Goal: Transaction & Acquisition: Purchase product/service

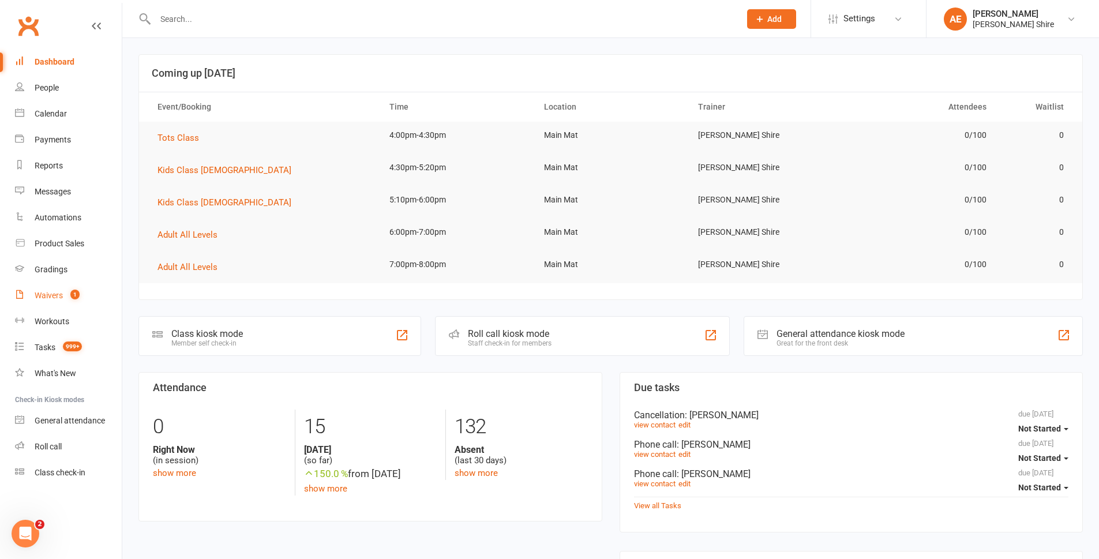
click at [29, 294] on link "Waivers 1" at bounding box center [68, 296] width 107 height 26
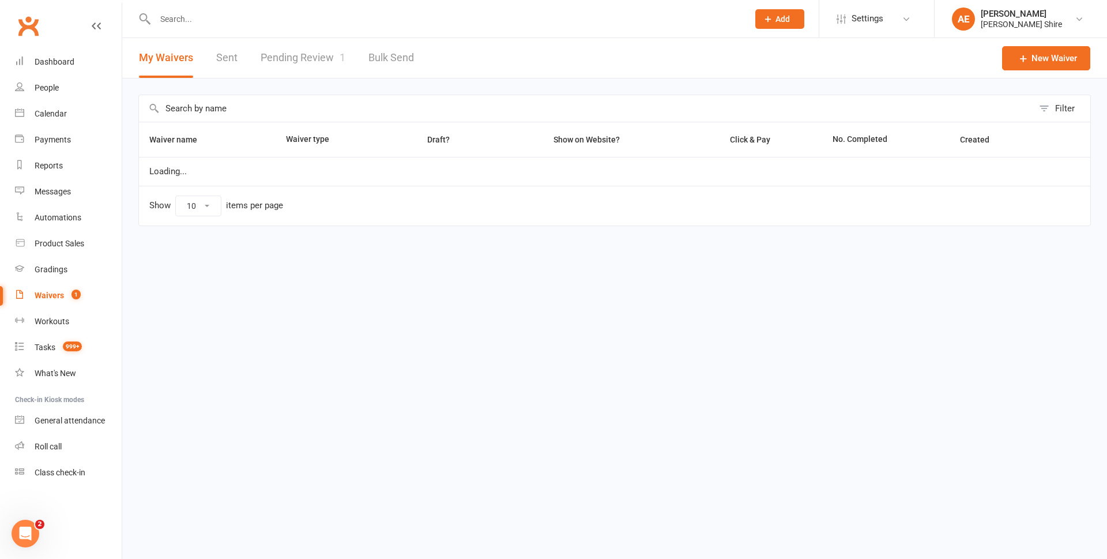
select select "25"
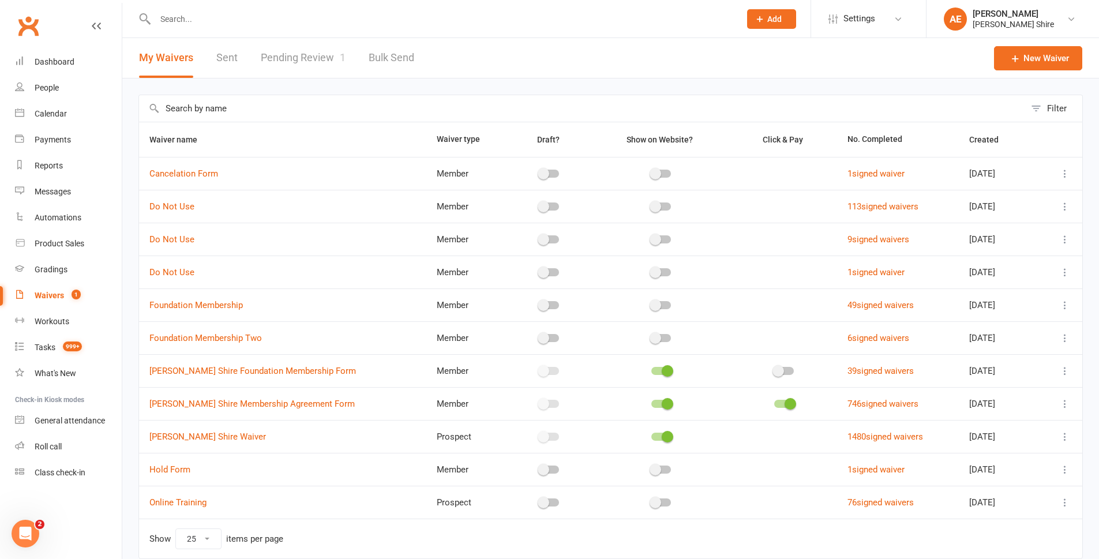
click at [327, 46] on link "Pending Review 1" at bounding box center [303, 58] width 85 height 40
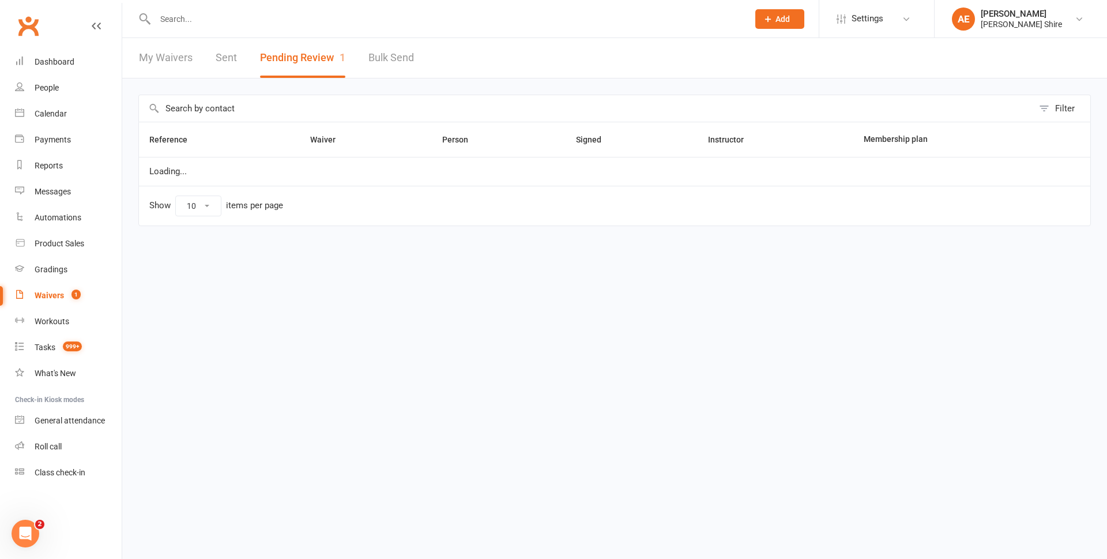
select select "100"
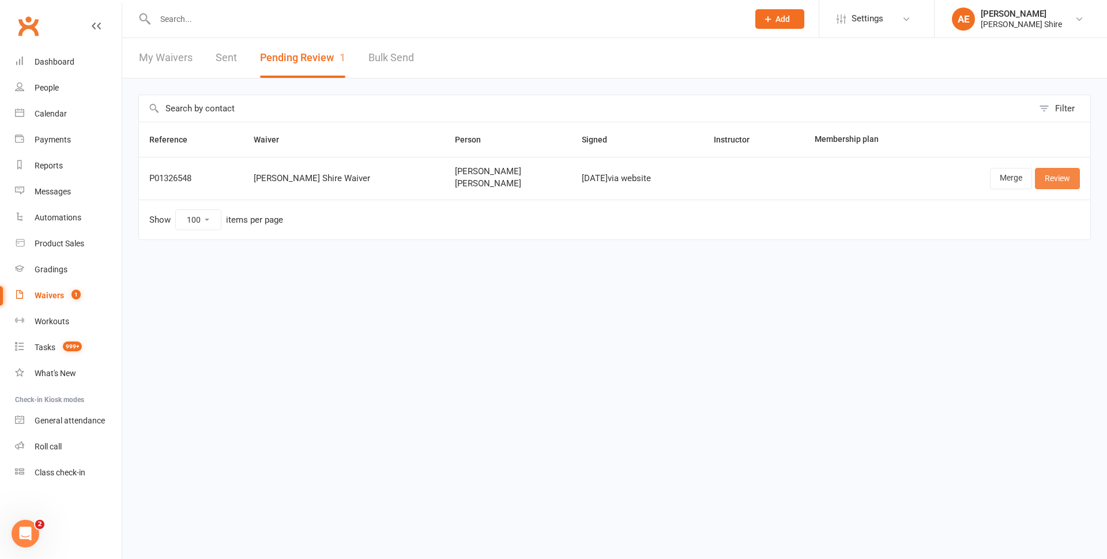
click at [1066, 183] on link "Review" at bounding box center [1057, 178] width 45 height 21
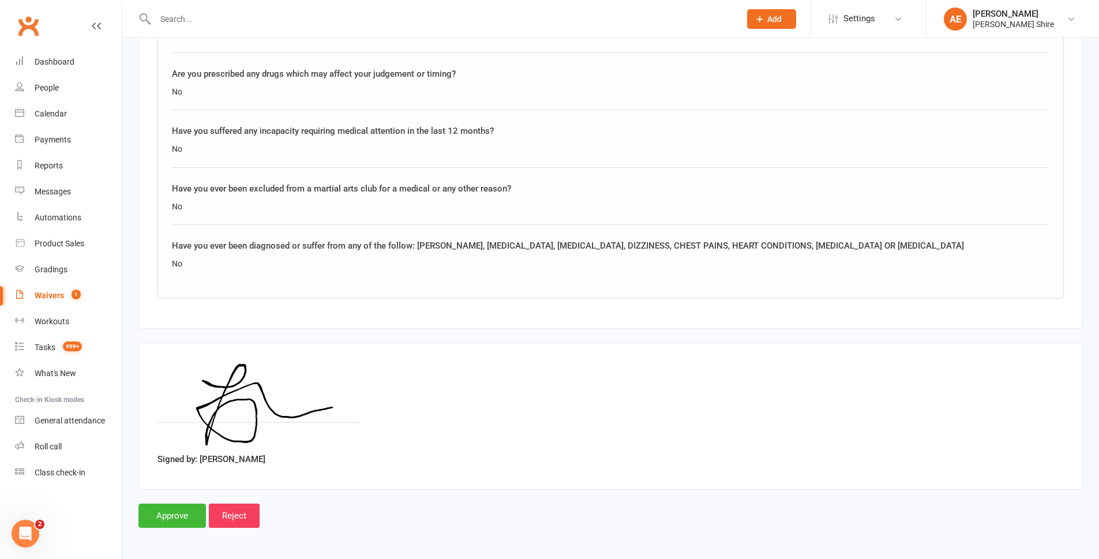
scroll to position [1580, 0]
click at [182, 516] on input "Approve" at bounding box center [171, 514] width 67 height 24
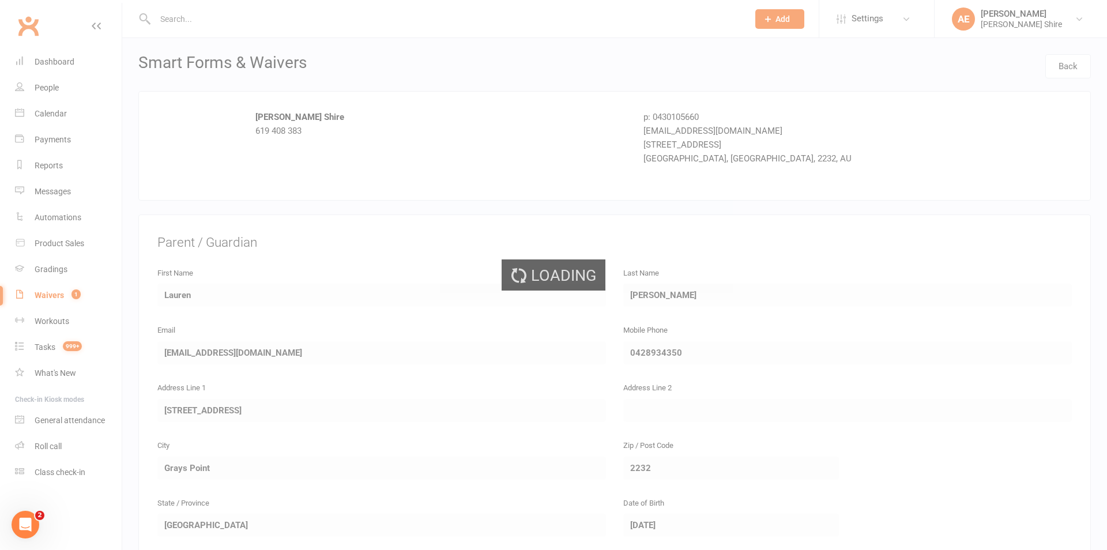
select select "100"
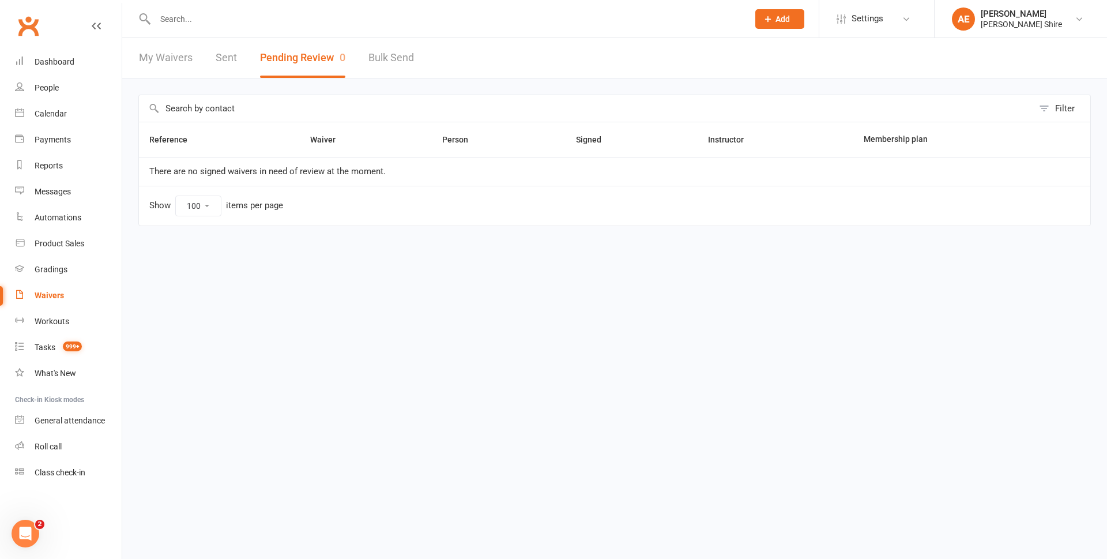
click at [187, 14] on input "text" at bounding box center [446, 19] width 589 height 16
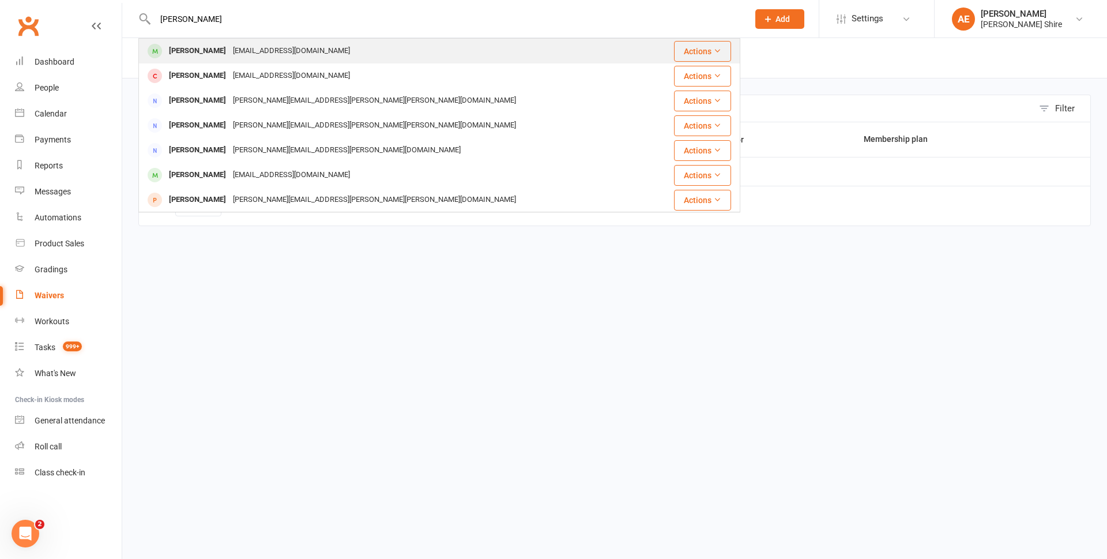
type input "ben lewis"
click at [204, 50] on div "Ben Lewis" at bounding box center [198, 51] width 64 height 17
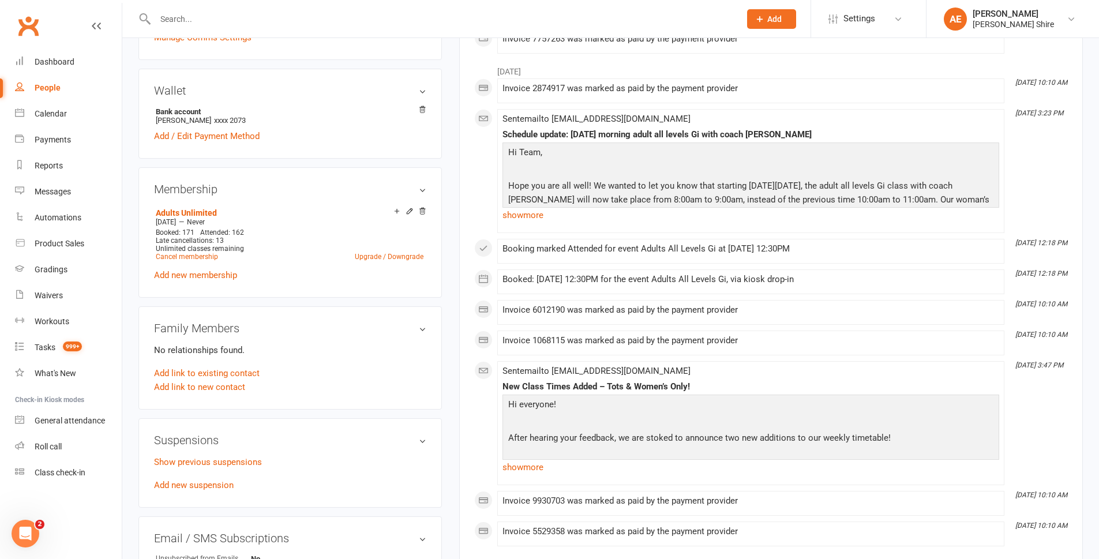
scroll to position [346, 0]
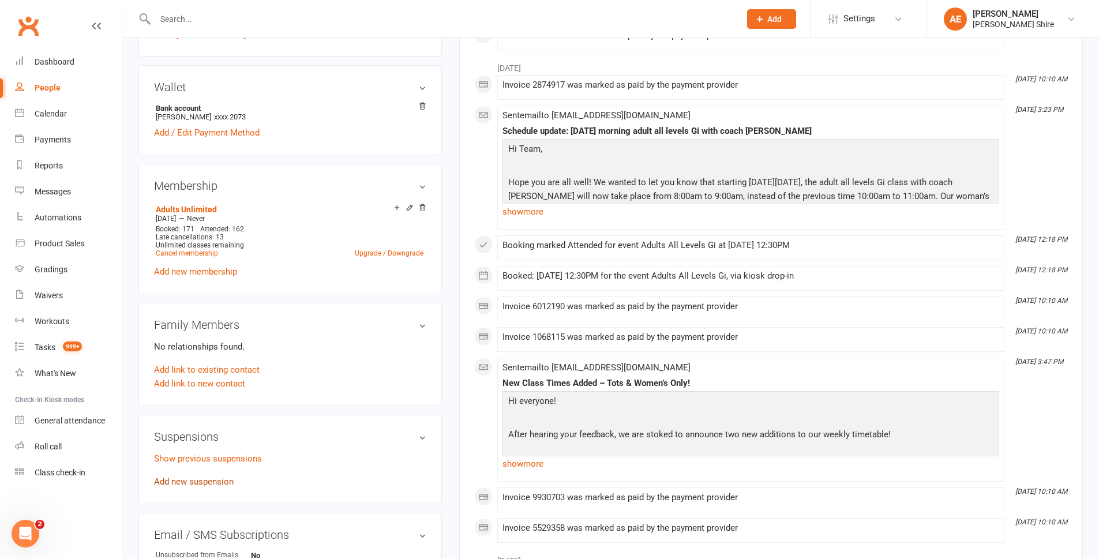
click at [185, 479] on link "Add new suspension" at bounding box center [194, 481] width 80 height 10
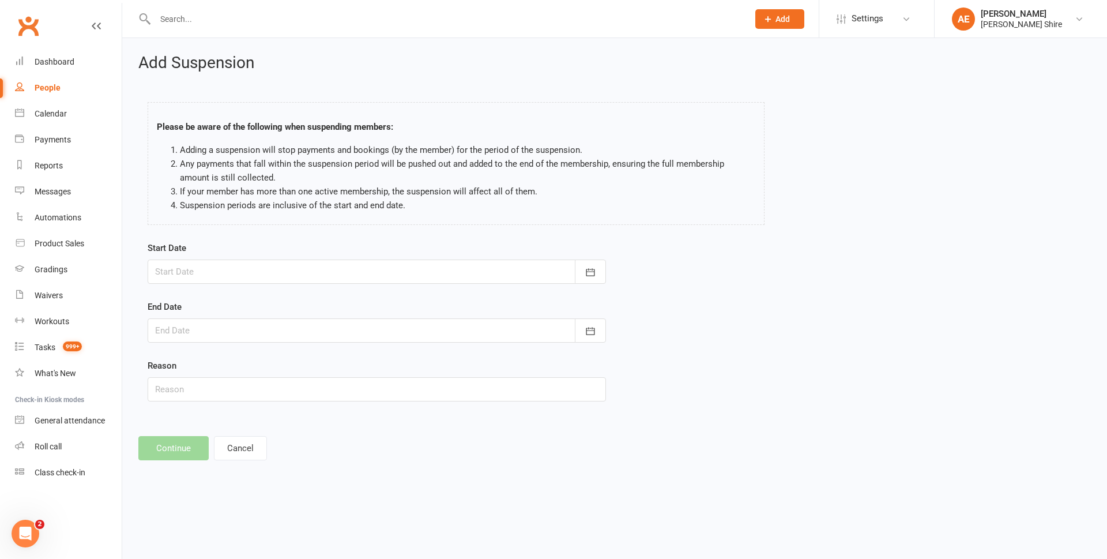
click at [413, 263] on div at bounding box center [377, 272] width 458 height 24
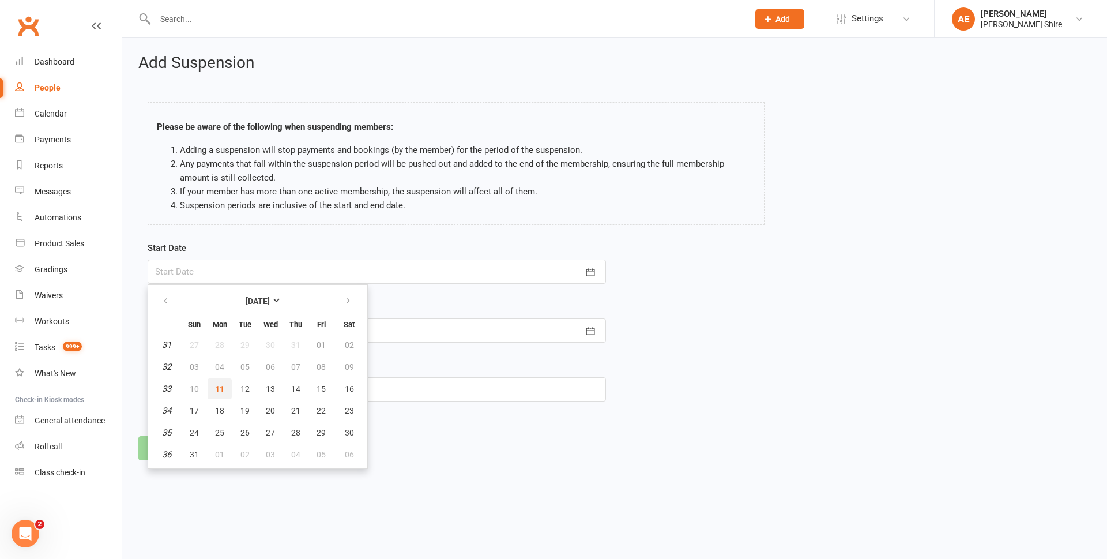
click at [217, 384] on span "11" at bounding box center [219, 388] width 9 height 9
type input "[DATE]"
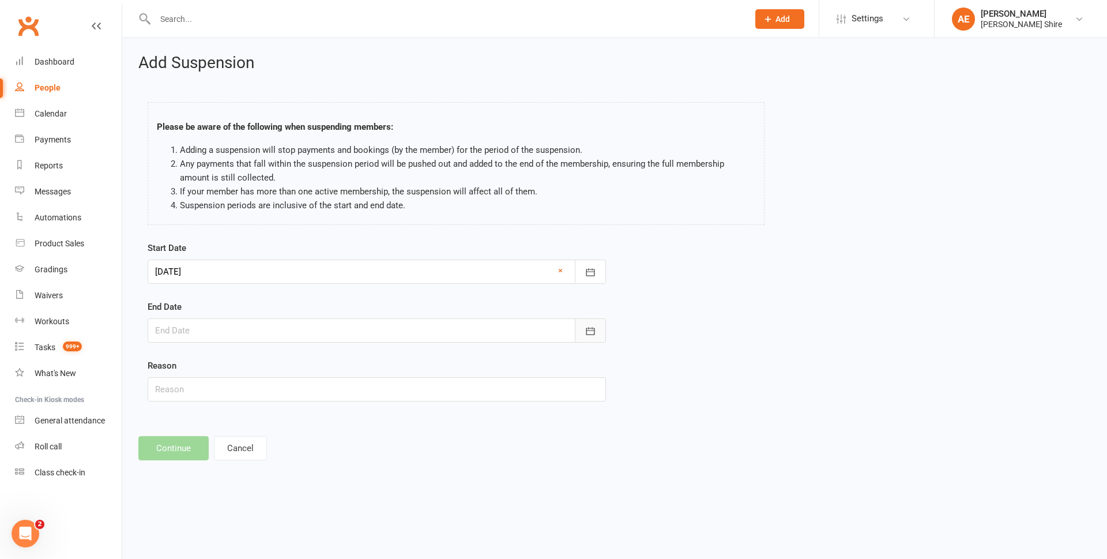
click at [596, 331] on icon "button" at bounding box center [591, 331] width 12 height 12
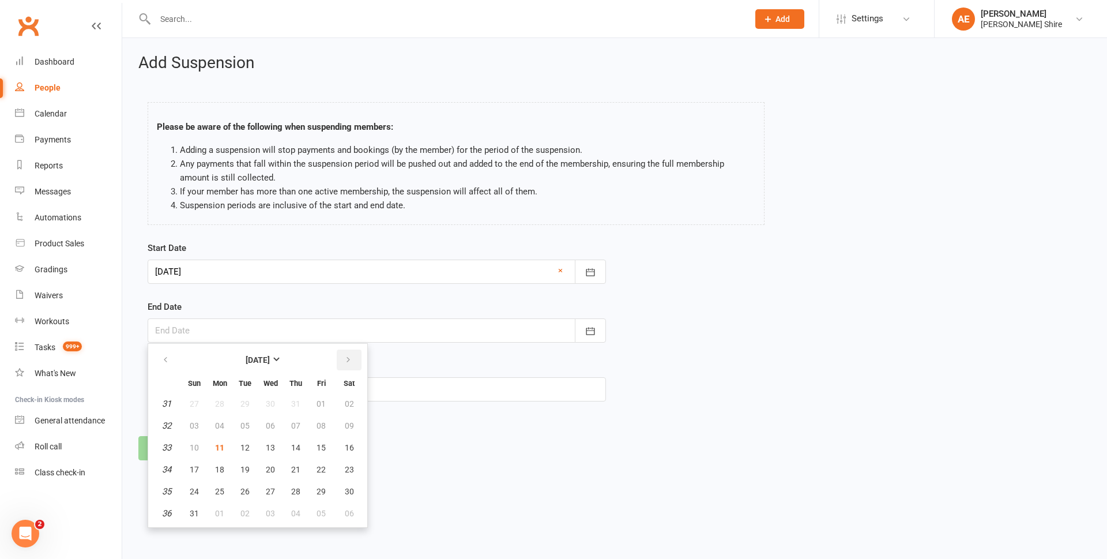
click at [344, 367] on button "button" at bounding box center [349, 359] width 25 height 21
click at [161, 358] on button "button" at bounding box center [166, 359] width 25 height 21
click at [289, 453] on button "16" at bounding box center [296, 447] width 24 height 21
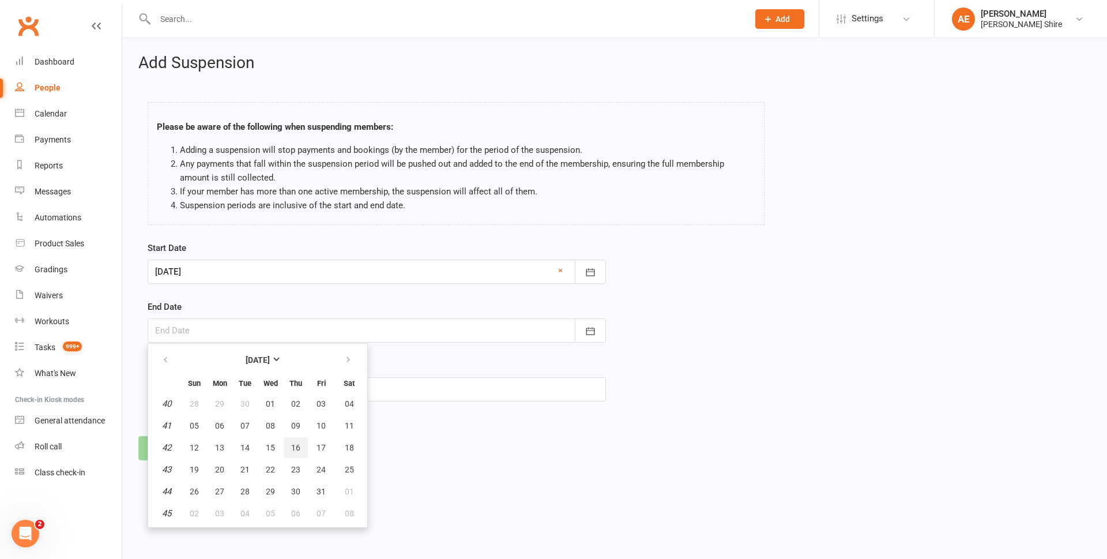
type input "16 Oct 2025"
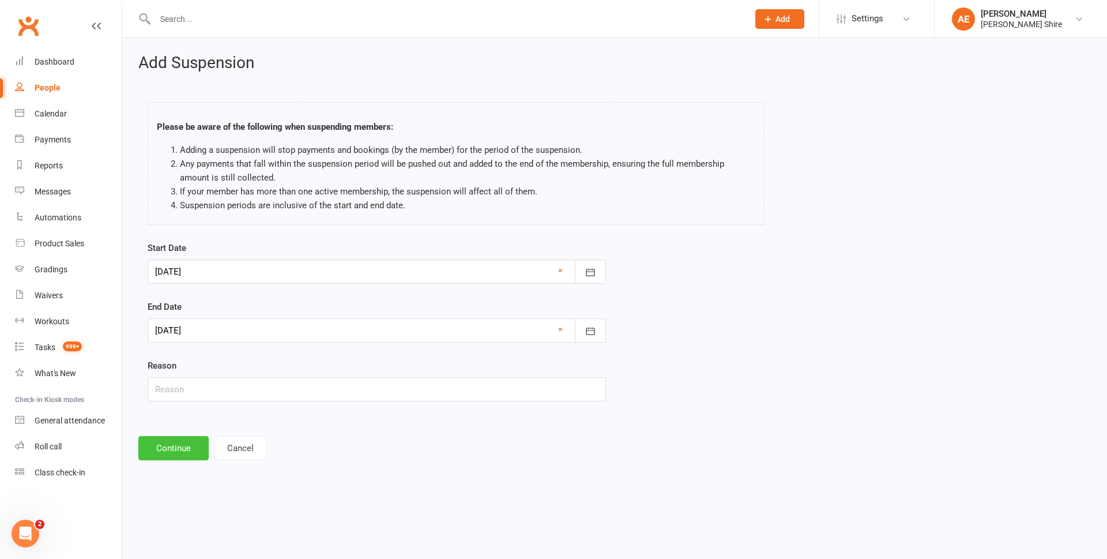
click at [177, 442] on button "Continue" at bounding box center [173, 448] width 70 height 24
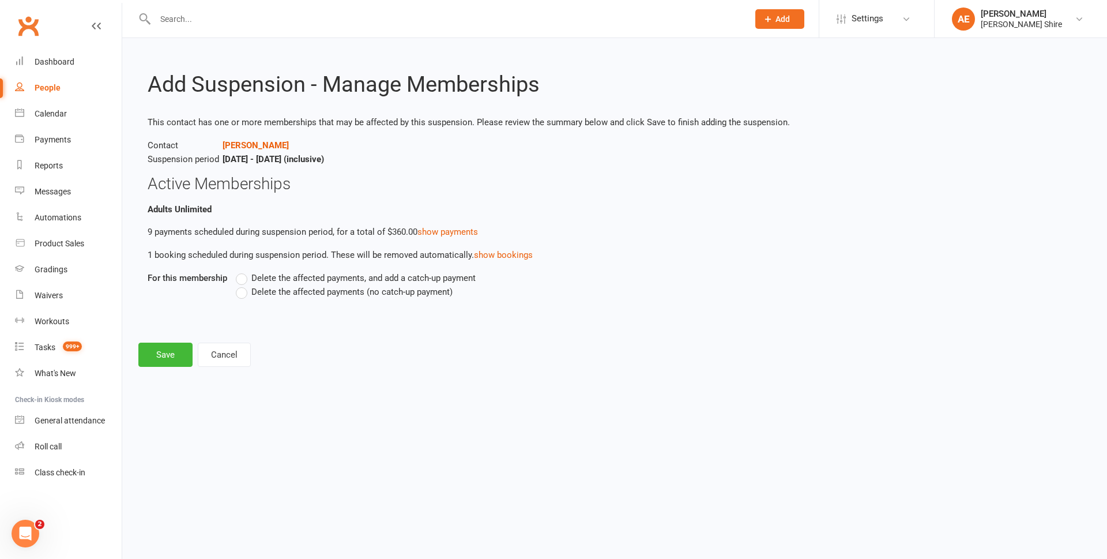
click at [314, 299] on div "Delete the affected payments, and add a catch-up payment Delete the affected pa…" at bounding box center [538, 293] width 623 height 44
click at [299, 287] on span "Delete the affected payments (no catch-up payment)" at bounding box center [351, 291] width 201 height 12
click at [243, 285] on input "Delete the affected payments (no catch-up payment)" at bounding box center [239, 285] width 7 height 0
click at [167, 359] on button "Save" at bounding box center [165, 355] width 54 height 24
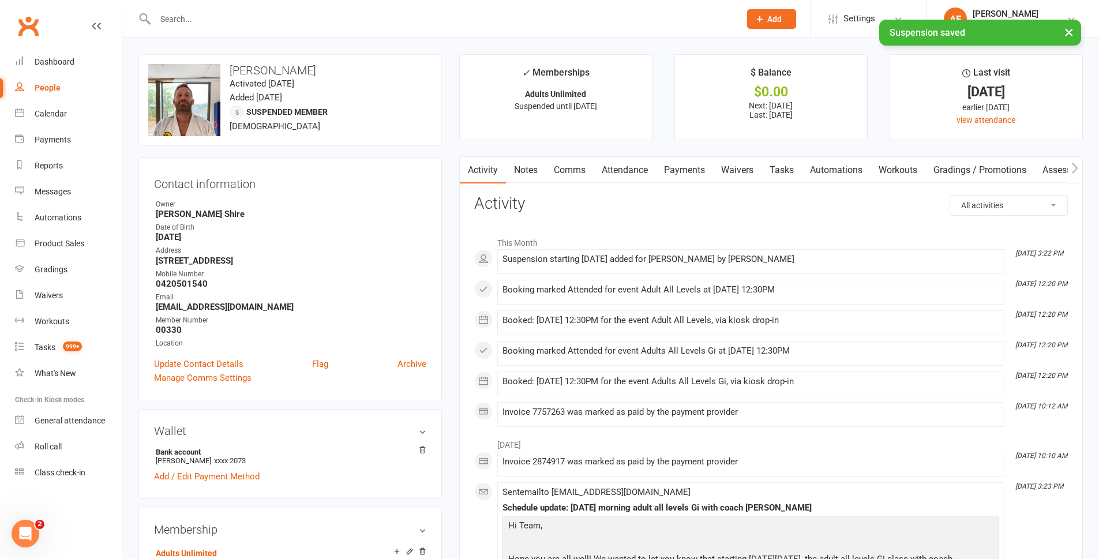
click at [202, 311] on strong "lewie_09brt@hotmail.com" at bounding box center [291, 307] width 270 height 10
copy render-form-field "lewie_09brt@hotmail.com"
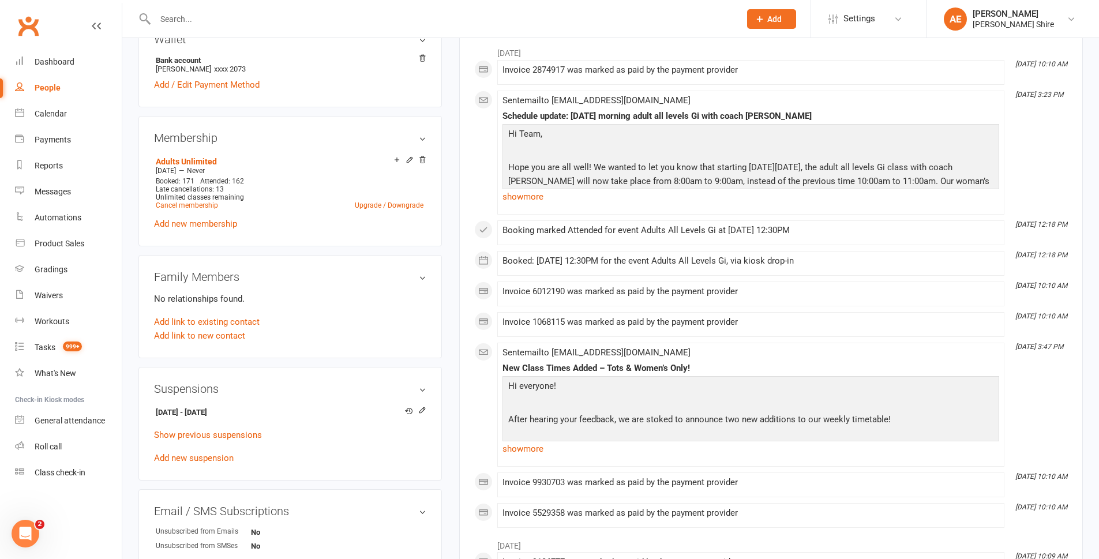
scroll to position [404, 0]
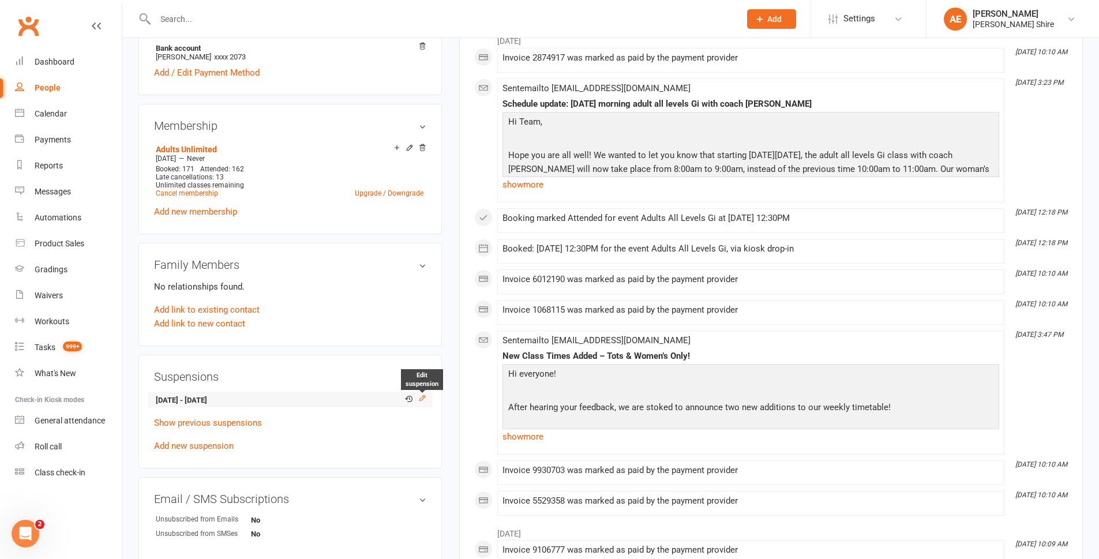
click at [423, 395] on icon at bounding box center [421, 397] width 5 height 5
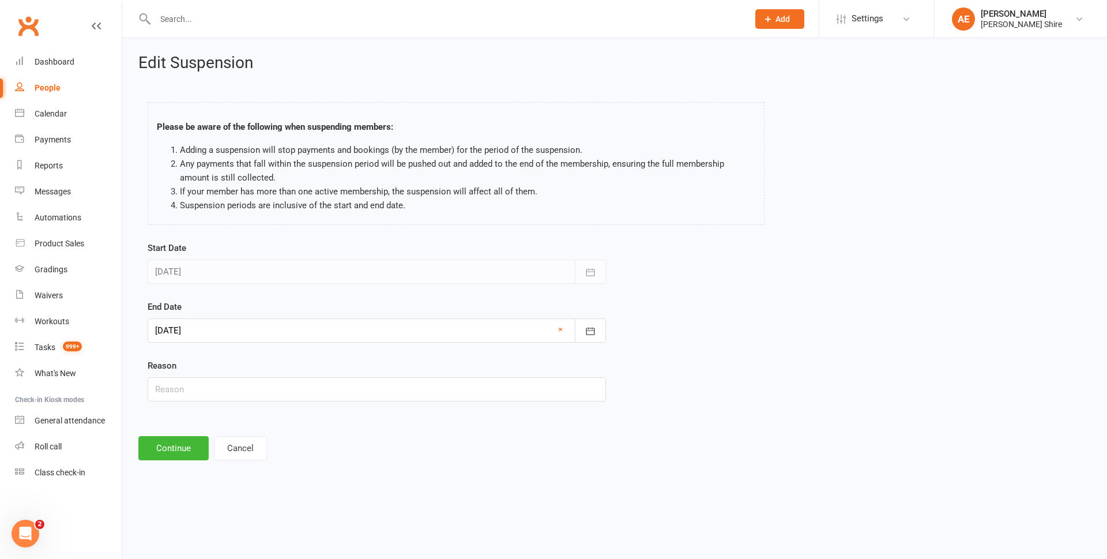
click at [266, 330] on div at bounding box center [377, 330] width 458 height 24
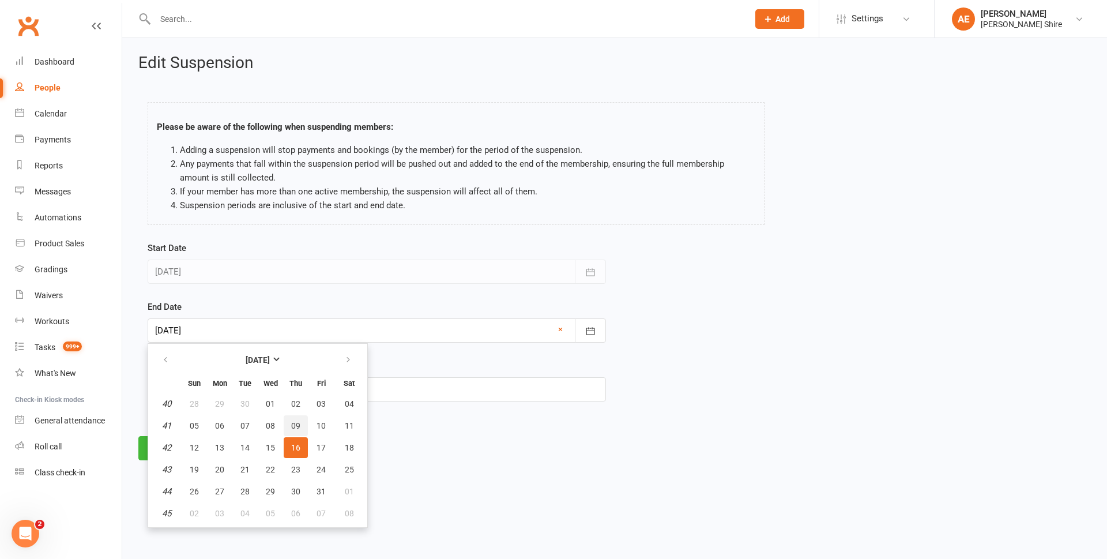
click at [294, 424] on span "09" at bounding box center [295, 425] width 9 height 9
type input "09 Oct 2025"
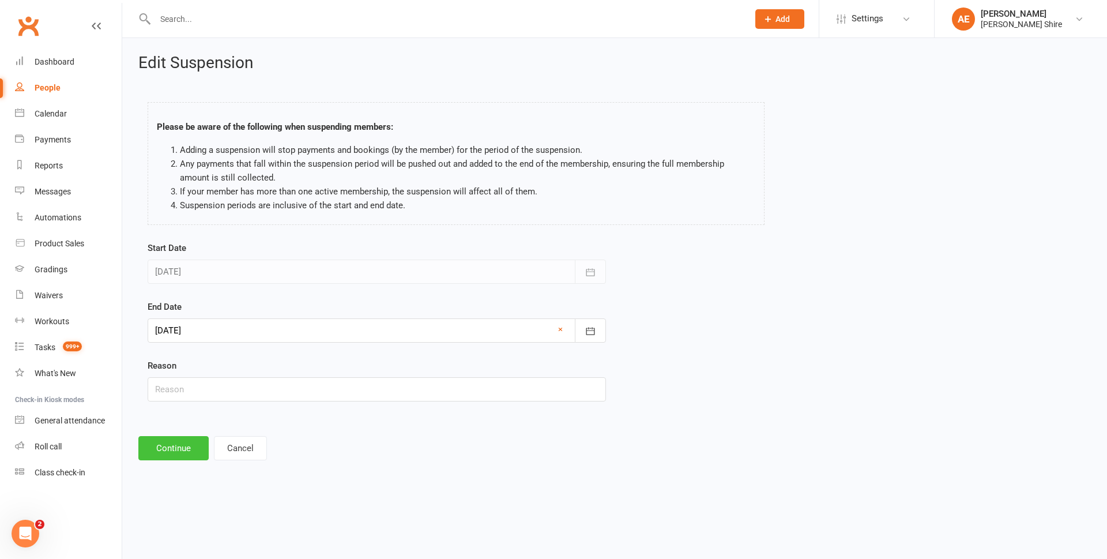
click at [164, 449] on button "Continue" at bounding box center [173, 448] width 70 height 24
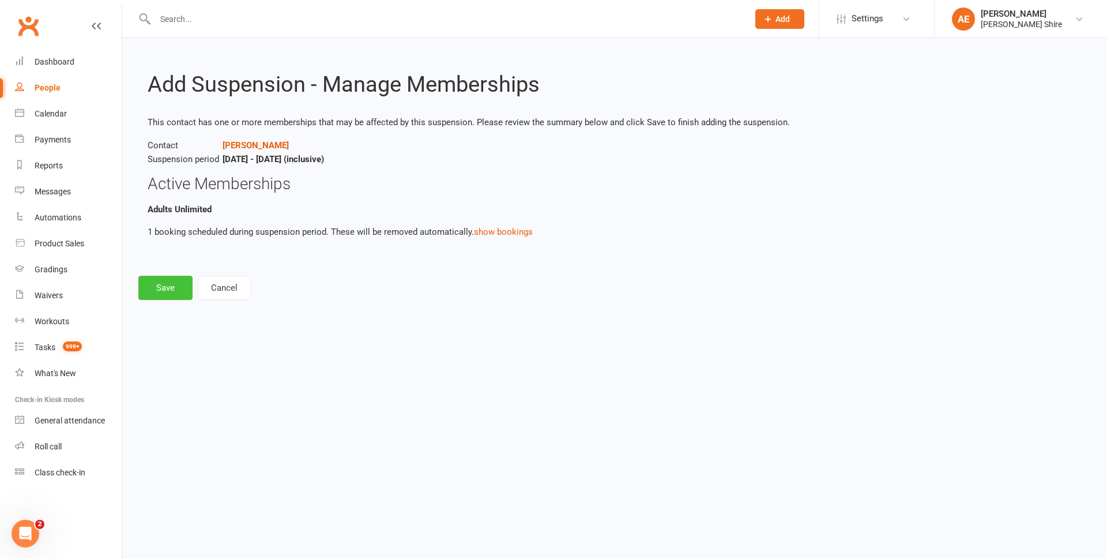
click at [160, 284] on button "Save" at bounding box center [165, 288] width 54 height 24
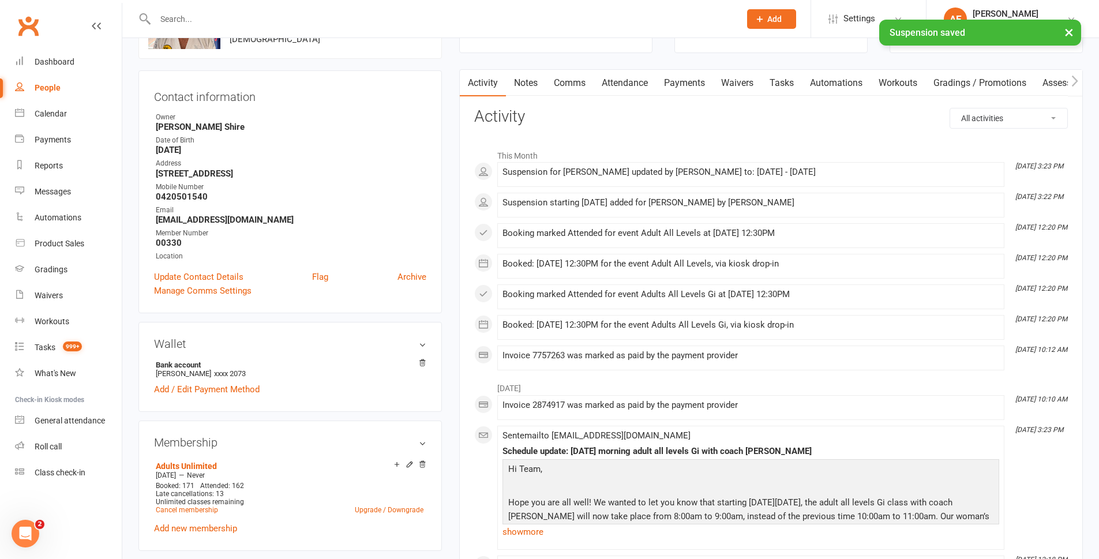
scroll to position [115, 0]
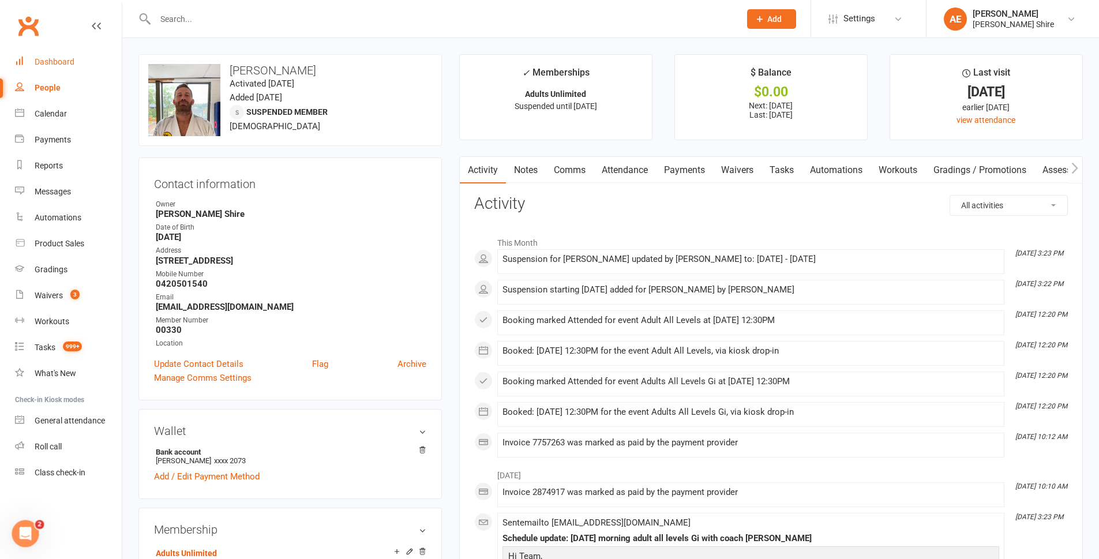
click at [40, 58] on div "Dashboard" at bounding box center [55, 61] width 40 height 9
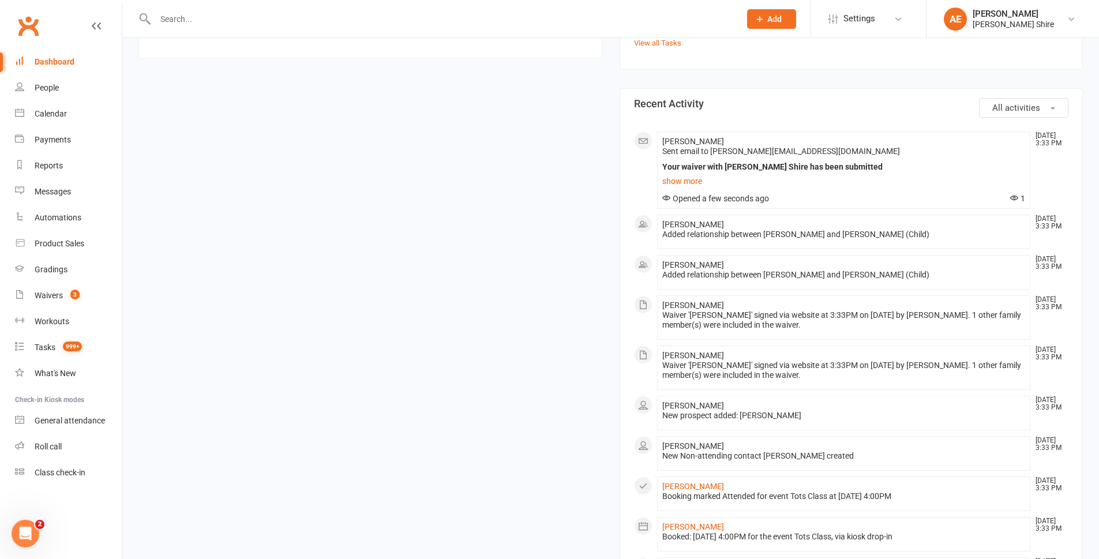
scroll to position [519, 0]
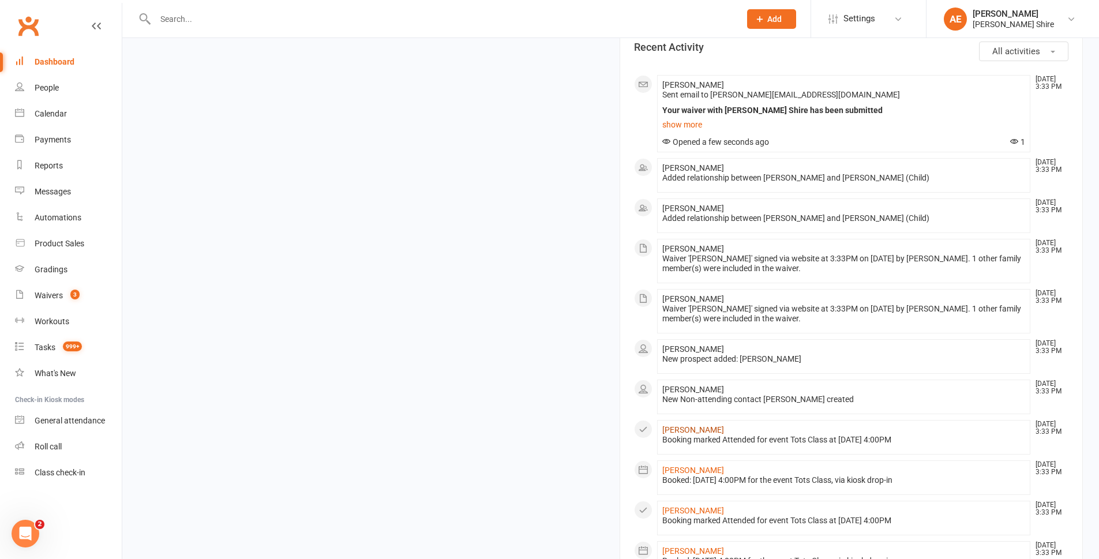
click at [692, 426] on link "[PERSON_NAME]" at bounding box center [693, 429] width 62 height 9
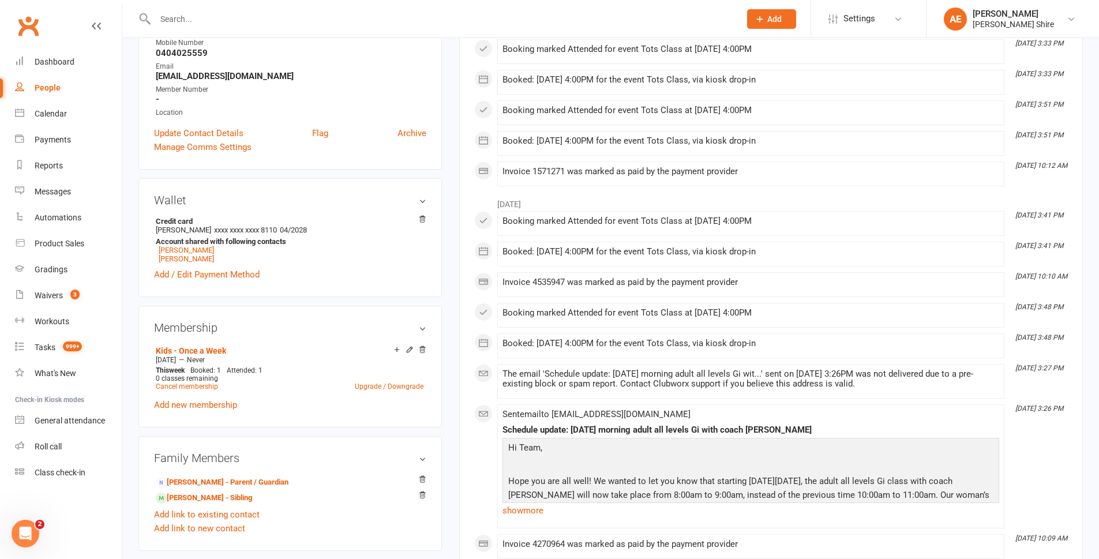
scroll to position [288, 0]
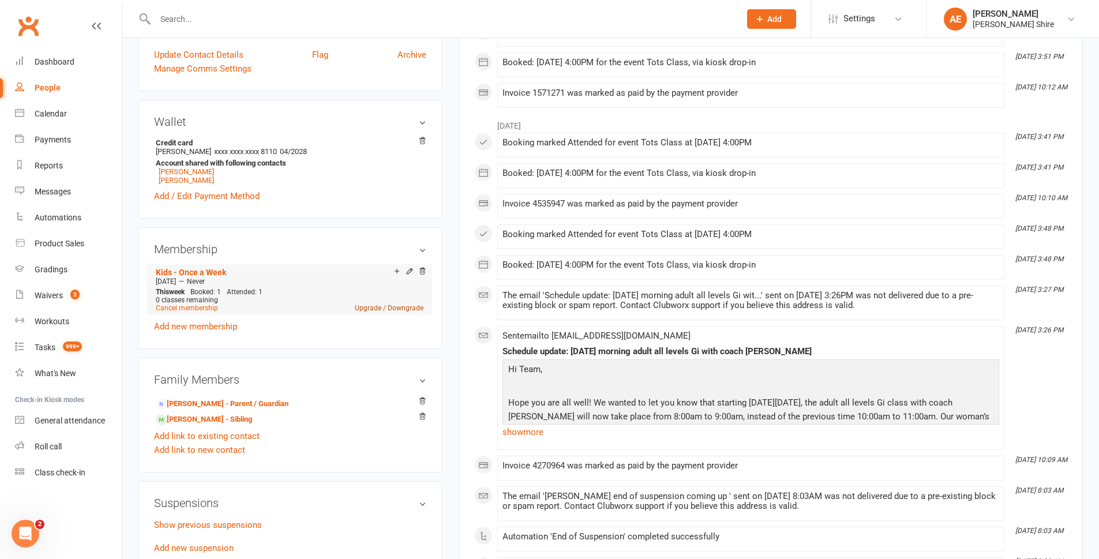
click at [366, 307] on link "Upgrade / Downgrade" at bounding box center [389, 308] width 69 height 8
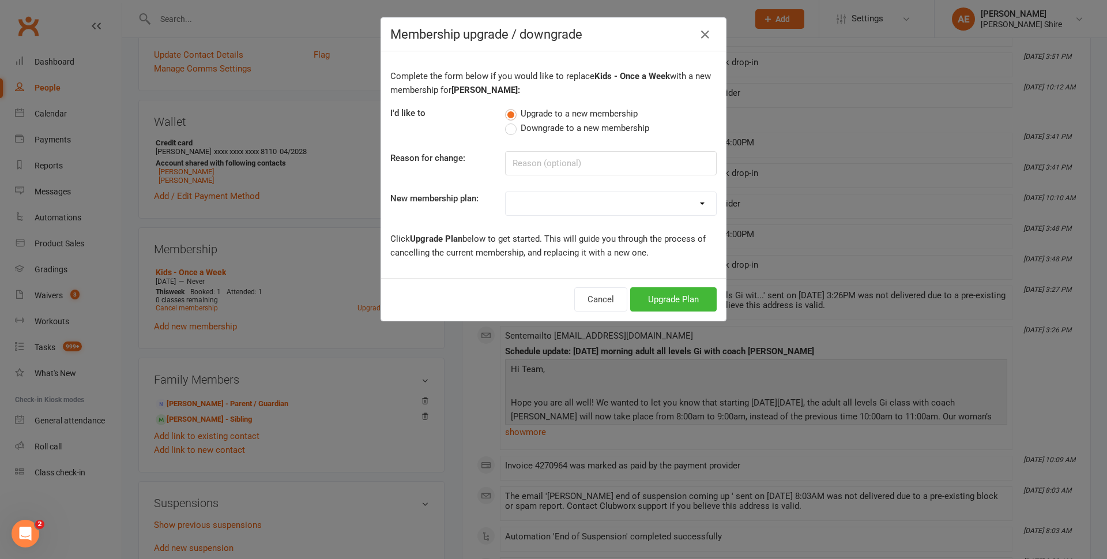
click at [591, 202] on select "Adult - Once a week Adult - Twice a week Adults Unlimited Kids - Once a Week Ki…" at bounding box center [611, 203] width 210 height 23
select select "14"
click at [506, 192] on select "Adult - Once a week Adult - Twice a week Adults Unlimited Kids - Once a Week Ki…" at bounding box center [611, 203] width 210 height 23
click at [669, 296] on button "Upgrade Plan" at bounding box center [673, 299] width 87 height 24
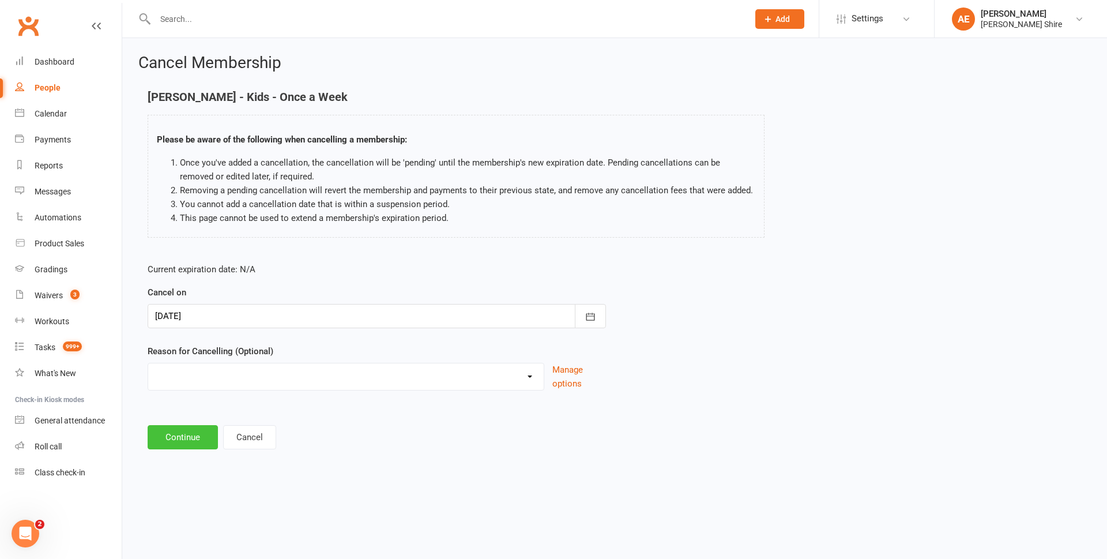
click at [190, 431] on button "Continue" at bounding box center [183, 437] width 70 height 24
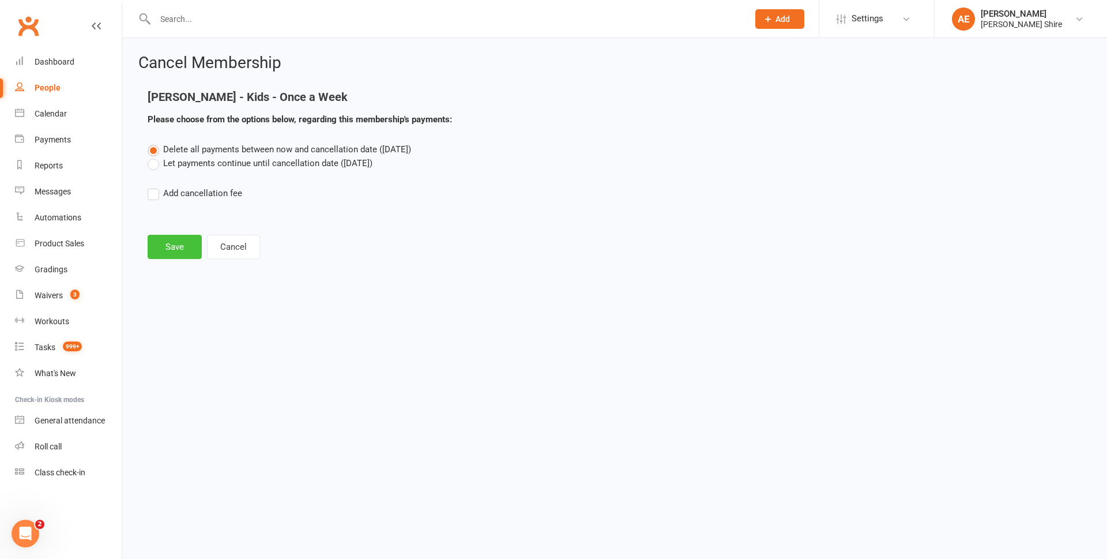
click at [191, 247] on button "Save" at bounding box center [175, 247] width 54 height 24
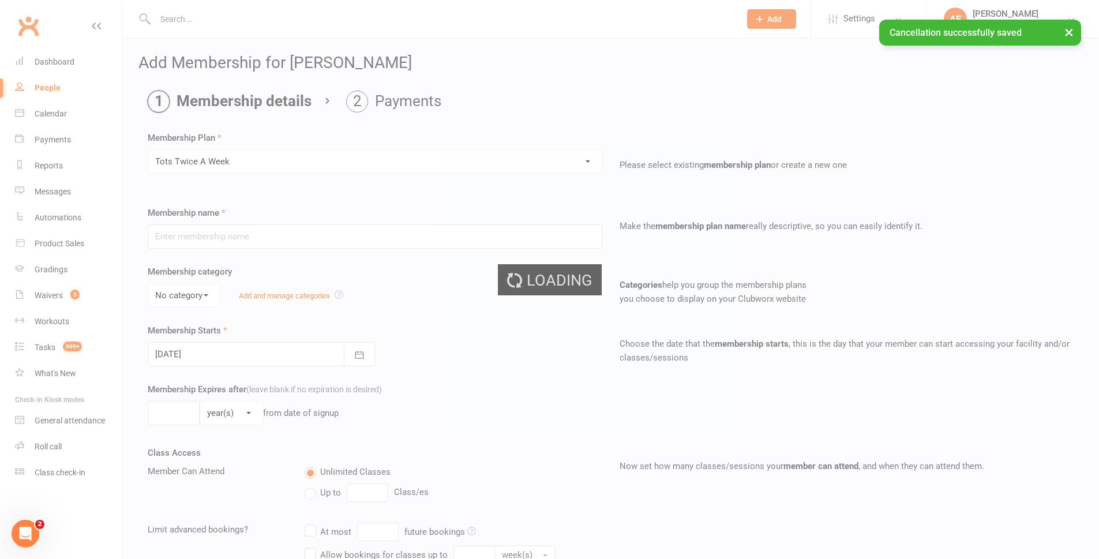
type input "Tots Twice A Week"
type input "0"
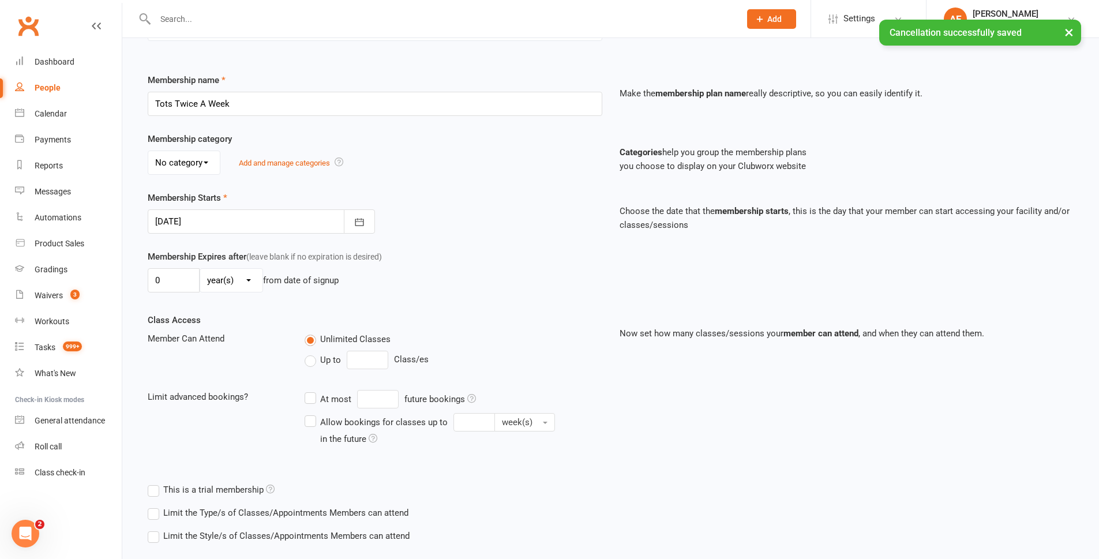
scroll to position [197, 0]
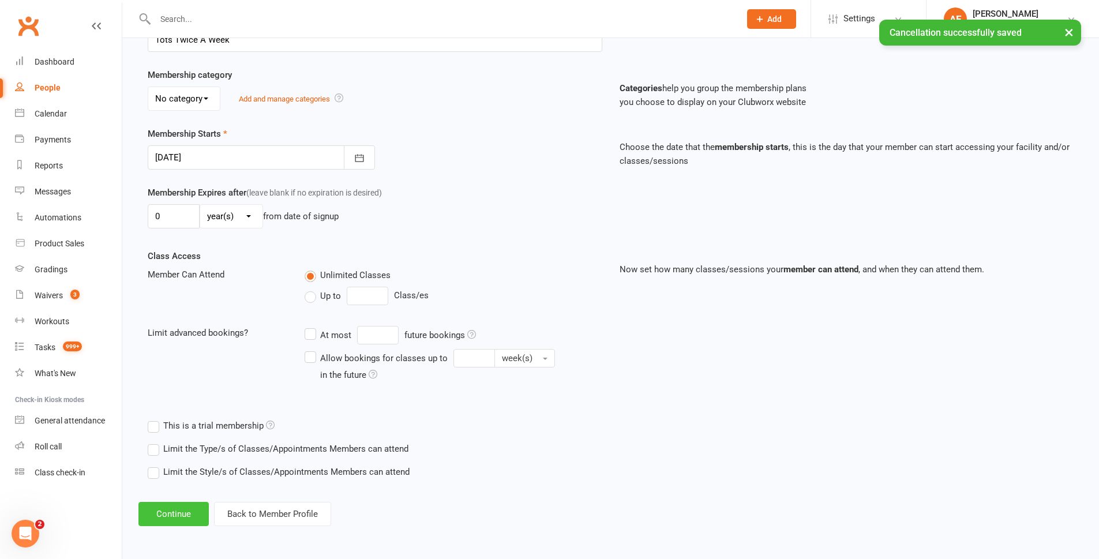
click at [181, 512] on button "Continue" at bounding box center [173, 514] width 70 height 24
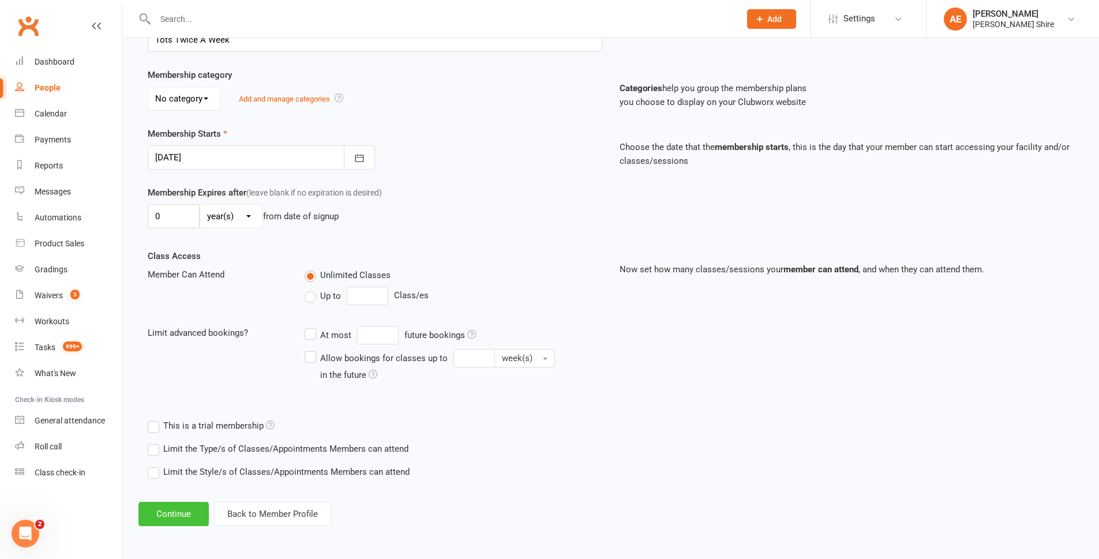
scroll to position [0, 0]
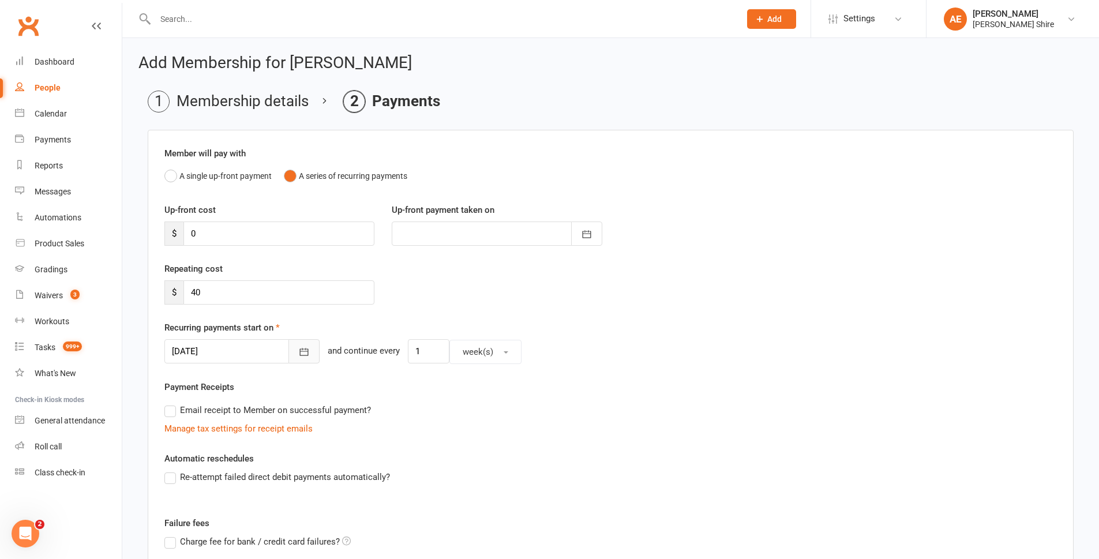
click at [295, 347] on button "button" at bounding box center [303, 351] width 31 height 24
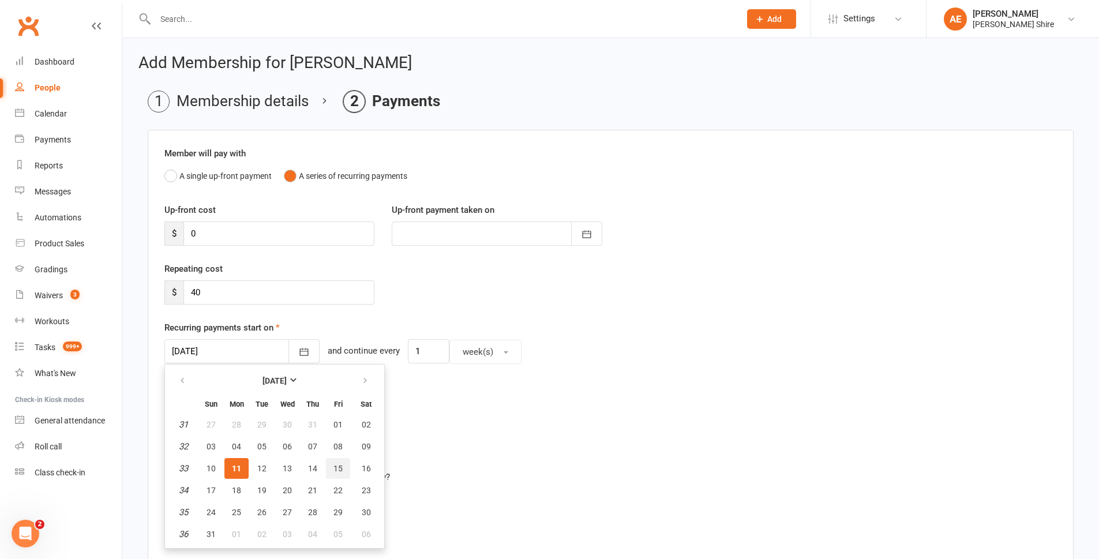
click at [343, 473] on button "15" at bounding box center [338, 468] width 24 height 21
type input "15 Aug 2025"
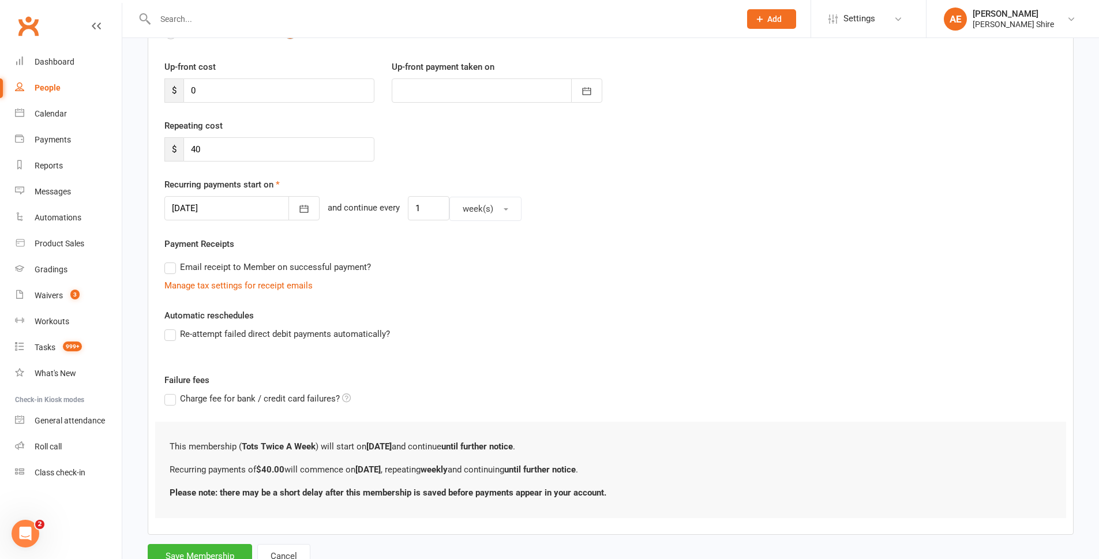
scroll to position [187, 0]
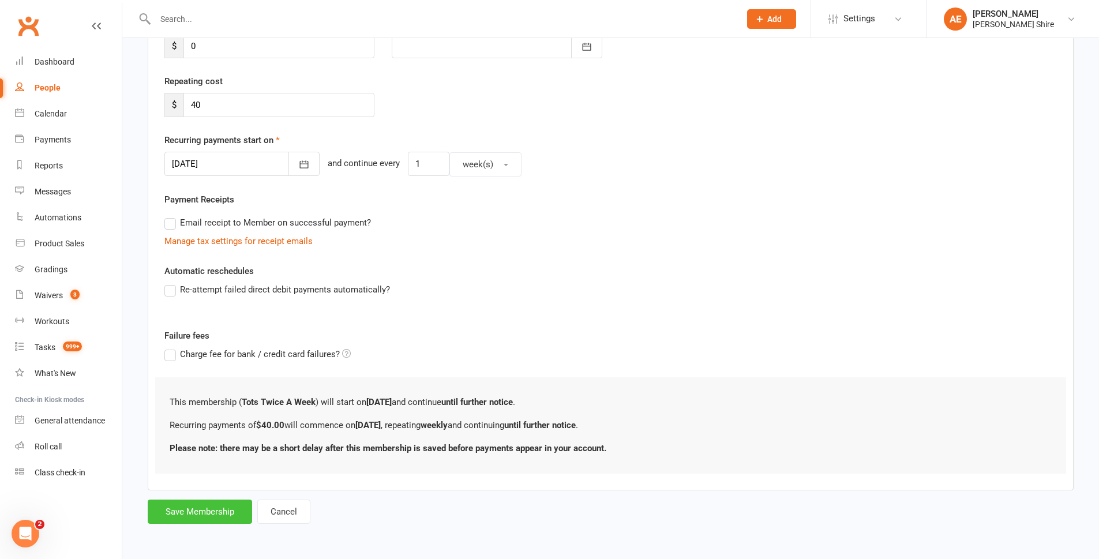
click at [211, 507] on button "Save Membership" at bounding box center [200, 511] width 104 height 24
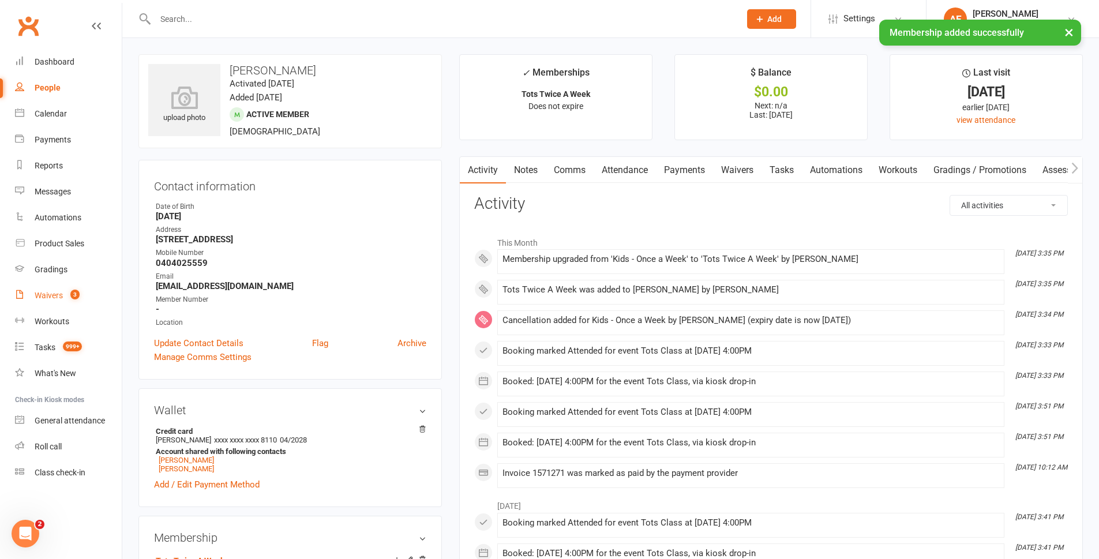
click at [35, 291] on div "Waivers" at bounding box center [49, 295] width 28 height 9
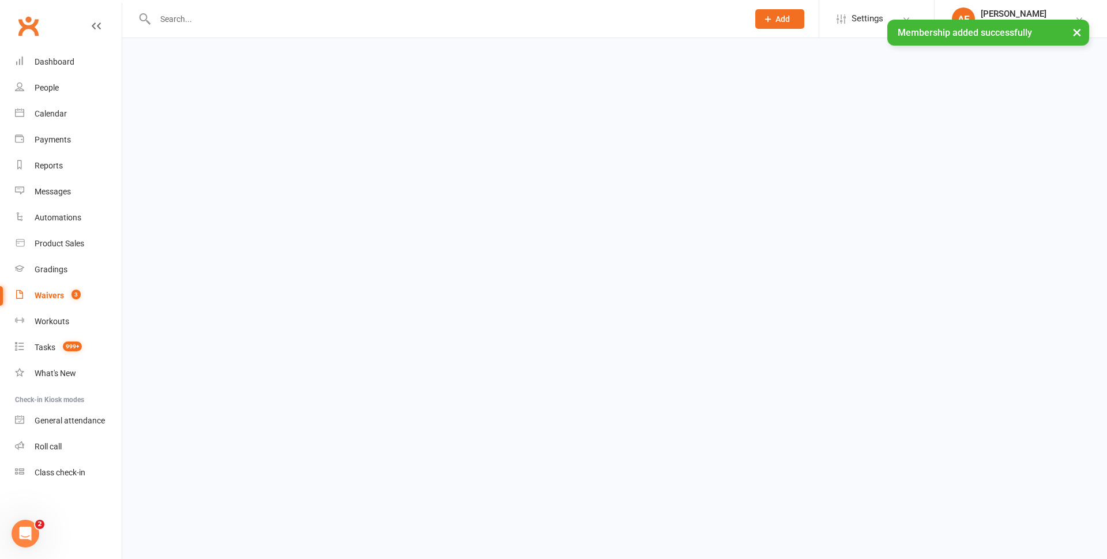
select select "25"
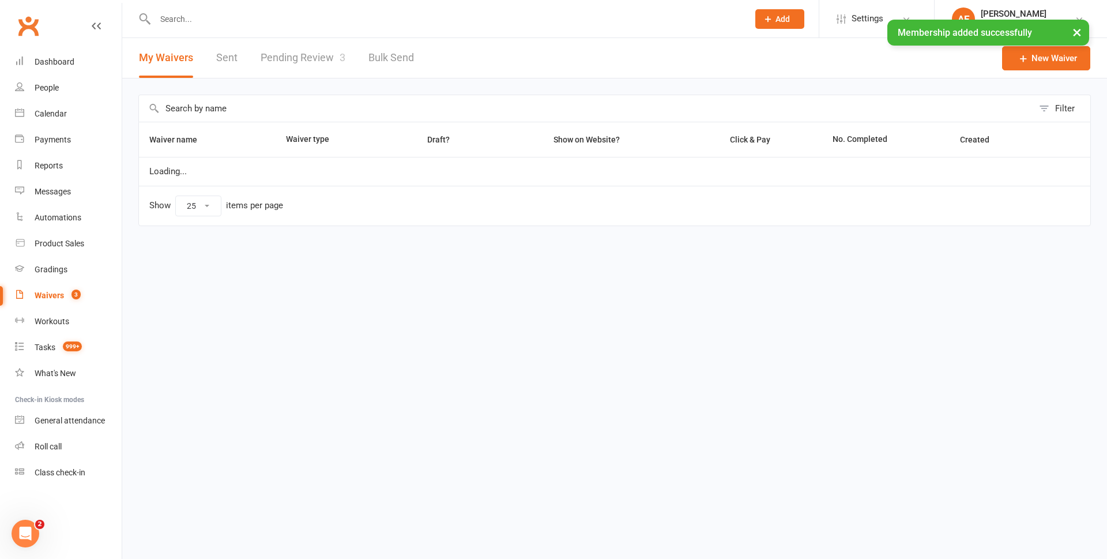
click at [315, 66] on link "Pending Review 3" at bounding box center [303, 58] width 85 height 40
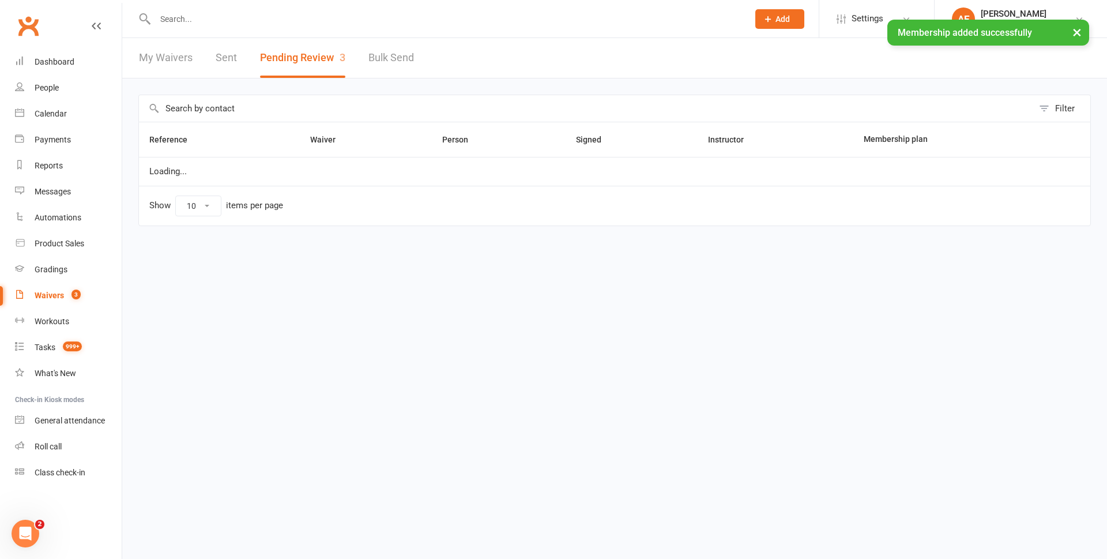
select select "100"
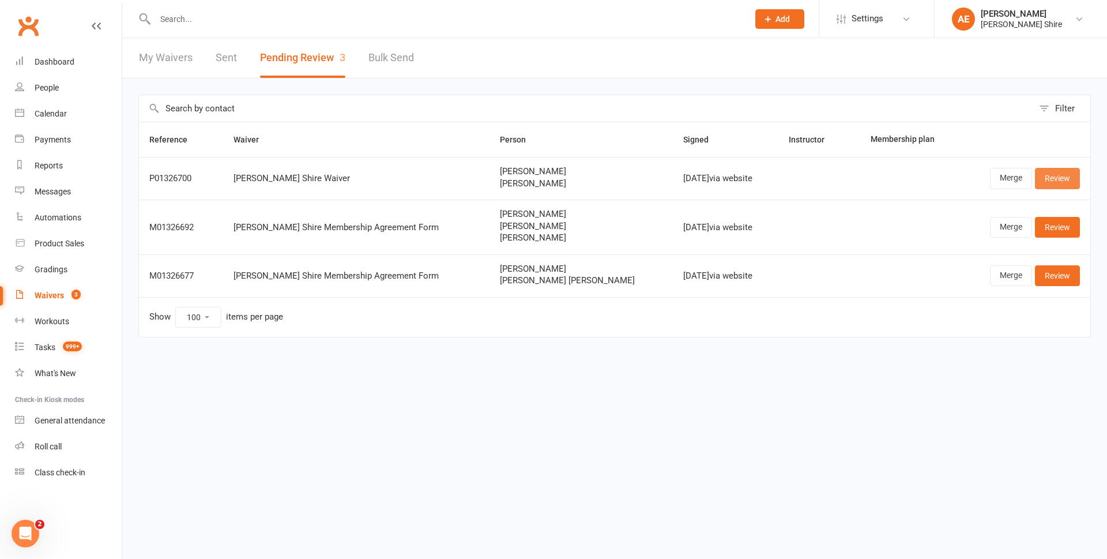
click at [1062, 182] on link "Review" at bounding box center [1057, 178] width 45 height 21
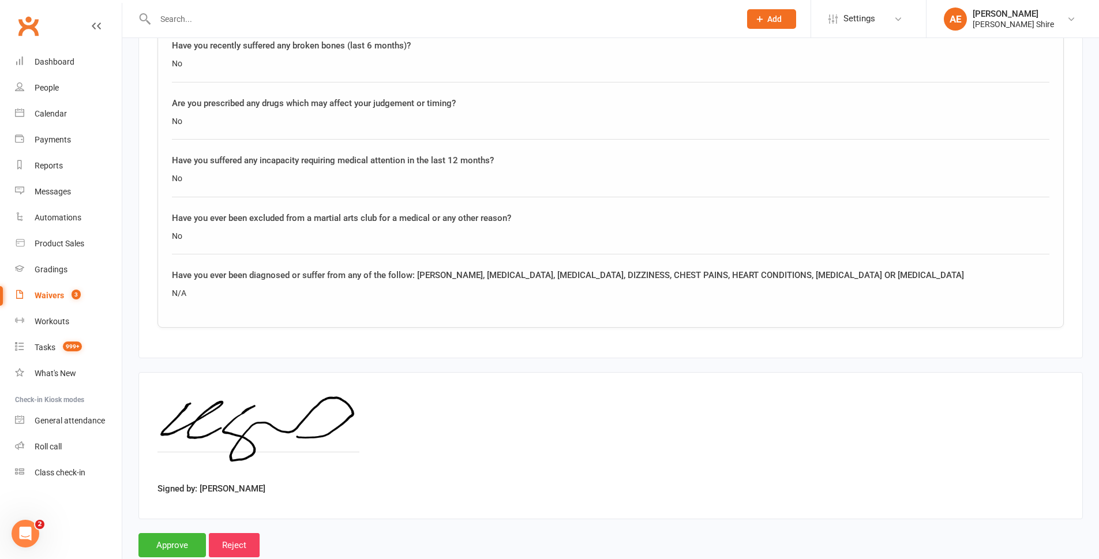
scroll to position [1580, 0]
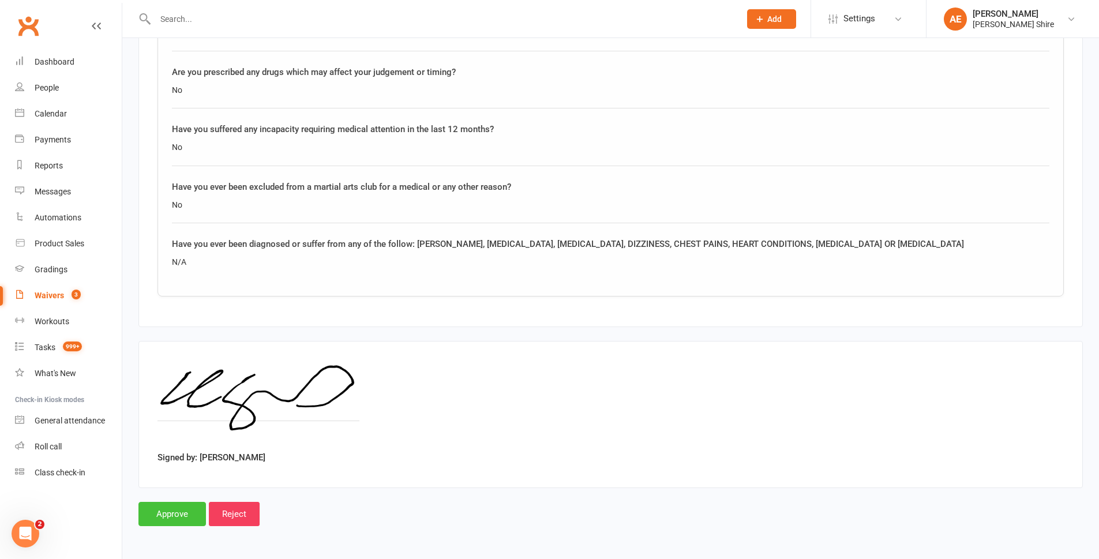
click at [176, 510] on input "Approve" at bounding box center [171, 514] width 67 height 24
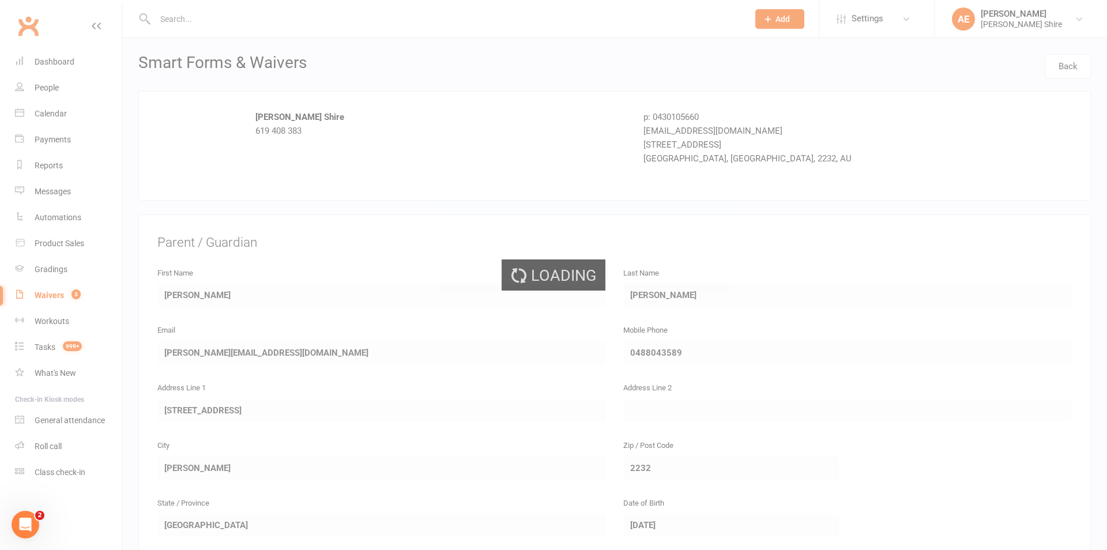
select select "100"
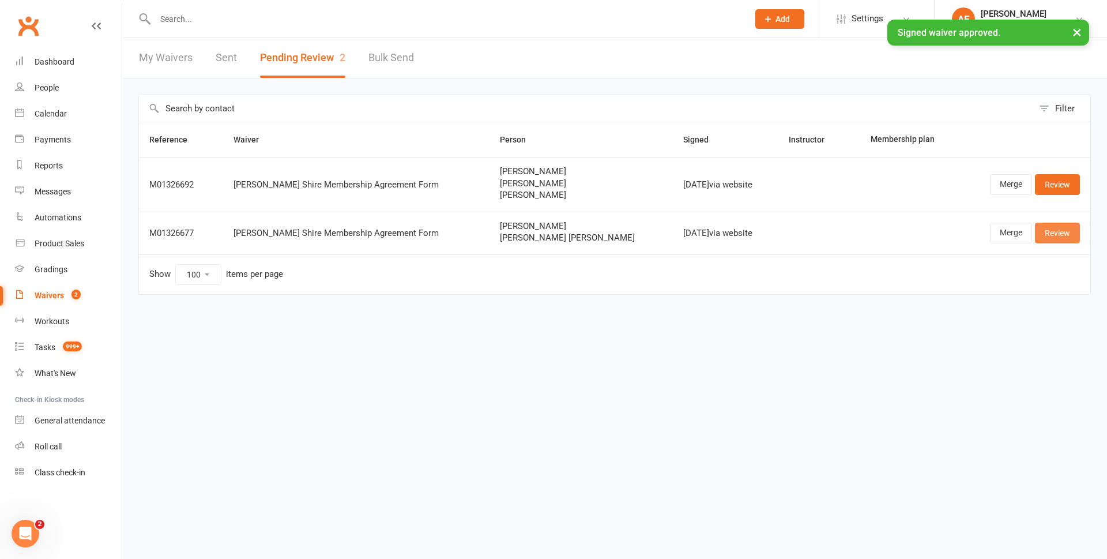
click at [1076, 230] on link "Review" at bounding box center [1057, 233] width 45 height 21
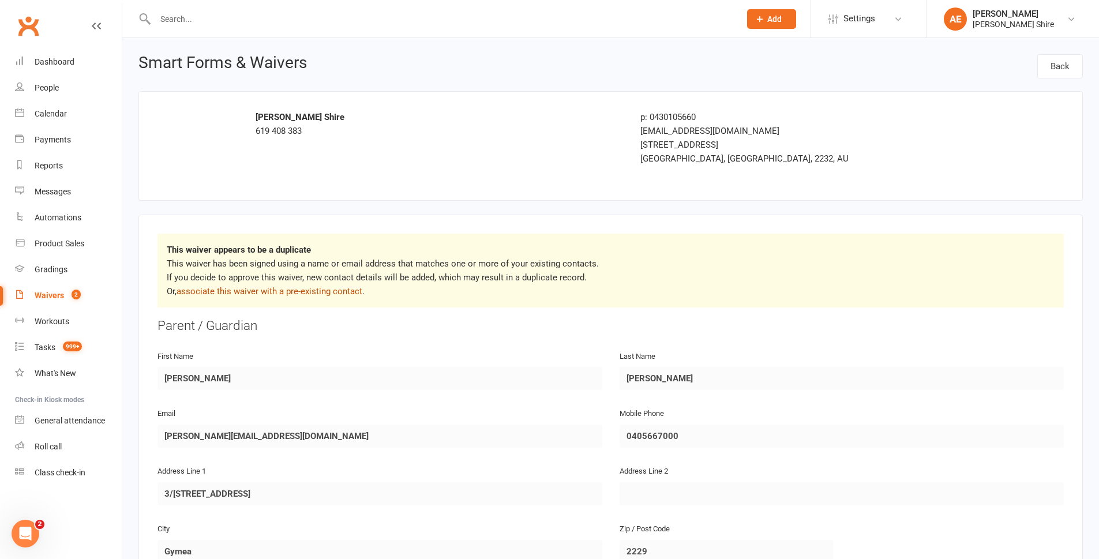
click at [300, 294] on link "associate this waiver with a pre-existing contact" at bounding box center [269, 291] width 186 height 10
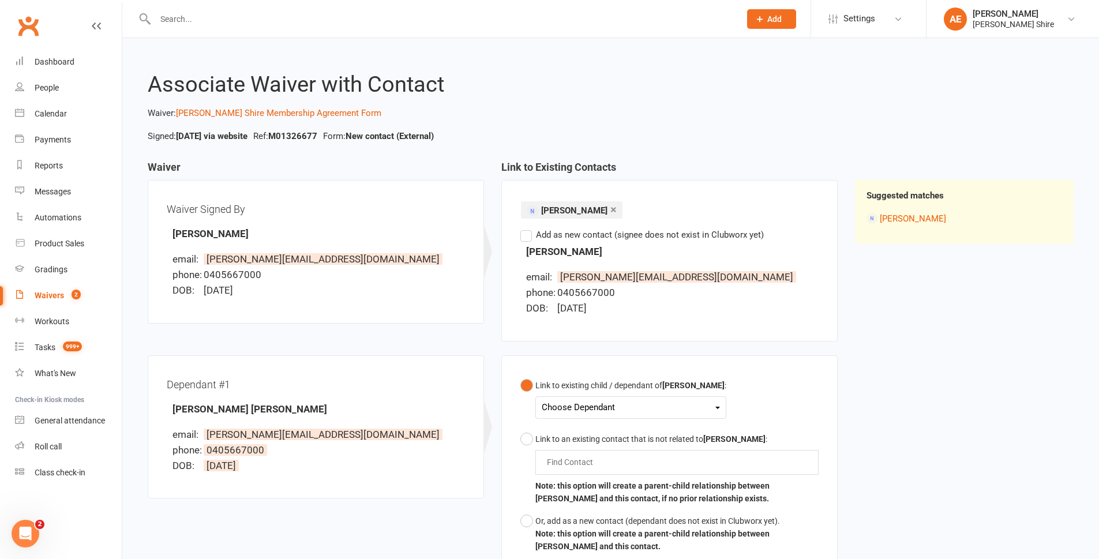
click at [593, 411] on div "Choose Dependant" at bounding box center [631, 408] width 178 height 16
click at [595, 433] on link "Nixon Kennington" at bounding box center [635, 434] width 186 height 25
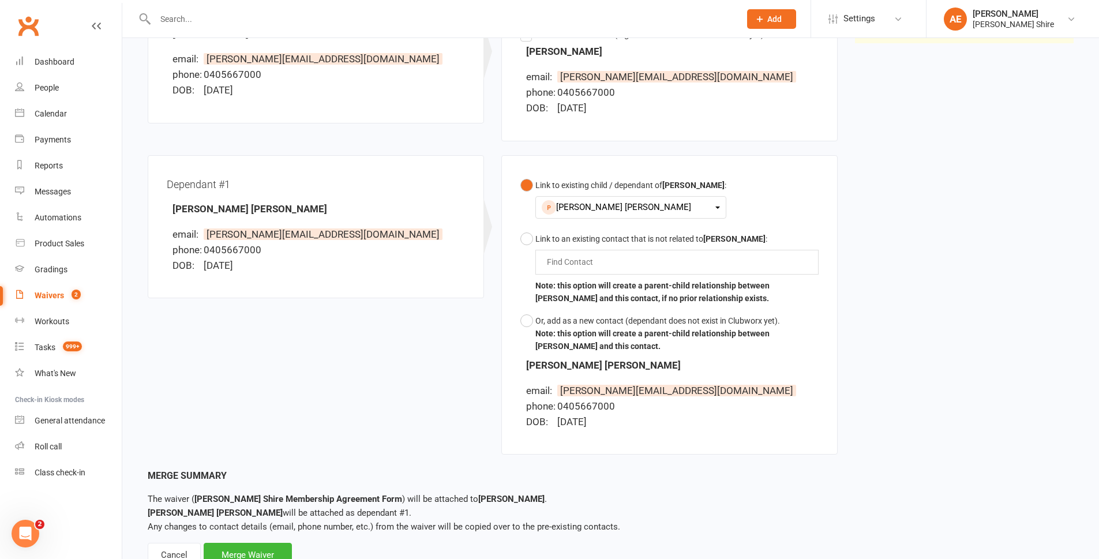
scroll to position [243, 0]
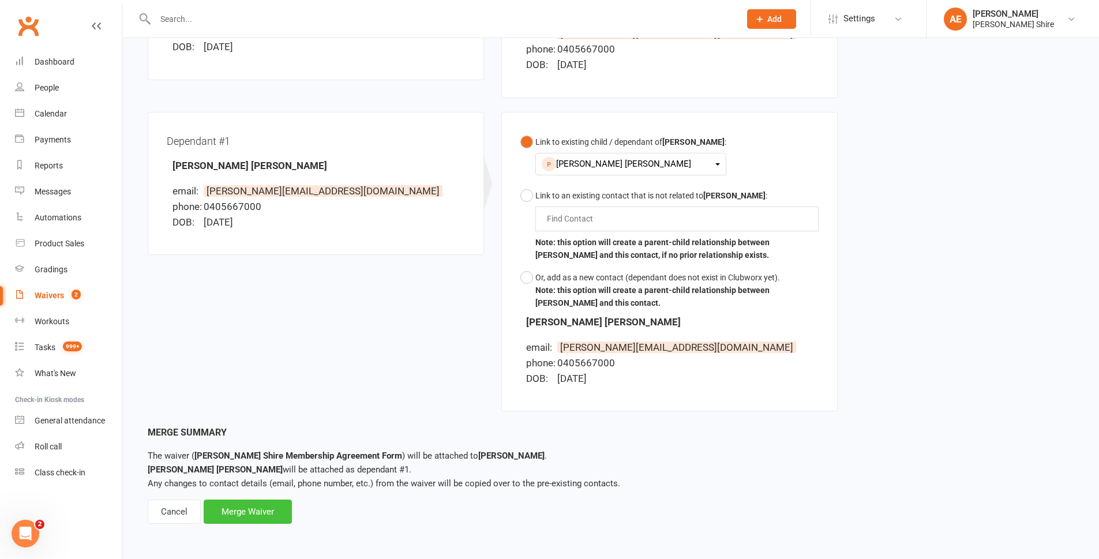
click at [255, 503] on div "Merge Waiver" at bounding box center [248, 511] width 88 height 24
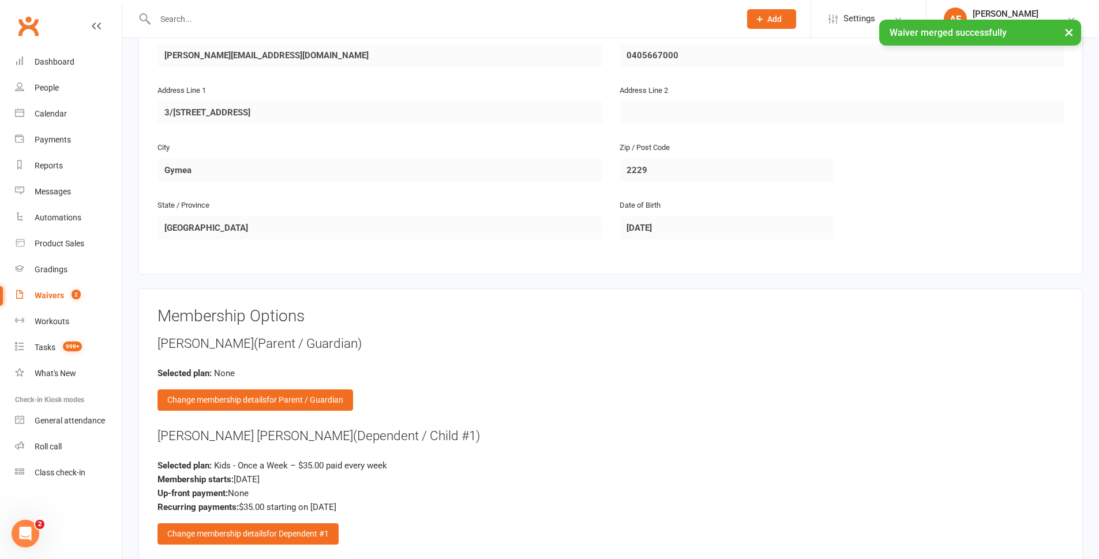
scroll to position [750, 0]
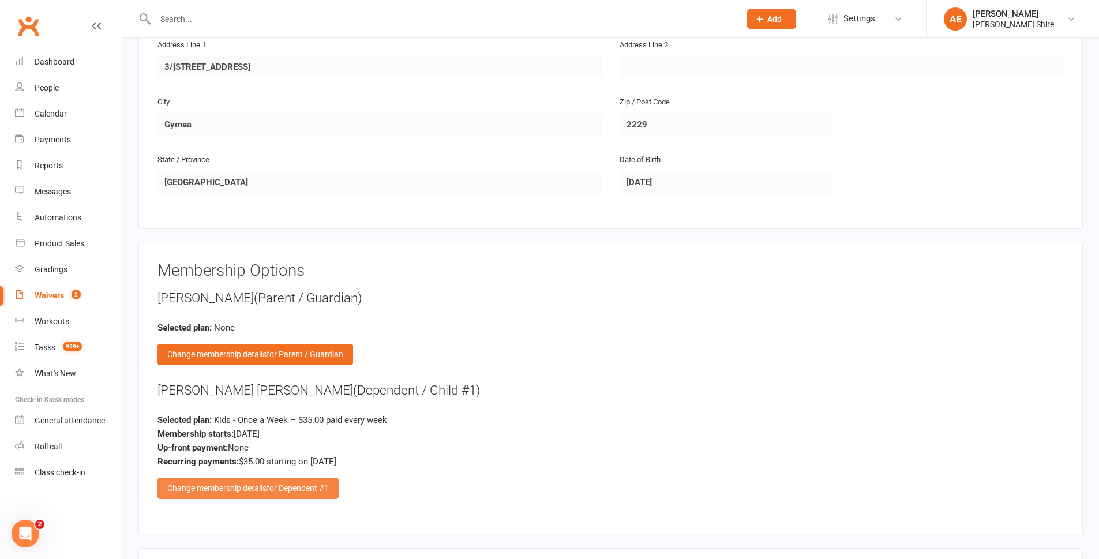
click at [318, 486] on span "for Dependent #1" at bounding box center [297, 487] width 62 height 9
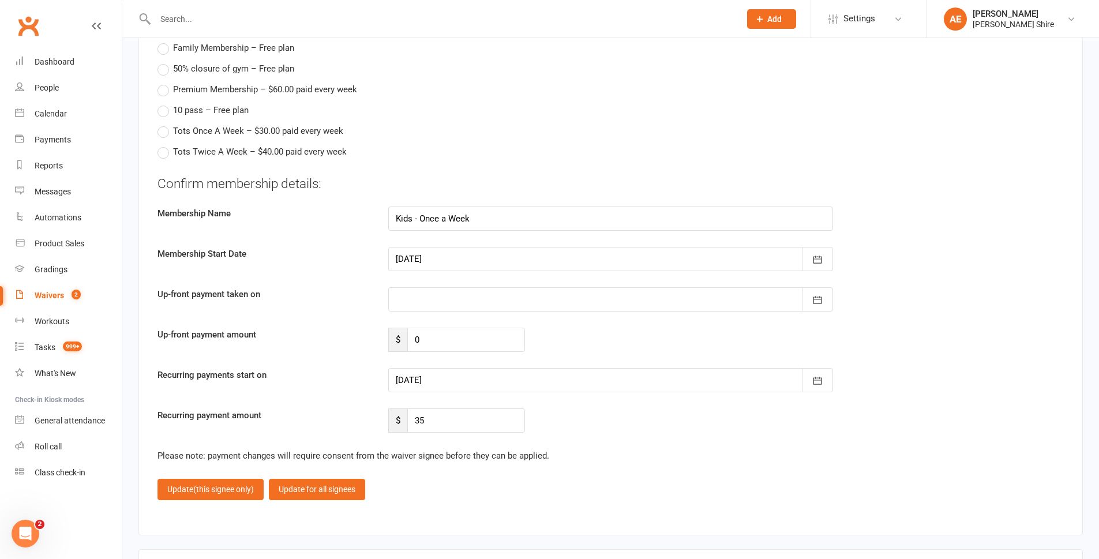
scroll to position [1269, 0]
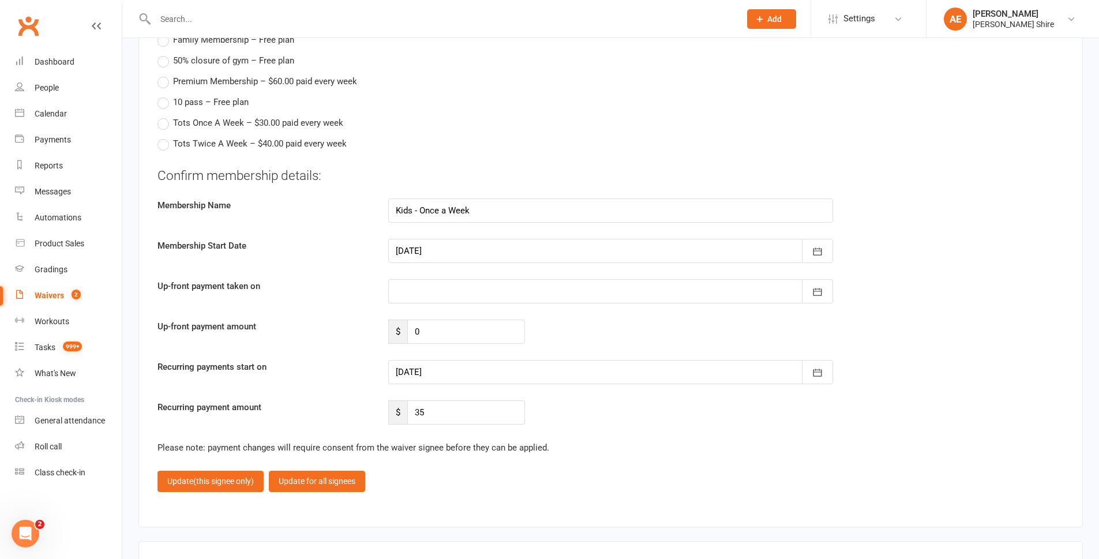
click at [441, 370] on div at bounding box center [610, 372] width 445 height 24
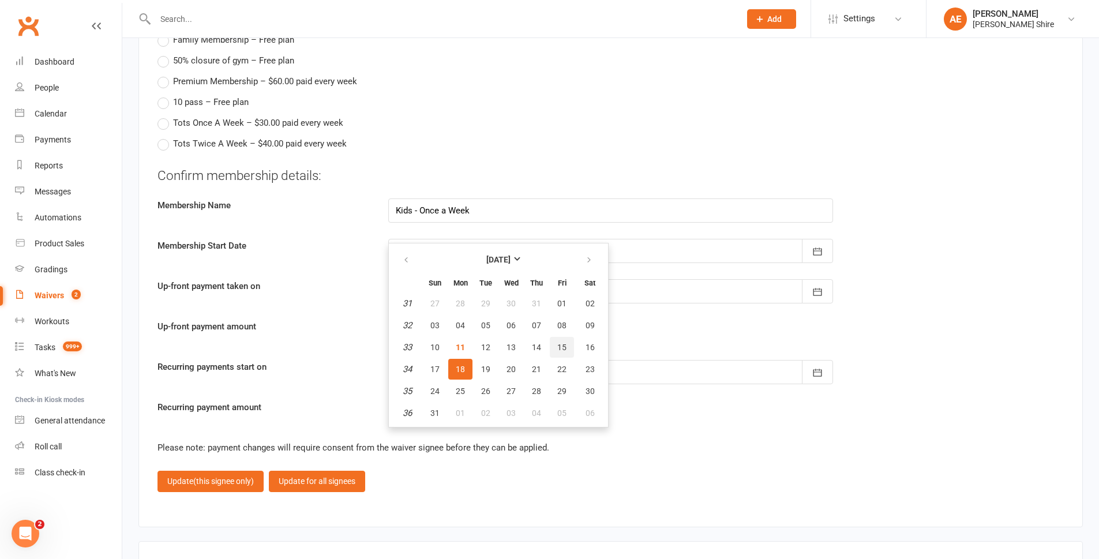
click at [559, 346] on span "15" at bounding box center [561, 347] width 9 height 9
type input "15 Aug 2025"
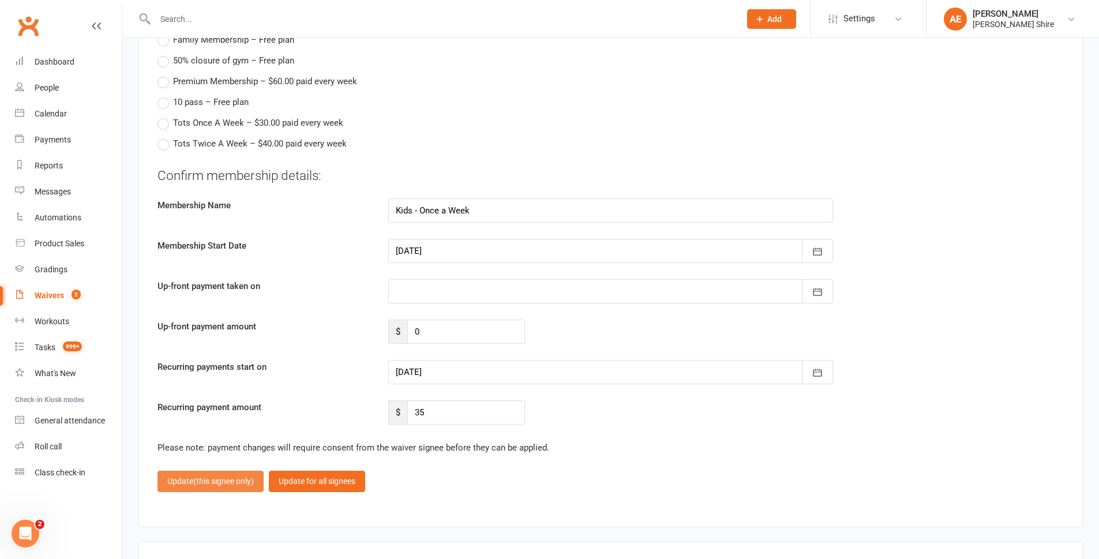
click at [213, 485] on span "(this signee only)" at bounding box center [223, 480] width 61 height 9
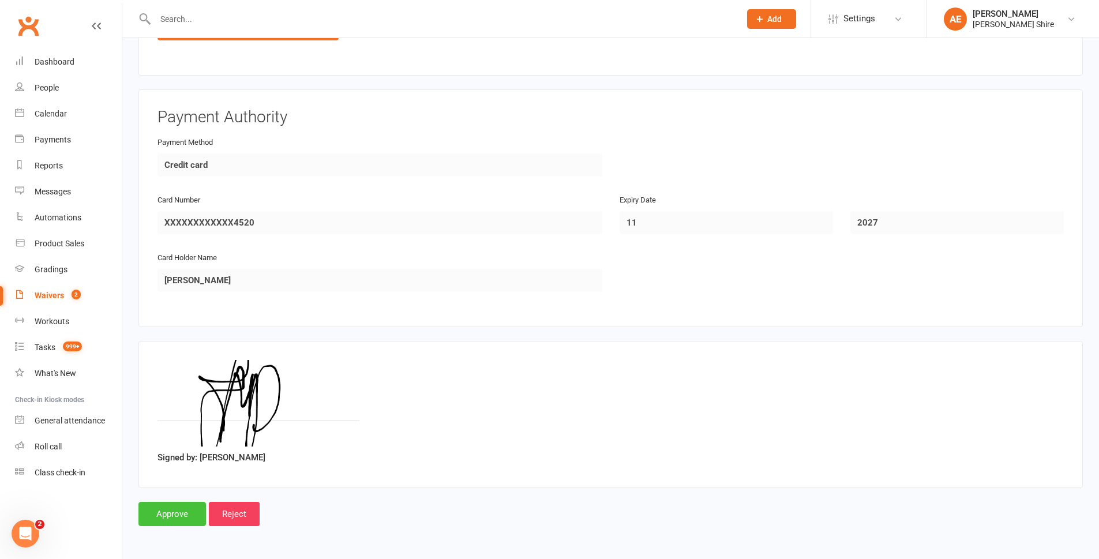
click at [166, 516] on input "Approve" at bounding box center [171, 514] width 67 height 24
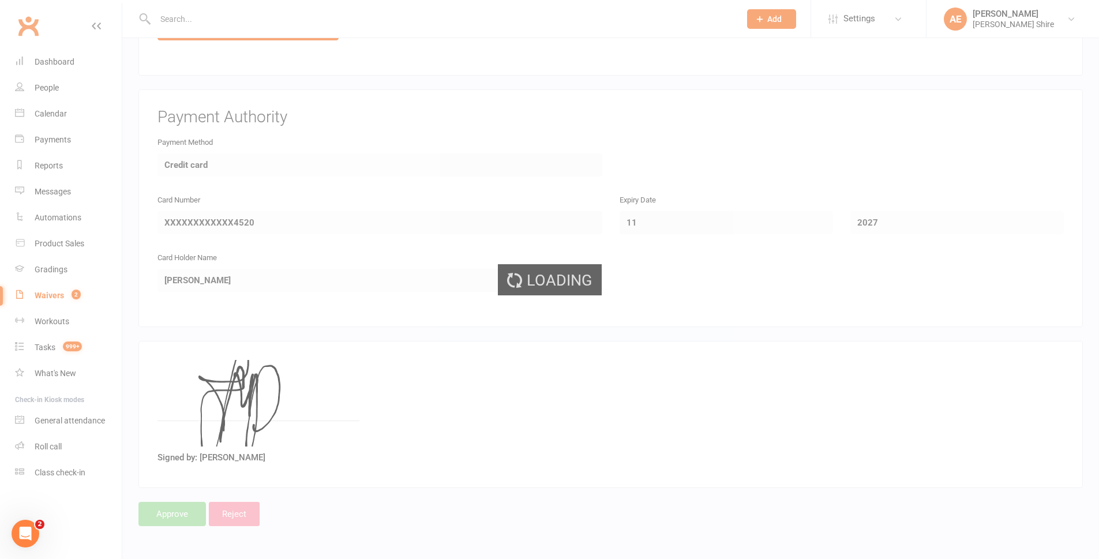
select select "100"
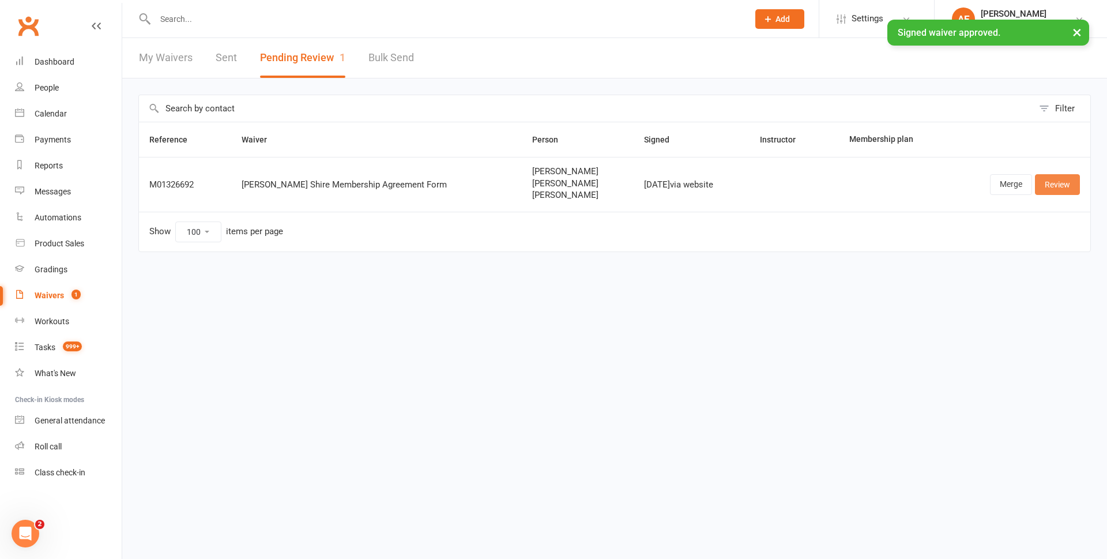
click at [1054, 181] on link "Review" at bounding box center [1057, 184] width 45 height 21
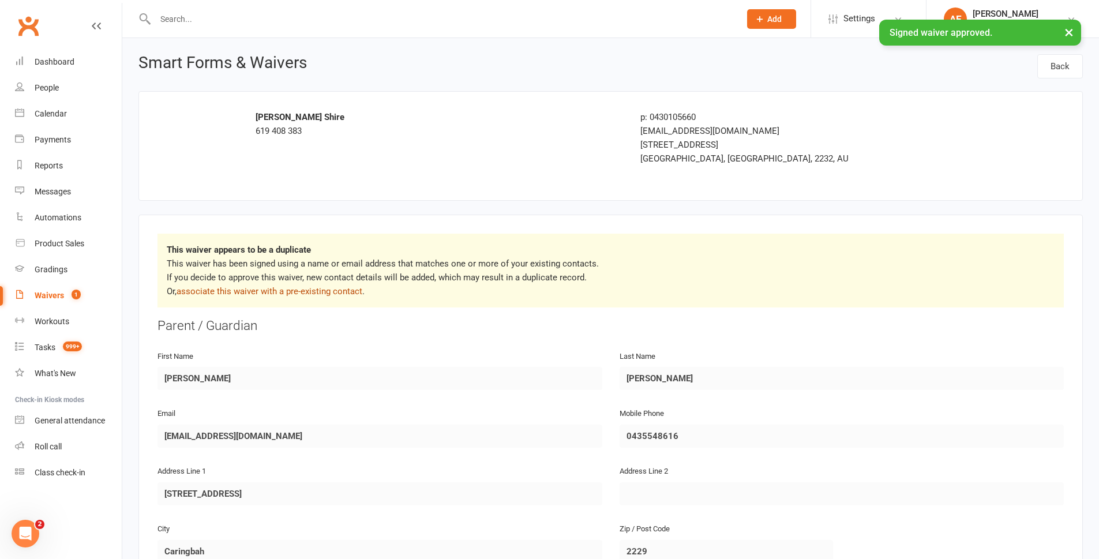
click at [264, 295] on link "associate this waiver with a pre-existing contact" at bounding box center [269, 291] width 186 height 10
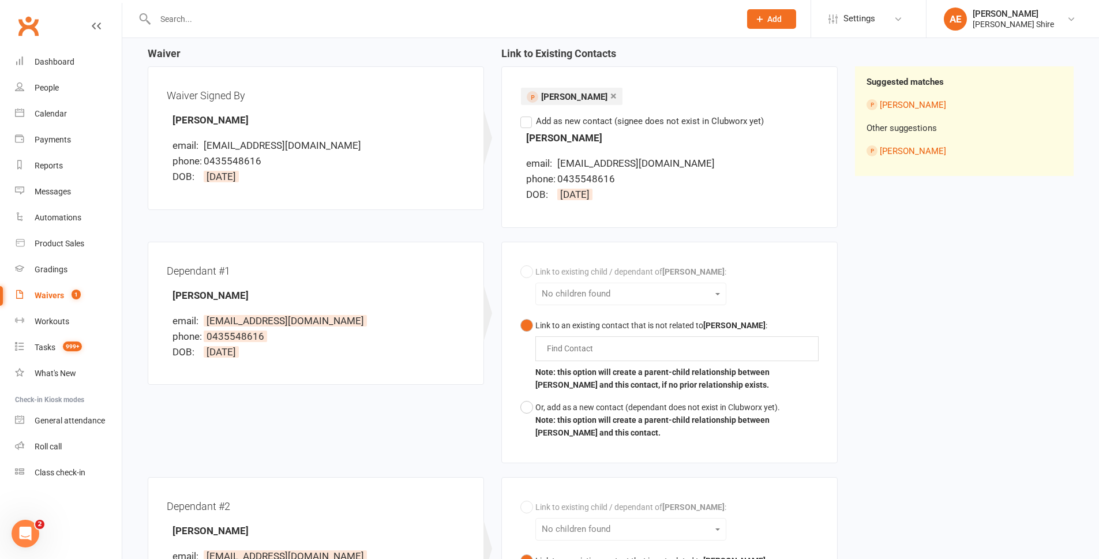
scroll to position [115, 0]
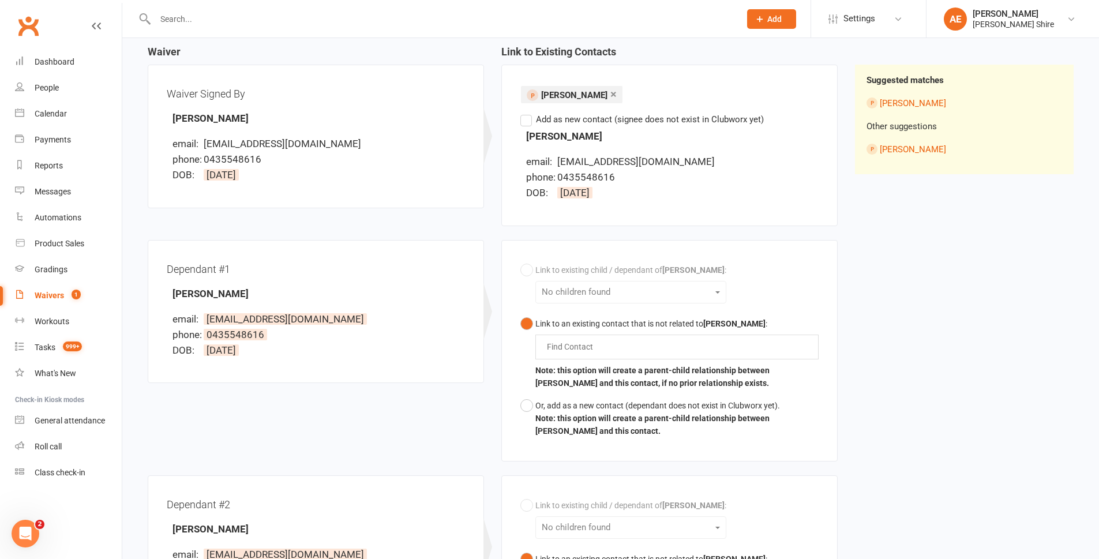
click at [589, 283] on div "Link to existing child / dependant of Banx Malone : No children found Link to a…" at bounding box center [669, 350] width 298 height 183
drag, startPoint x: 561, startPoint y: 405, endPoint x: 720, endPoint y: 274, distance: 206.4
click at [710, 274] on div "Link to existing child / dependant of Banx Malone : No children found Link to a…" at bounding box center [669, 350] width 298 height 183
click at [584, 293] on div "Link to existing child / dependant of Banx Malone : No children found Link to a…" at bounding box center [669, 350] width 298 height 183
click at [710, 283] on div "Link to existing child / dependant of Banx Malone : No children found Link to a…" at bounding box center [669, 350] width 298 height 183
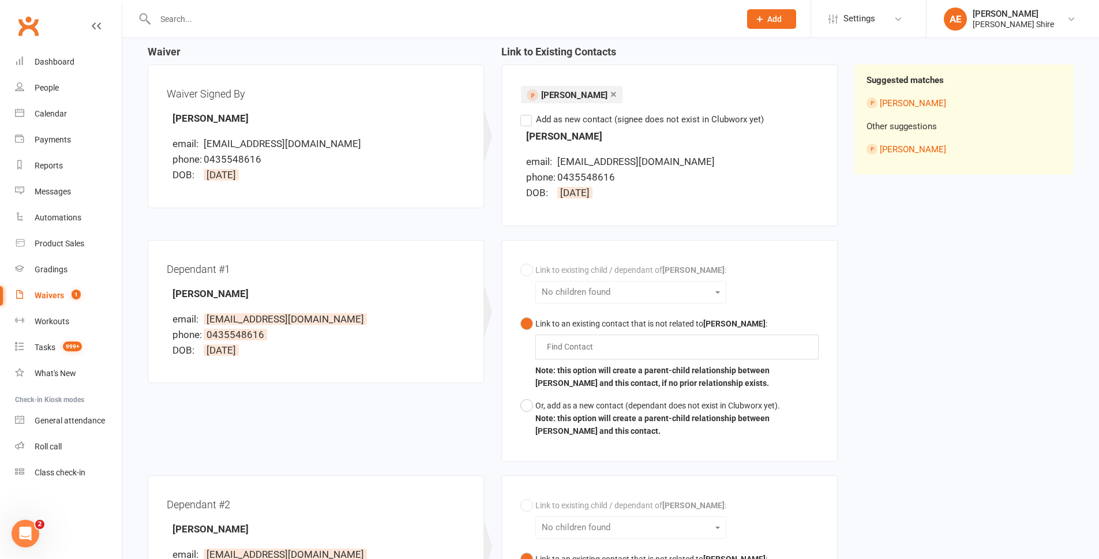
click at [575, 126] on div "× Banx Malone Find Contact Add as new contact (signee does not exist in Clubwor…" at bounding box center [669, 145] width 298 height 123
click at [518, 126] on div "× Banx Malone Find Contact Add as new contact (signee does not exist in Clubwor…" at bounding box center [669, 145] width 336 height 161
click at [530, 121] on label "Add as new contact (signee does not exist in Clubworx yet)" at bounding box center [641, 119] width 243 height 14
click at [528, 112] on input "Add as new contact (signee does not exist in Clubworx yet)" at bounding box center [523, 112] width 7 height 0
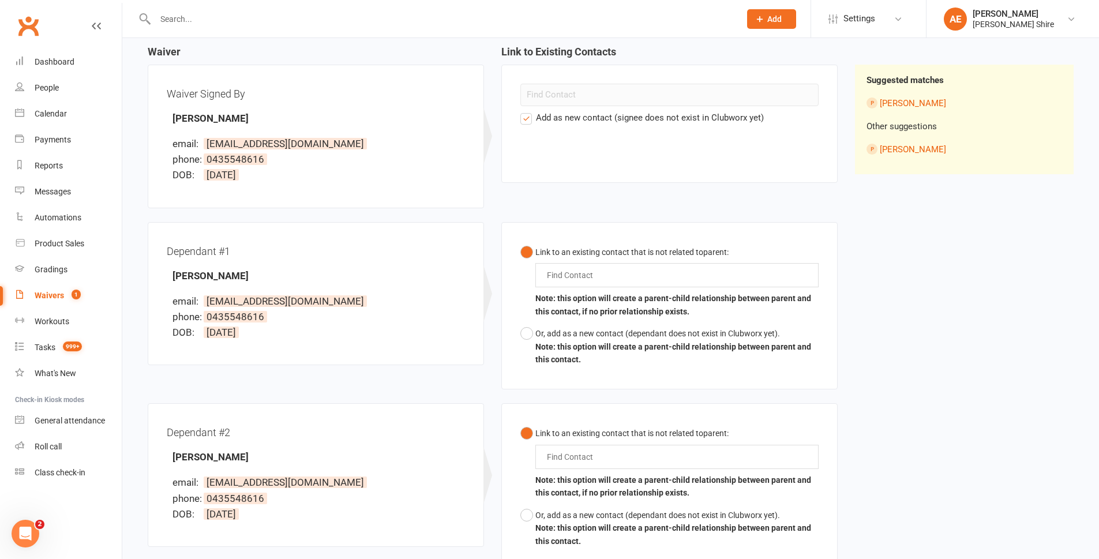
click at [603, 278] on div "Find Contact" at bounding box center [676, 275] width 283 height 24
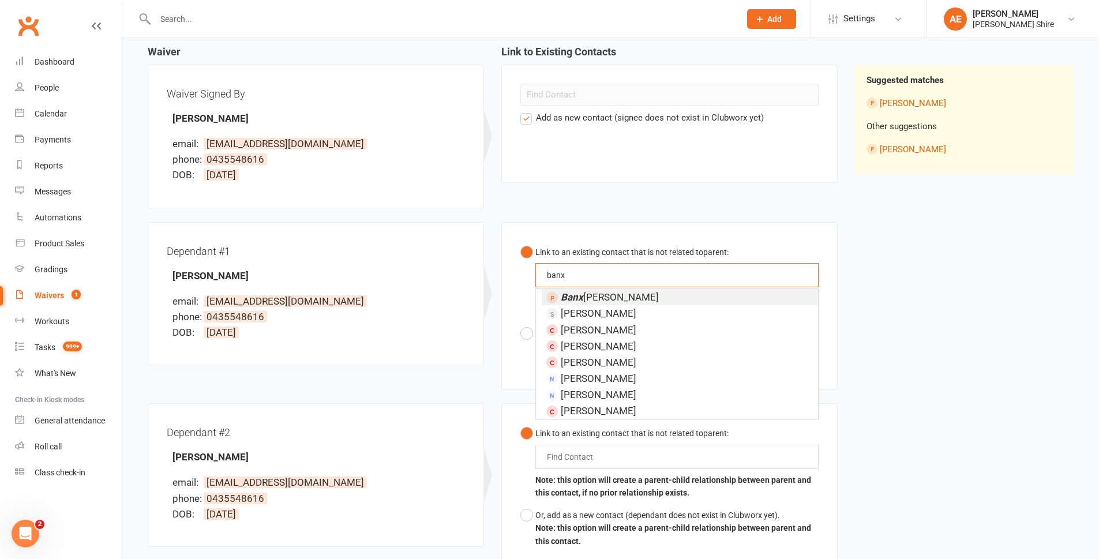
type input "banx"
click at [619, 294] on li "Banx Malone" at bounding box center [680, 297] width 276 height 16
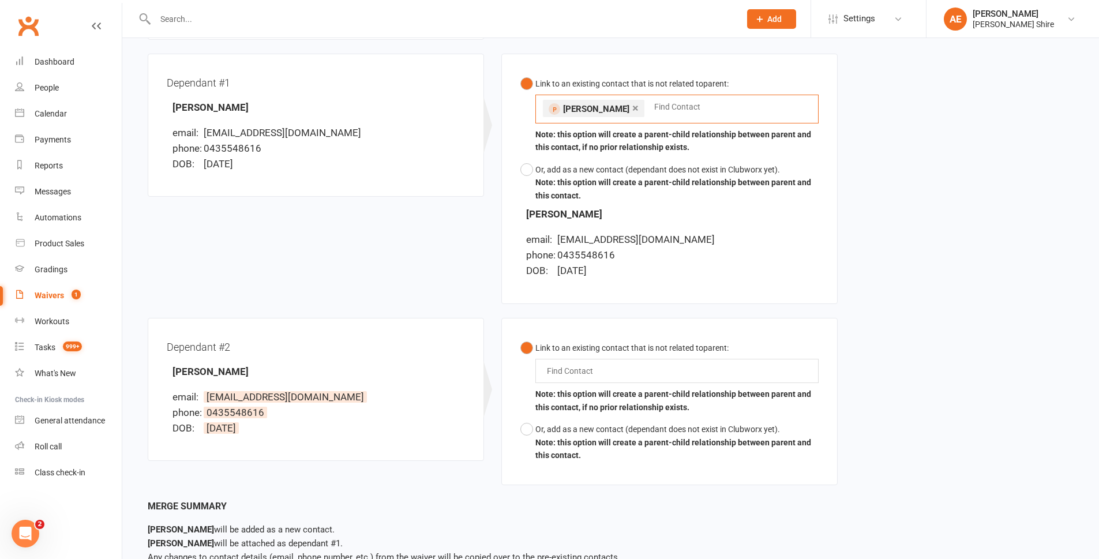
scroll to position [288, 0]
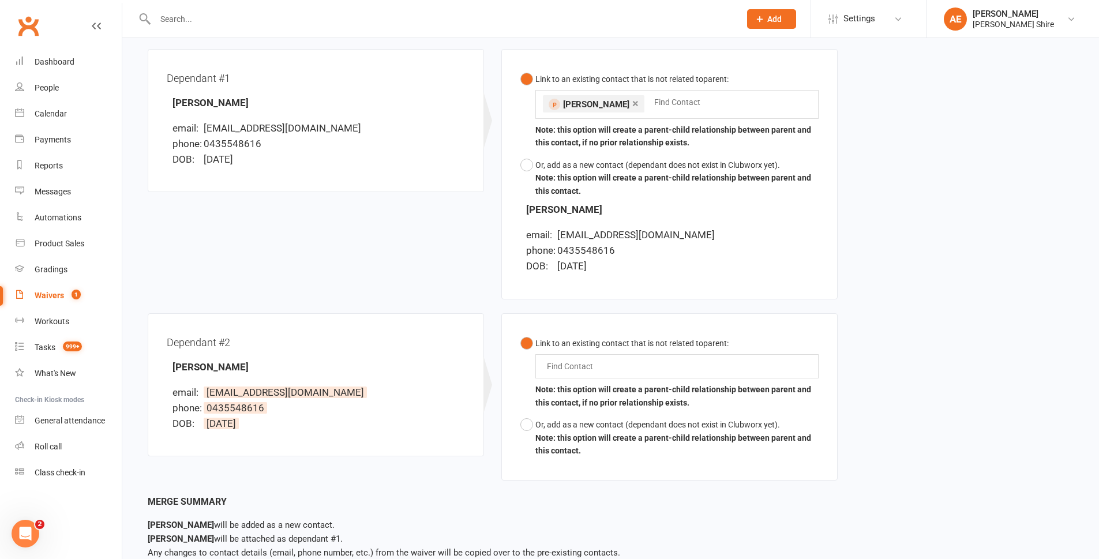
click at [616, 363] on div "Find Contact" at bounding box center [676, 366] width 283 height 24
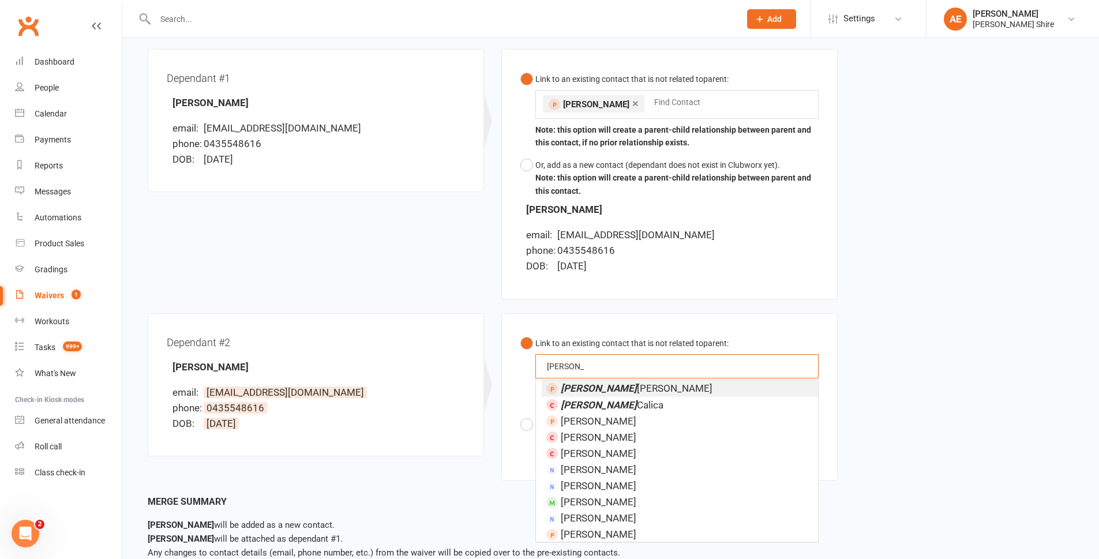
type input "mace"
click at [627, 387] on li "Mace Malone" at bounding box center [680, 388] width 276 height 16
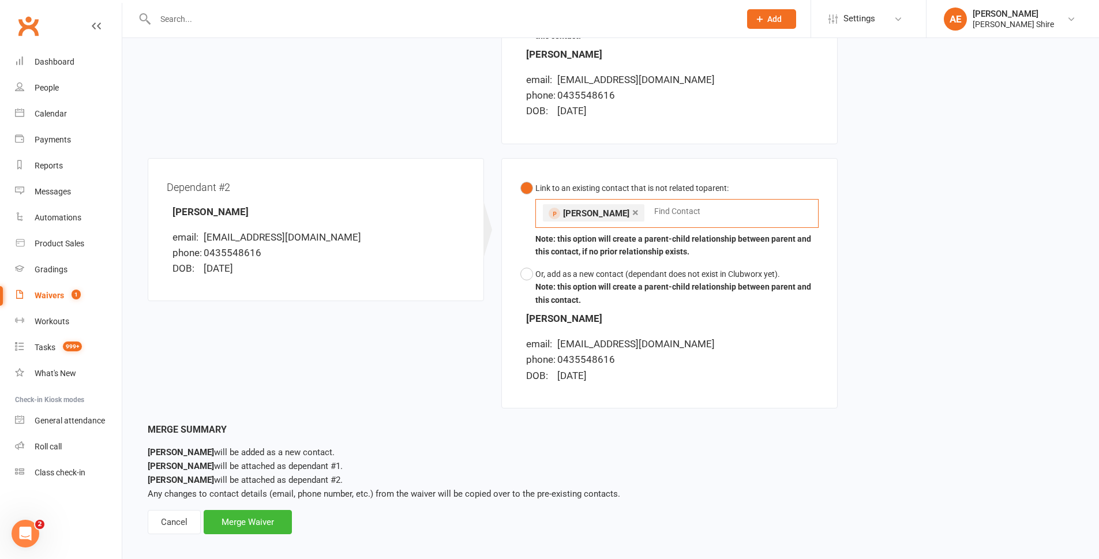
scroll to position [454, 0]
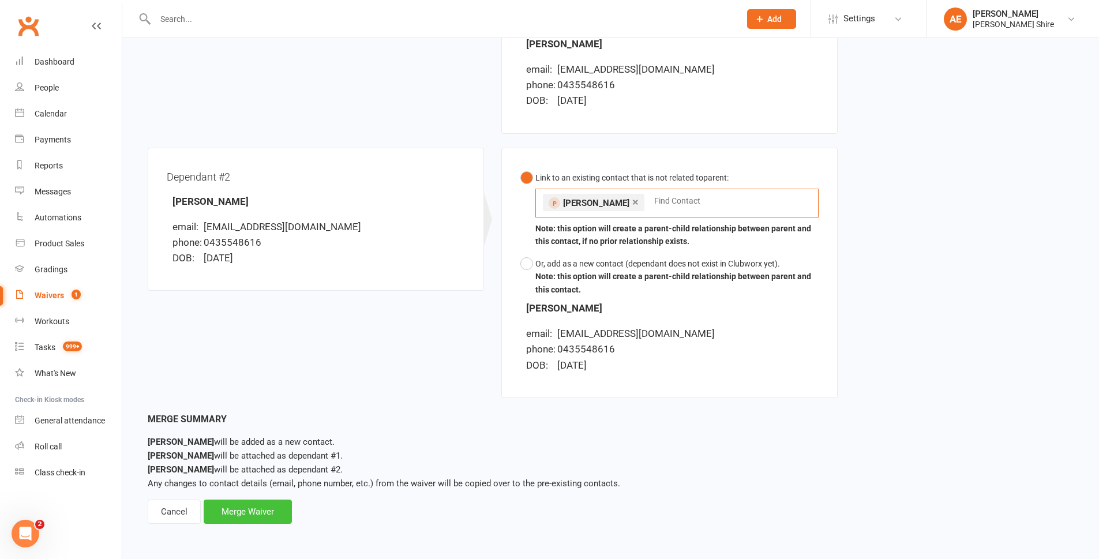
click at [264, 510] on div "Merge Waiver" at bounding box center [248, 511] width 88 height 24
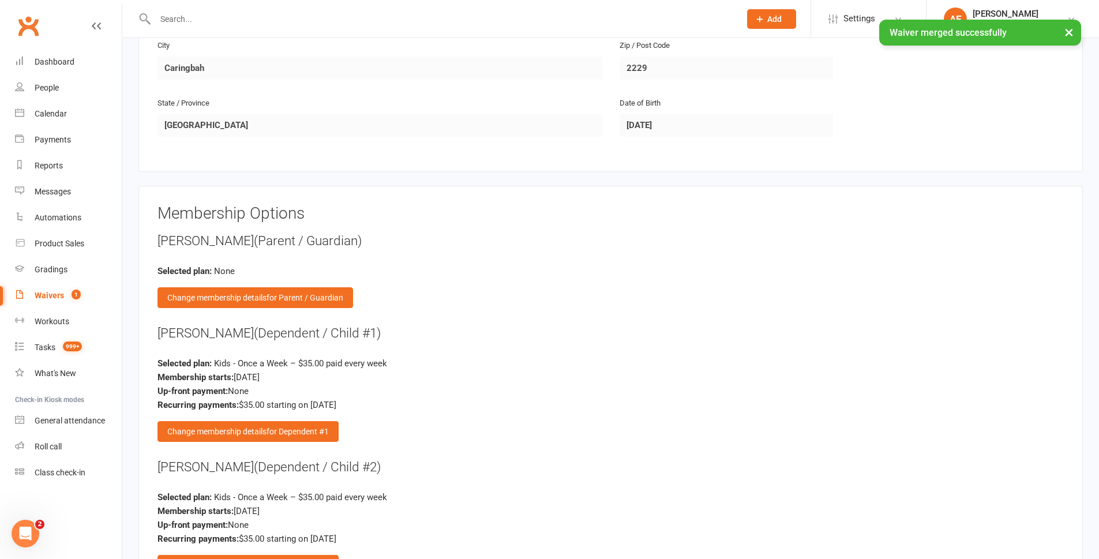
scroll to position [1211, 0]
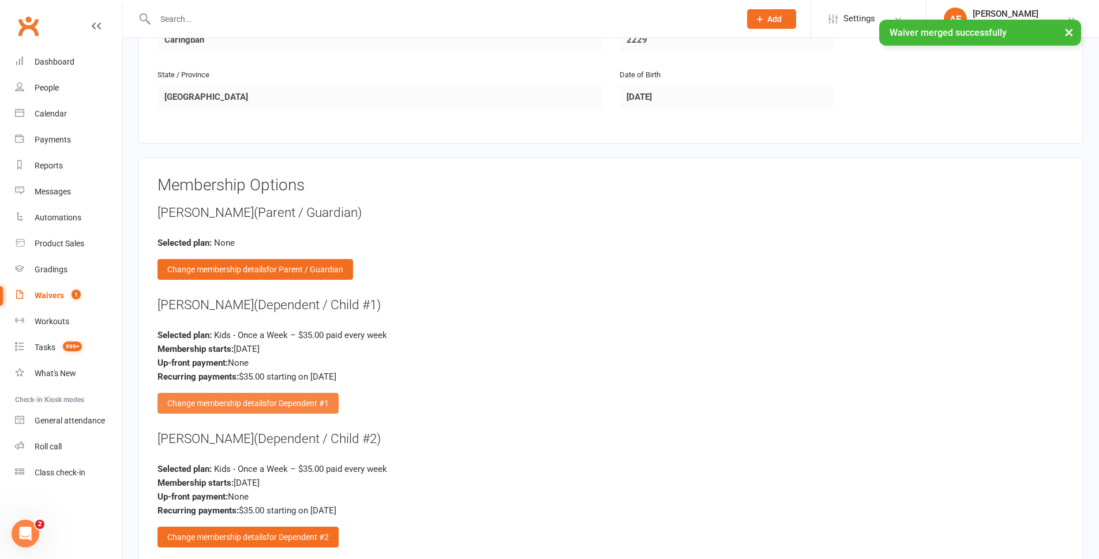
click at [288, 398] on span "for Dependent #1" at bounding box center [297, 402] width 62 height 9
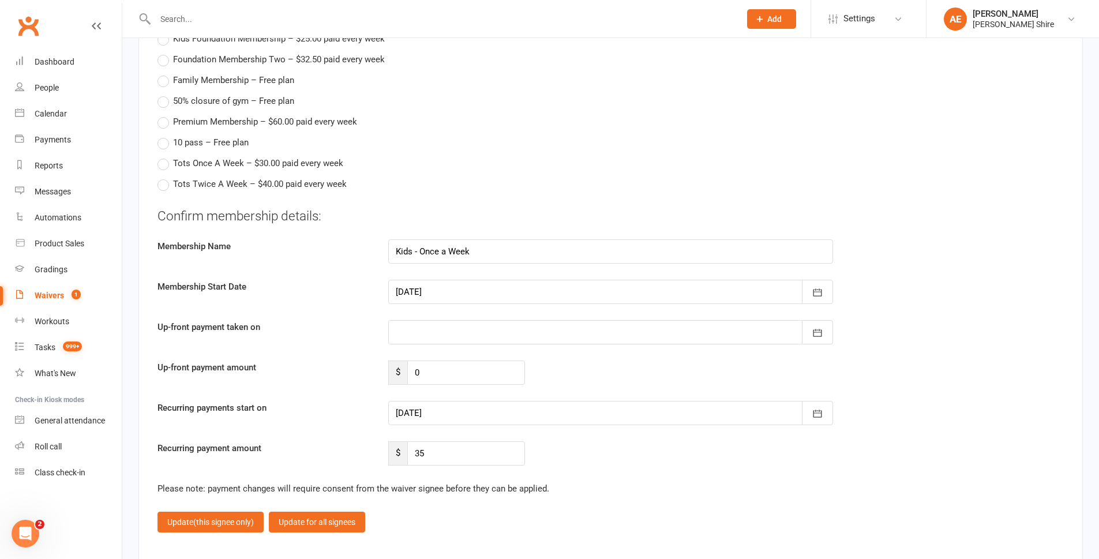
scroll to position [1615, 0]
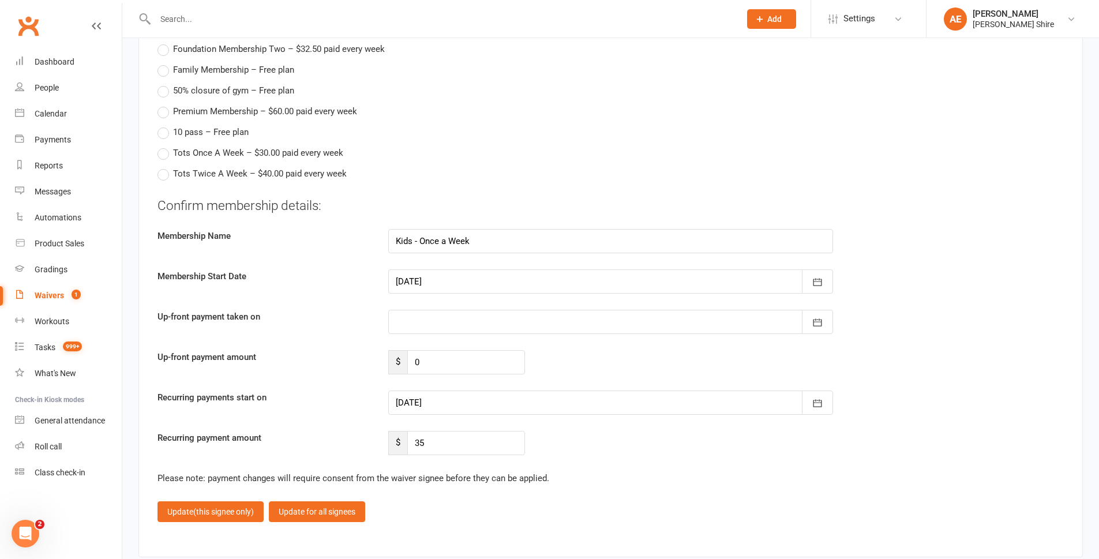
click at [473, 401] on div at bounding box center [610, 402] width 445 height 24
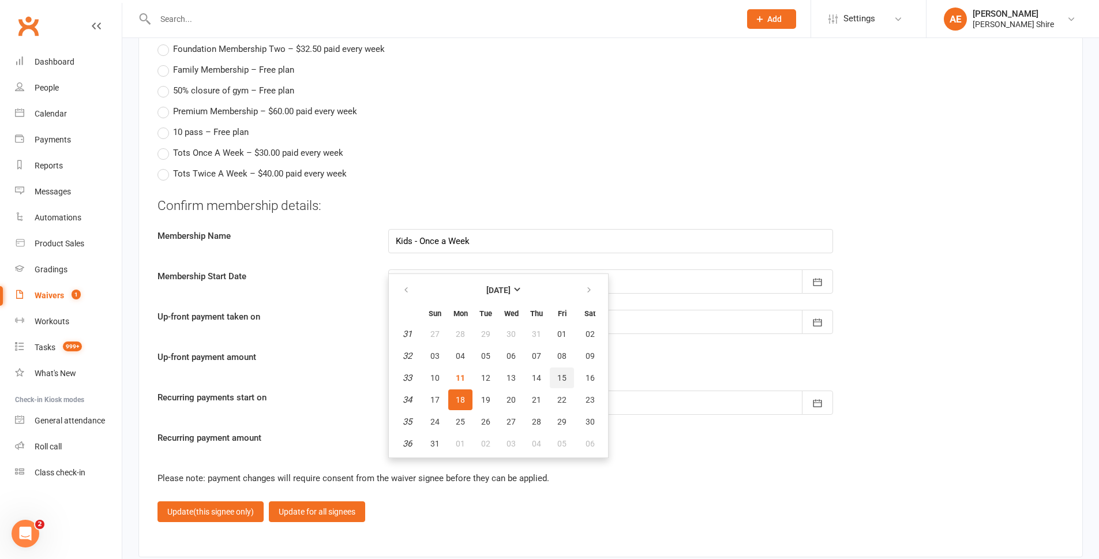
click at [557, 381] on span "15" at bounding box center [561, 377] width 9 height 9
type input "15 Aug 2025"
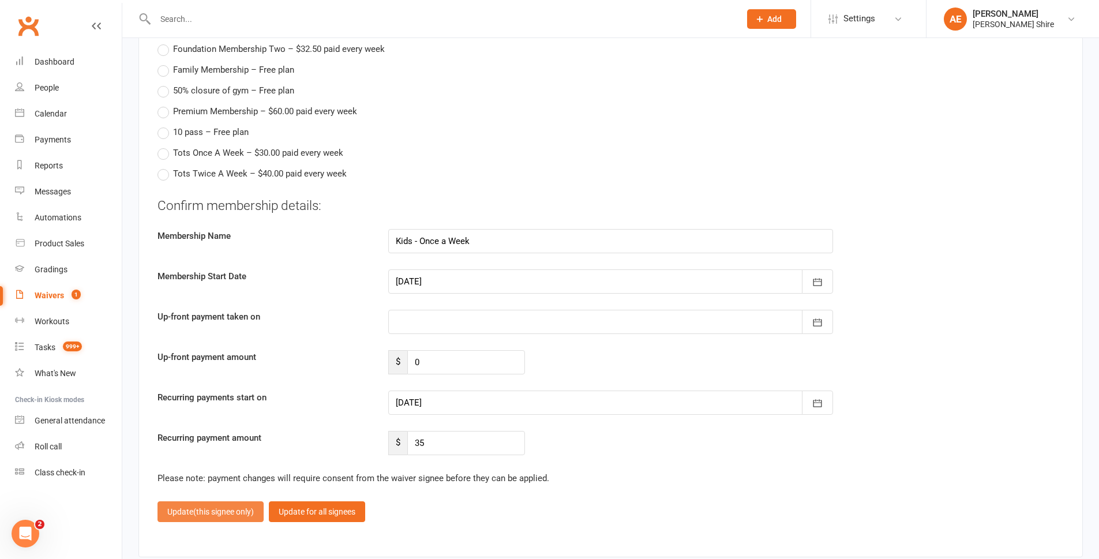
click at [194, 507] on span "(this signee only)" at bounding box center [223, 511] width 61 height 9
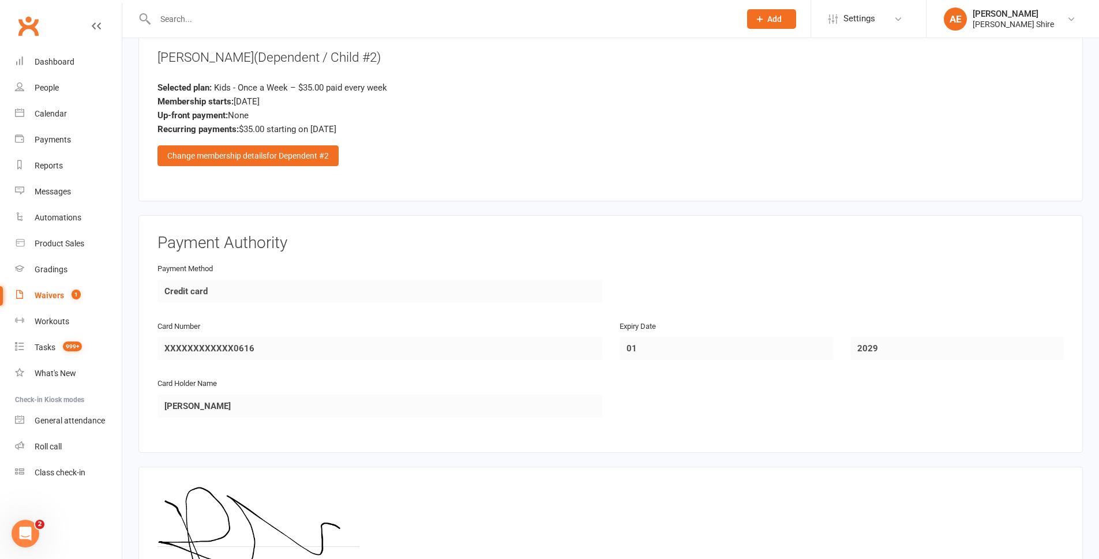
scroll to position [1557, 0]
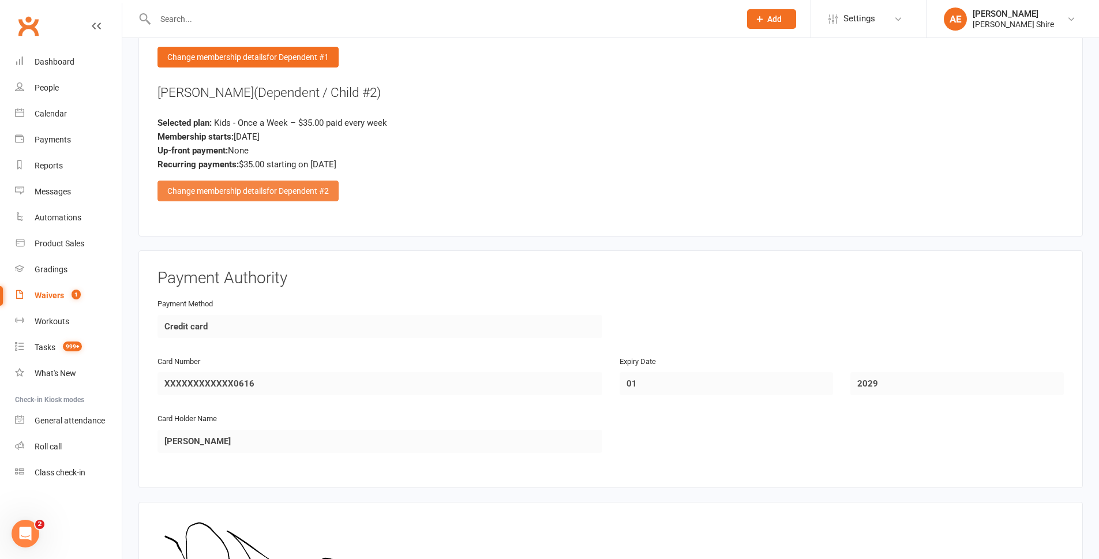
click at [300, 186] on span "for Dependent #2" at bounding box center [297, 190] width 62 height 9
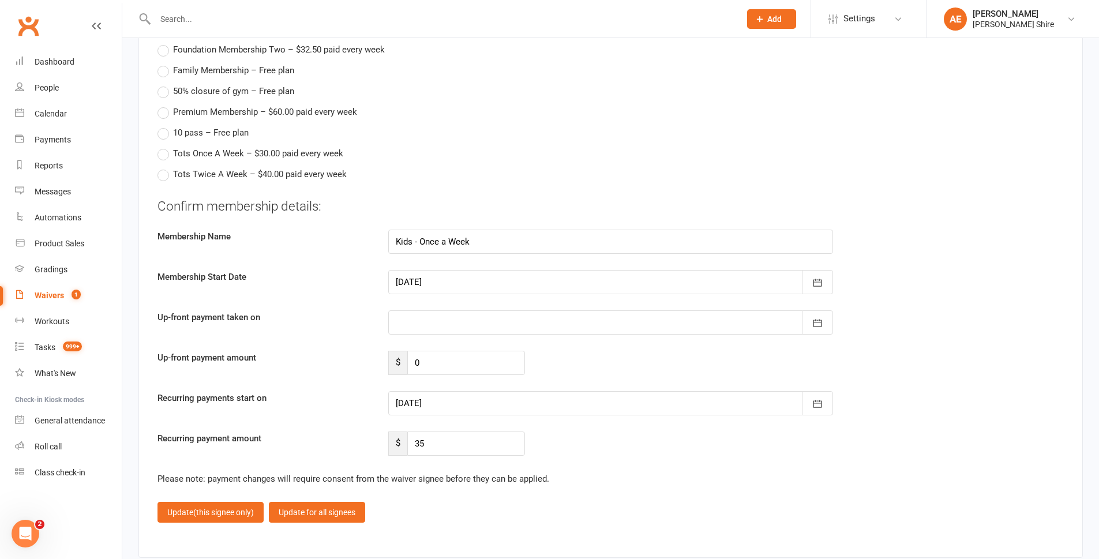
scroll to position [1615, 0]
click at [427, 395] on div at bounding box center [610, 402] width 445 height 24
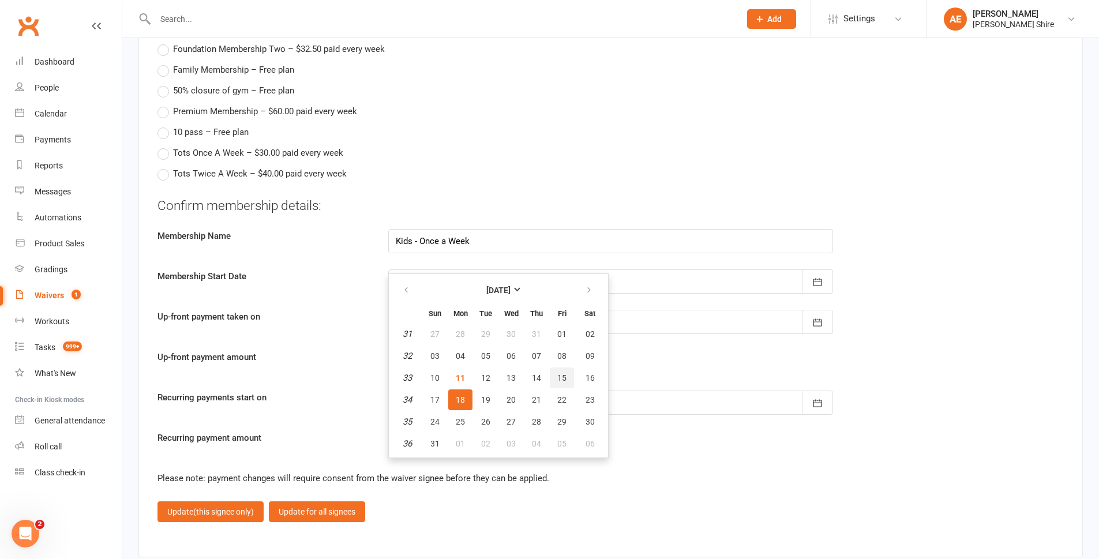
click at [558, 375] on span "15" at bounding box center [561, 377] width 9 height 9
type input "15 Aug 2025"
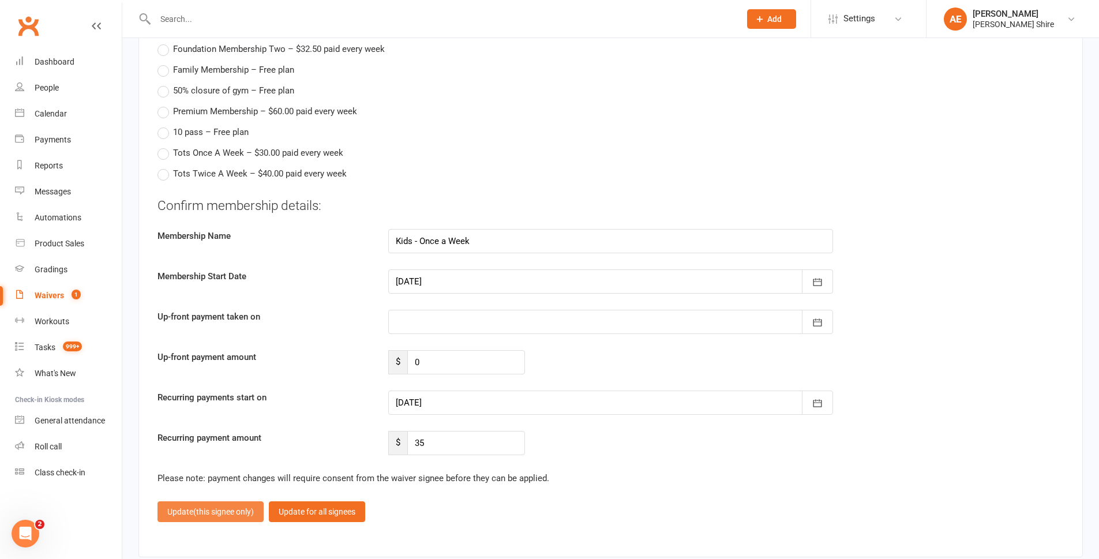
click at [213, 513] on span "(this signee only)" at bounding box center [223, 511] width 61 height 9
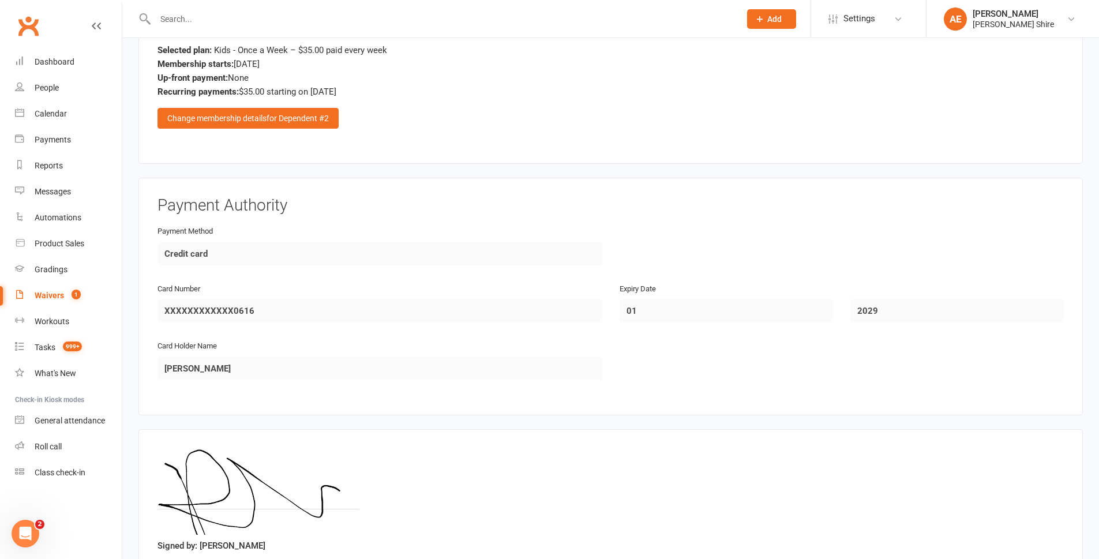
scroll to position [1718, 0]
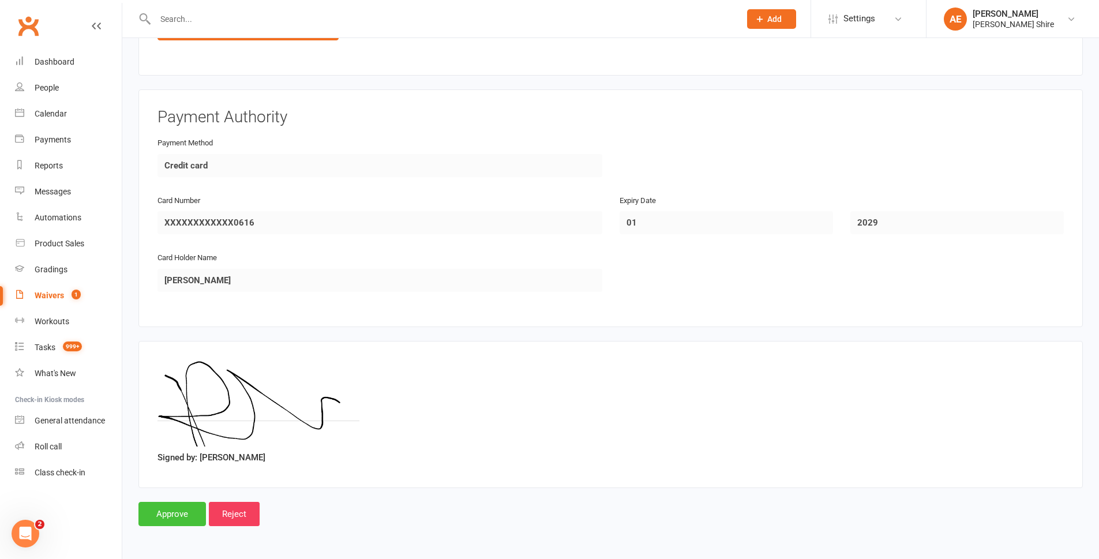
click at [164, 516] on input "Approve" at bounding box center [171, 514] width 67 height 24
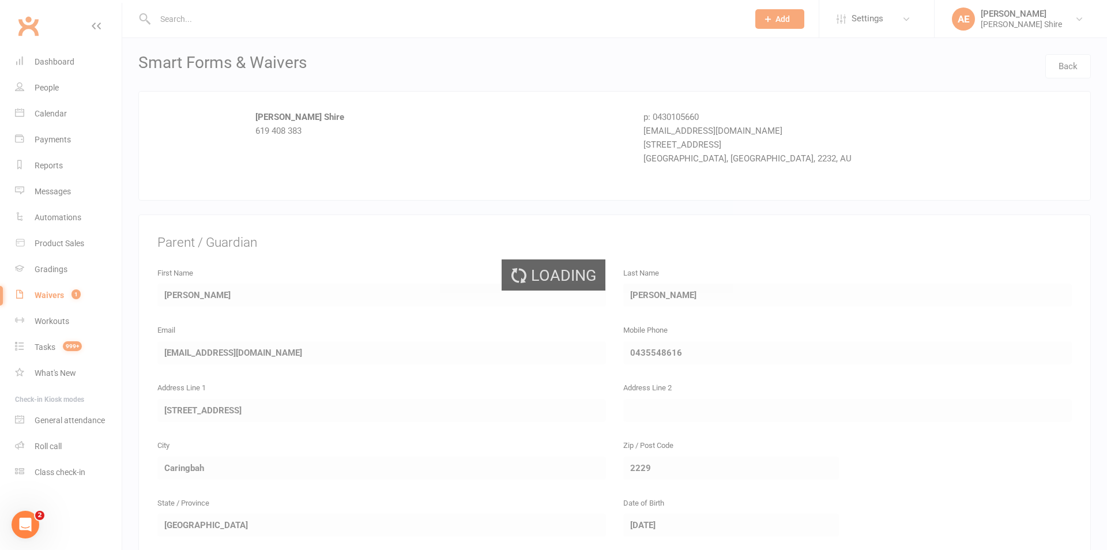
select select "100"
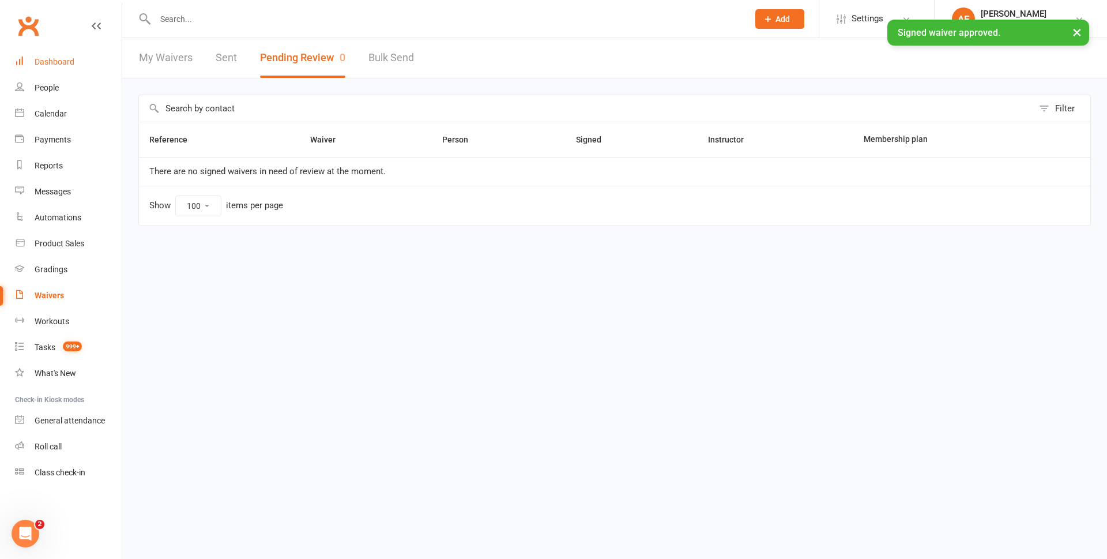
click at [70, 60] on div "Dashboard" at bounding box center [55, 61] width 40 height 9
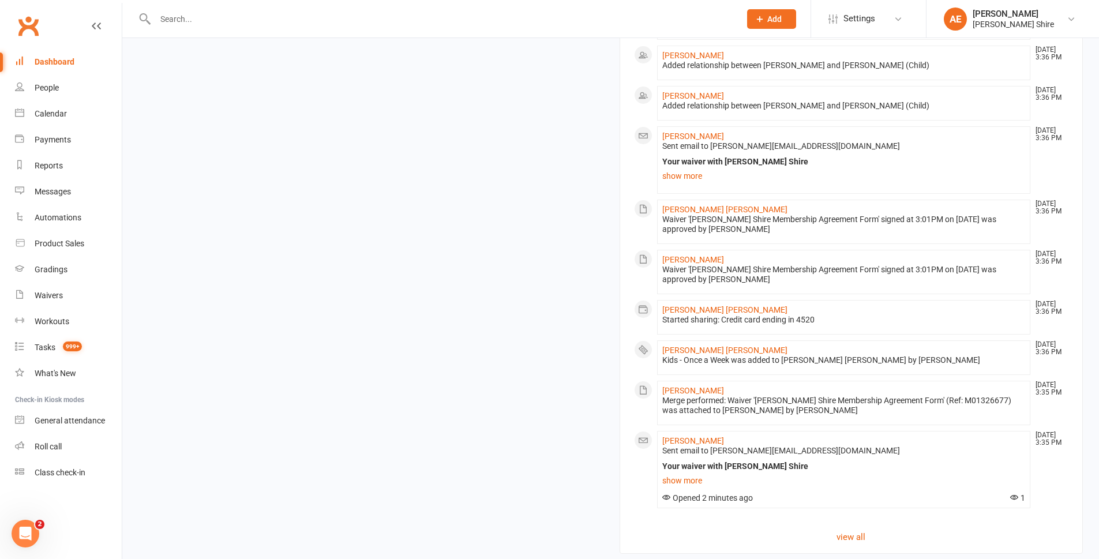
scroll to position [1076, 0]
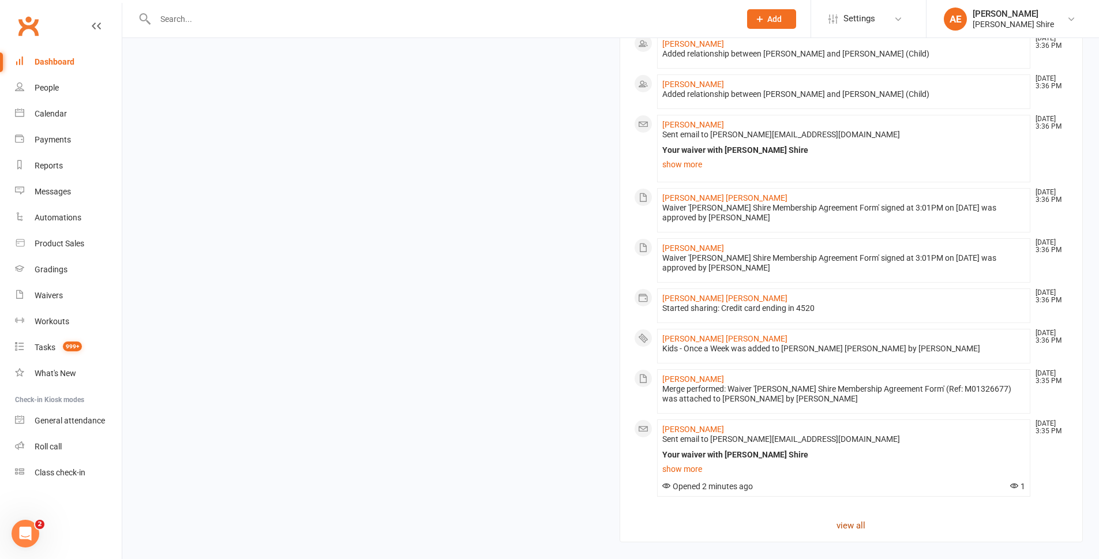
click at [855, 528] on link "view all" at bounding box center [851, 525] width 435 height 14
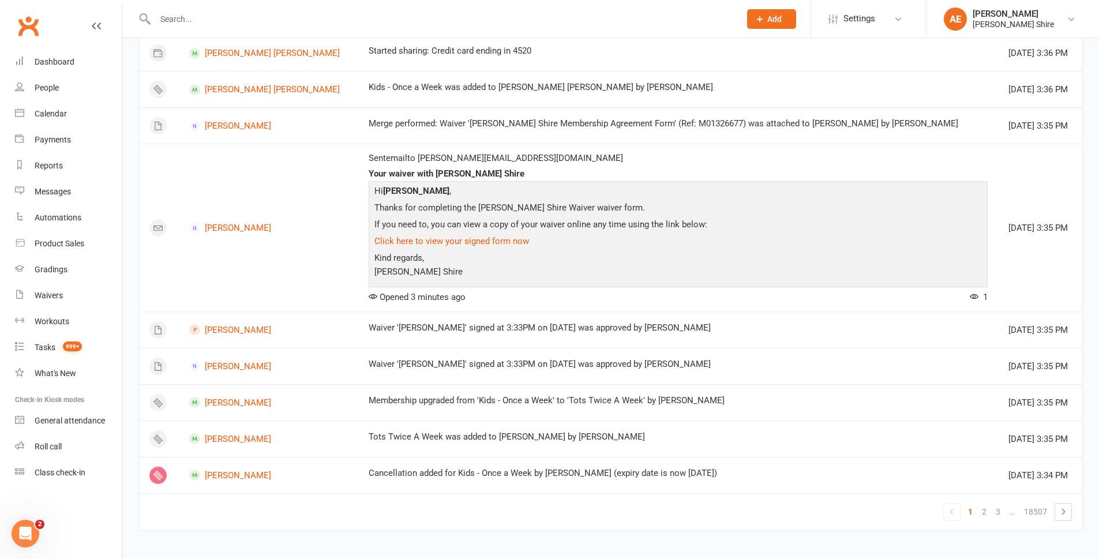
scroll to position [934, 0]
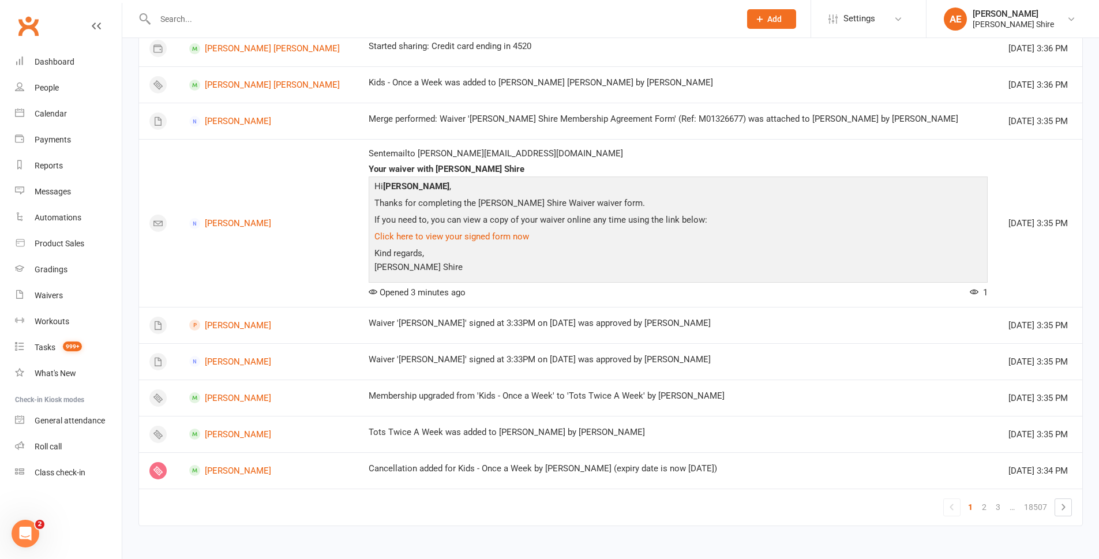
click at [206, 18] on input "text" at bounding box center [442, 19] width 580 height 16
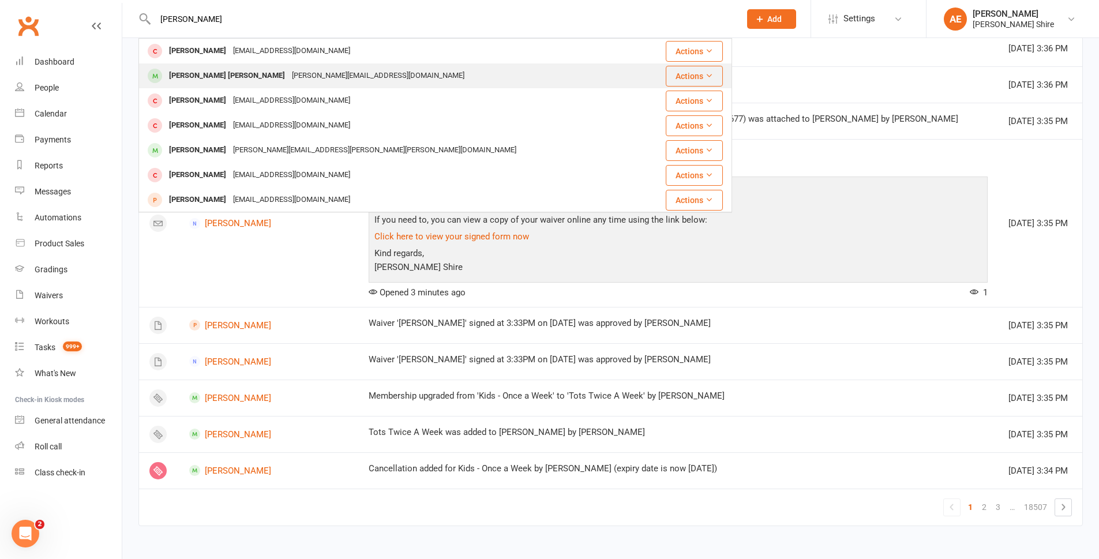
type input "nixon"
click at [288, 78] on div "Jade-marie@hotmail.com" at bounding box center [377, 75] width 179 height 17
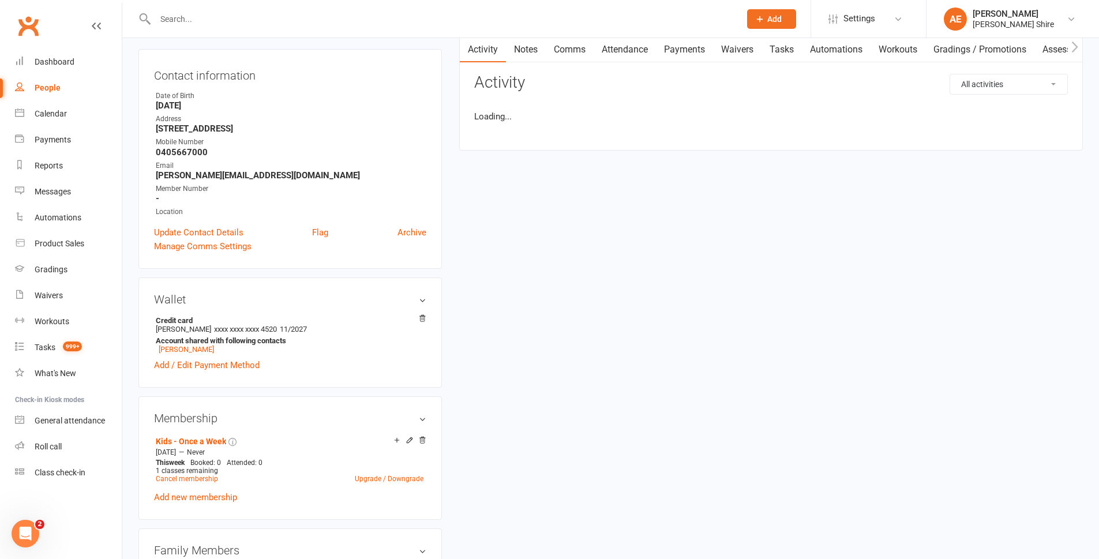
scroll to position [115, 0]
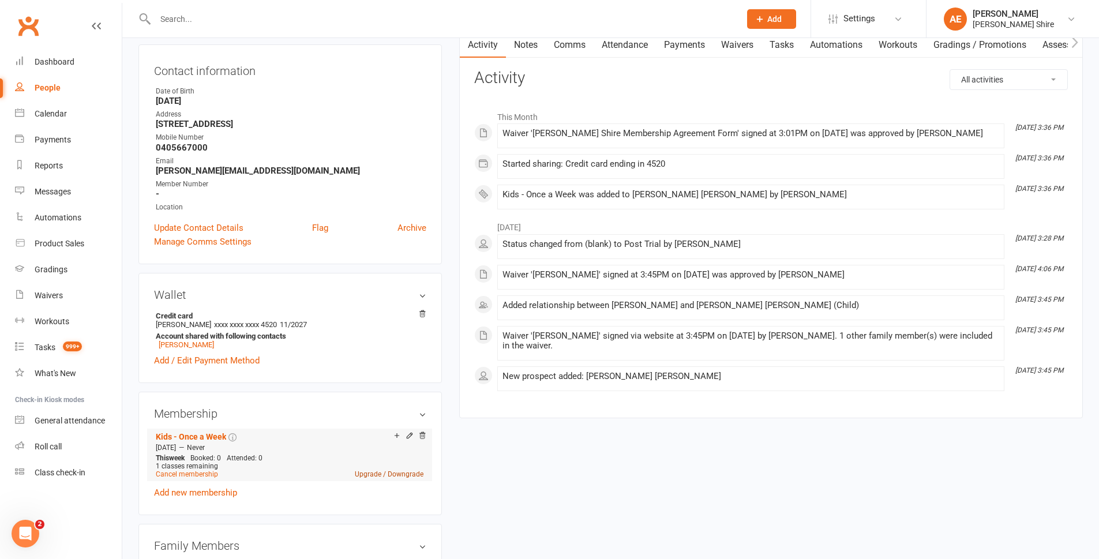
click at [377, 472] on link "Upgrade / Downgrade" at bounding box center [389, 474] width 69 height 8
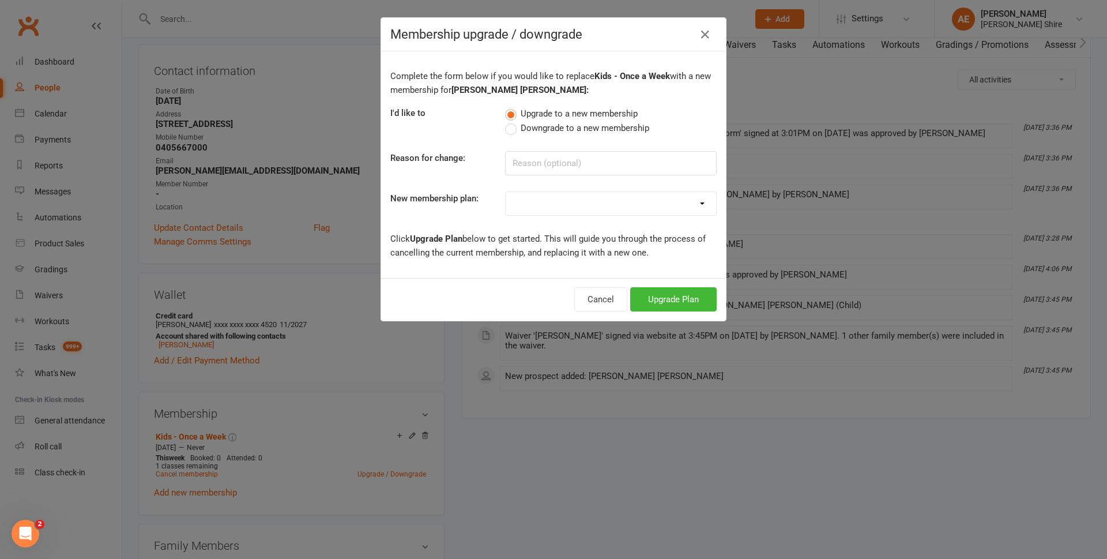
click at [540, 206] on select "Adult - Once a week Adult - Twice a week Adults Unlimited Kids - Once a Week Ki…" at bounding box center [611, 203] width 210 height 23
select select "13"
click at [506, 192] on select "Adult - Once a week Adult - Twice a week Adults Unlimited Kids - Once a Week Ki…" at bounding box center [611, 203] width 210 height 23
click at [682, 297] on button "Upgrade Plan" at bounding box center [673, 299] width 87 height 24
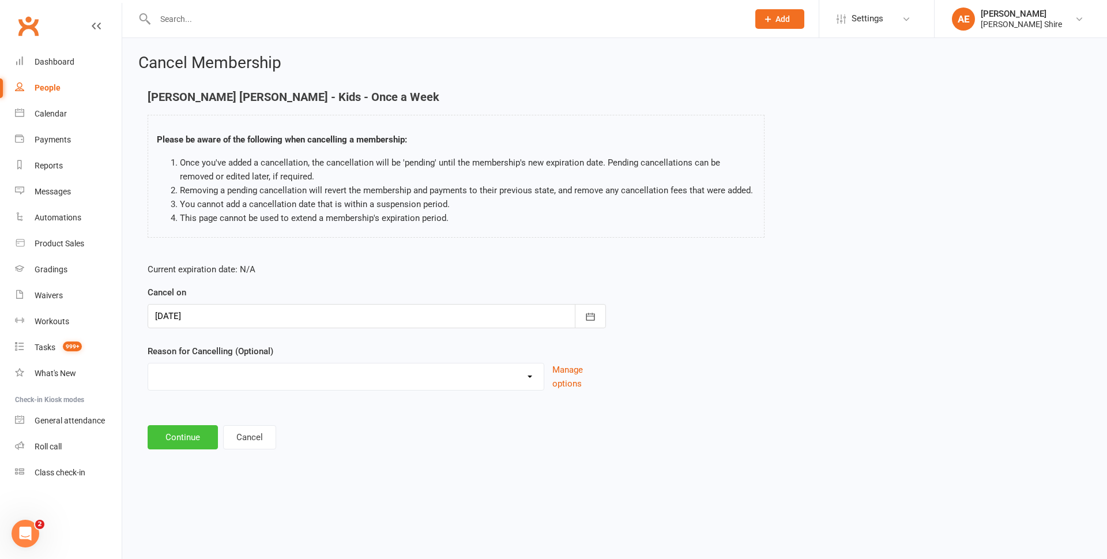
click at [198, 440] on button "Continue" at bounding box center [183, 437] width 70 height 24
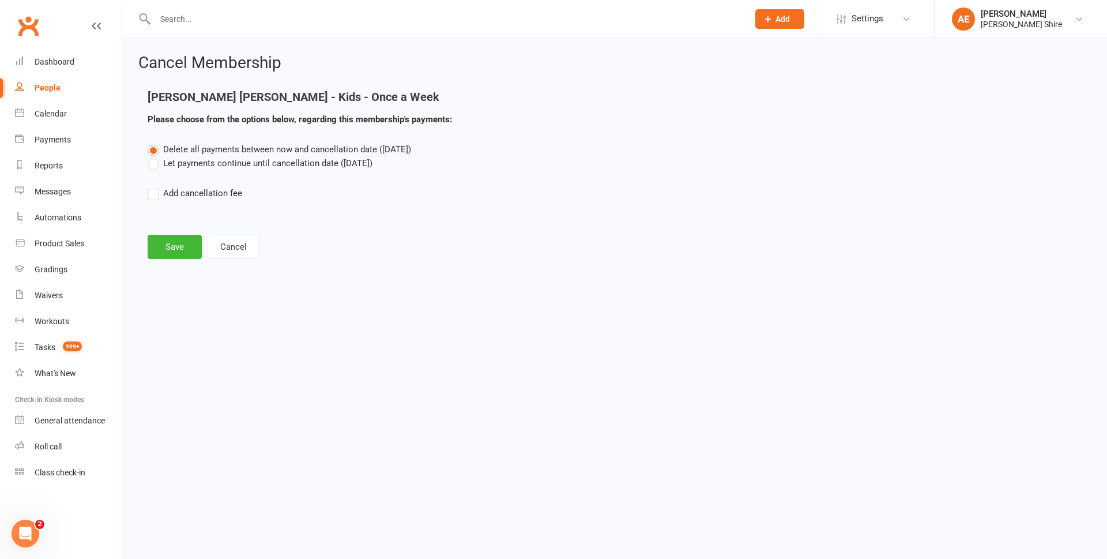
click at [346, 164] on label "Let payments continue until cancellation date (Aug 11, 2025)" at bounding box center [260, 163] width 225 height 14
click at [155, 156] on input "Let payments continue until cancellation date (Aug 11, 2025)" at bounding box center [151, 156] width 7 height 0
click at [185, 146] on span "Delete all payments between now and cancellation date (Aug 11, 2025)" at bounding box center [287, 149] width 248 height 10
click at [155, 142] on input "Delete all payments between now and cancellation date (Aug 11, 2025)" at bounding box center [151, 142] width 7 height 0
click at [174, 251] on button "Save" at bounding box center [175, 247] width 54 height 24
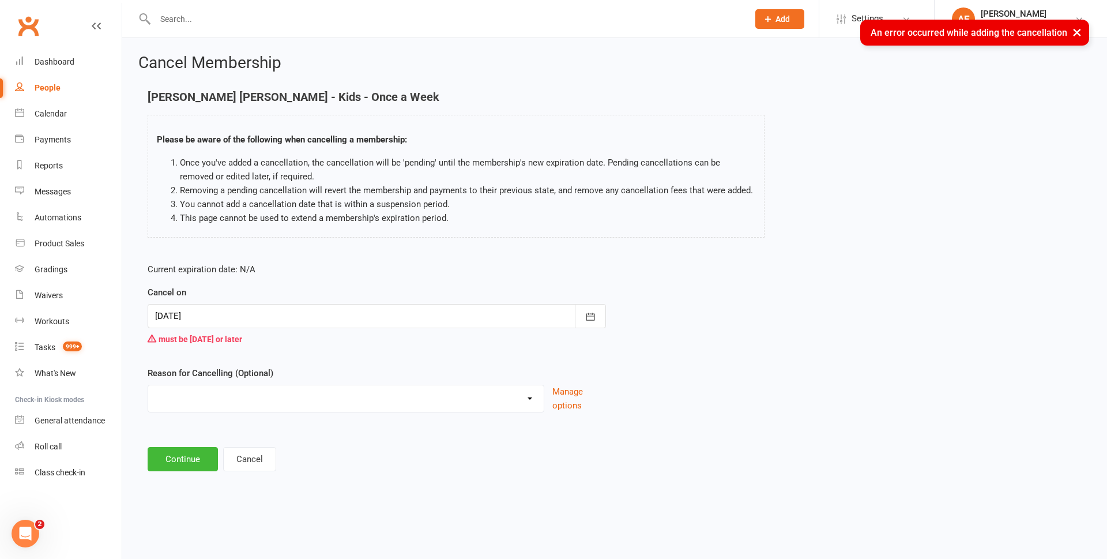
click at [223, 307] on div at bounding box center [377, 316] width 458 height 24
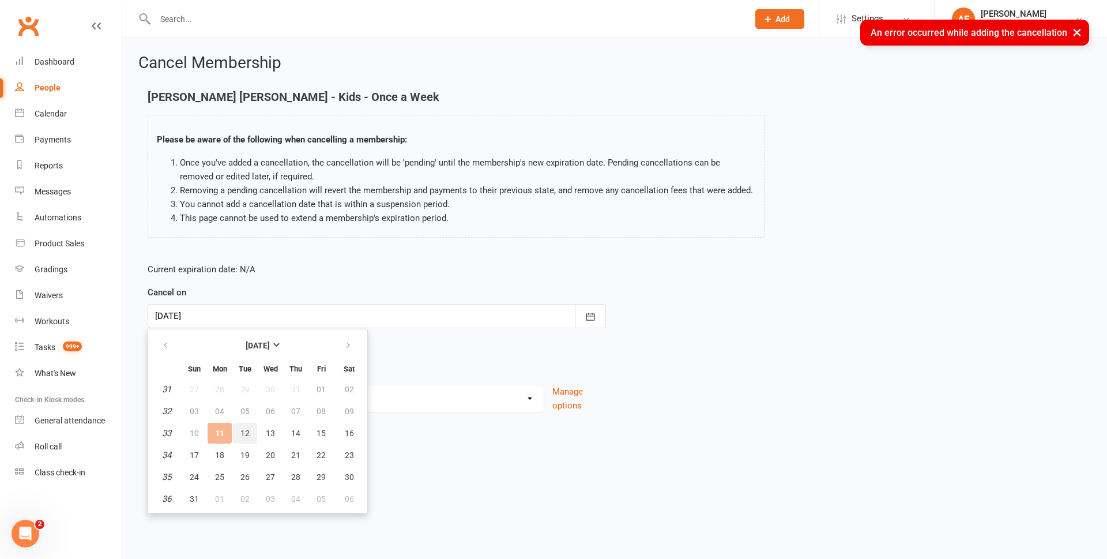
click at [247, 434] on span "12" at bounding box center [244, 432] width 9 height 9
type input "12 Aug 2025"
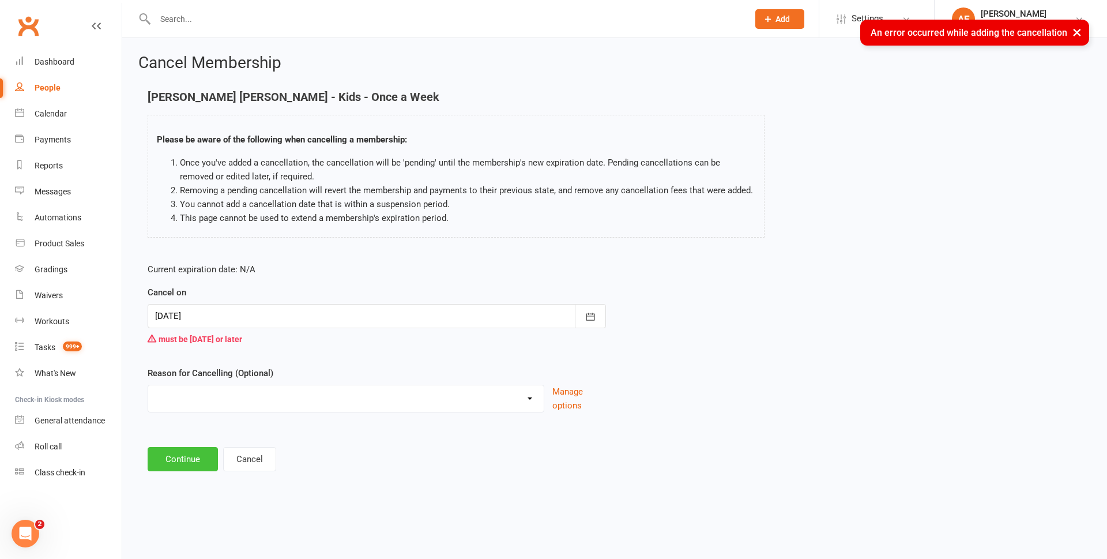
click at [187, 461] on button "Continue" at bounding box center [183, 459] width 70 height 24
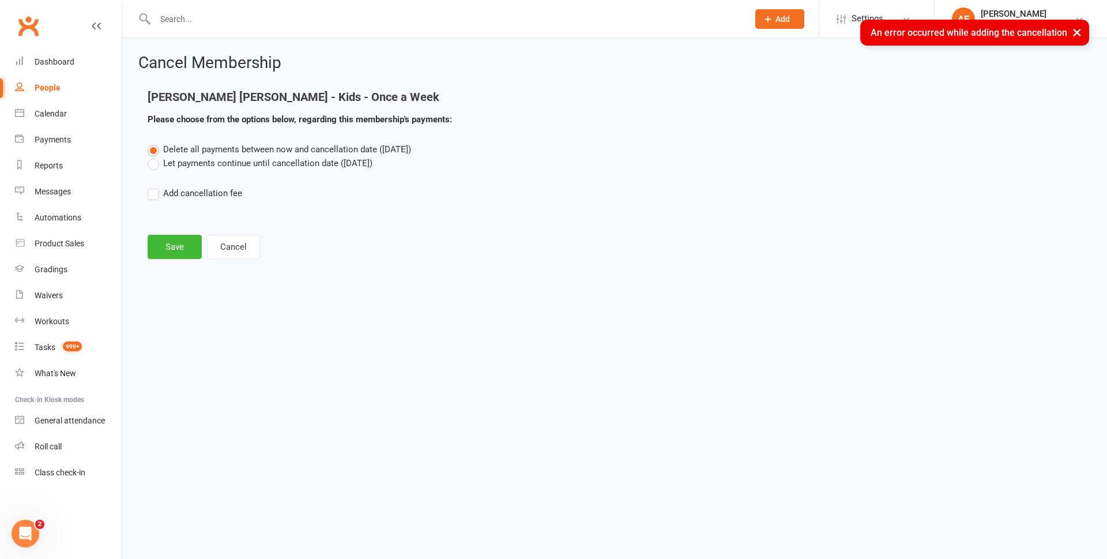
click at [189, 160] on label "Let payments continue until cancellation date (Aug 12, 2025)" at bounding box center [260, 163] width 225 height 14
click at [155, 156] on input "Let payments continue until cancellation date (Aug 12, 2025)" at bounding box center [151, 156] width 7 height 0
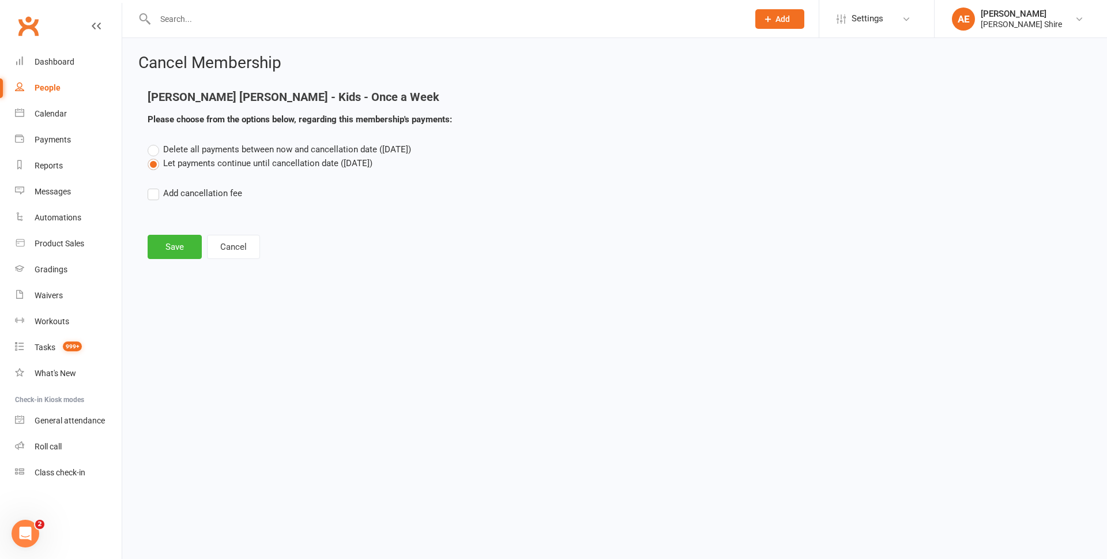
click at [174, 259] on div "Cancel Membership Nixon Kennington - Kids - Once a Week Please choose from the …" at bounding box center [614, 157] width 985 height 239
click at [178, 240] on button "Save" at bounding box center [175, 247] width 54 height 24
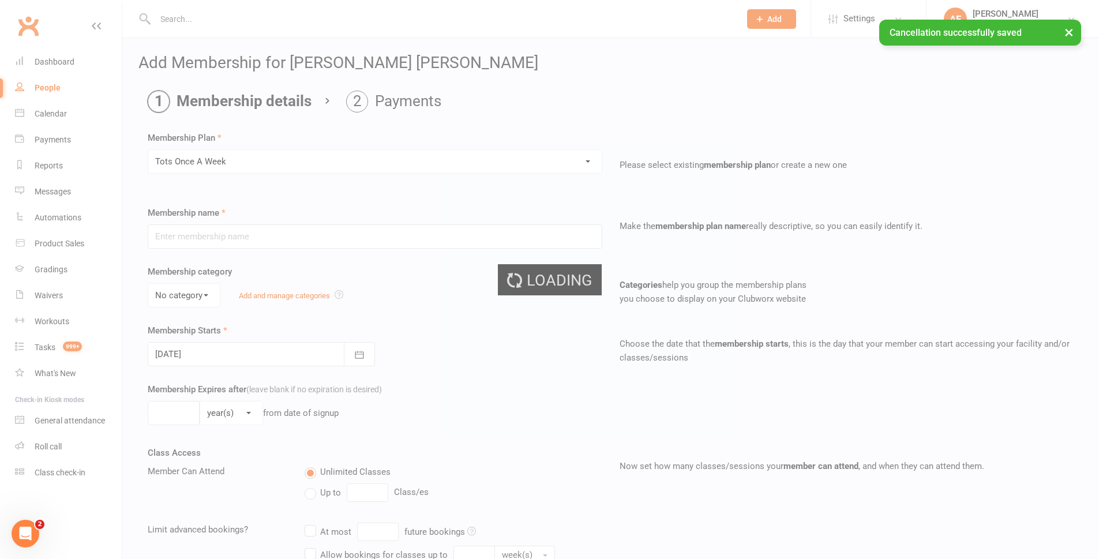
type input "Tots Once A Week"
type input "0"
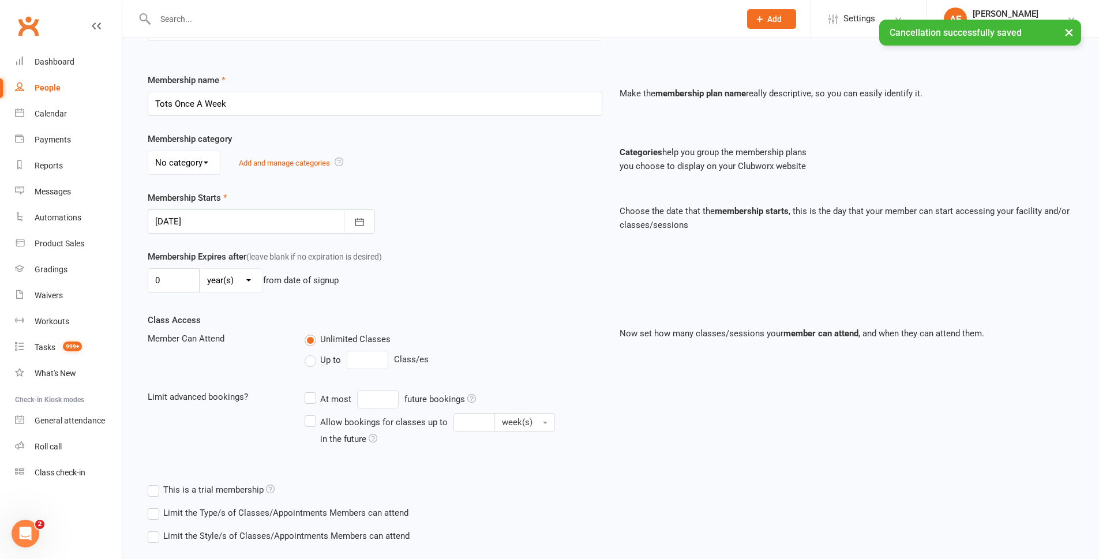
scroll to position [197, 0]
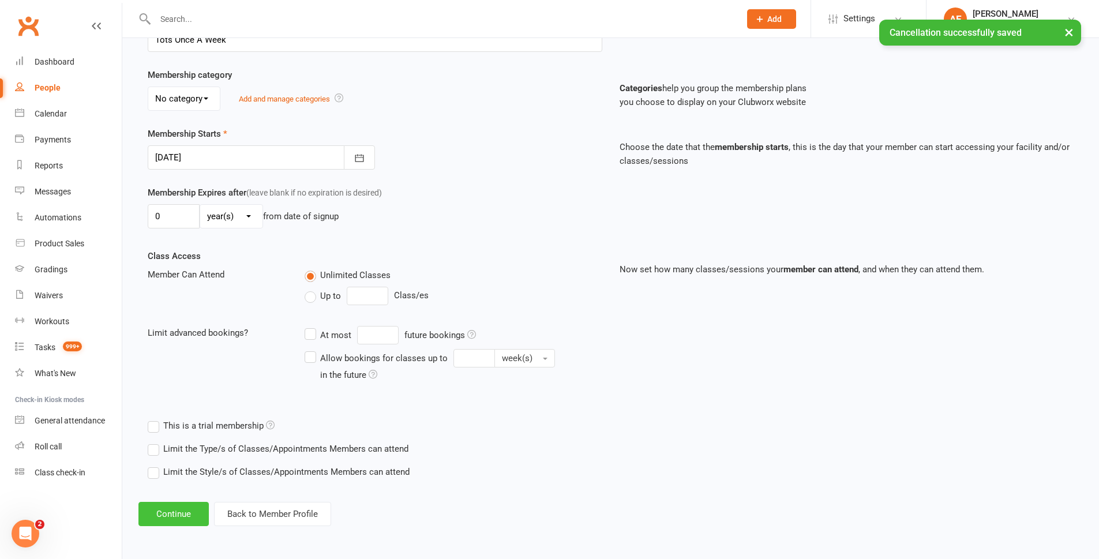
click at [172, 507] on button "Continue" at bounding box center [173, 514] width 70 height 24
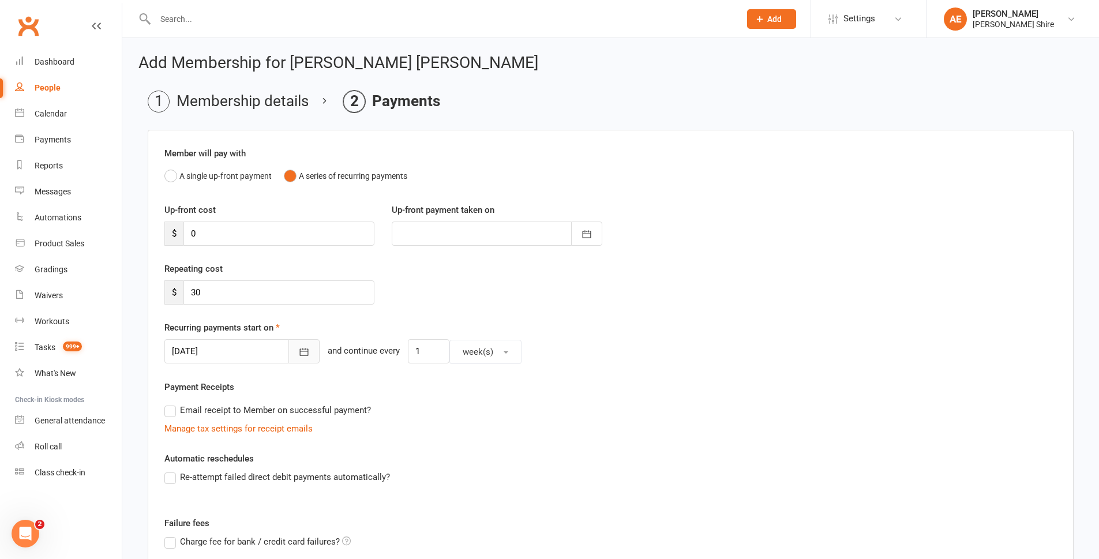
click at [298, 352] on icon "button" at bounding box center [304, 352] width 12 height 12
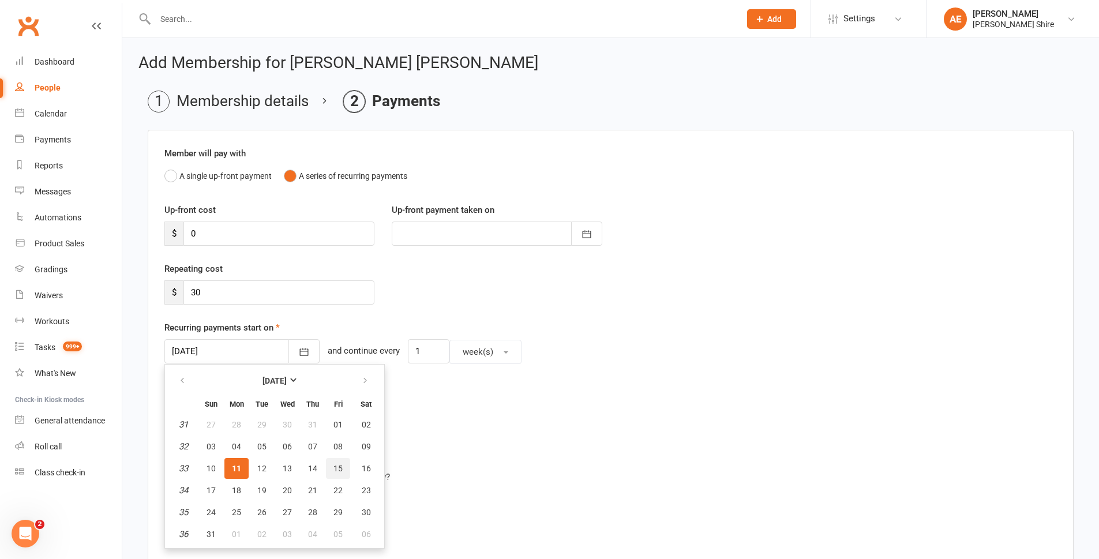
click at [341, 472] on span "15" at bounding box center [337, 468] width 9 height 9
type input "15 Aug 2025"
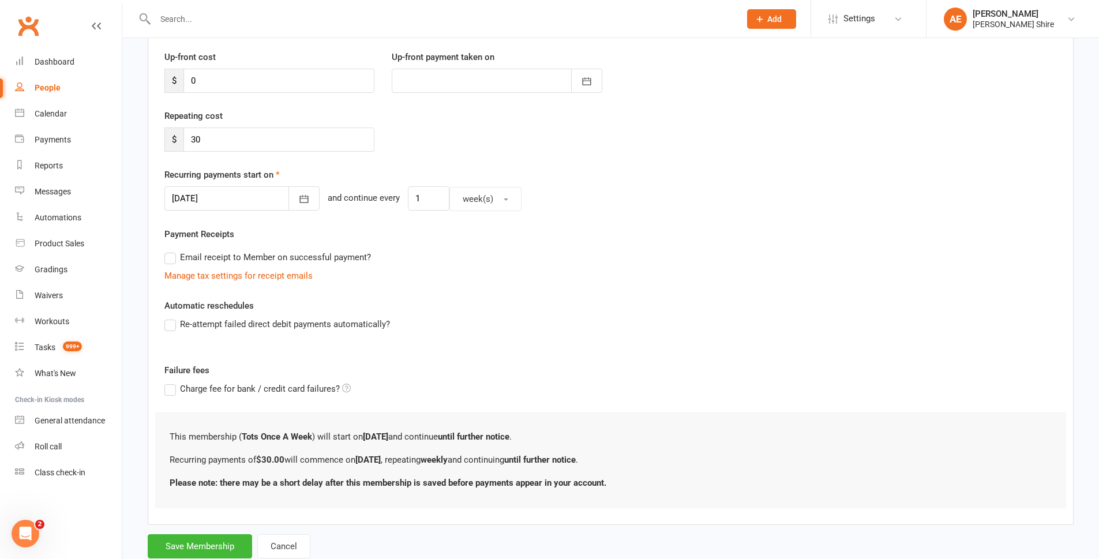
scroll to position [187, 0]
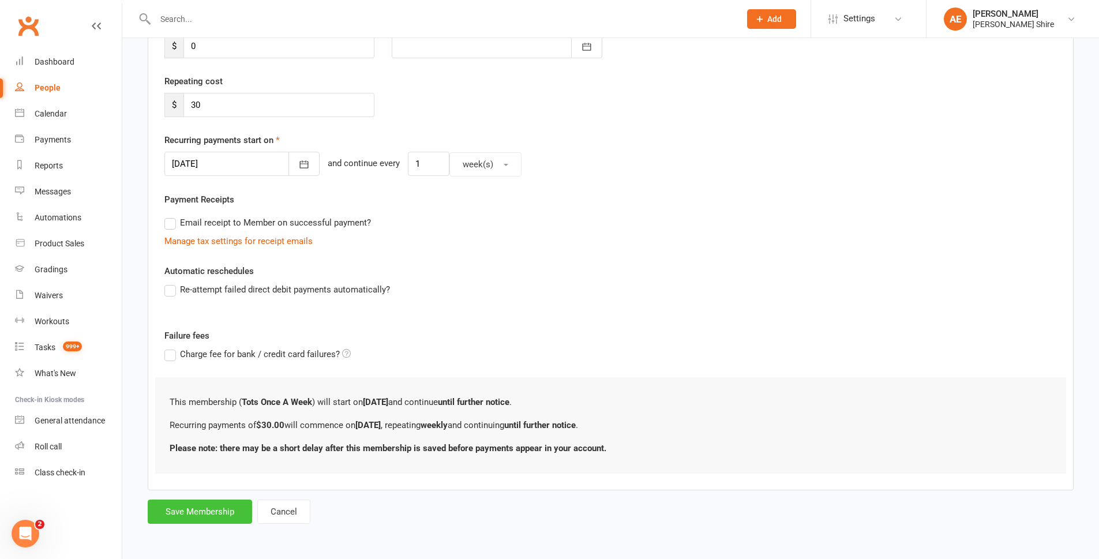
click at [202, 512] on button "Save Membership" at bounding box center [200, 511] width 104 height 24
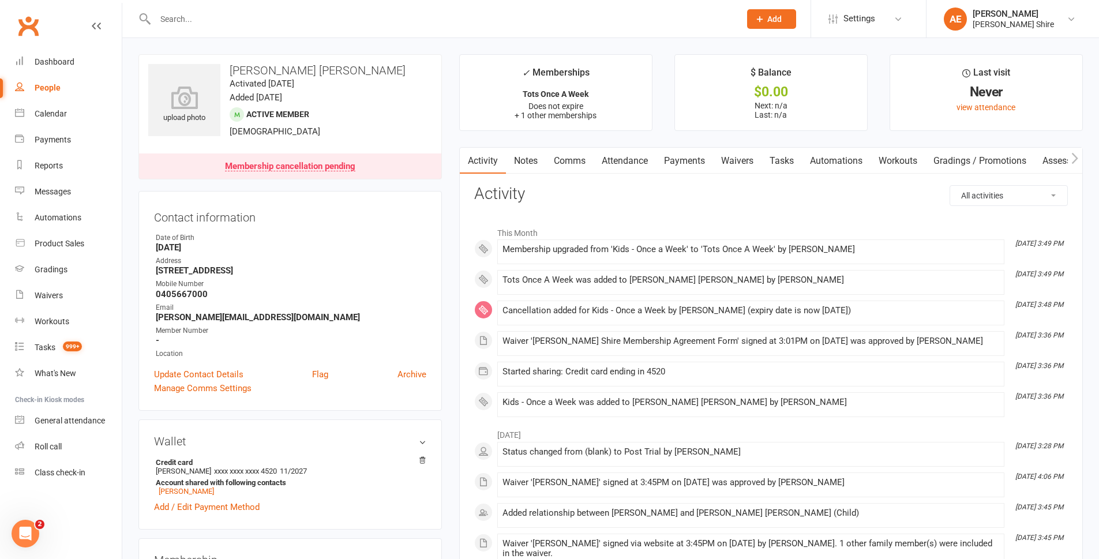
click at [264, 9] on div at bounding box center [434, 18] width 593 height 37
click at [259, 16] on input "text" at bounding box center [442, 19] width 580 height 16
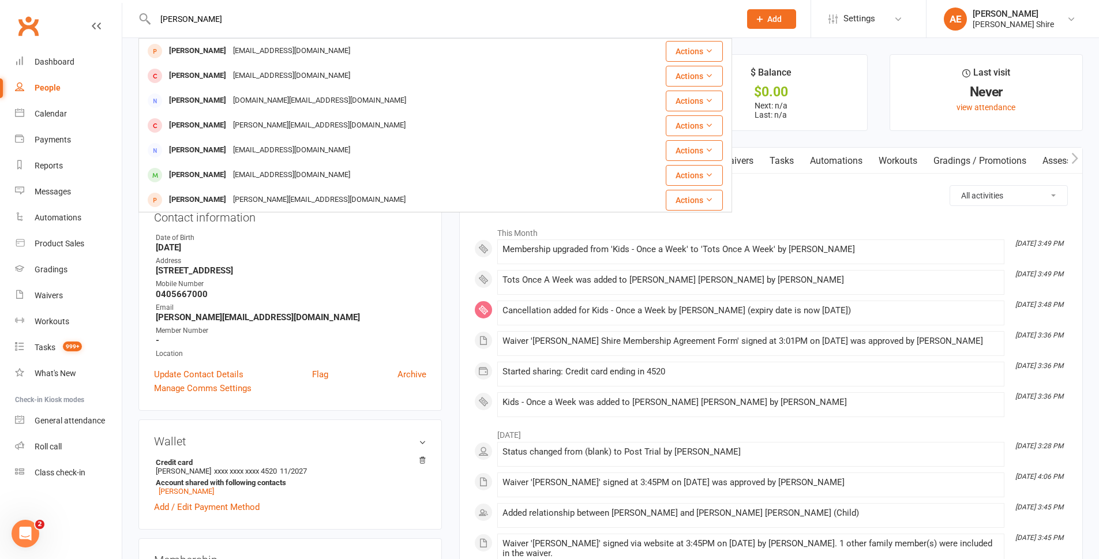
type input "sonny"
click at [103, 513] on nav "Clubworx Dashboard People Calendar Payments Reports Messages Automations Produc…" at bounding box center [61, 282] width 122 height 559
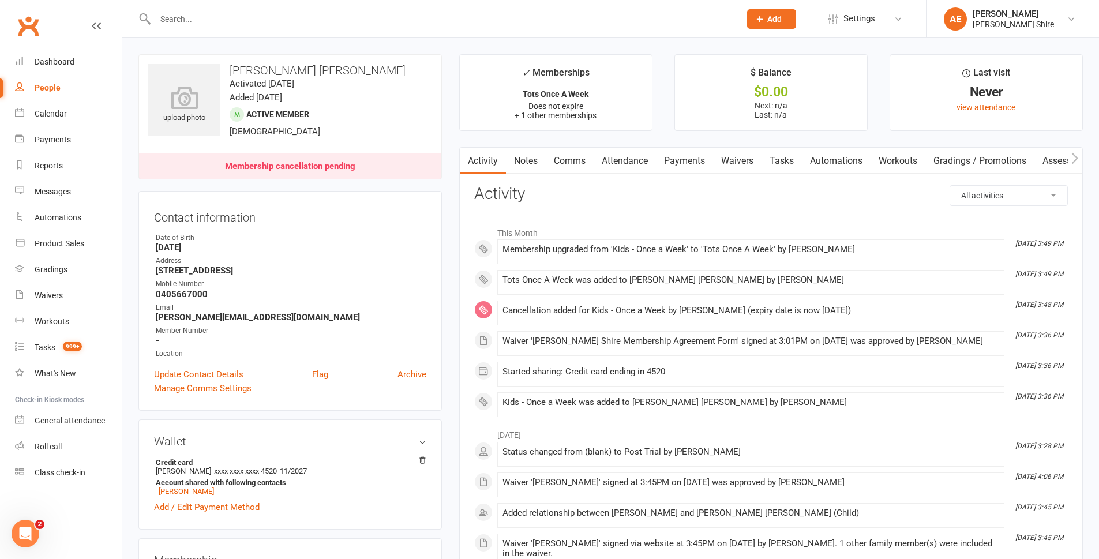
drag, startPoint x: 291, startPoint y: 22, endPoint x: 294, endPoint y: 10, distance: 12.0
click at [292, 19] on input "text" at bounding box center [442, 19] width 580 height 16
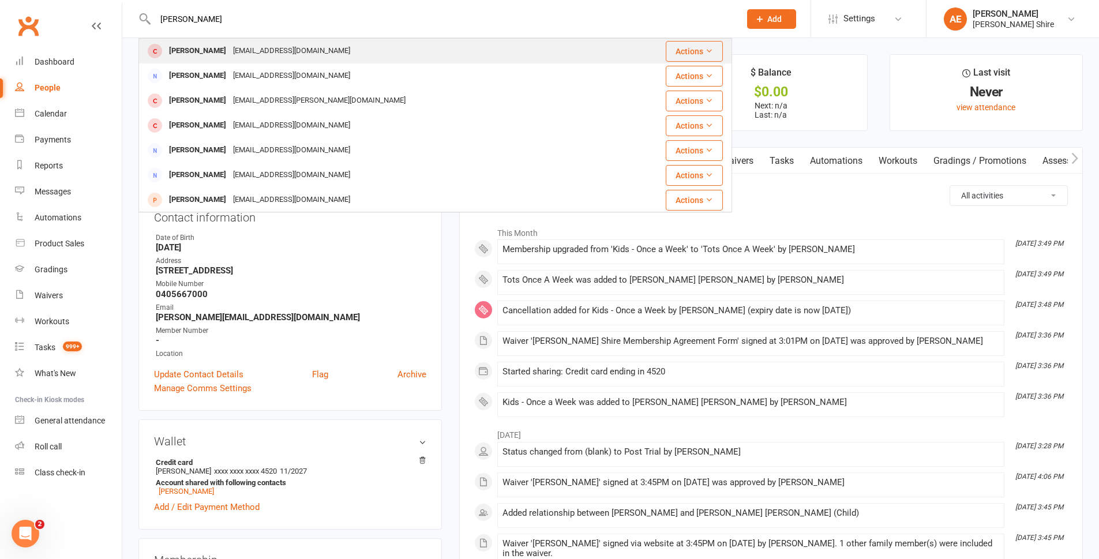
type input "ben ha"
click at [268, 62] on div "Ben Haime ben.haime@gmail.com" at bounding box center [378, 51] width 476 height 24
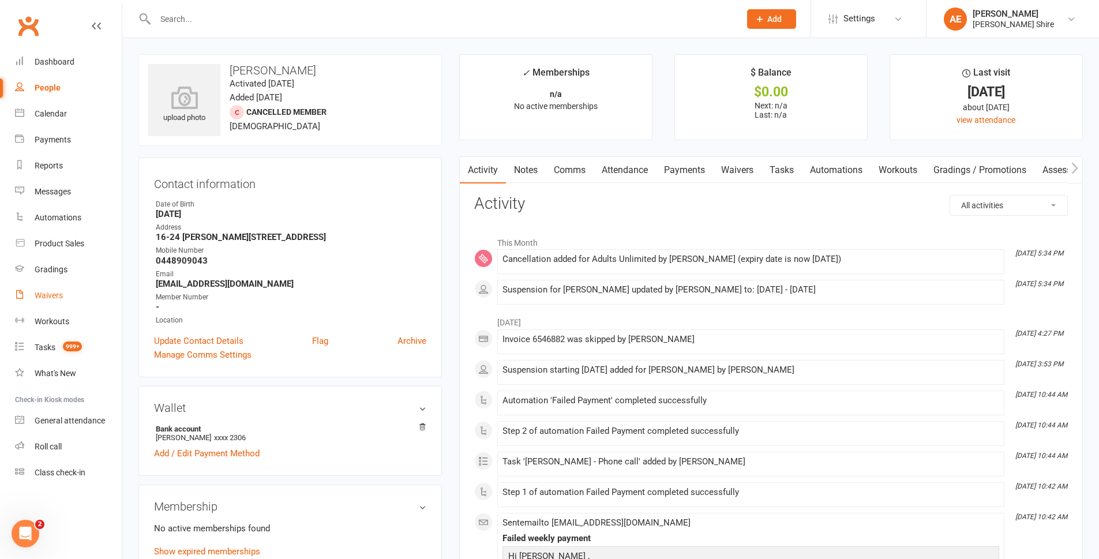
click at [44, 298] on div "Waivers" at bounding box center [49, 295] width 28 height 9
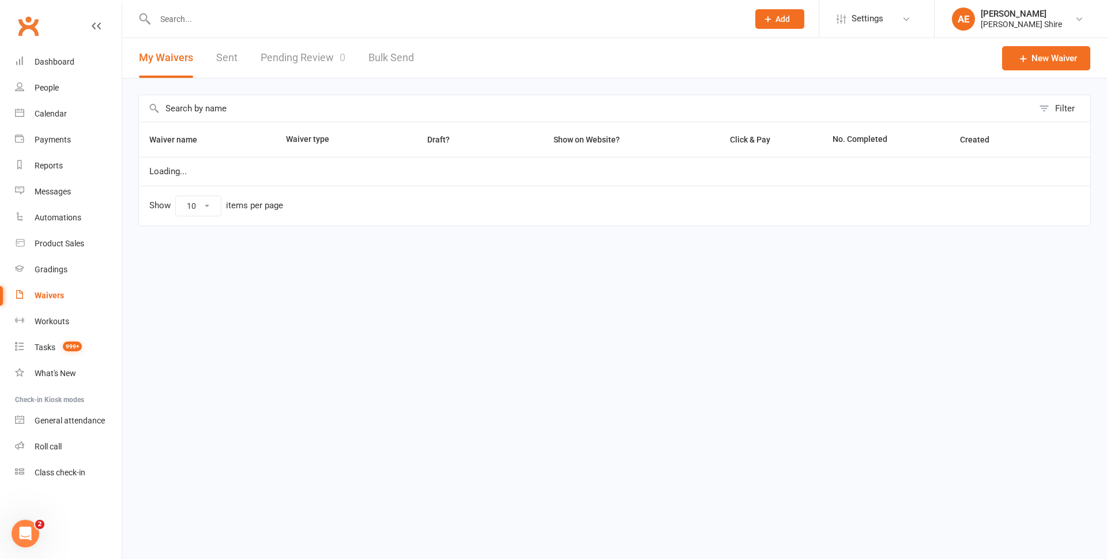
select select "25"
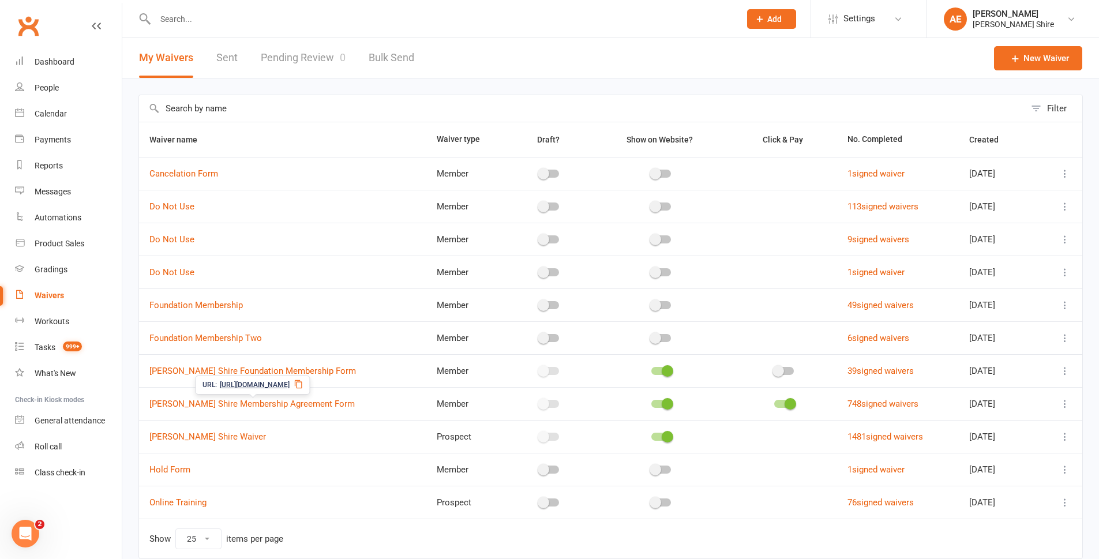
click at [310, 386] on div "URL: https://app.clubworx.com/s/nCLb1lmq" at bounding box center [252, 384] width 115 height 19
click at [320, 404] on link "[PERSON_NAME] Shire Membership Agreement Form" at bounding box center [251, 403] width 205 height 10
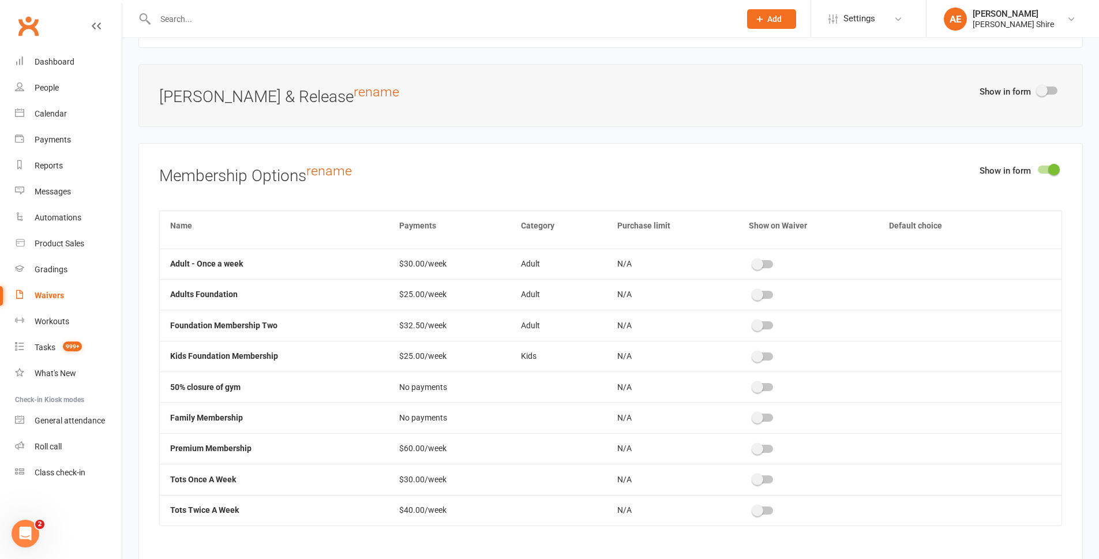
scroll to position [2422, 0]
click at [759, 506] on div at bounding box center [763, 510] width 20 height 8
click at [753, 508] on input "checkbox" at bounding box center [753, 508] width 0 height 0
click at [755, 478] on span at bounding box center [757, 479] width 12 height 12
click at [753, 477] on input "checkbox" at bounding box center [753, 477] width 0 height 0
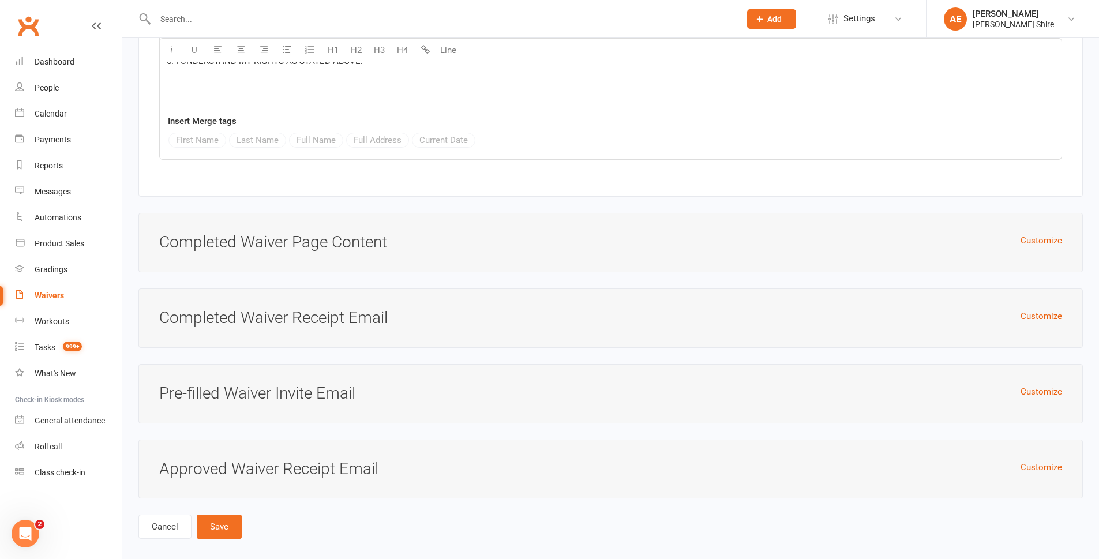
scroll to position [4449, 0]
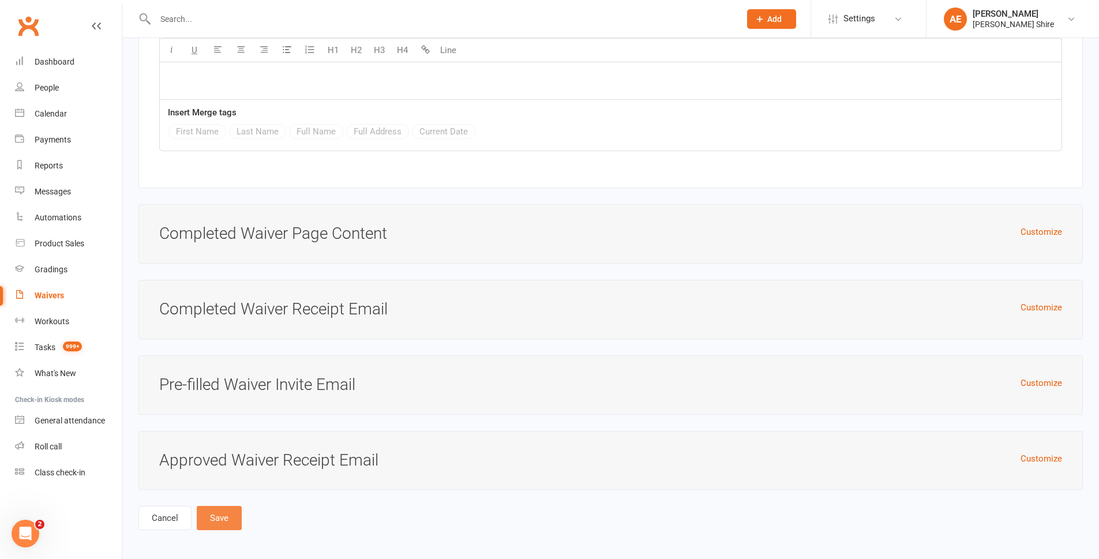
click at [218, 510] on button "Save" at bounding box center [219, 518] width 45 height 24
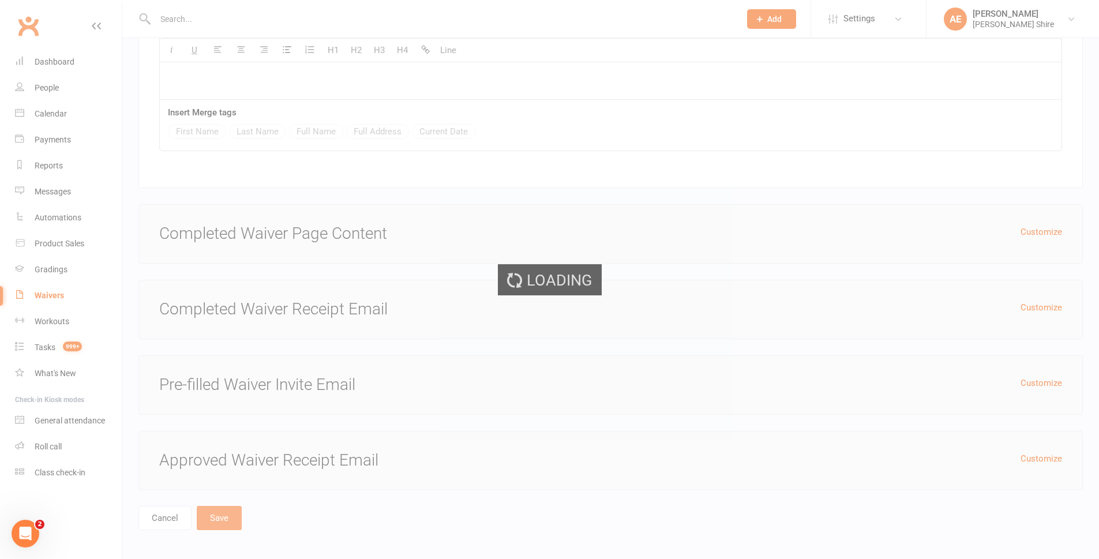
select select "25"
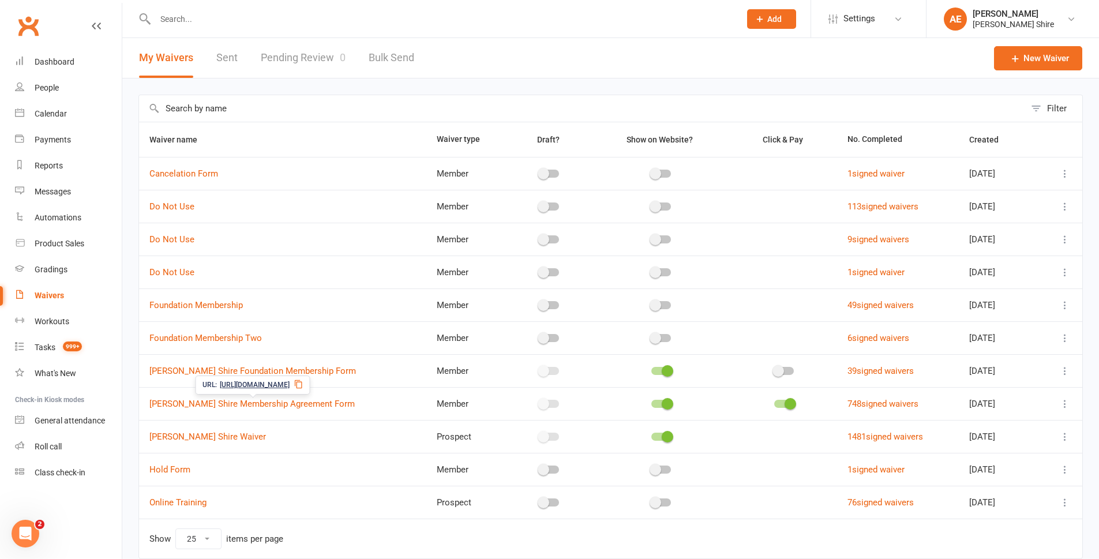
click at [303, 384] on icon at bounding box center [298, 383] width 9 height 9
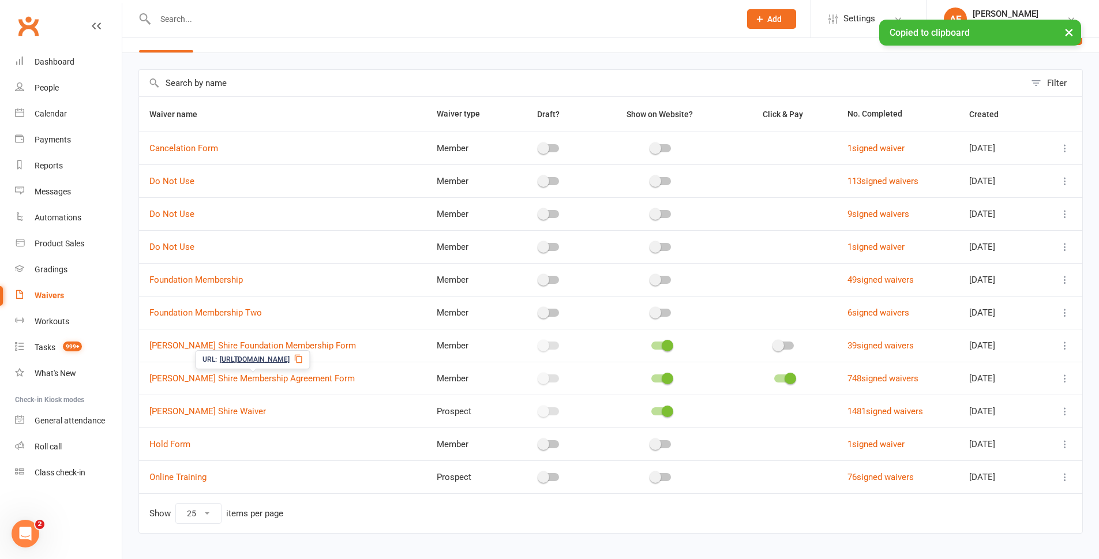
scroll to position [49, 0]
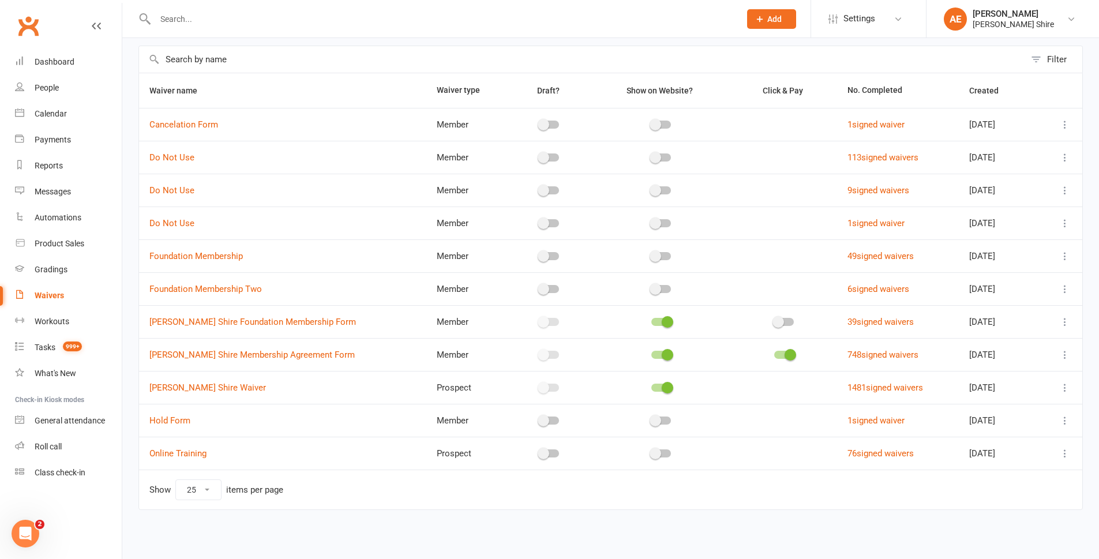
click at [183, 20] on input "text" at bounding box center [442, 19] width 580 height 16
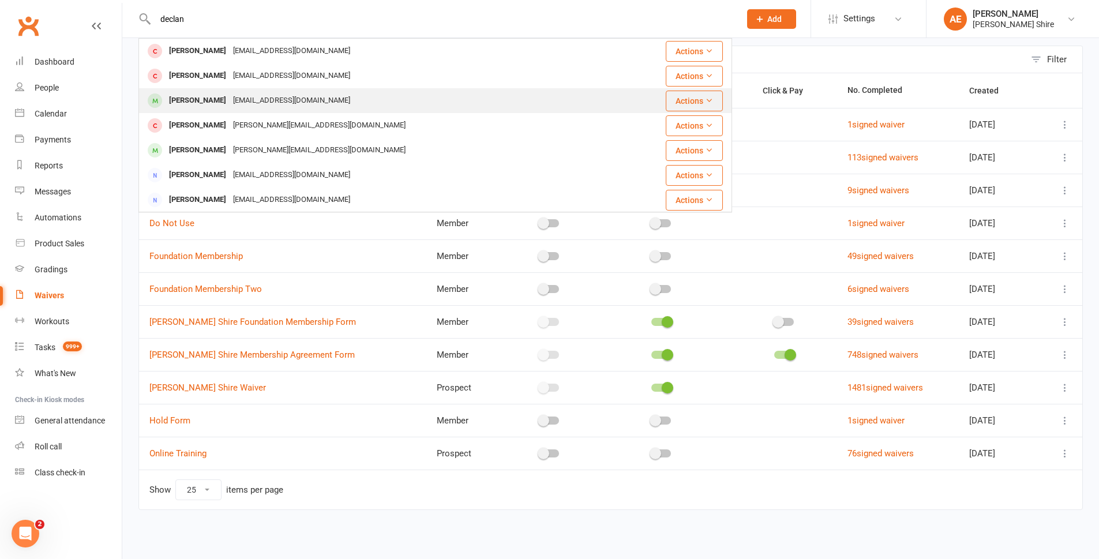
type input "declan"
click at [340, 92] on div "Declan Modernel marg_sequeira@hotmail.com" at bounding box center [381, 101] width 483 height 24
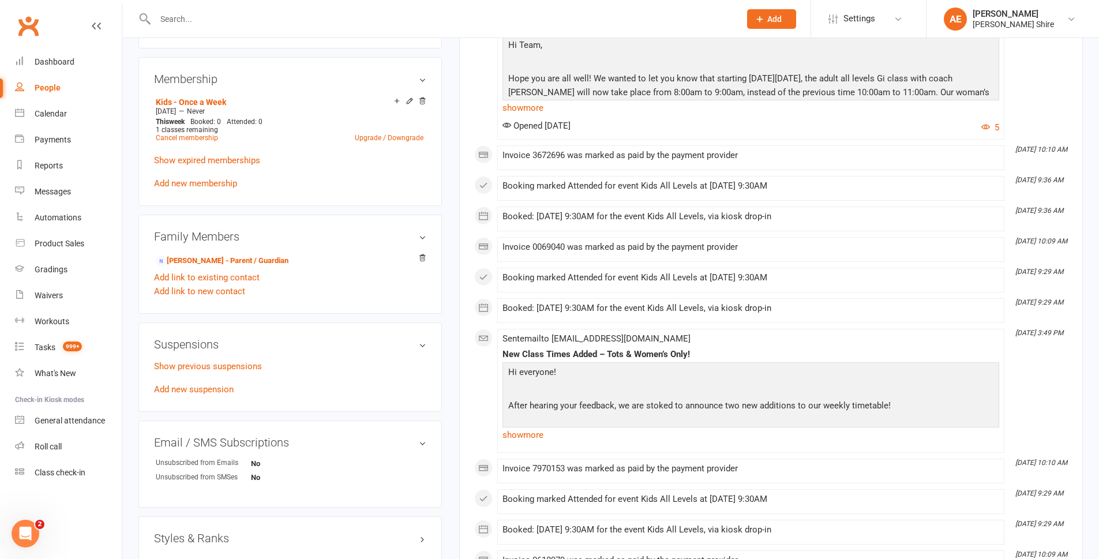
scroll to position [461, 0]
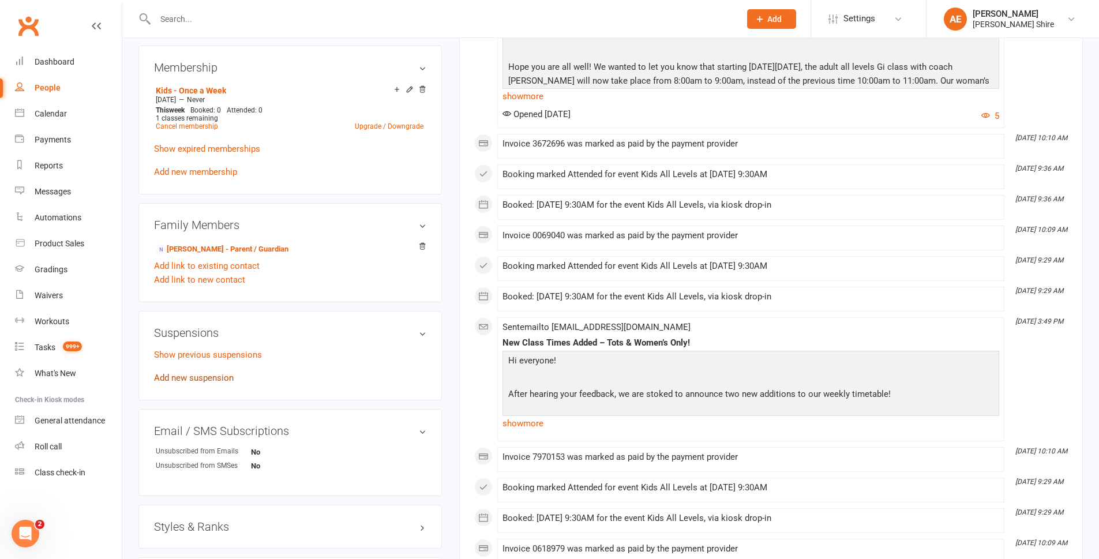
click at [187, 379] on link "Add new suspension" at bounding box center [194, 378] width 80 height 10
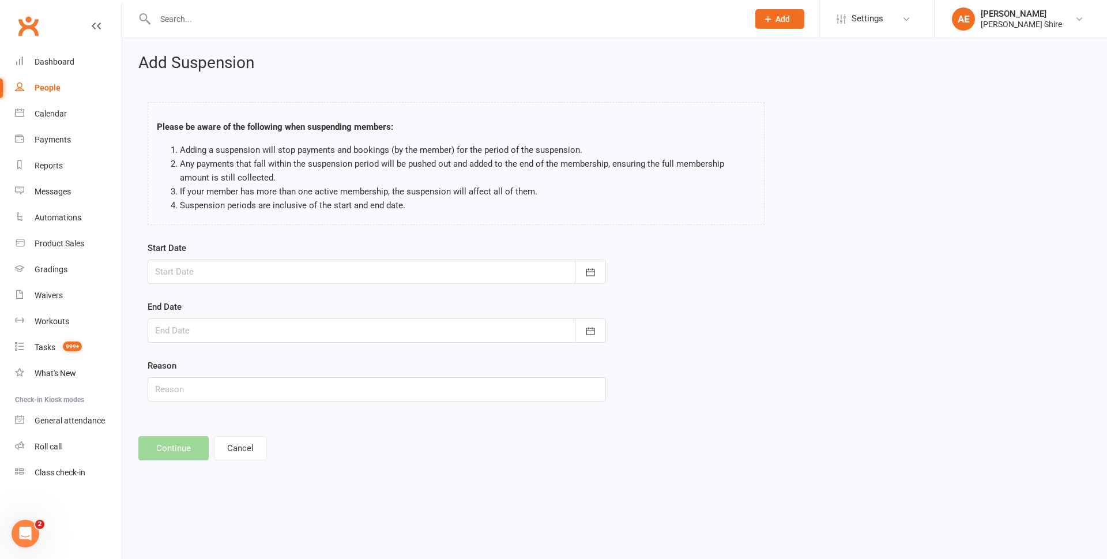
click at [193, 264] on div at bounding box center [377, 272] width 458 height 24
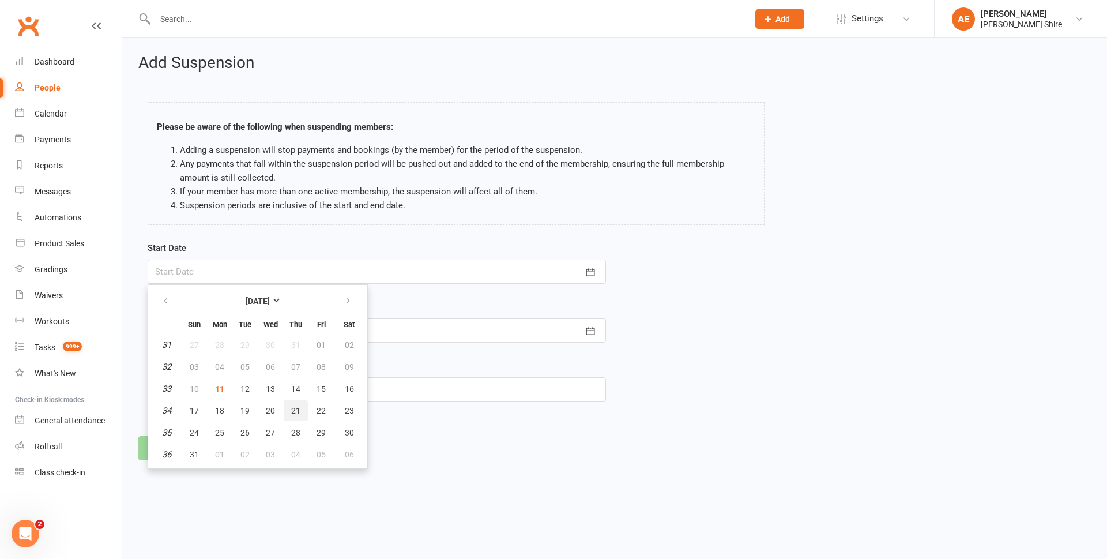
click at [302, 411] on button "21" at bounding box center [296, 410] width 24 height 21
type input "21 Aug 2025"
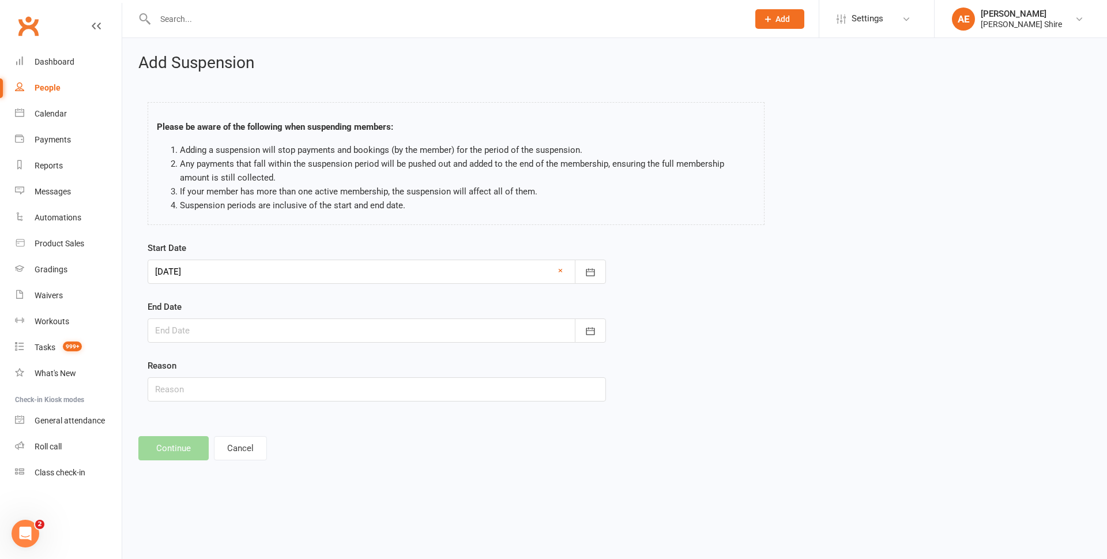
click at [197, 337] on div at bounding box center [377, 330] width 458 height 24
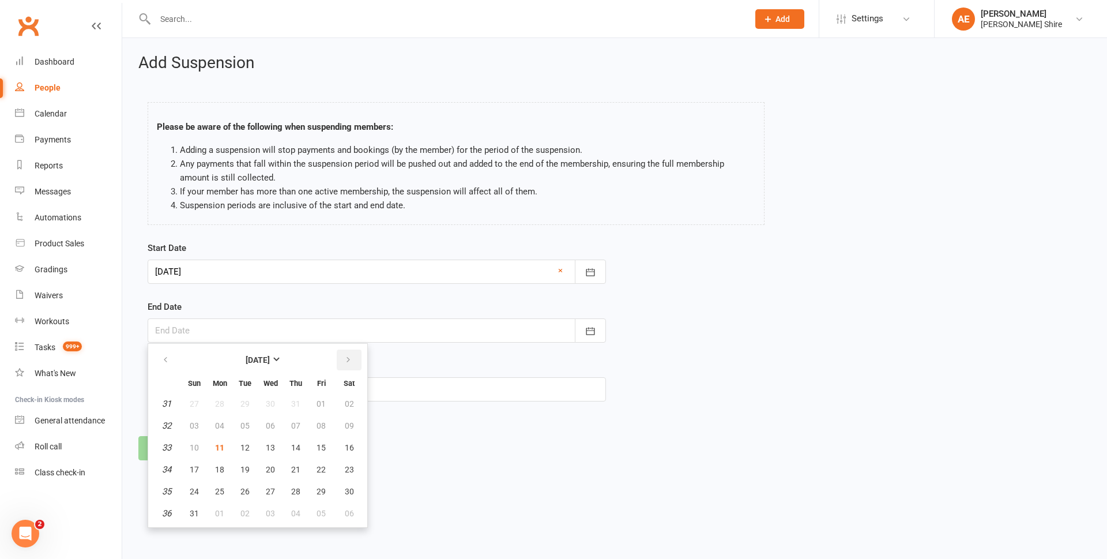
click at [344, 361] on icon "button" at bounding box center [348, 359] width 8 height 9
click at [301, 473] on button "25" at bounding box center [296, 469] width 24 height 21
type input "25 Sep 2025"
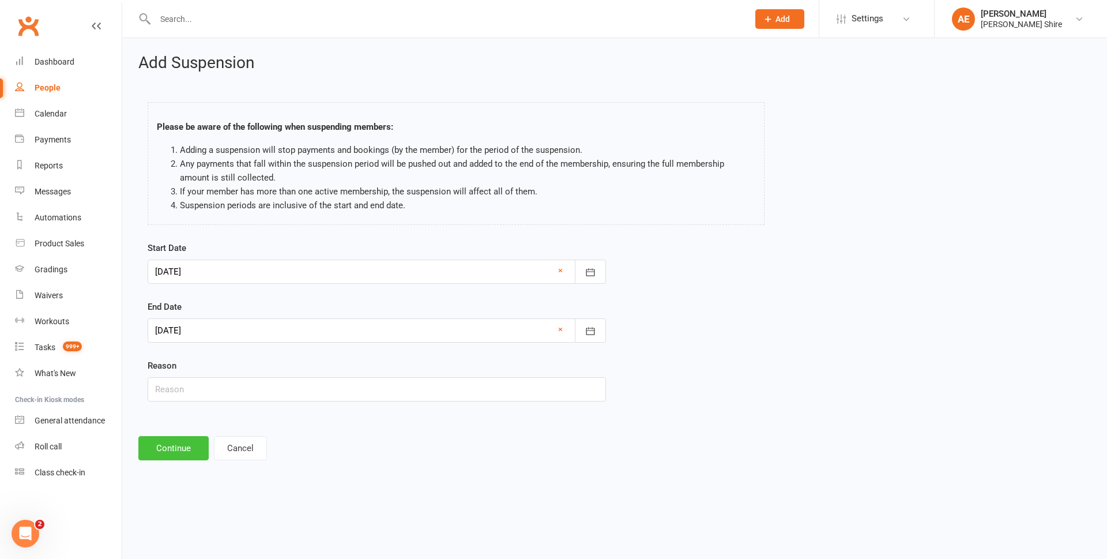
click at [199, 452] on button "Continue" at bounding box center [173, 448] width 70 height 24
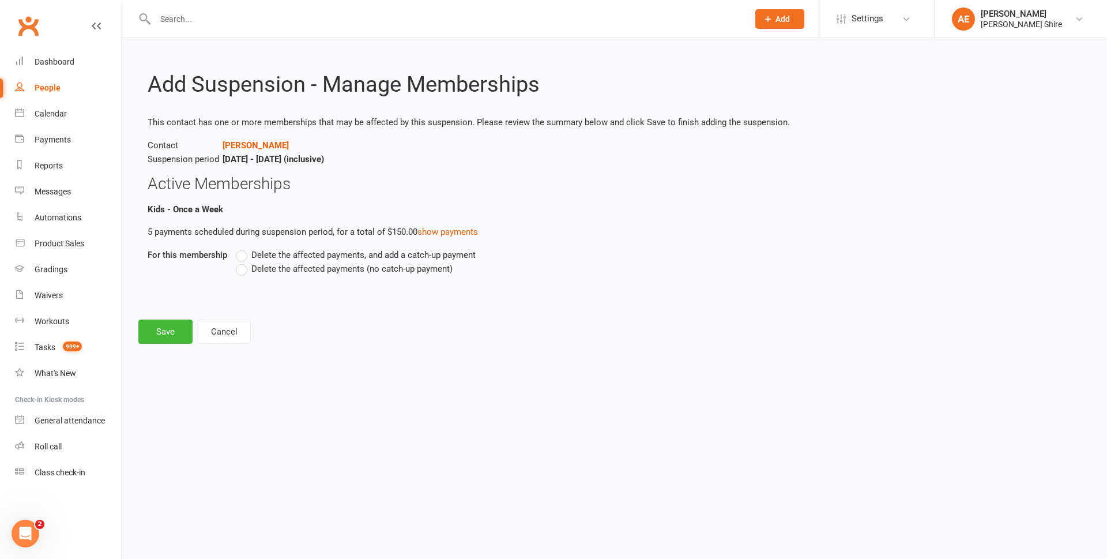
click at [283, 268] on span "Delete the affected payments (no catch-up payment)" at bounding box center [351, 268] width 201 height 12
click at [243, 262] on input "Delete the affected payments (no catch-up payment)" at bounding box center [239, 262] width 7 height 0
click at [176, 328] on button "Save" at bounding box center [165, 331] width 54 height 24
click at [176, 328] on footer "Save Cancel" at bounding box center [614, 331] width 953 height 24
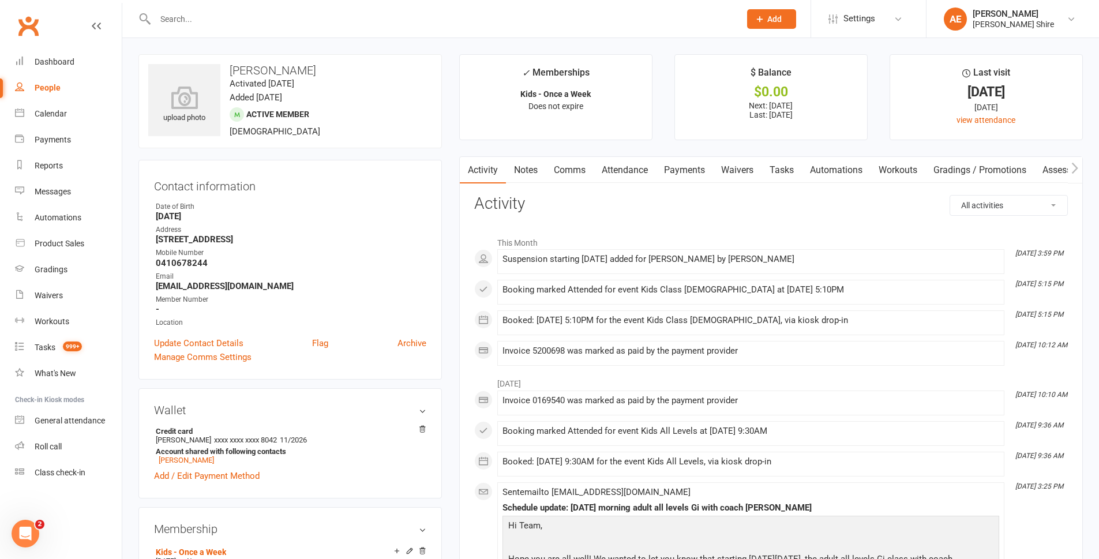
click at [227, 24] on input "text" at bounding box center [442, 19] width 580 height 16
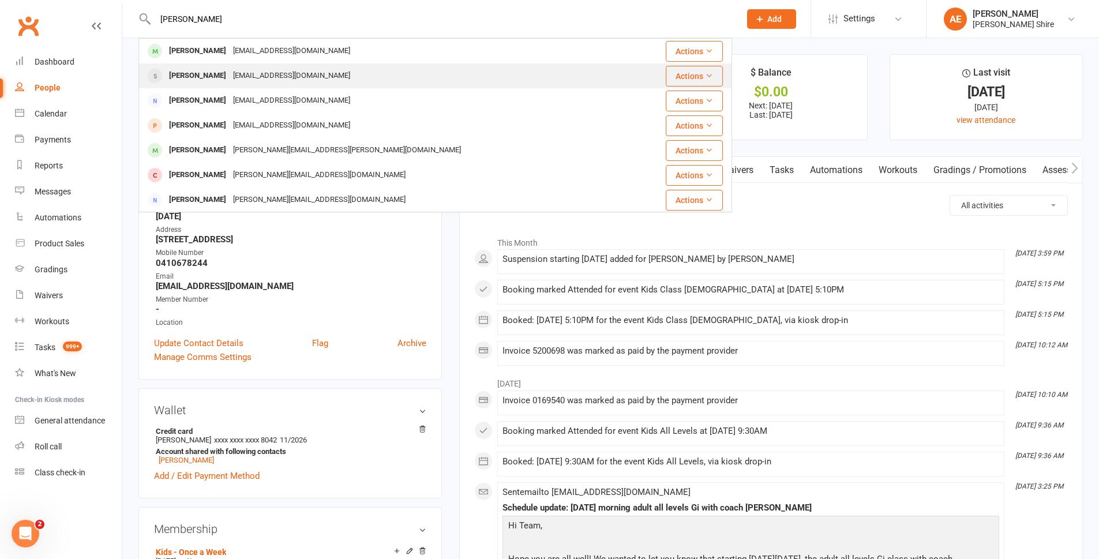
type input "jerry"
click at [253, 76] on div "Jealousjerry641@gmail.com" at bounding box center [292, 75] width 124 height 17
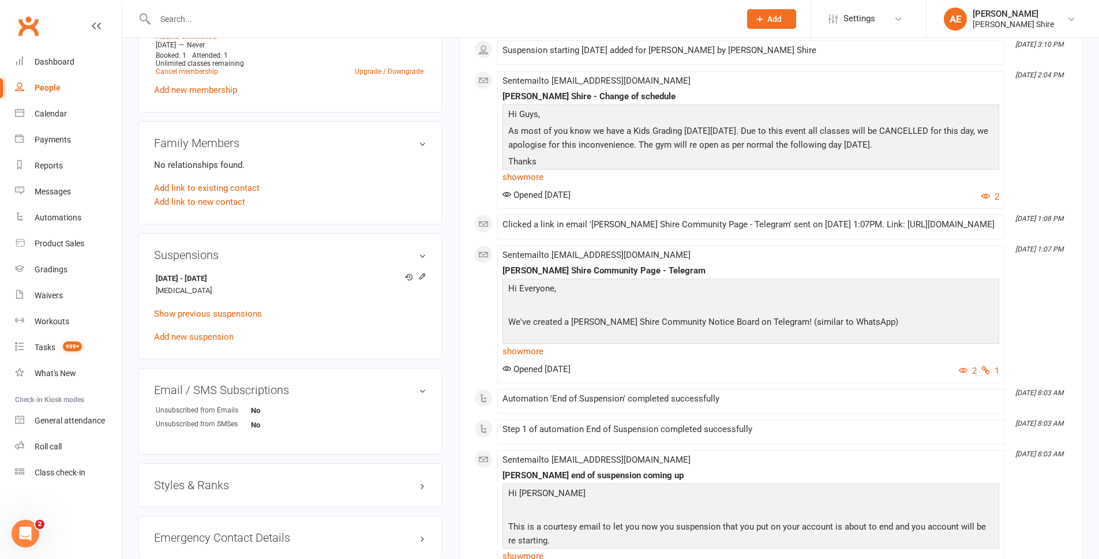
scroll to position [634, 0]
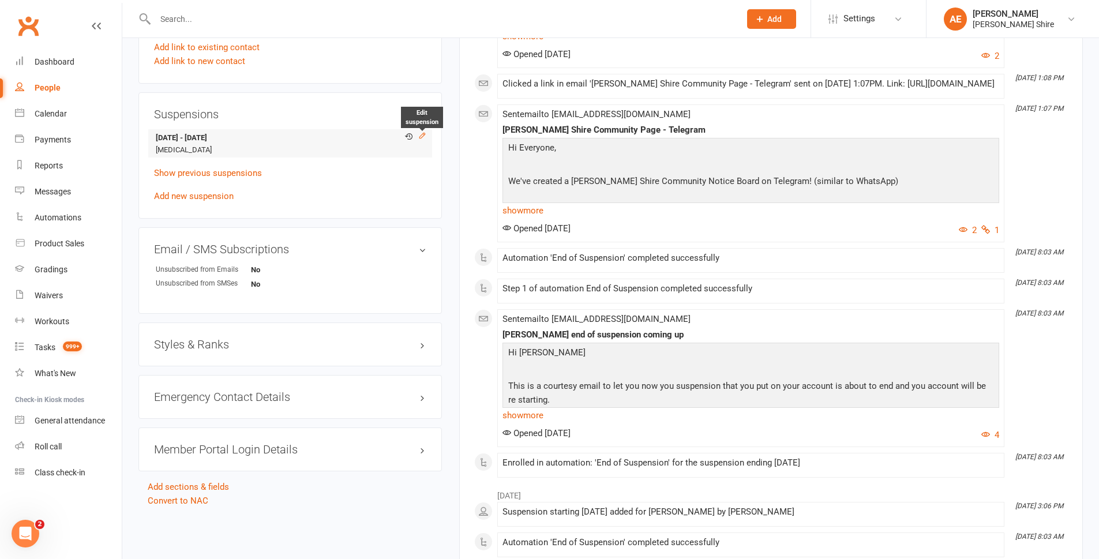
click at [423, 134] on icon at bounding box center [422, 135] width 8 height 8
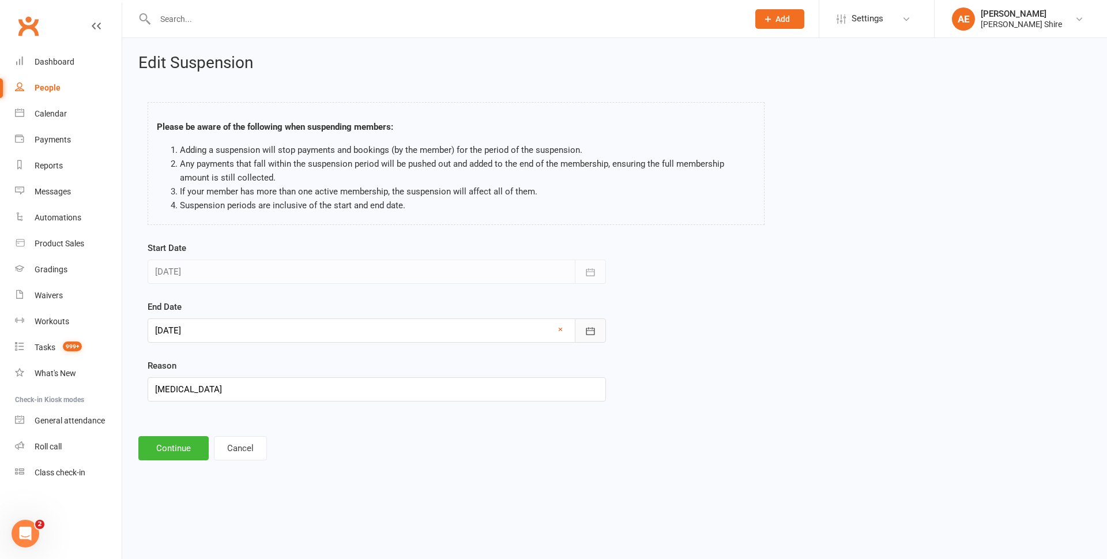
click at [600, 329] on button "button" at bounding box center [590, 330] width 31 height 24
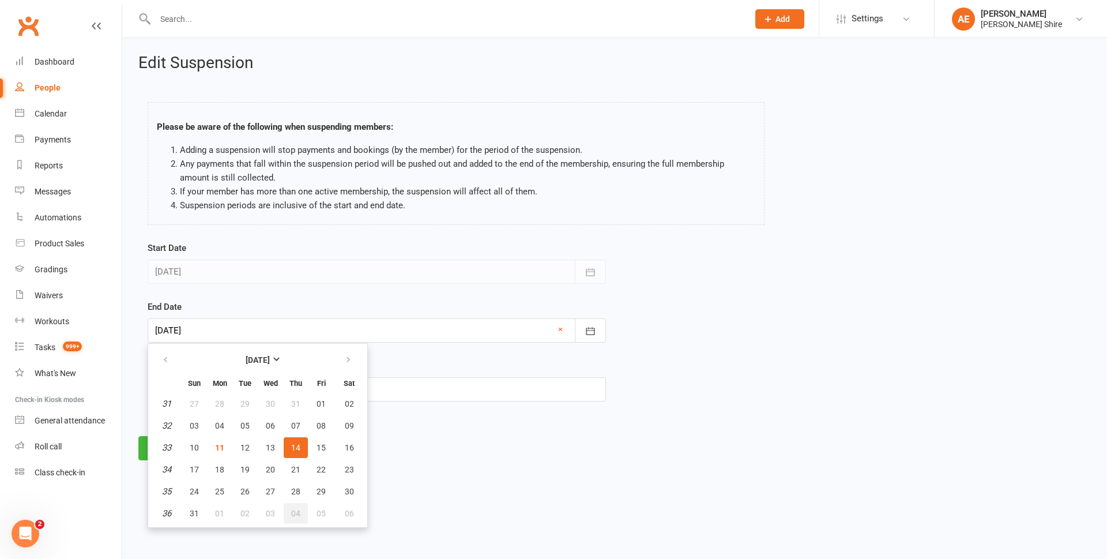
click at [299, 517] on span "04" at bounding box center [295, 513] width 9 height 9
type input "04 Sep 2025"
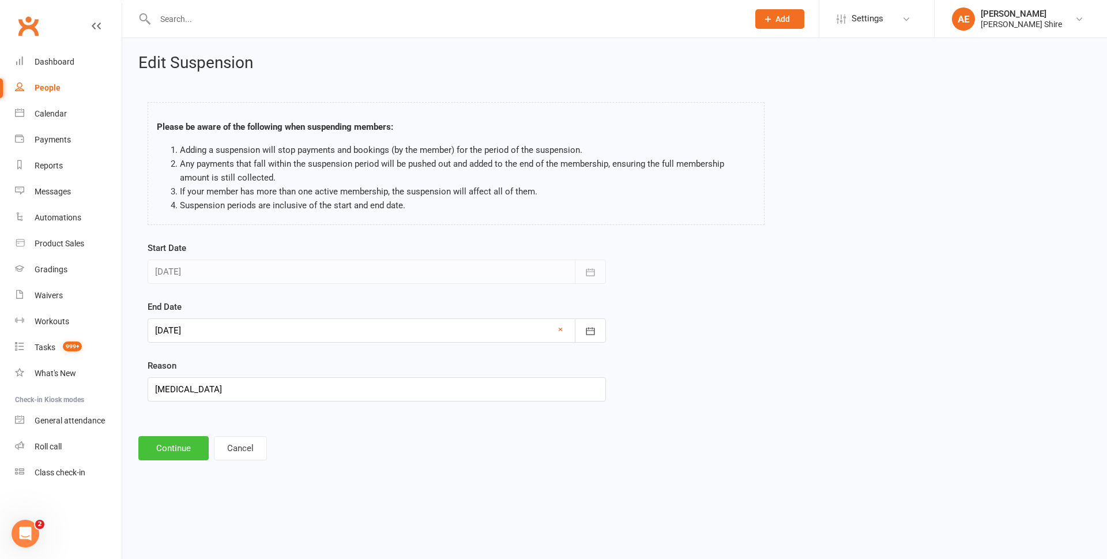
click at [185, 446] on button "Continue" at bounding box center [173, 448] width 70 height 24
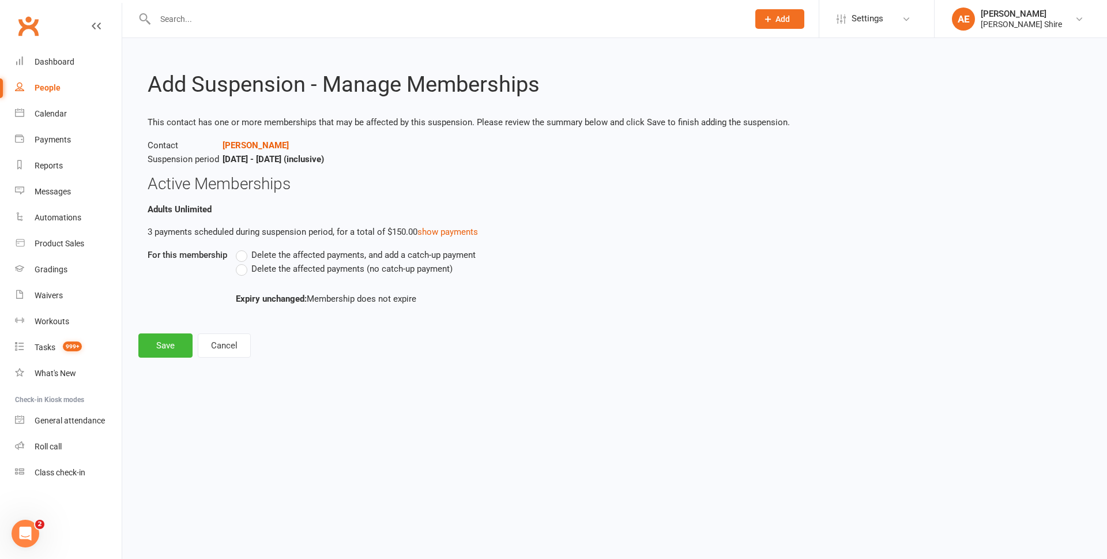
click at [263, 270] on span "Delete the affected payments (no catch-up payment)" at bounding box center [351, 268] width 201 height 12
click at [243, 262] on input "Delete the affected payments (no catch-up payment)" at bounding box center [239, 262] width 7 height 0
click at [163, 340] on button "Save" at bounding box center [165, 345] width 54 height 24
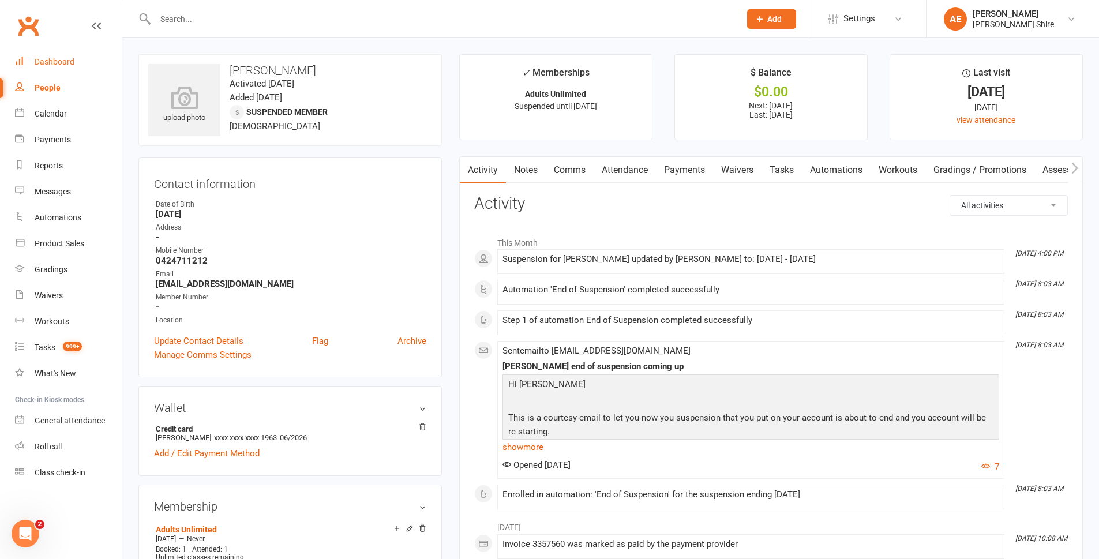
click at [42, 65] on div "Dashboard" at bounding box center [55, 61] width 40 height 9
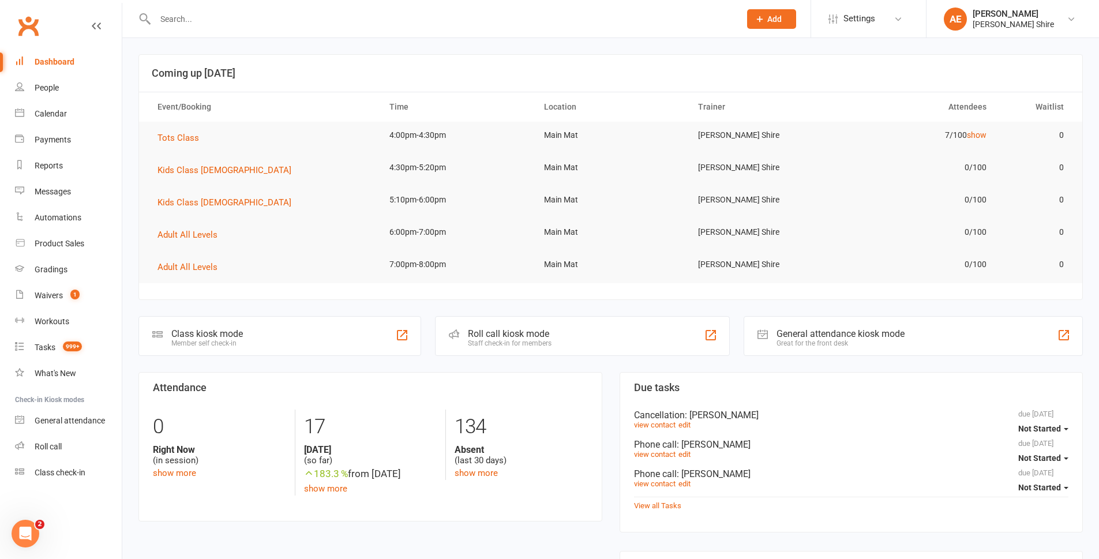
click at [482, 18] on input "text" at bounding box center [442, 19] width 580 height 16
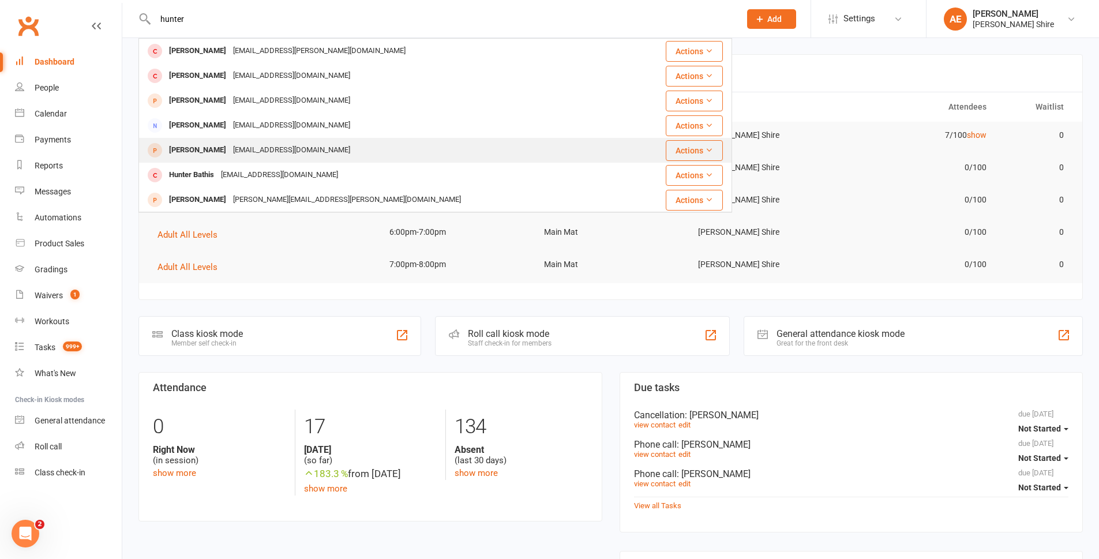
type input "hunter"
click at [246, 155] on div "kylietippin@gmail.com" at bounding box center [292, 150] width 124 height 17
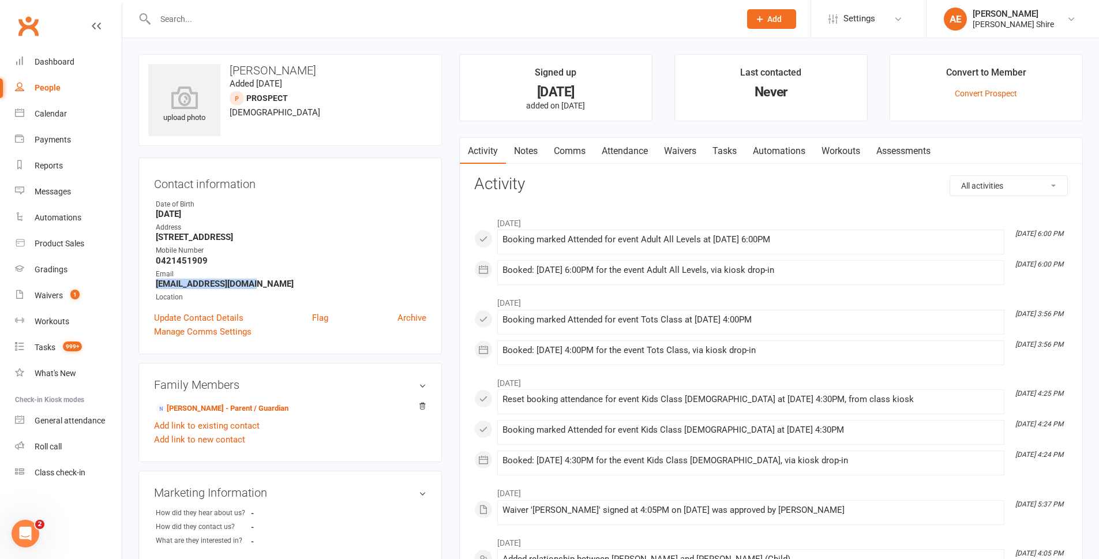
drag, startPoint x: 243, startPoint y: 283, endPoint x: 153, endPoint y: 285, distance: 90.0
click at [153, 285] on div "Contact information Owner Date of Birth December 12, 2017 Address 15/63-65 flor…" at bounding box center [289, 255] width 303 height 197
copy strong "kylietippin@gmail.com"
click at [257, 22] on input "text" at bounding box center [442, 19] width 580 height 16
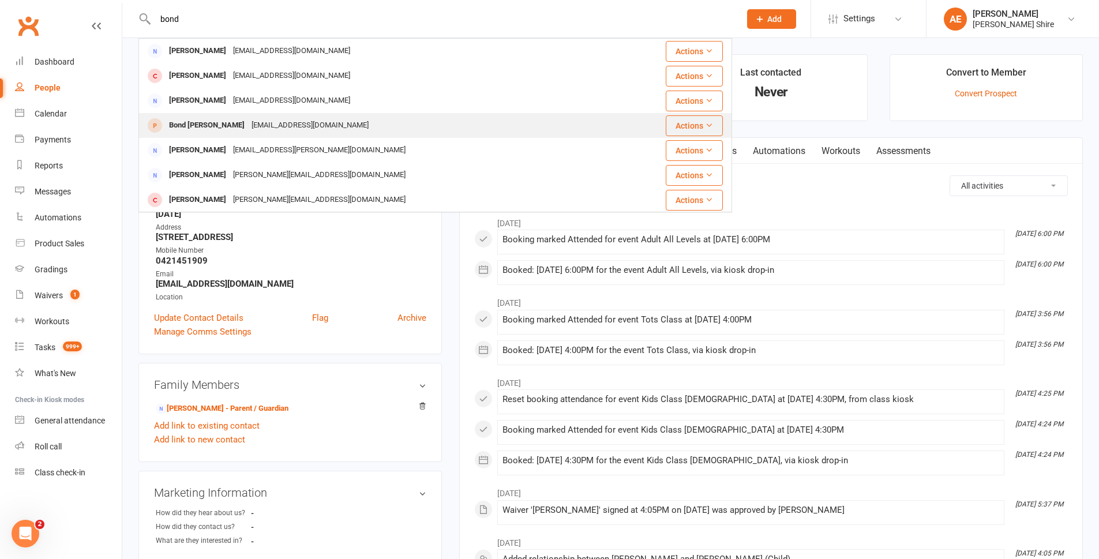
type input "bond"
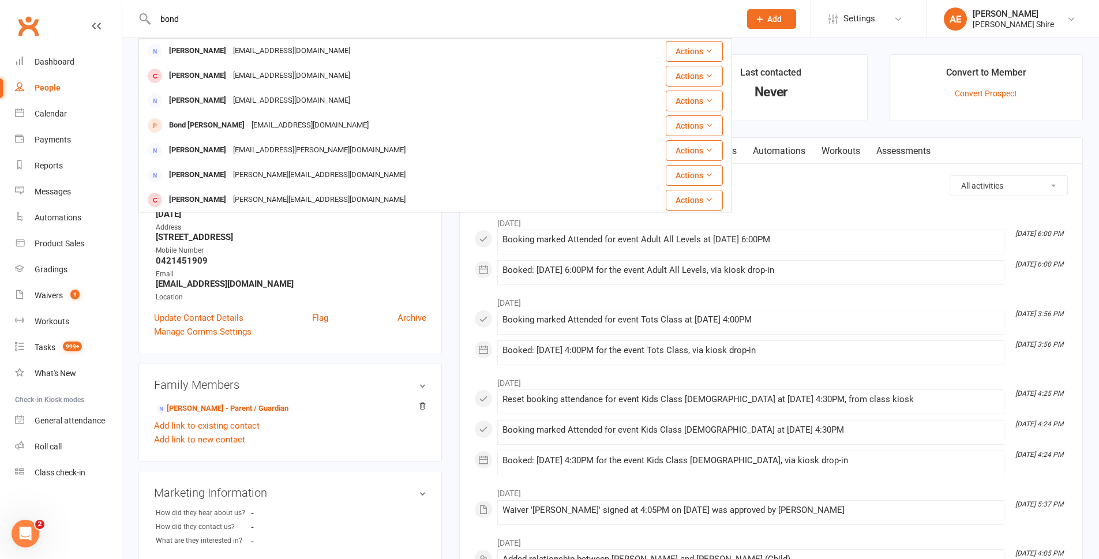
click at [296, 118] on div "Lockie.lock@det.nsw.edu.au" at bounding box center [310, 125] width 124 height 17
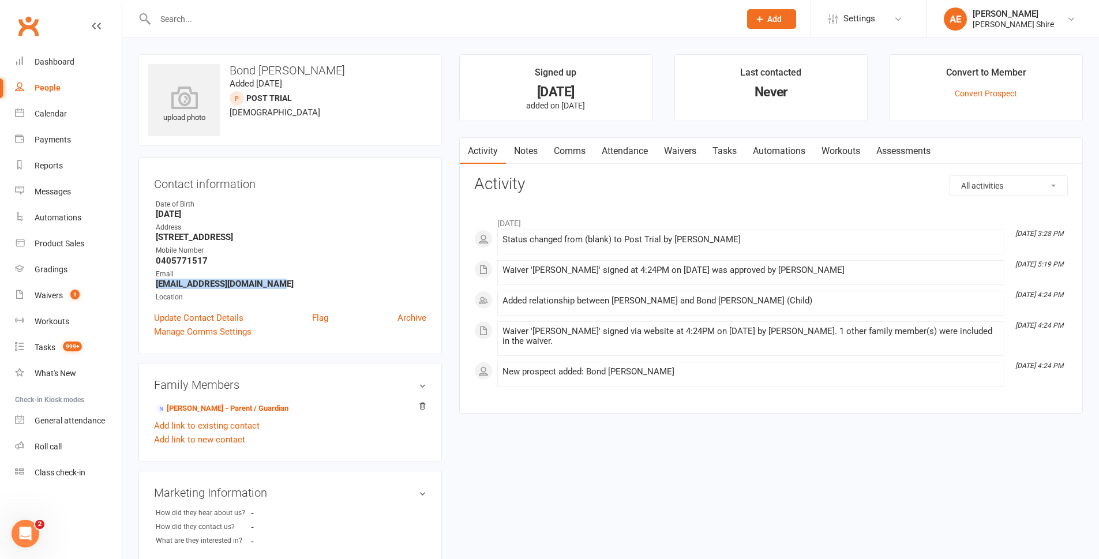
drag, startPoint x: 267, startPoint y: 283, endPoint x: 157, endPoint y: 287, distance: 110.2
click at [157, 287] on strong "Lockie.lock@det.nsw.edu.au" at bounding box center [291, 284] width 270 height 10
click at [225, 21] on input "text" at bounding box center [442, 19] width 580 height 16
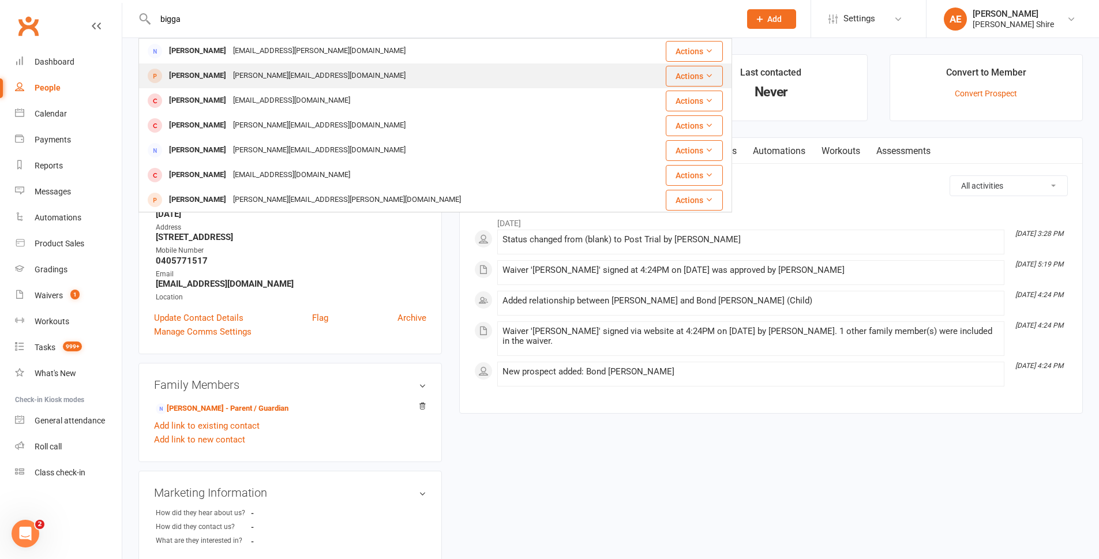
type input "bigga"
click at [230, 74] on div "hannah.graves@seaway.com.au" at bounding box center [319, 75] width 179 height 17
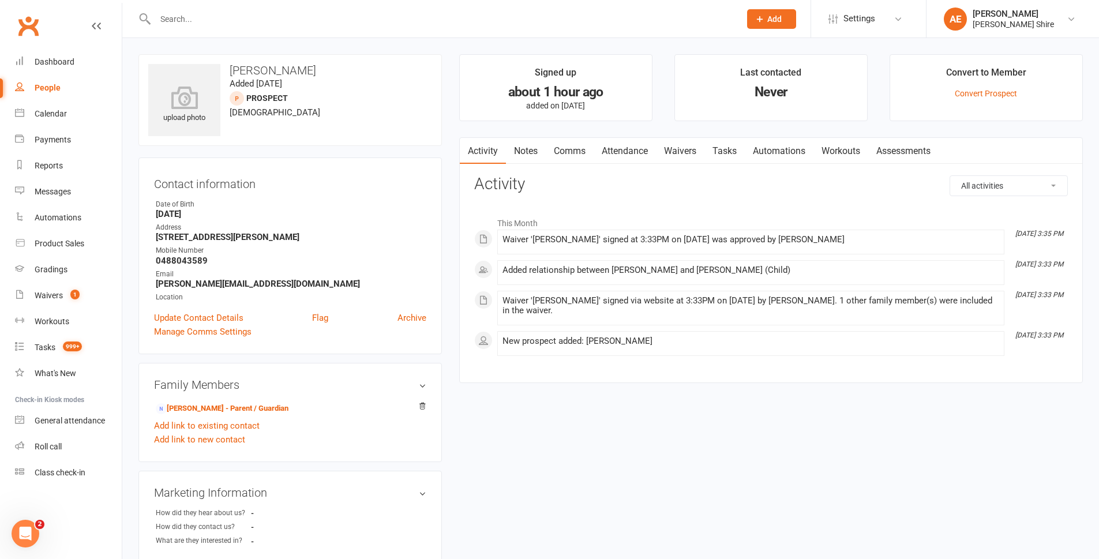
click at [225, 283] on strong "hannah.graves@seaway.com.au" at bounding box center [291, 284] width 270 height 10
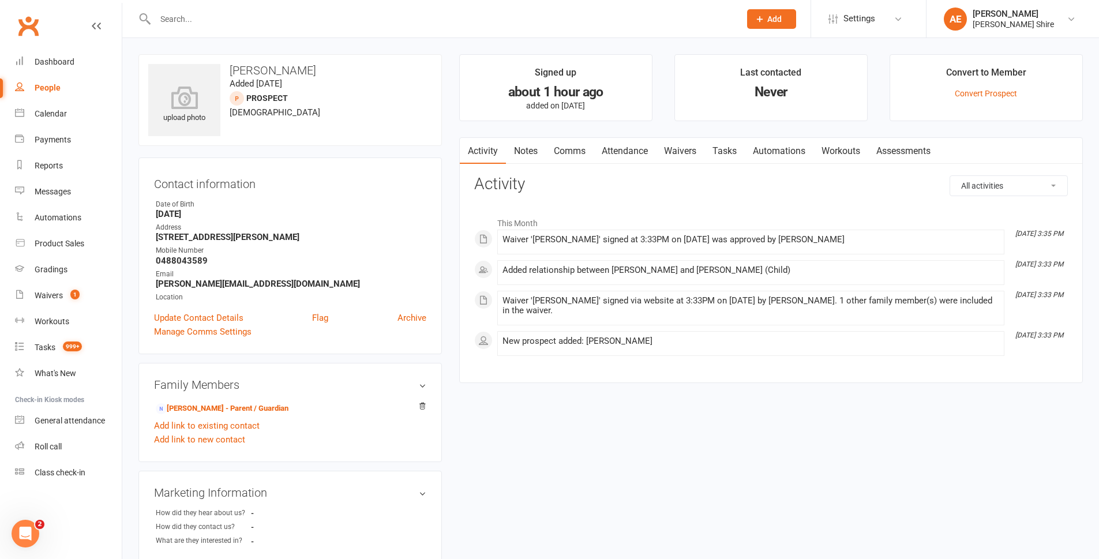
click at [236, 20] on input "text" at bounding box center [442, 19] width 580 height 16
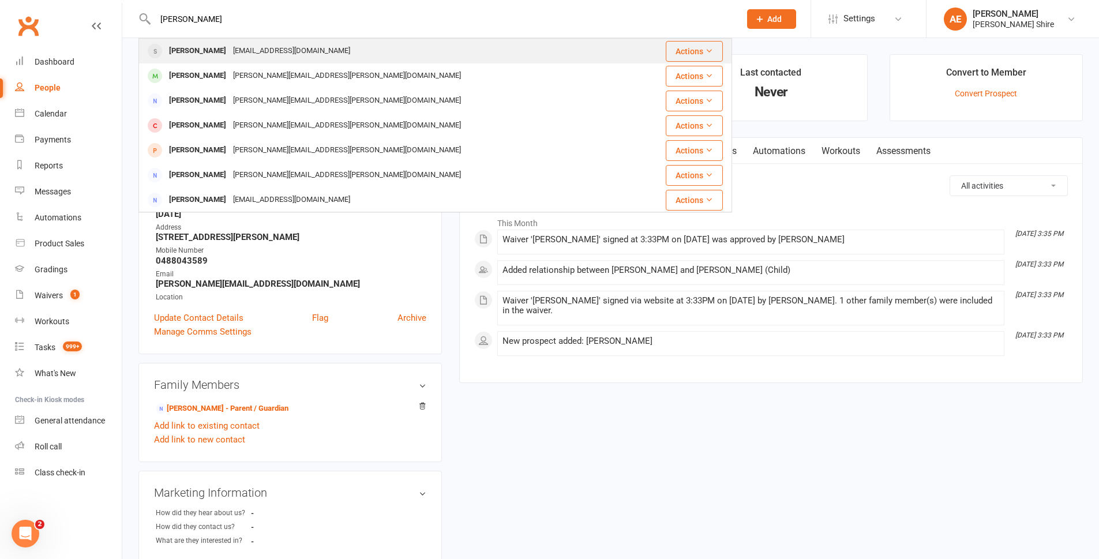
type input "tom r"
click at [221, 39] on div "Tom Reilly reilly216@hotmail.com" at bounding box center [386, 51] width 492 height 24
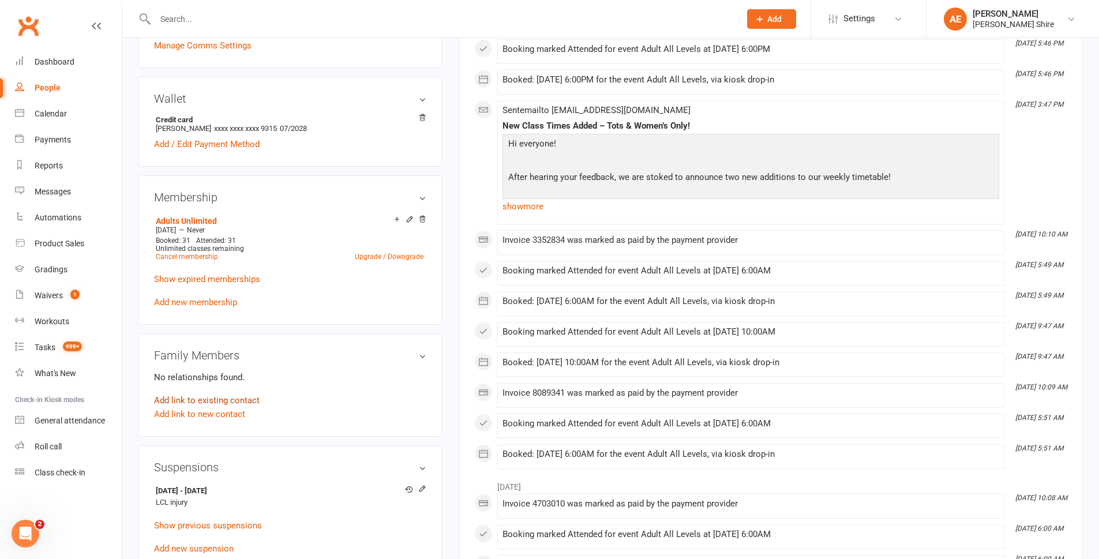
scroll to position [346, 0]
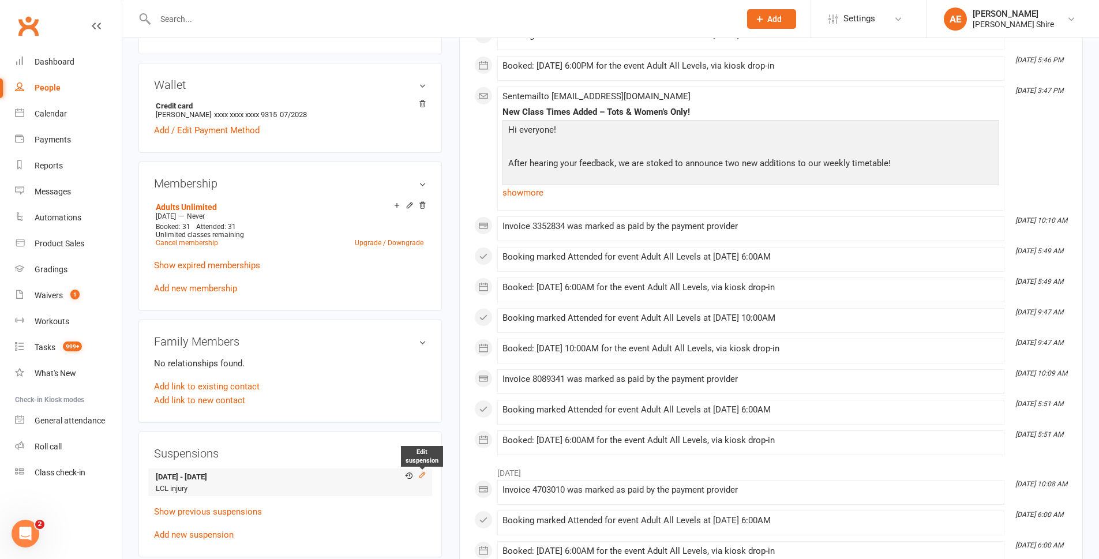
click at [422, 474] on icon at bounding box center [422, 475] width 8 height 8
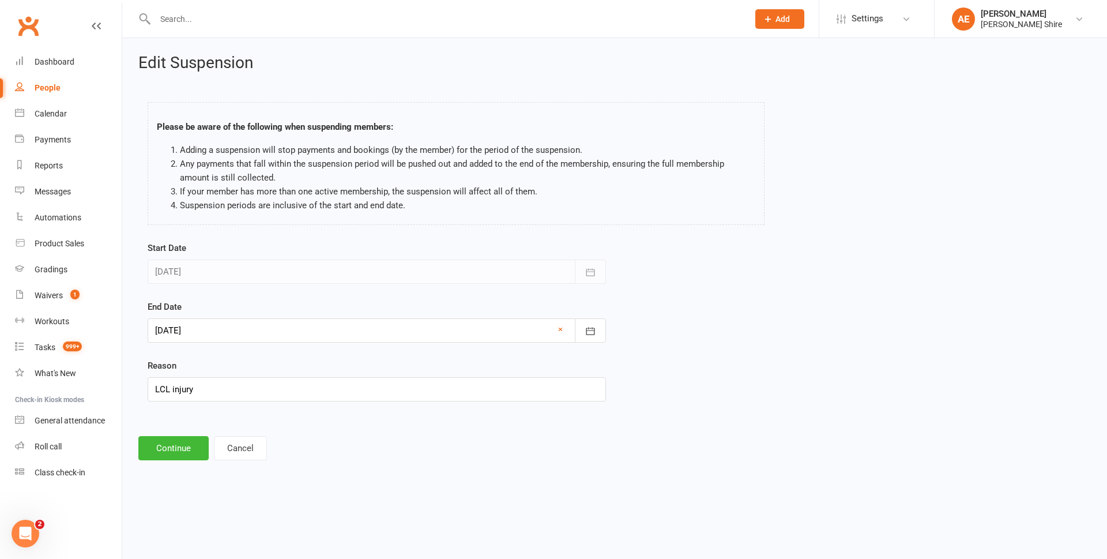
click at [407, 329] on div at bounding box center [377, 330] width 458 height 24
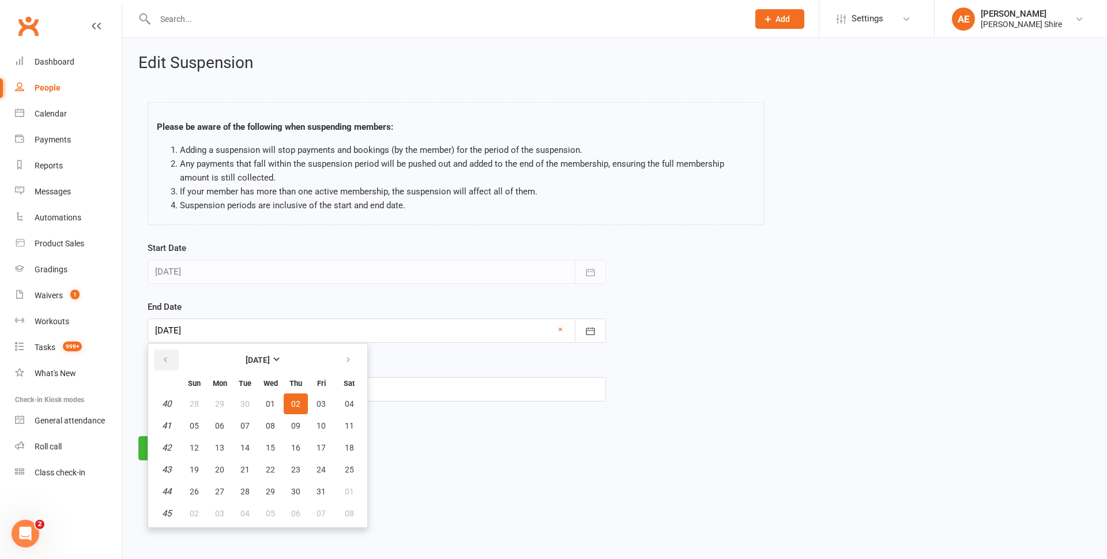
click at [160, 361] on button "button" at bounding box center [166, 359] width 25 height 21
click at [225, 445] on button "11" at bounding box center [220, 447] width 24 height 21
type input "[DATE]"
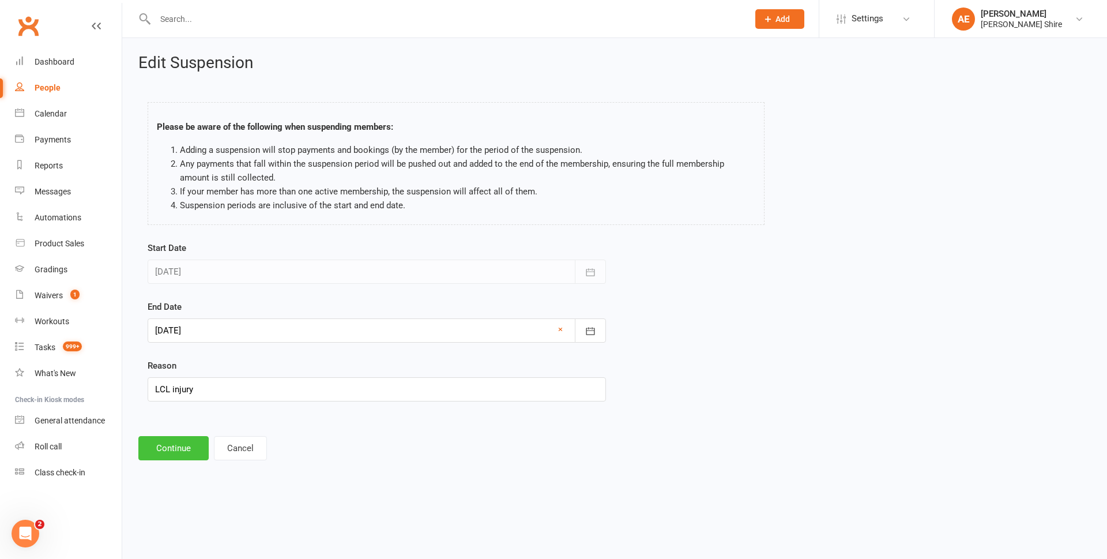
click at [186, 445] on button "Continue" at bounding box center [173, 448] width 70 height 24
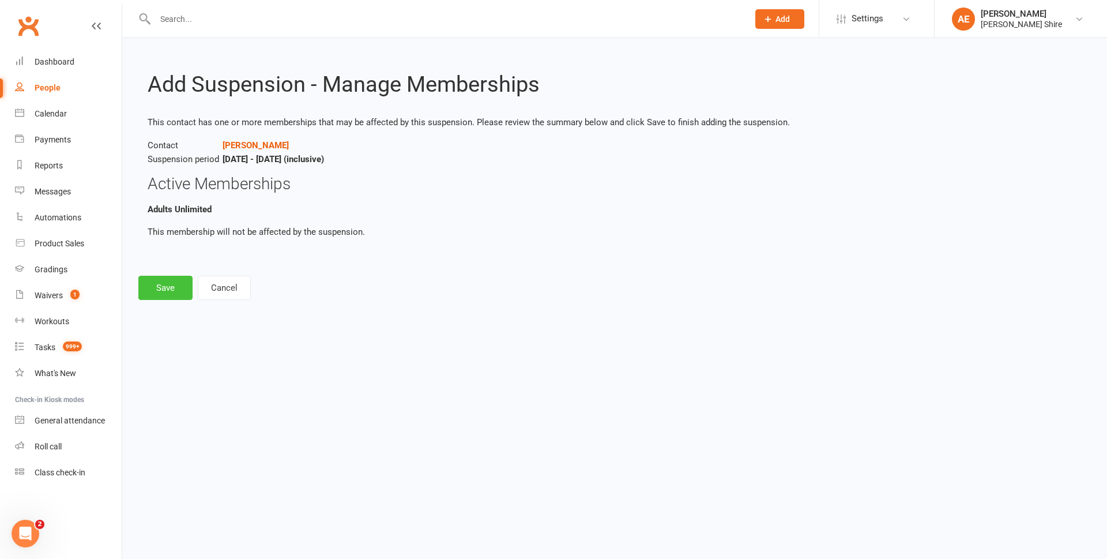
click at [157, 291] on button "Save" at bounding box center [165, 288] width 54 height 24
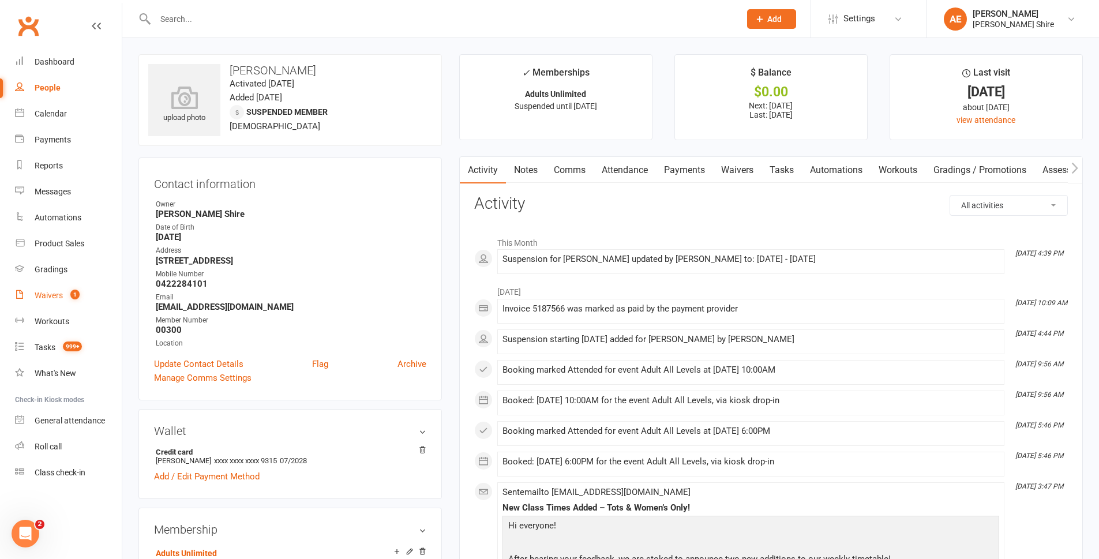
click at [84, 301] on link "Waivers 1" at bounding box center [68, 296] width 107 height 26
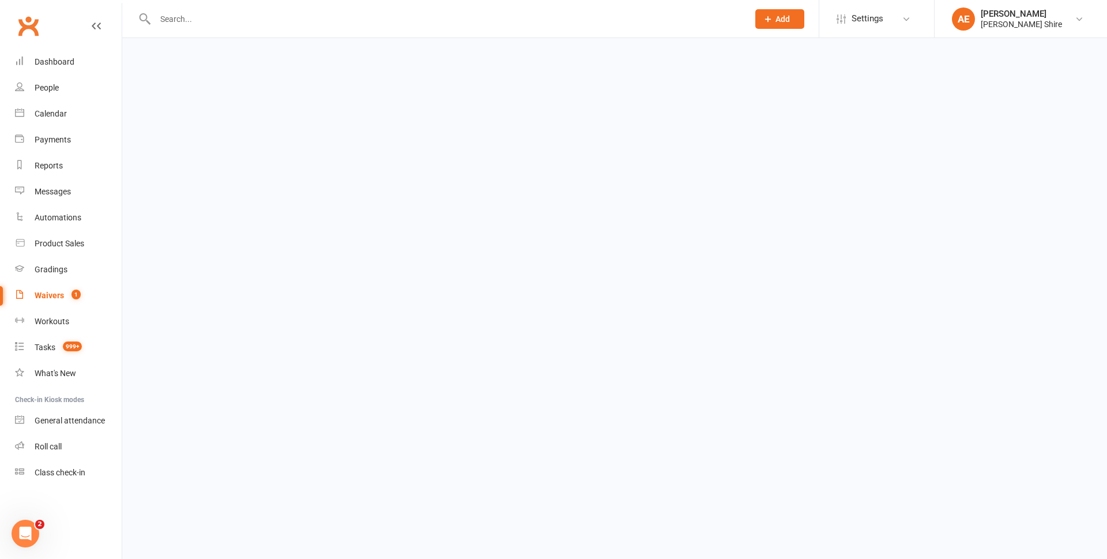
select select "25"
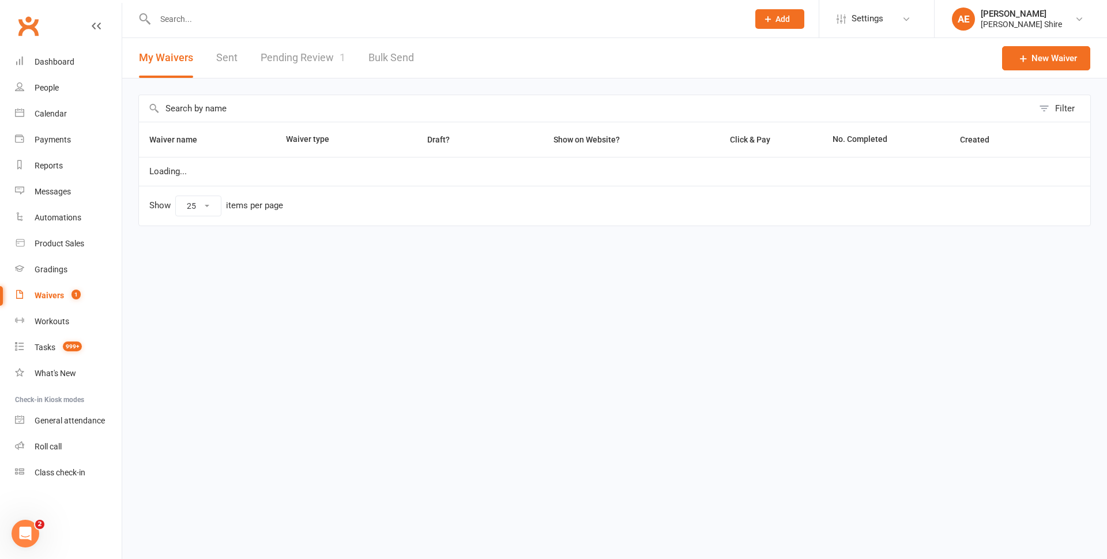
click at [304, 64] on link "Pending Review 1" at bounding box center [303, 58] width 85 height 40
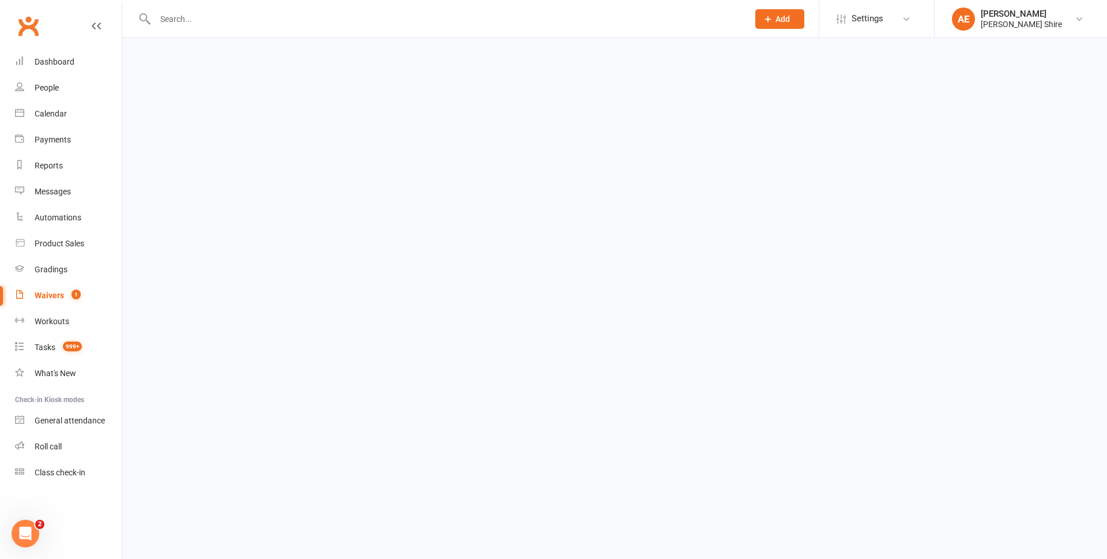
select select "100"
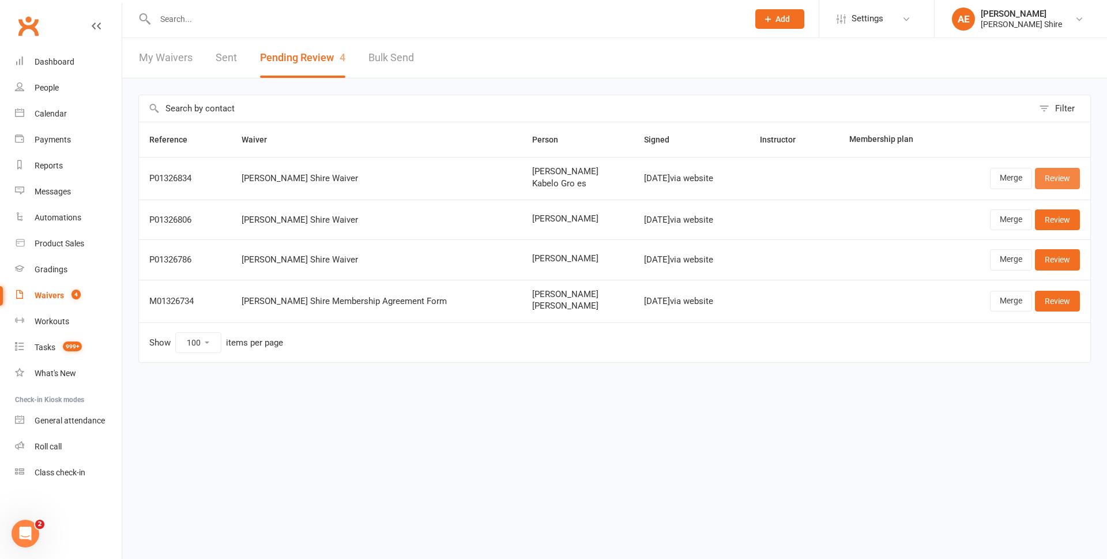
click at [1052, 176] on link "Review" at bounding box center [1057, 178] width 45 height 21
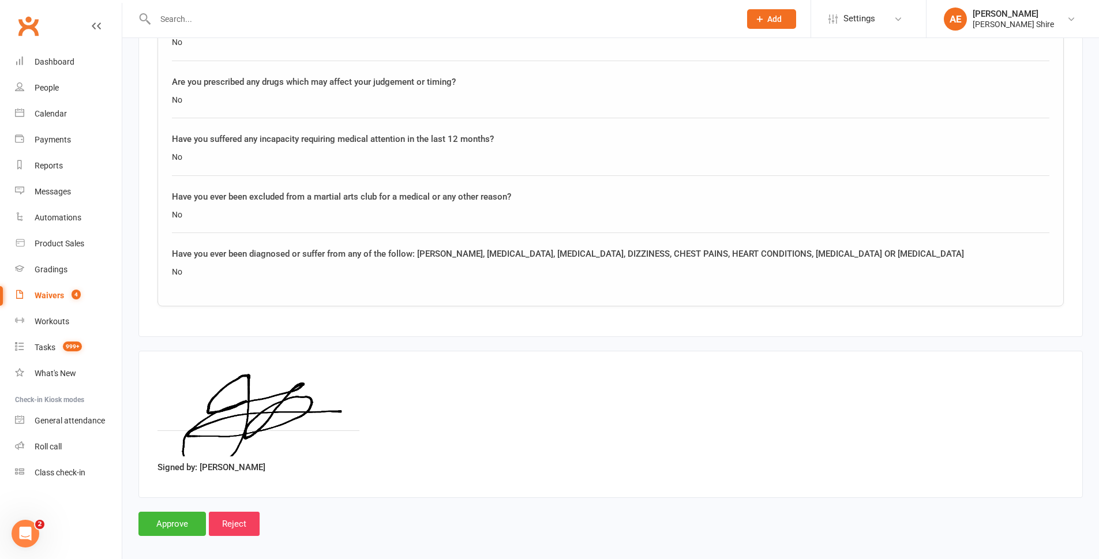
scroll to position [1580, 0]
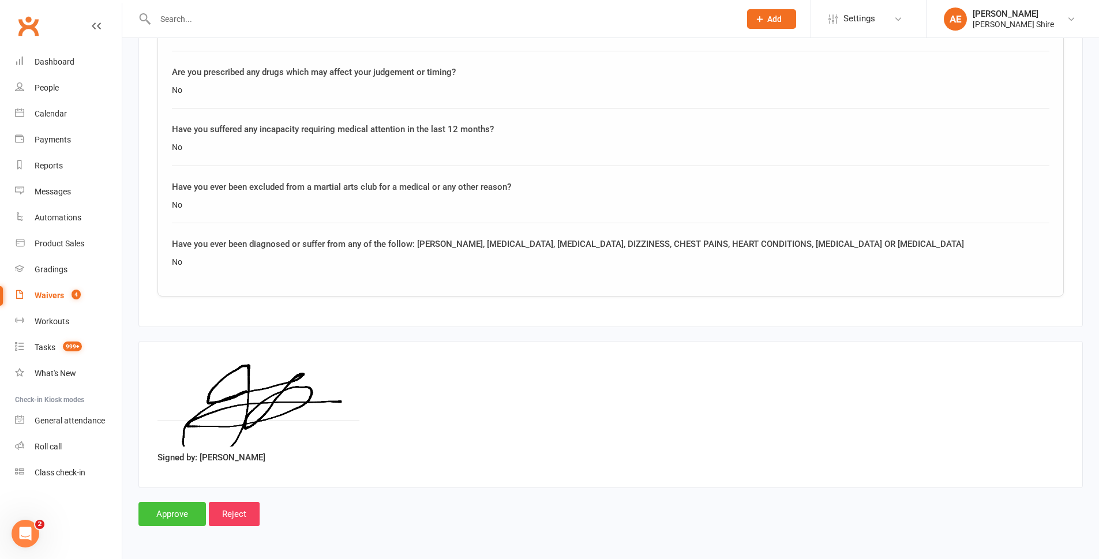
click at [181, 511] on input "Approve" at bounding box center [171, 514] width 67 height 24
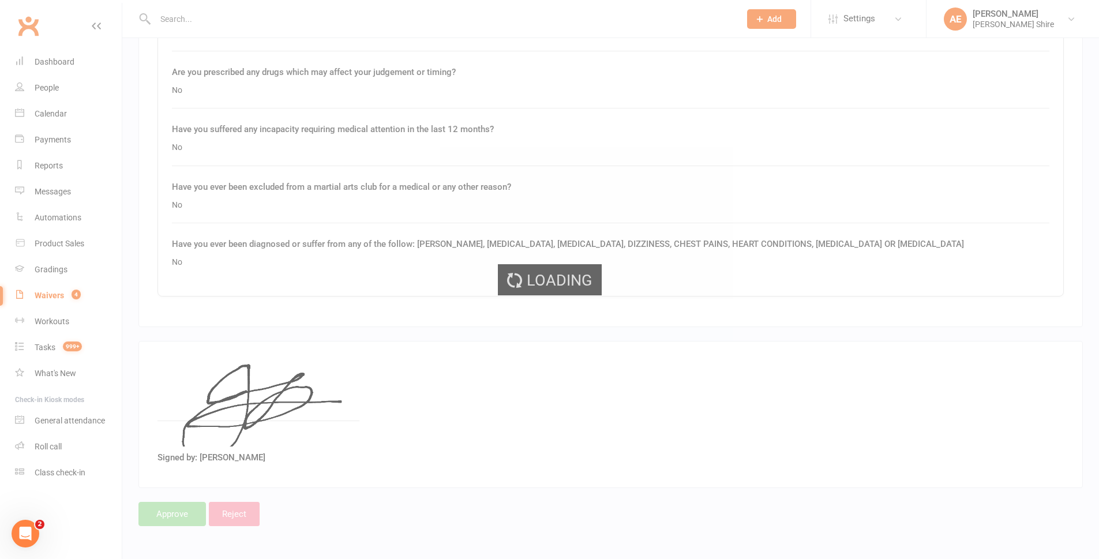
select select "100"
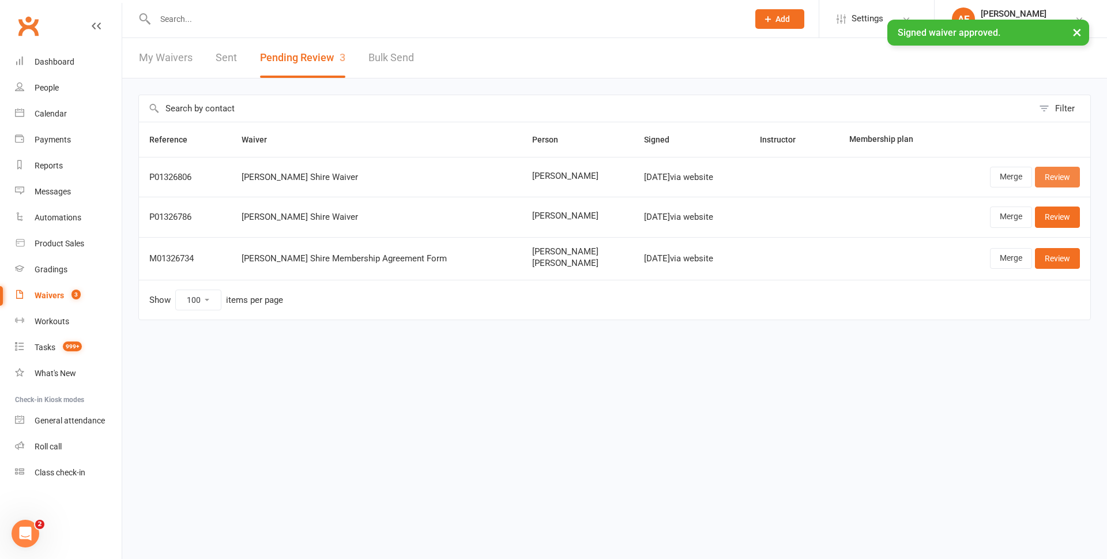
click at [1062, 177] on link "Review" at bounding box center [1057, 177] width 45 height 21
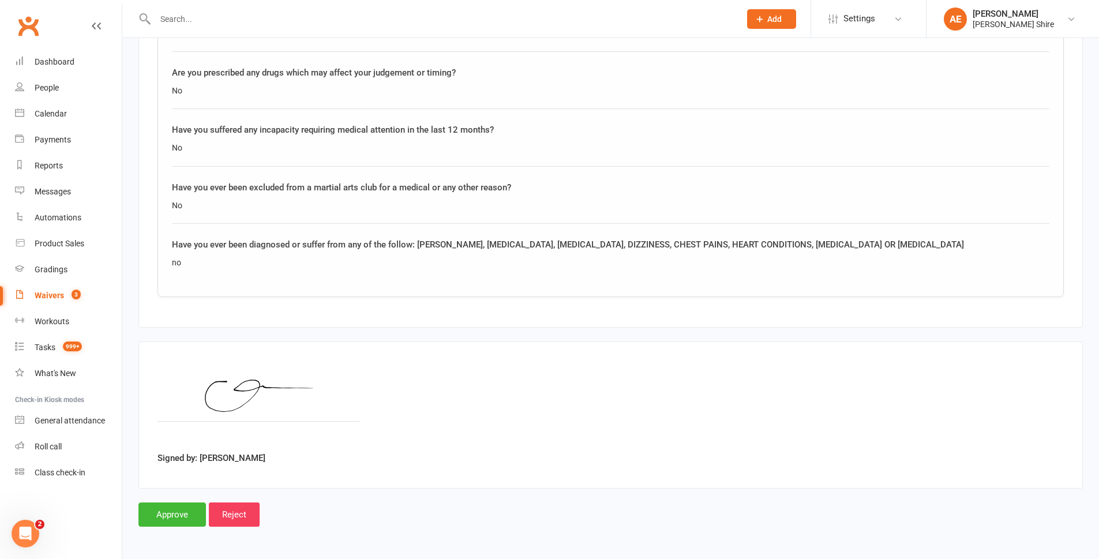
scroll to position [1142, 0]
click at [167, 517] on input "Approve" at bounding box center [171, 514] width 67 height 24
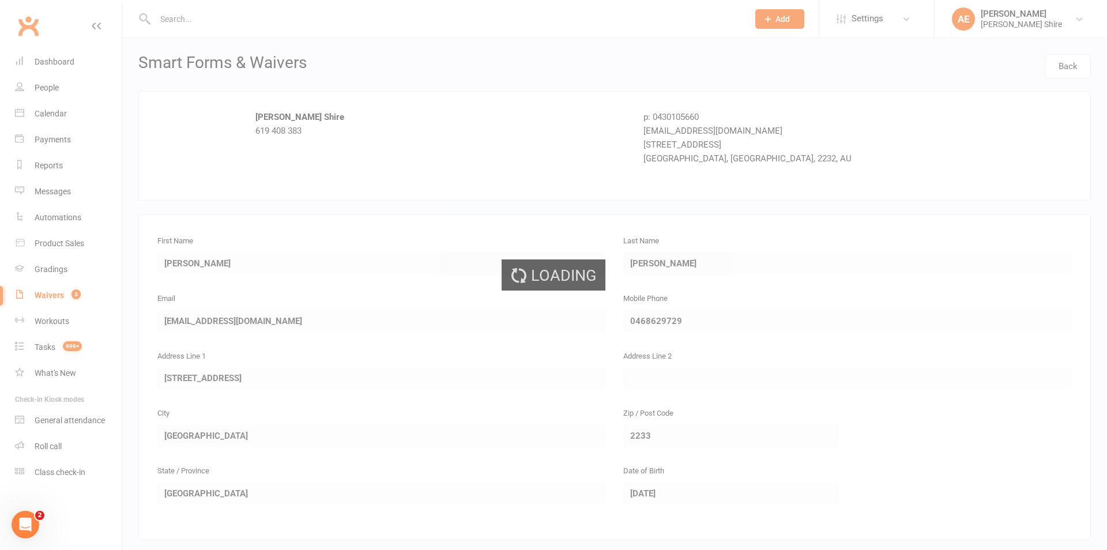
select select "100"
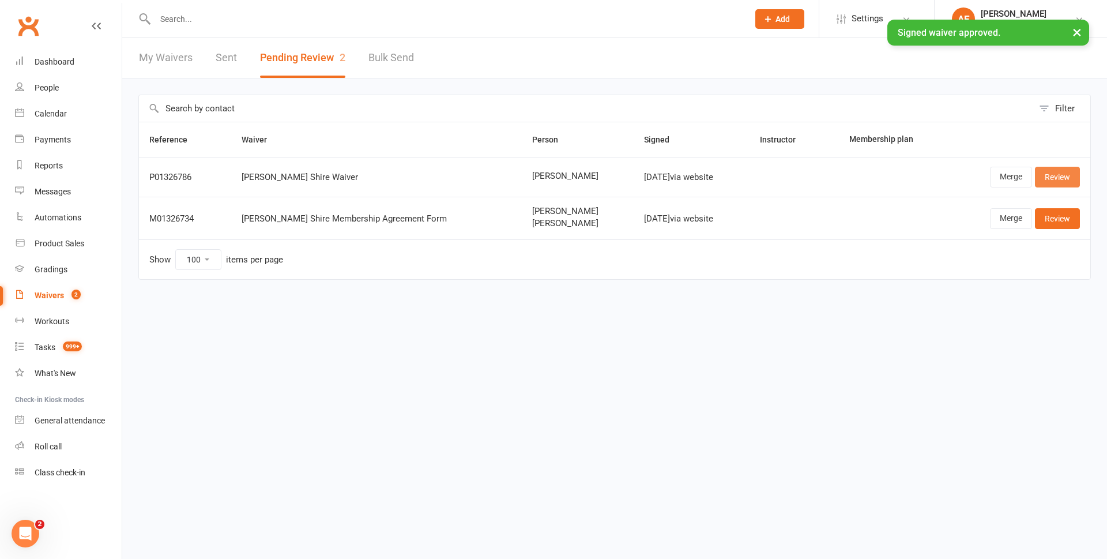
click at [1052, 179] on link "Review" at bounding box center [1057, 177] width 45 height 21
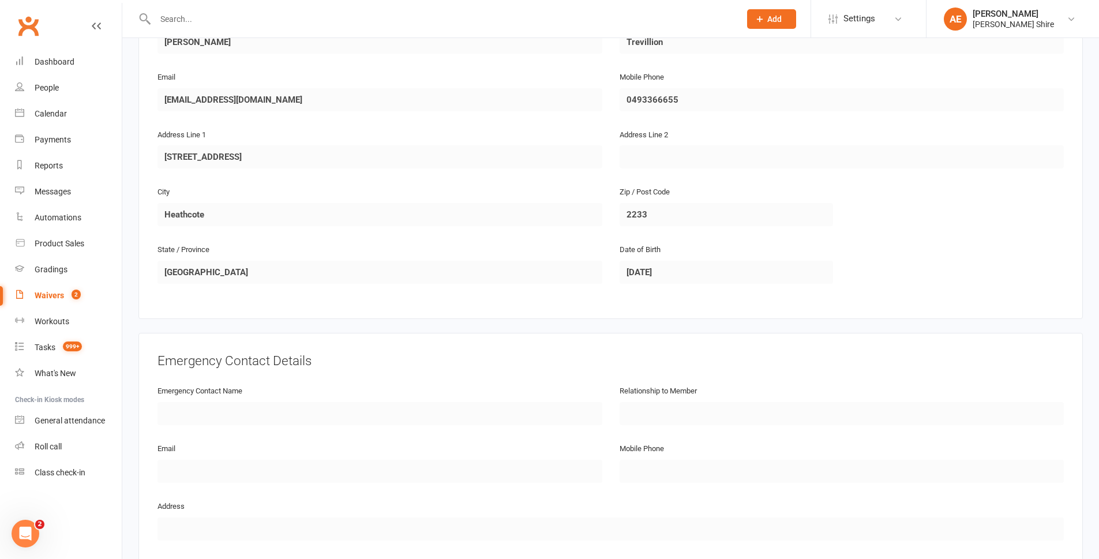
scroll to position [231, 0]
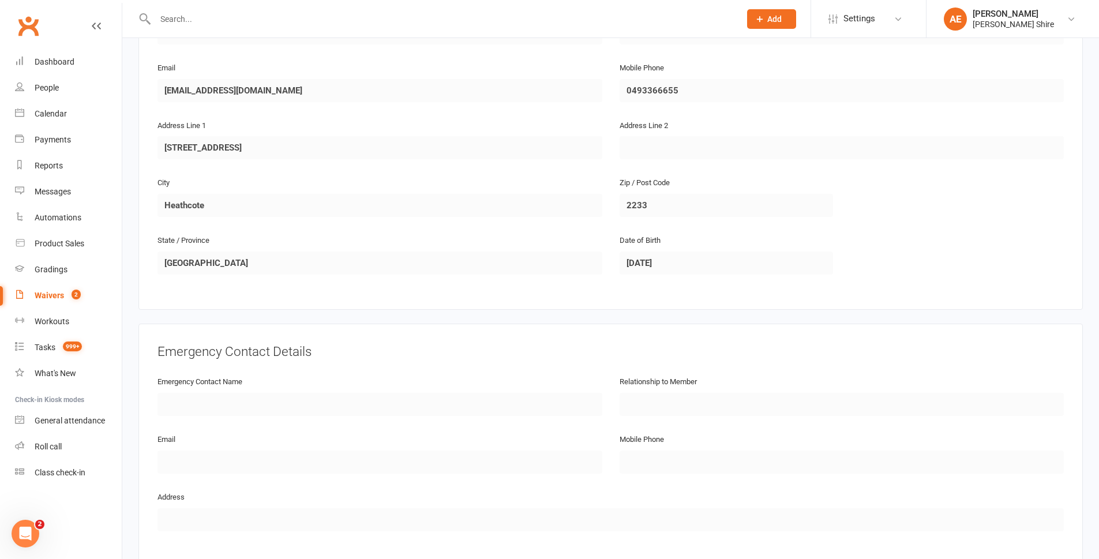
click at [193, 16] on input "text" at bounding box center [442, 19] width 580 height 16
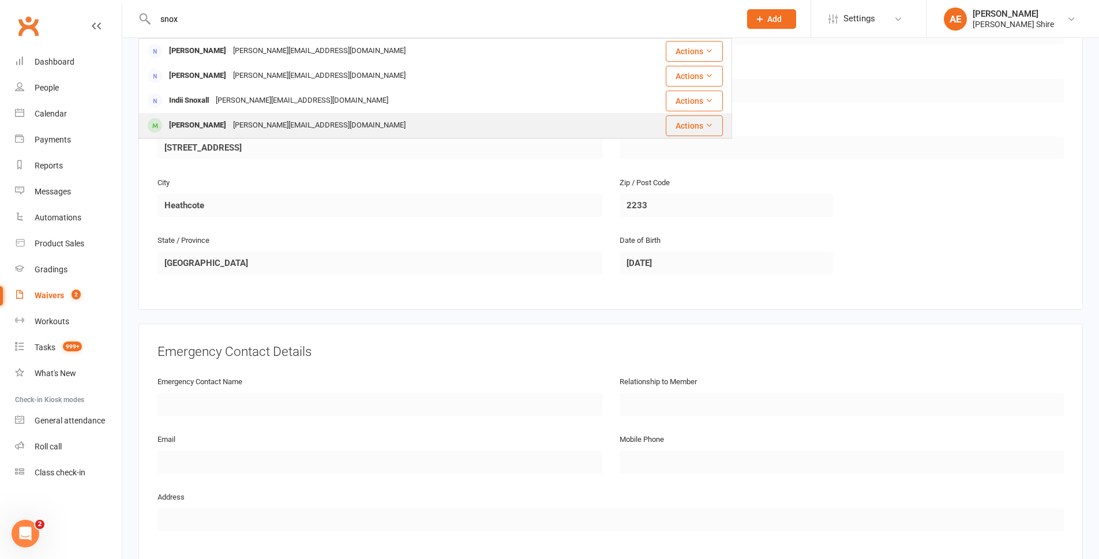
type input "snox"
click at [230, 122] on div "jason@sydneysurvivors.com.au" at bounding box center [319, 125] width 179 height 17
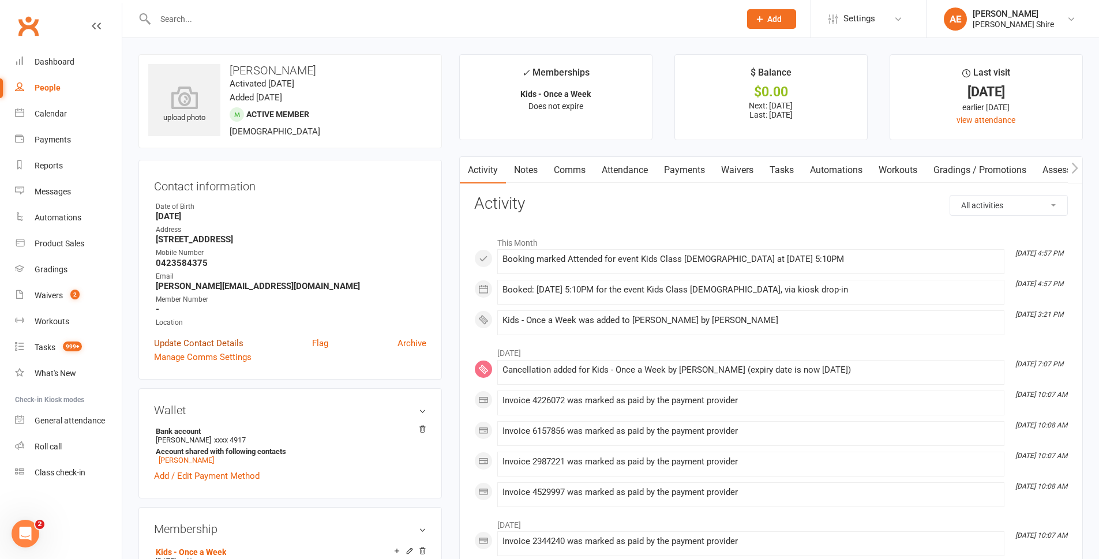
click at [219, 341] on link "Update Contact Details" at bounding box center [198, 343] width 89 height 14
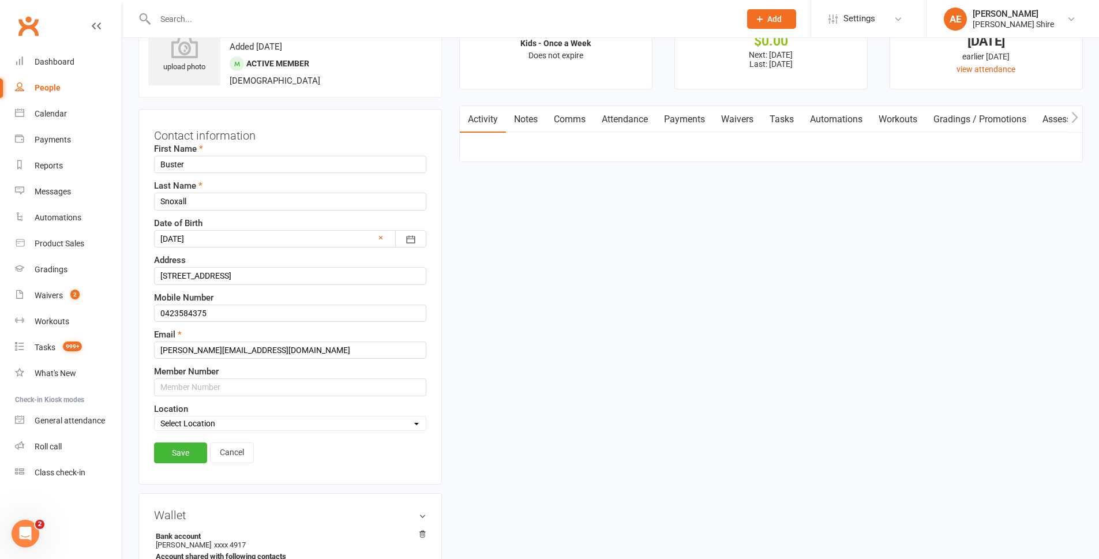
scroll to position [54, 0]
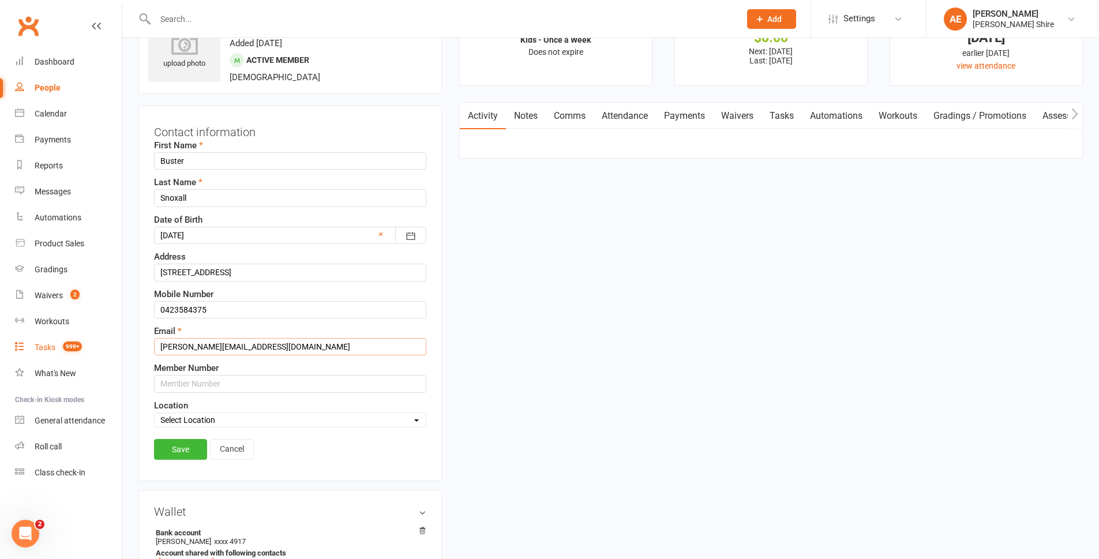
drag, startPoint x: 296, startPoint y: 346, endPoint x: 78, endPoint y: 351, distance: 218.6
type input "snoxjas@gmail.com"
click at [171, 446] on link "Save" at bounding box center [180, 449] width 53 height 21
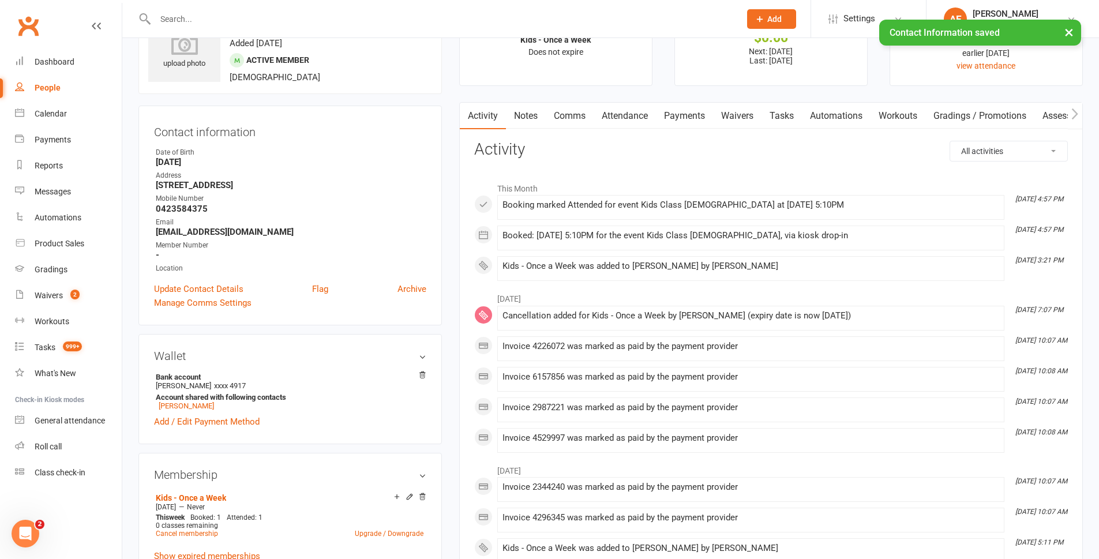
click at [522, 108] on link "Notes" at bounding box center [526, 116] width 40 height 27
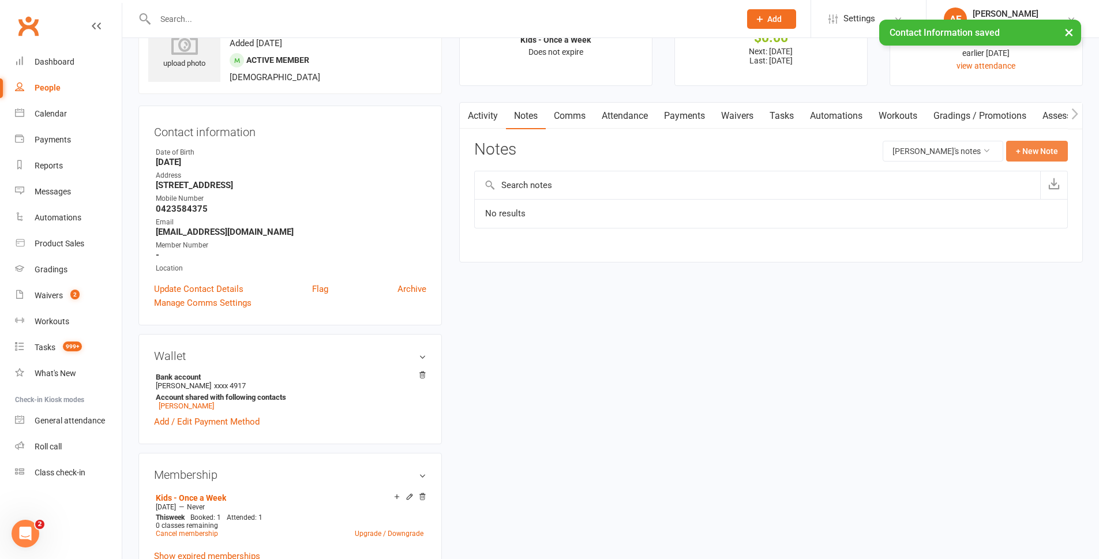
click at [1051, 153] on button "+ New Note" at bounding box center [1037, 151] width 62 height 21
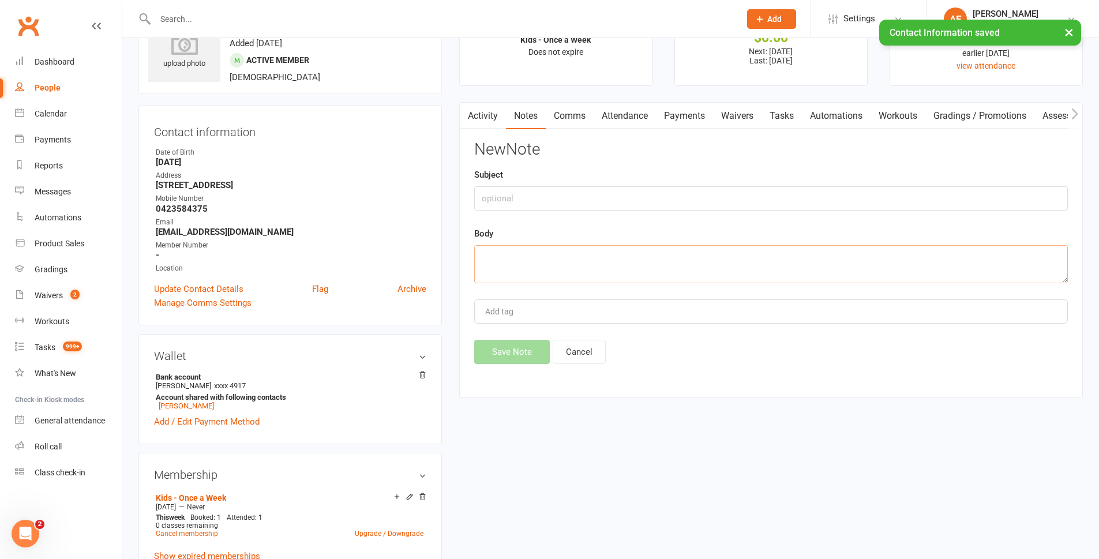
click at [533, 262] on textarea at bounding box center [770, 264] width 593 height 38
paste textarea "jason@sydneysurvivors.com.au"
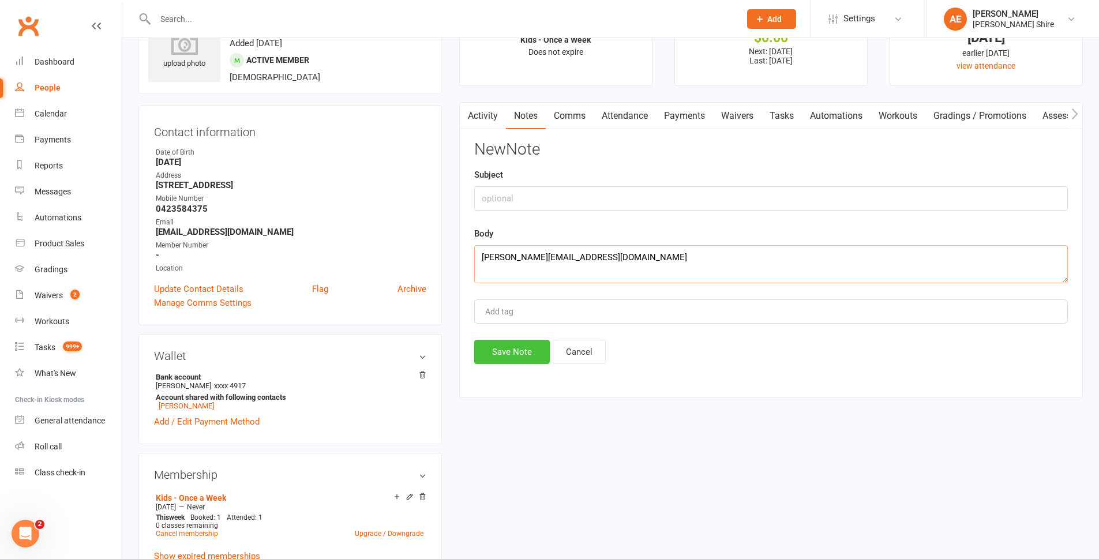
type textarea "jason@sydneysurvivors.com.au"
click at [535, 352] on button "Save Note" at bounding box center [512, 352] width 76 height 24
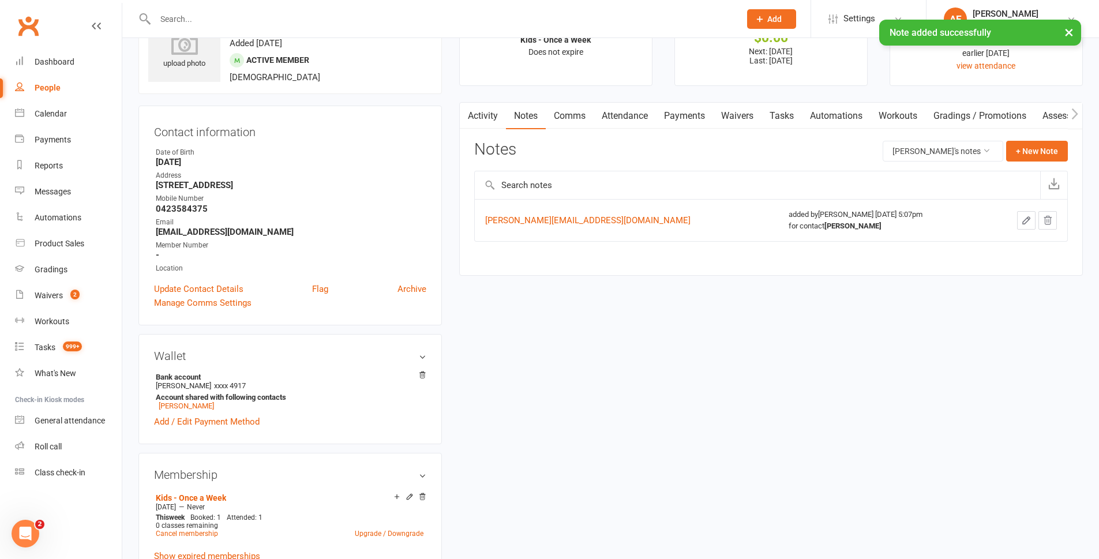
click at [1024, 222] on icon "button" at bounding box center [1026, 220] width 10 height 10
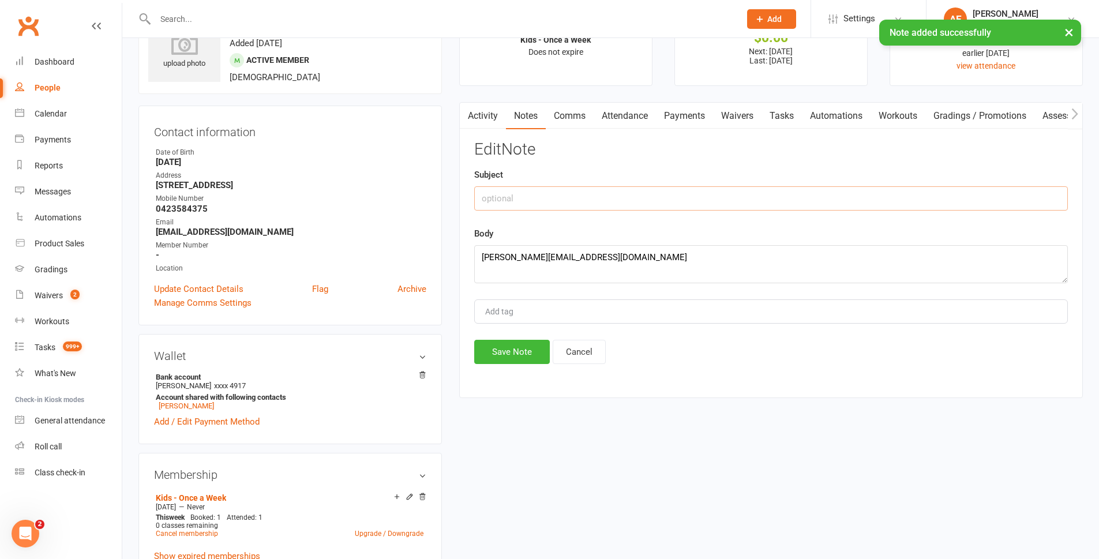
click at [506, 202] on input "text" at bounding box center [770, 198] width 593 height 24
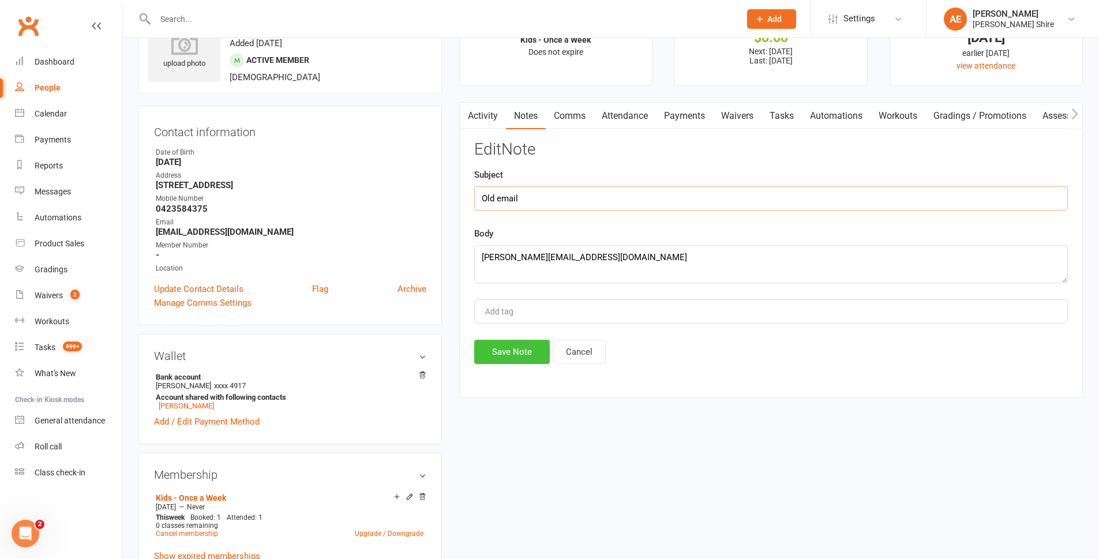
type input "Old email"
click at [511, 349] on button "Save Note" at bounding box center [512, 352] width 76 height 24
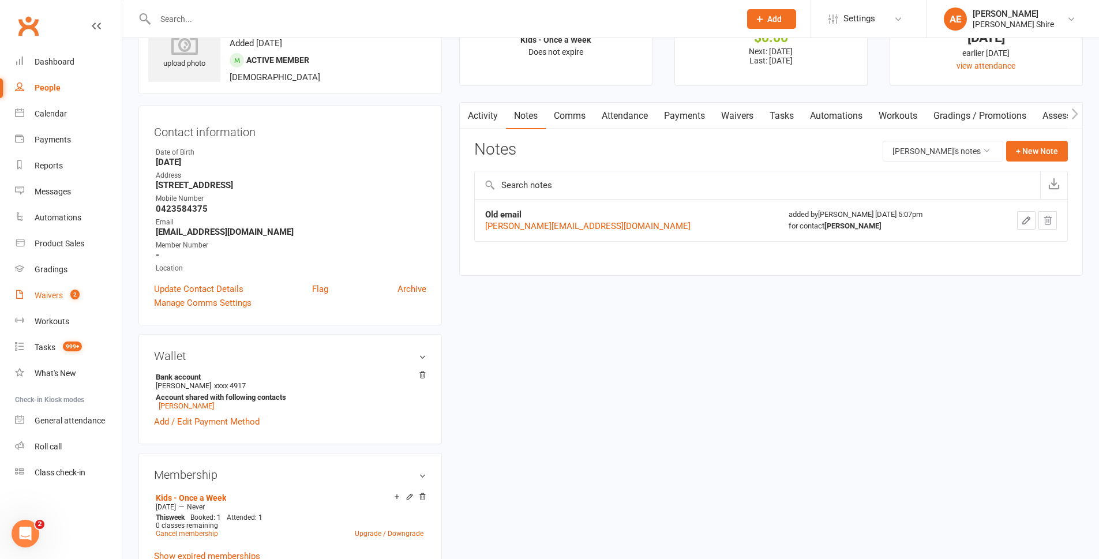
click at [72, 287] on link "Waivers 2" at bounding box center [68, 296] width 107 height 26
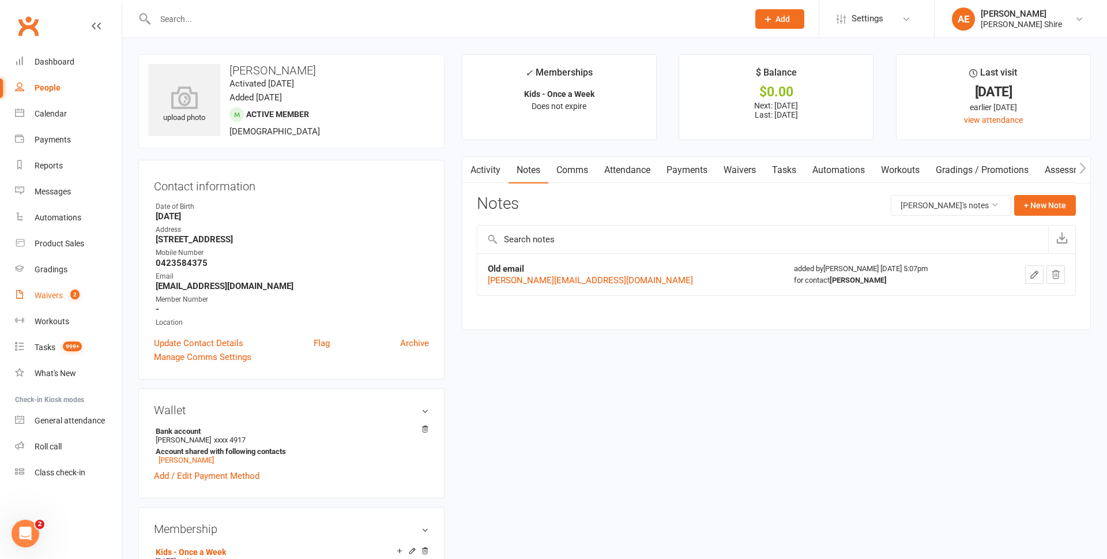
select select "25"
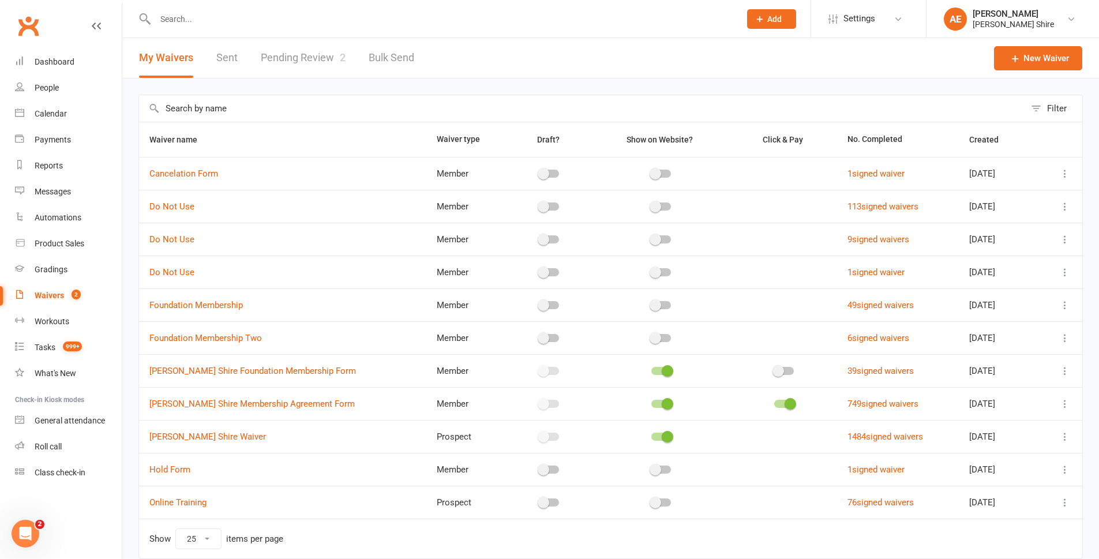
click at [295, 57] on link "Pending Review 2" at bounding box center [303, 58] width 85 height 40
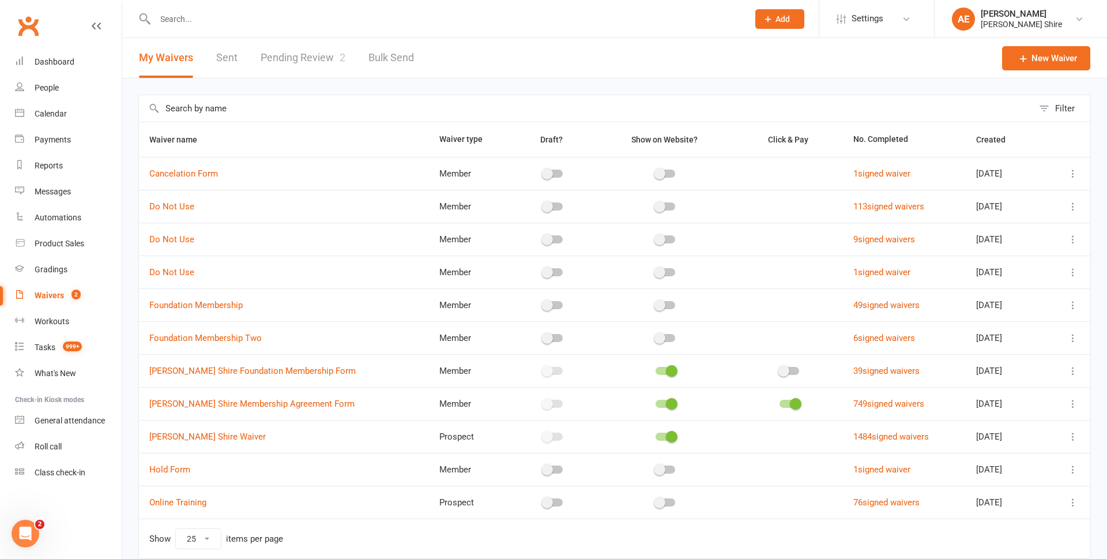
select select "100"
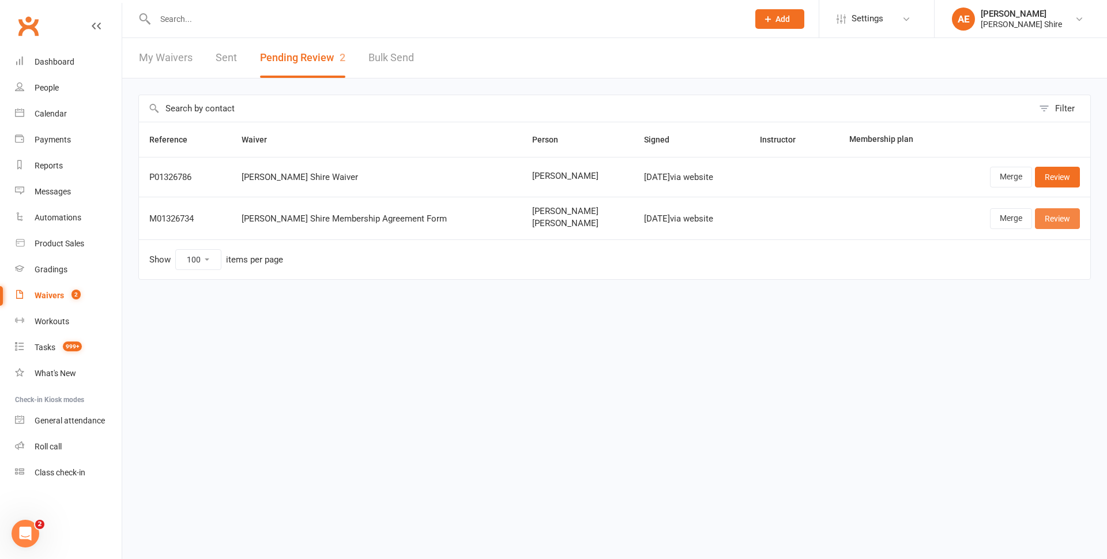
click at [1063, 221] on link "Review" at bounding box center [1057, 218] width 45 height 21
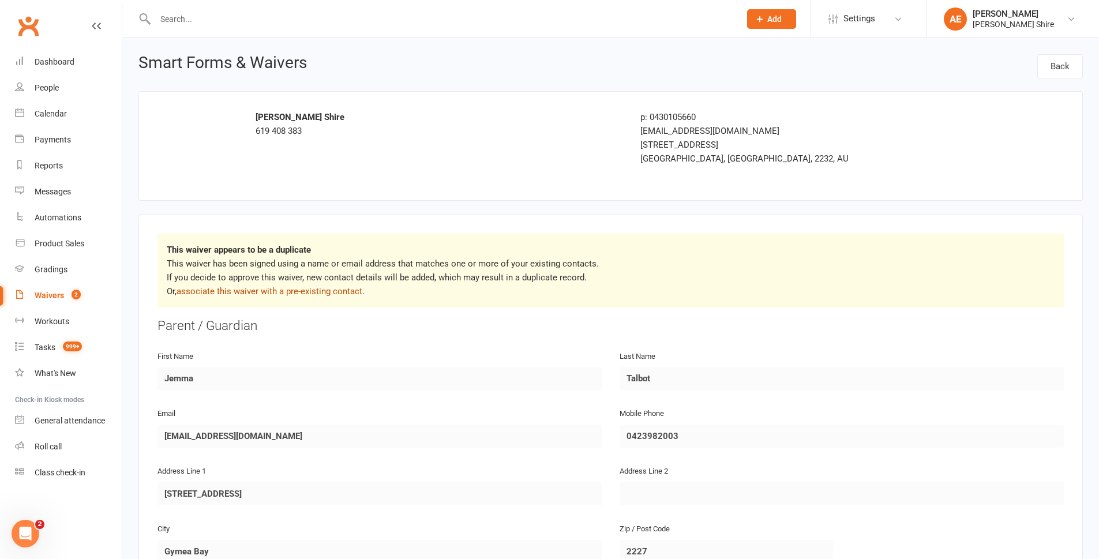
click at [254, 295] on link "associate this waiver with a pre-existing contact" at bounding box center [269, 291] width 186 height 10
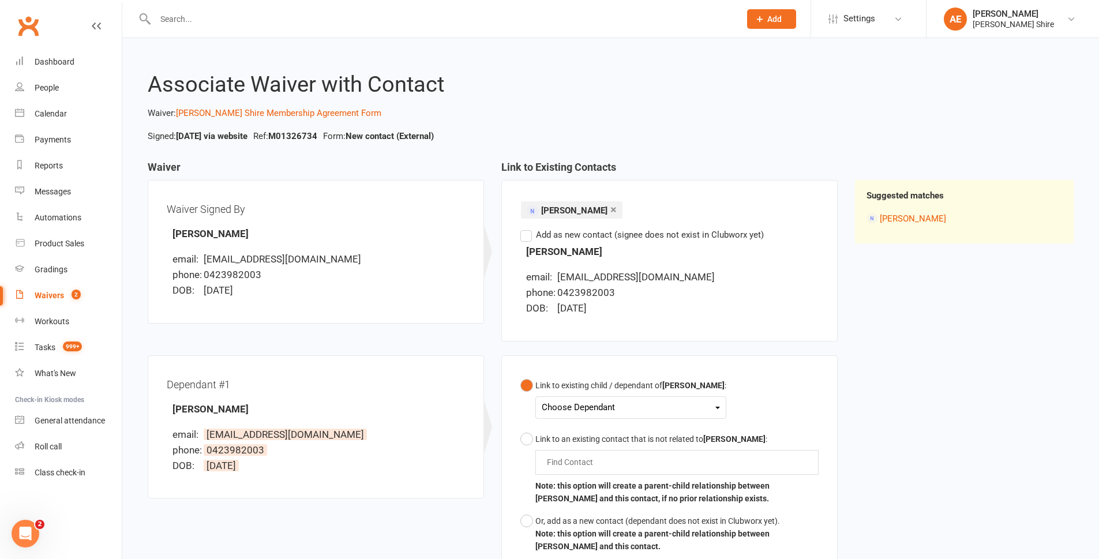
click at [627, 401] on div "Choose Dependant" at bounding box center [631, 408] width 178 height 16
click at [626, 423] on link "Sonny Talbot" at bounding box center [599, 434] width 114 height 25
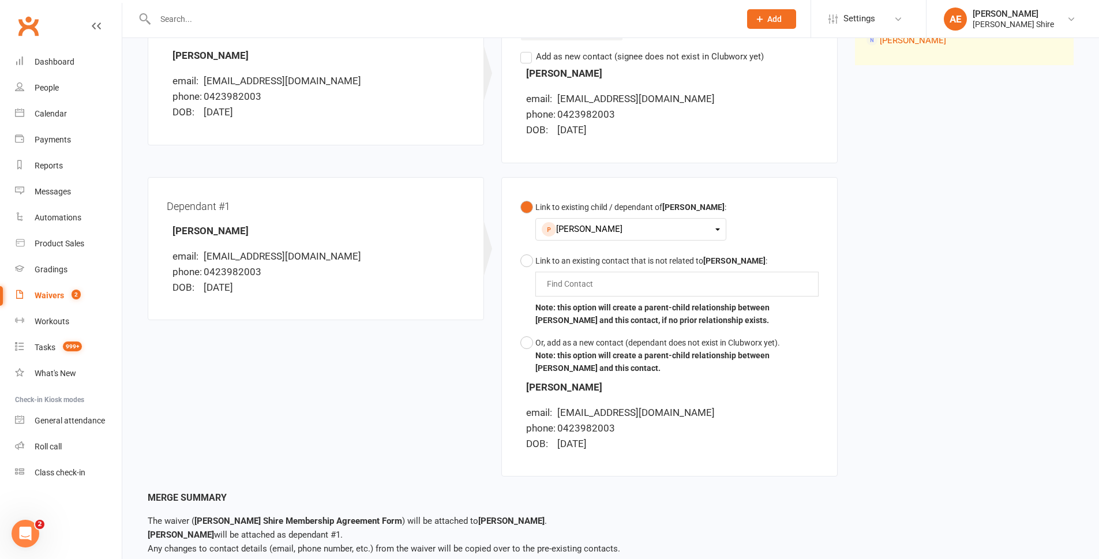
scroll to position [231, 0]
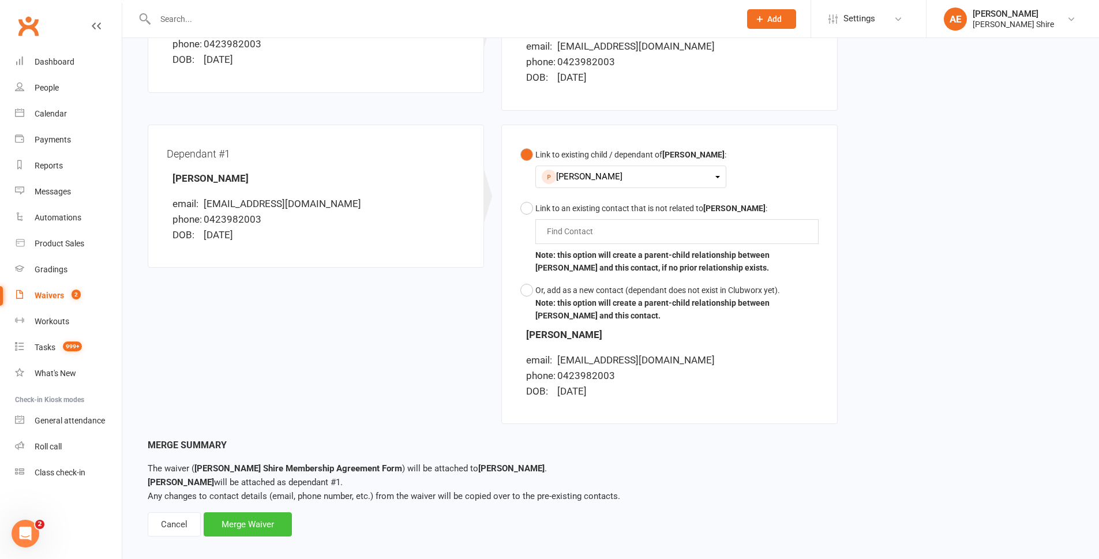
click at [225, 529] on div "Merge Waiver" at bounding box center [248, 524] width 88 height 24
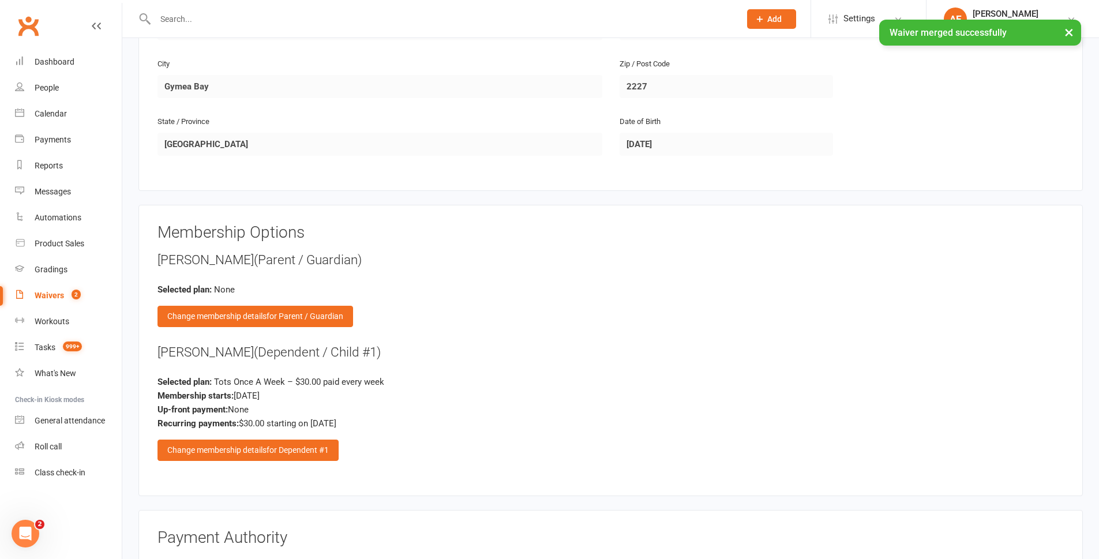
scroll to position [807, 0]
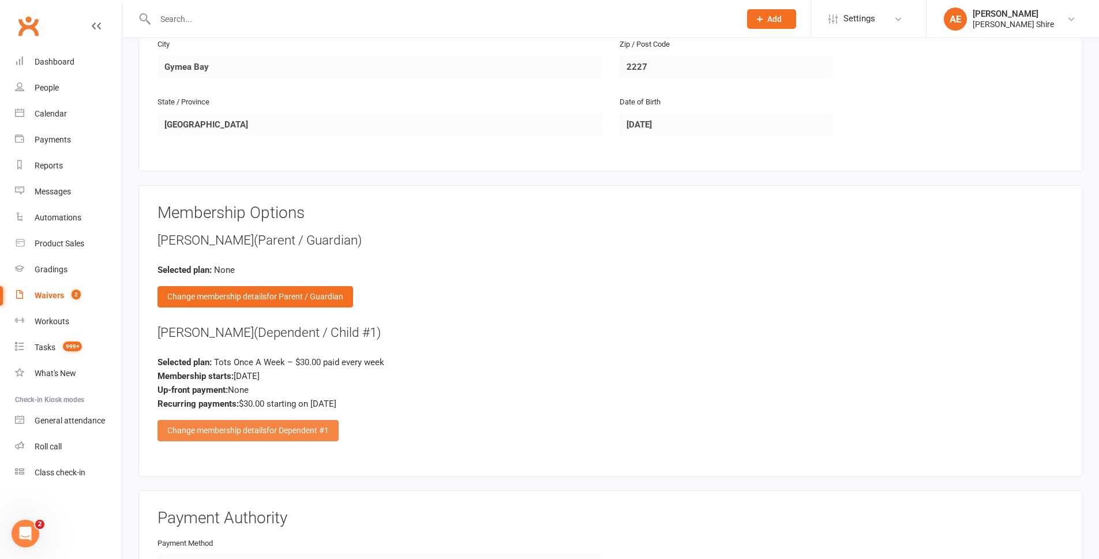
click at [237, 435] on div "Change membership details for Dependent #1" at bounding box center [247, 430] width 181 height 21
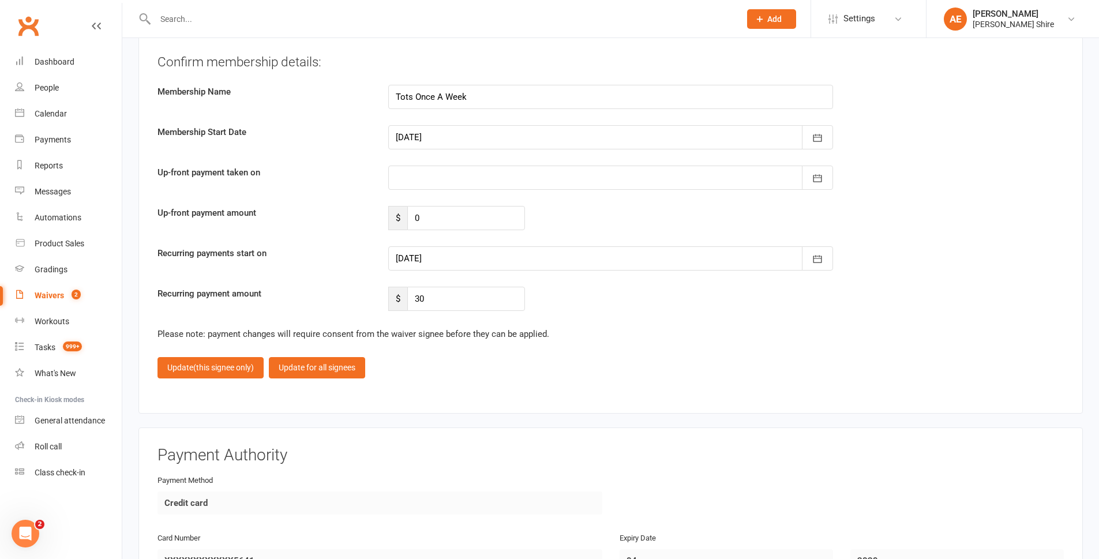
scroll to position [1384, 0]
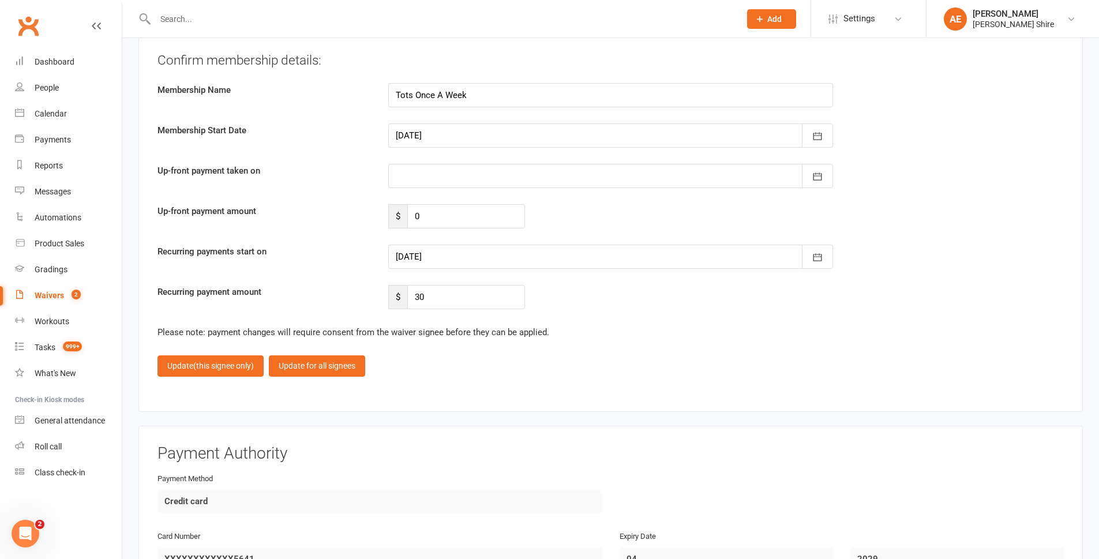
click at [426, 264] on div at bounding box center [610, 257] width 445 height 24
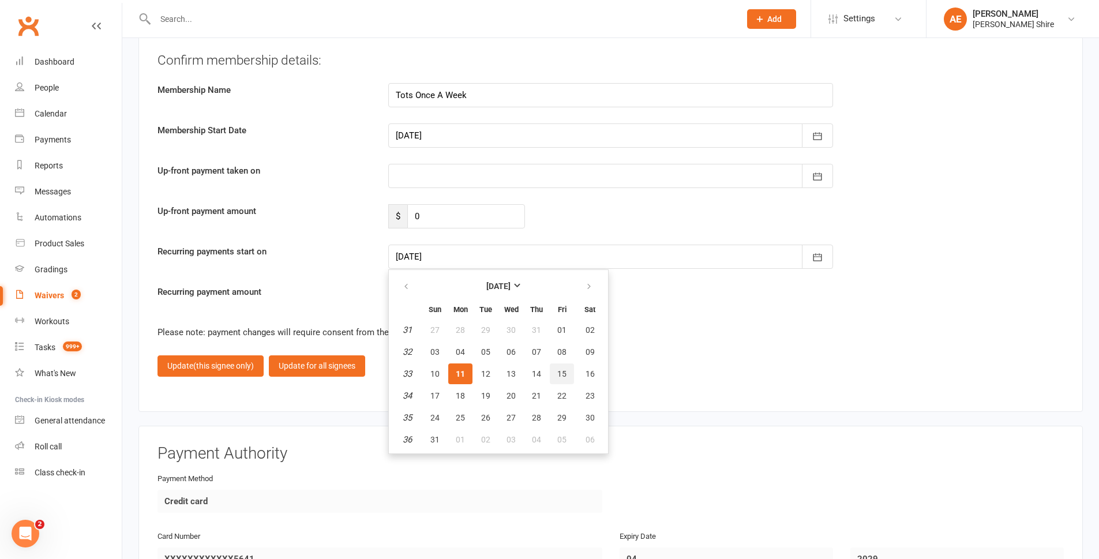
click at [563, 371] on span "15" at bounding box center [561, 373] width 9 height 9
type input "[DATE]"
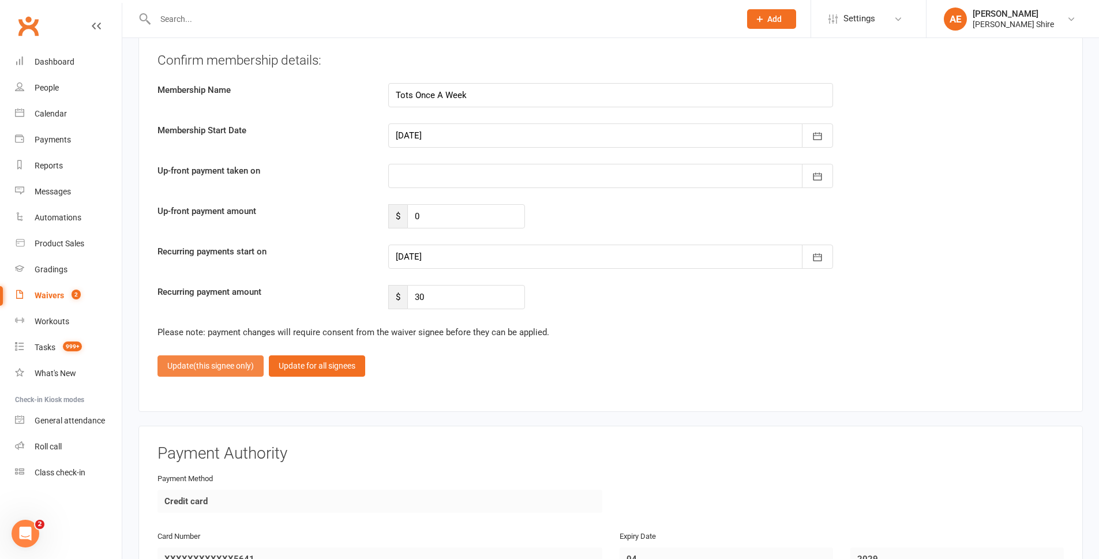
click at [227, 372] on button "Update (this signee only)" at bounding box center [210, 365] width 106 height 21
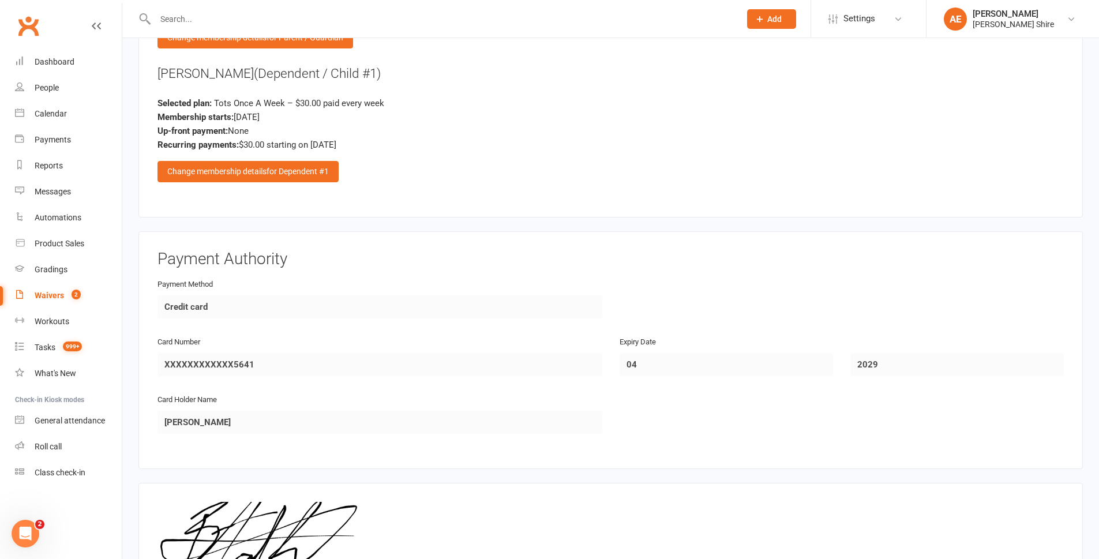
scroll to position [1208, 0]
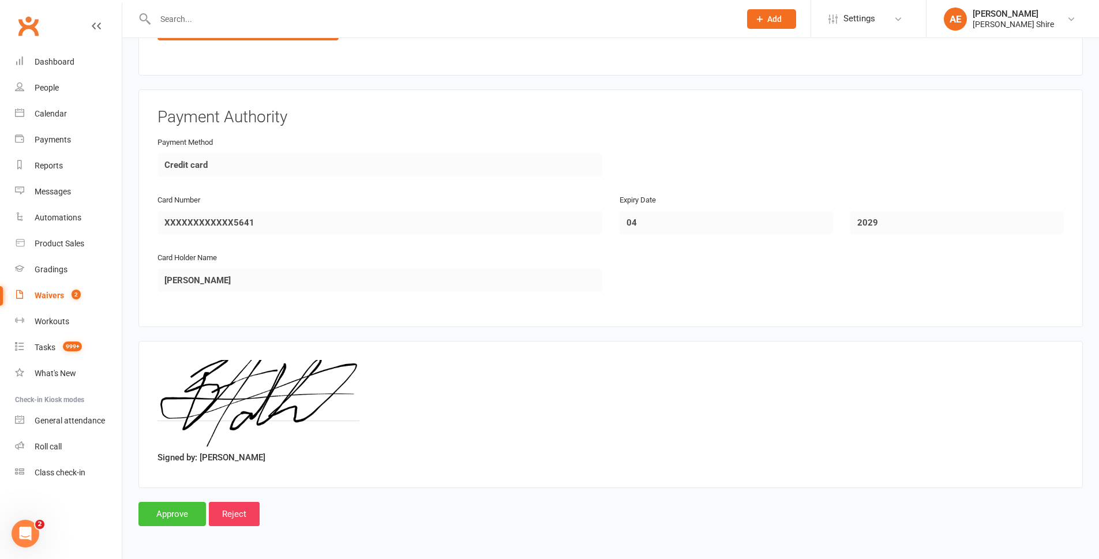
click at [164, 506] on input "Approve" at bounding box center [171, 514] width 67 height 24
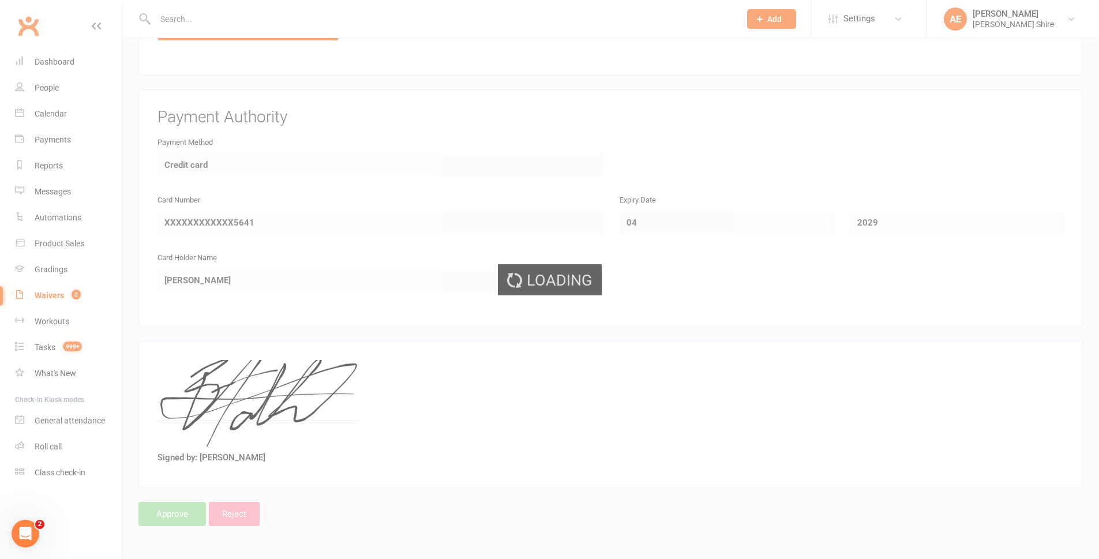
select select "100"
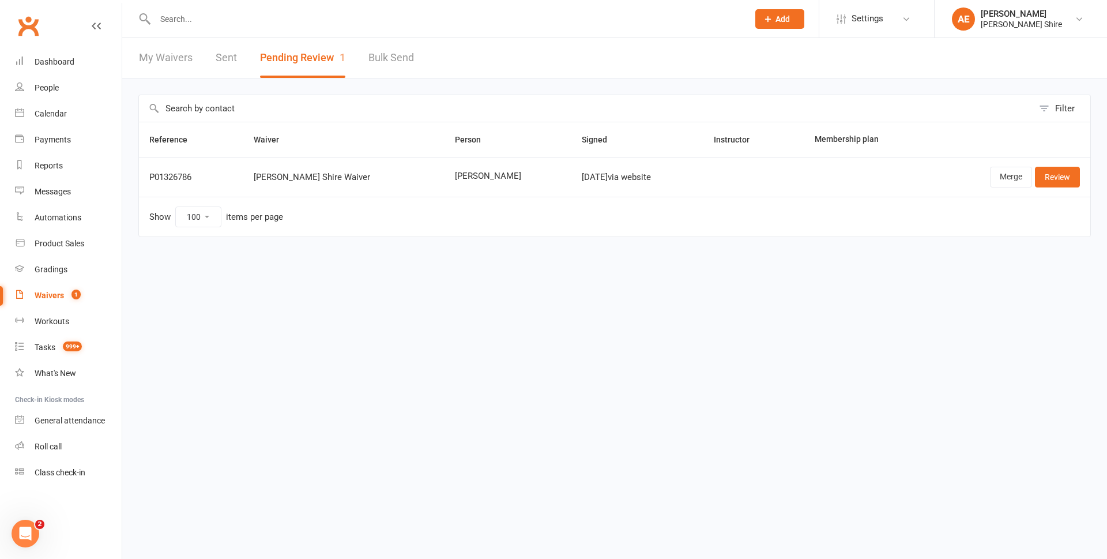
click at [205, 16] on input "text" at bounding box center [446, 19] width 589 height 16
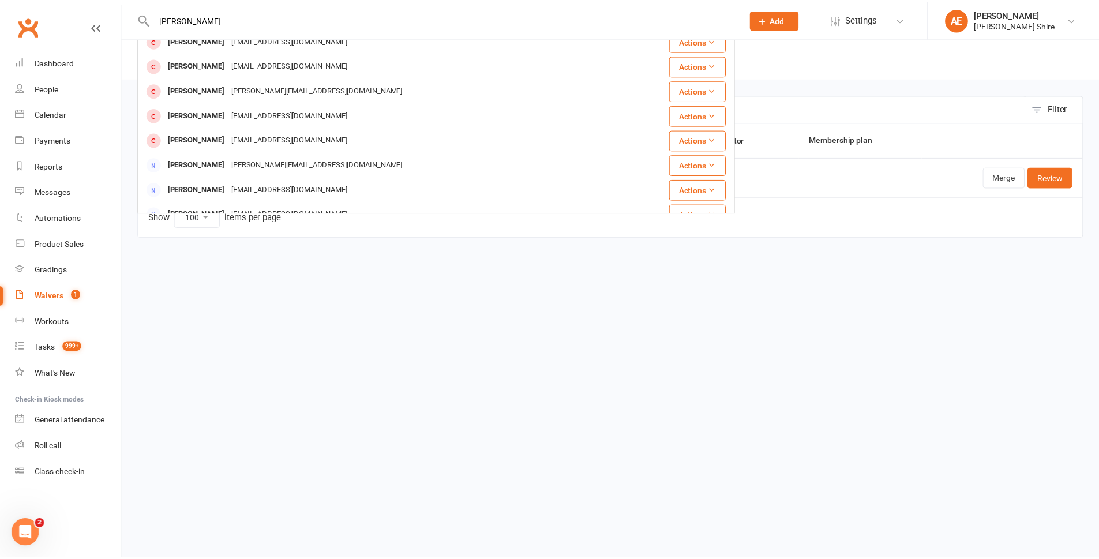
scroll to position [323, 0]
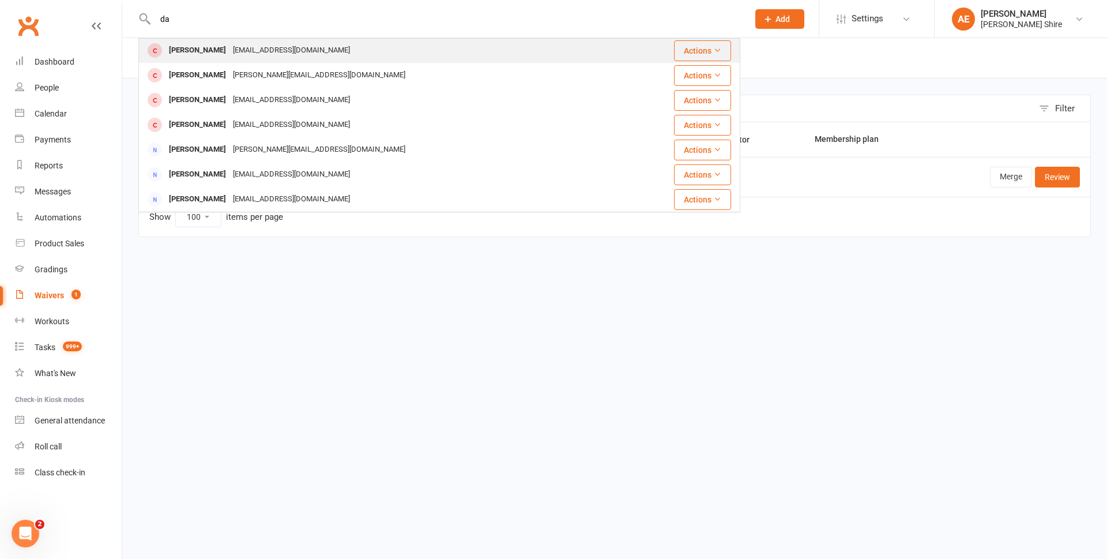
type input "d"
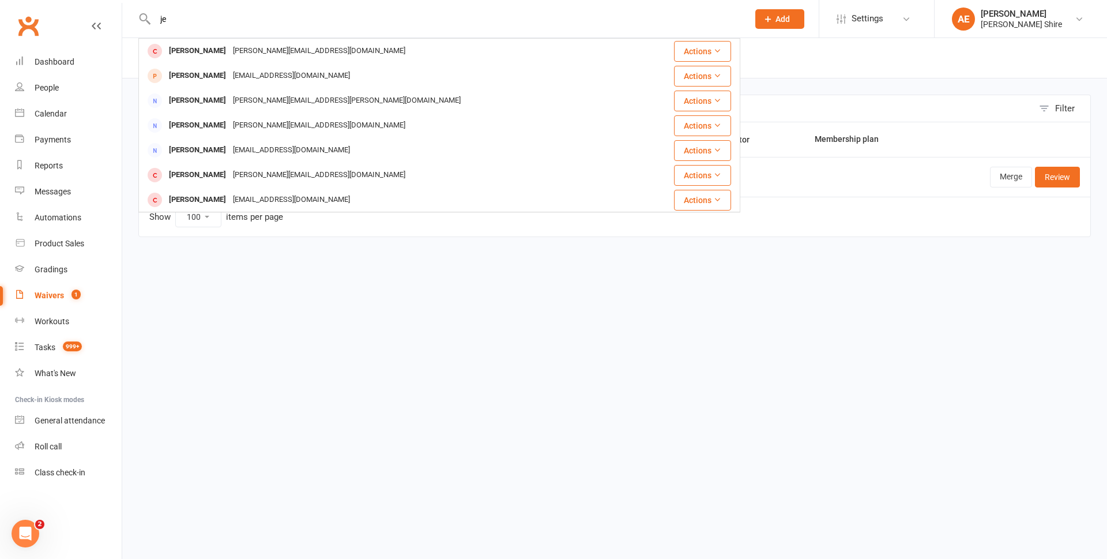
type input "j"
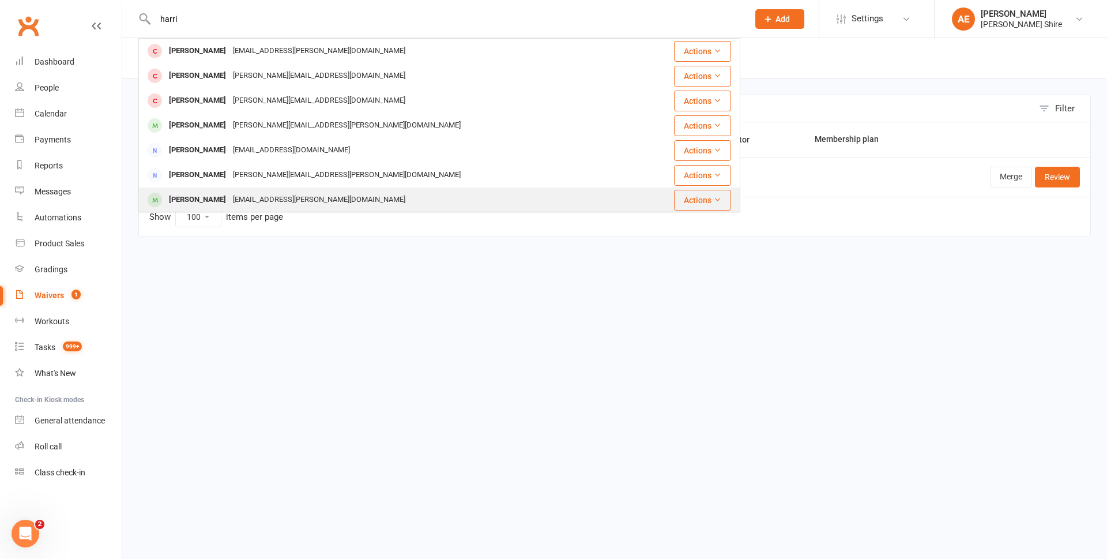
type input "harri"
click at [230, 206] on div "clive.lee.9@gmail.com" at bounding box center [319, 199] width 179 height 17
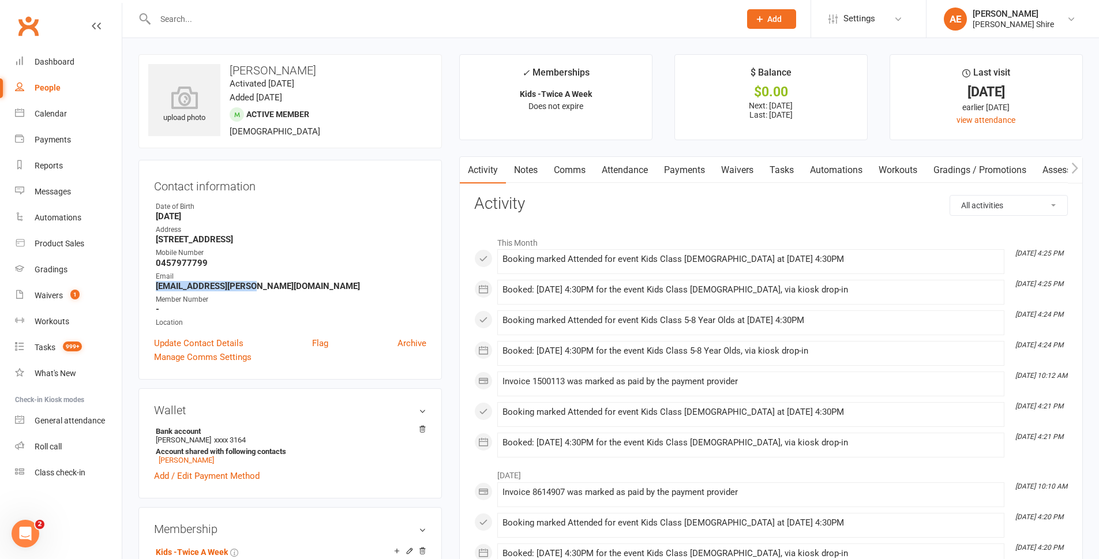
drag, startPoint x: 247, startPoint y: 280, endPoint x: 150, endPoint y: 287, distance: 97.1
click at [150, 287] on div "Contact information Owner Date of Birth April 23, 2018 Address 30 Crookwell Ave…" at bounding box center [289, 270] width 303 height 220
copy strong "clive.lee.9@gmail.com"
click at [289, 29] on div at bounding box center [434, 18] width 593 height 37
click at [261, 12] on input "text" at bounding box center [442, 19] width 580 height 16
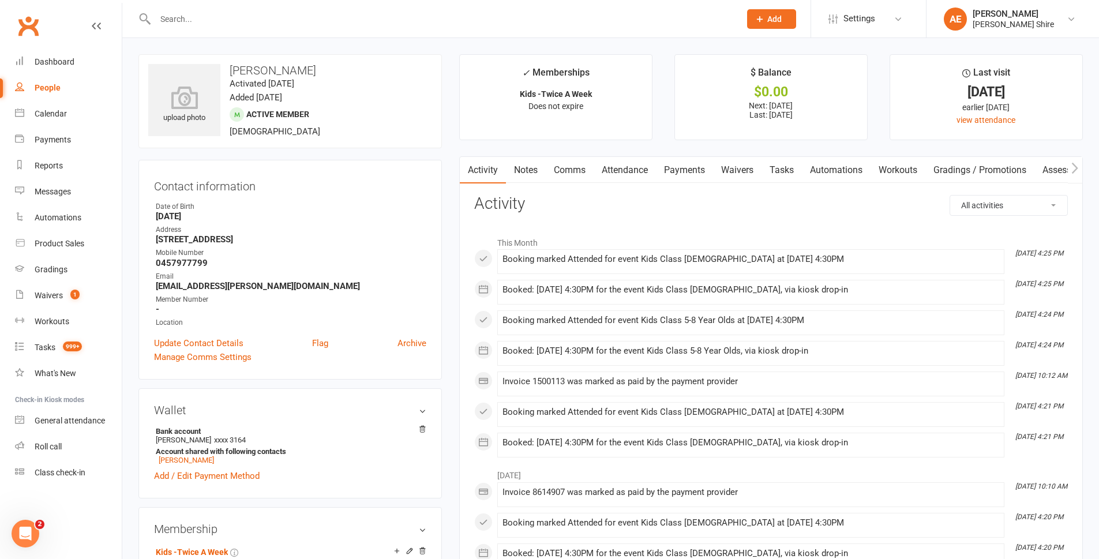
type input "k"
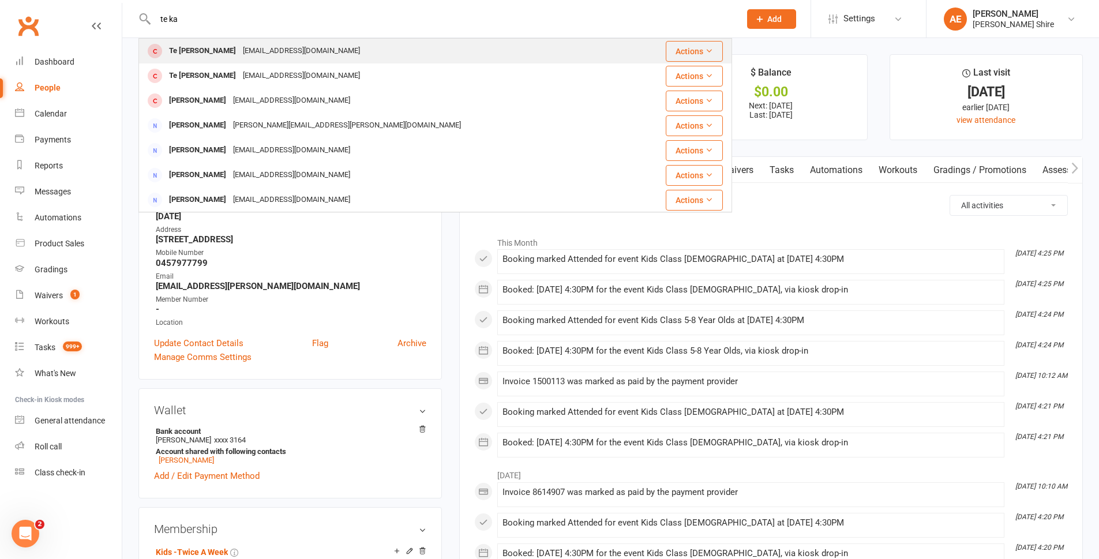
type input "te ka"
click at [302, 57] on div "Natsjacehughes@gmail.com" at bounding box center [301, 51] width 124 height 17
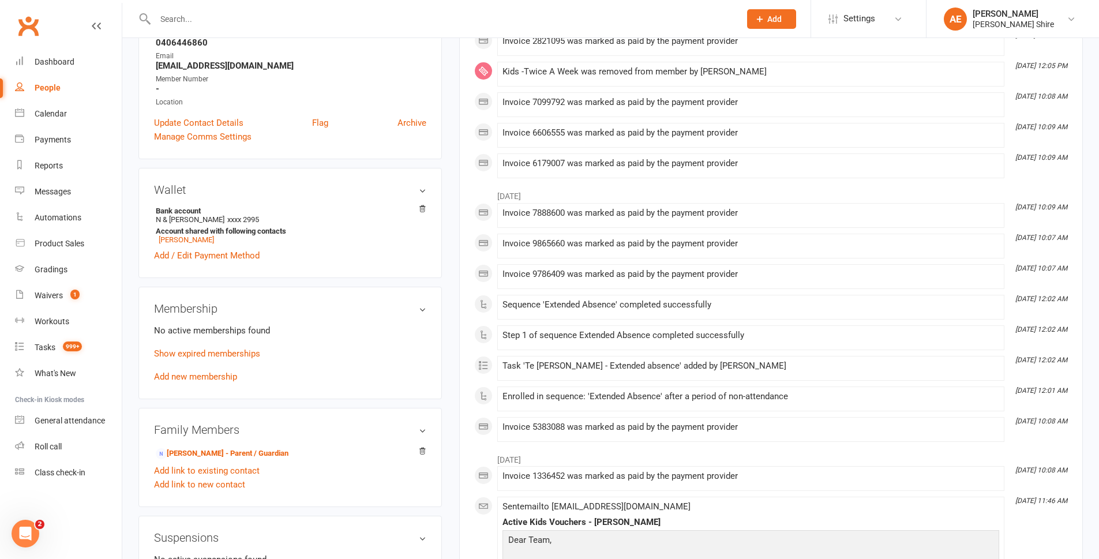
scroll to position [231, 0]
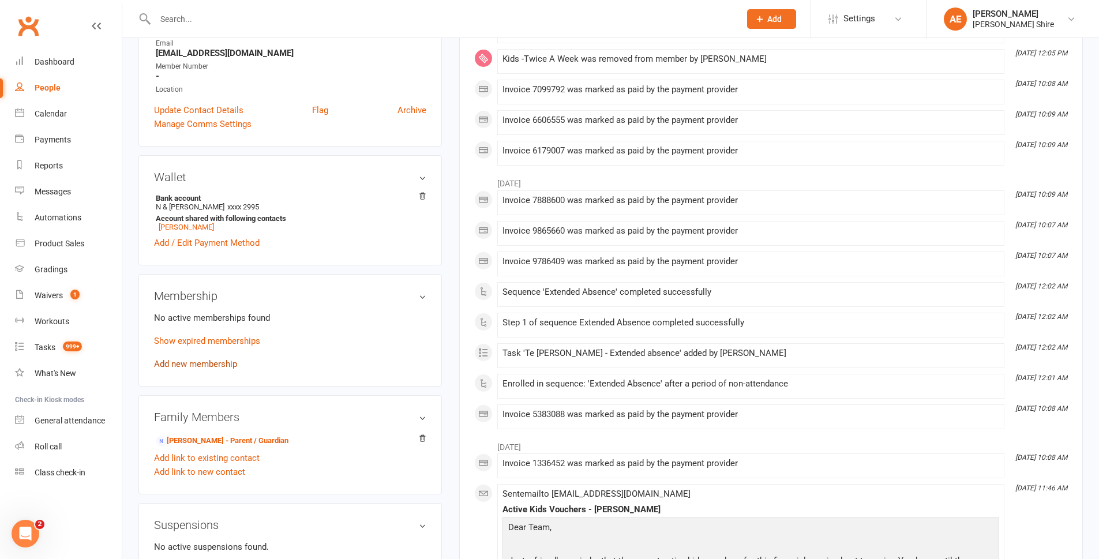
click at [216, 359] on link "Add new membership" at bounding box center [195, 364] width 83 height 10
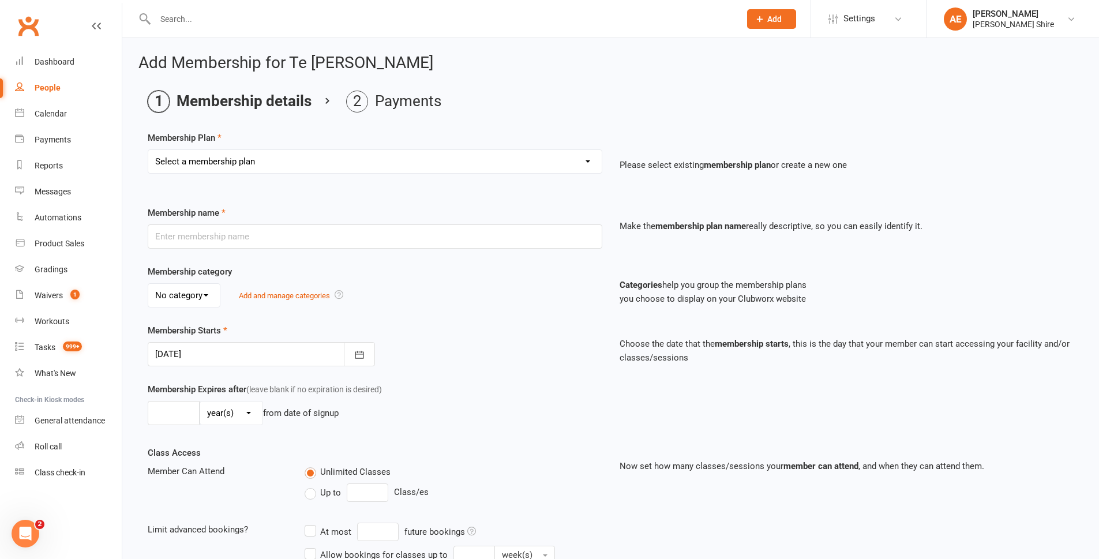
click at [235, 156] on select "Select a membership plan Create new Membership Plan Adult - Once a week Adult -…" at bounding box center [374, 161] width 453 height 23
select select "2"
click at [148, 150] on select "Select a membership plan Create new Membership Plan Adult - Once a week Adult -…" at bounding box center [374, 161] width 453 height 23
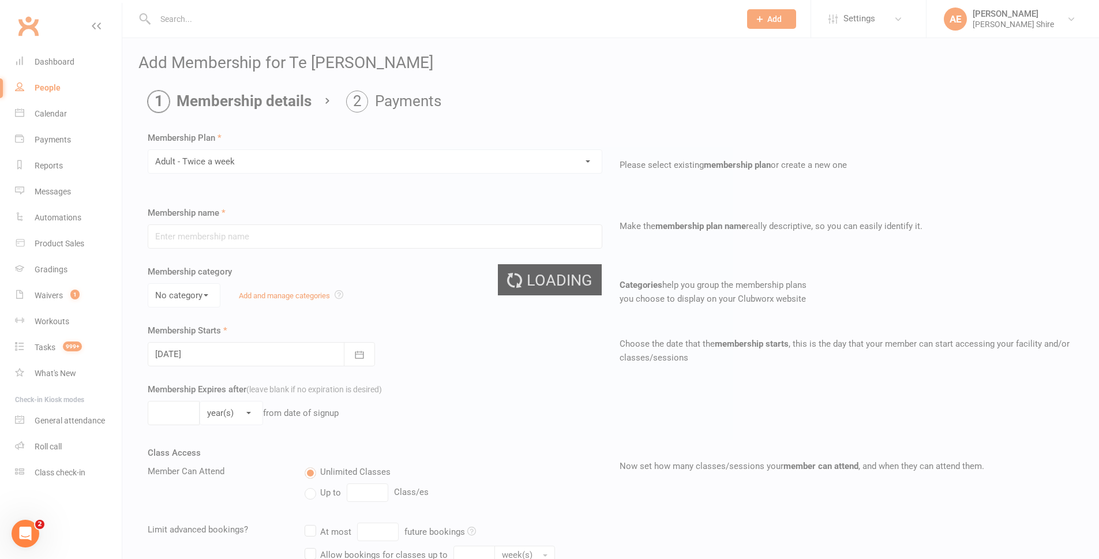
type input "Adult - Twice a week"
select select "0"
type input "0"
type input "2"
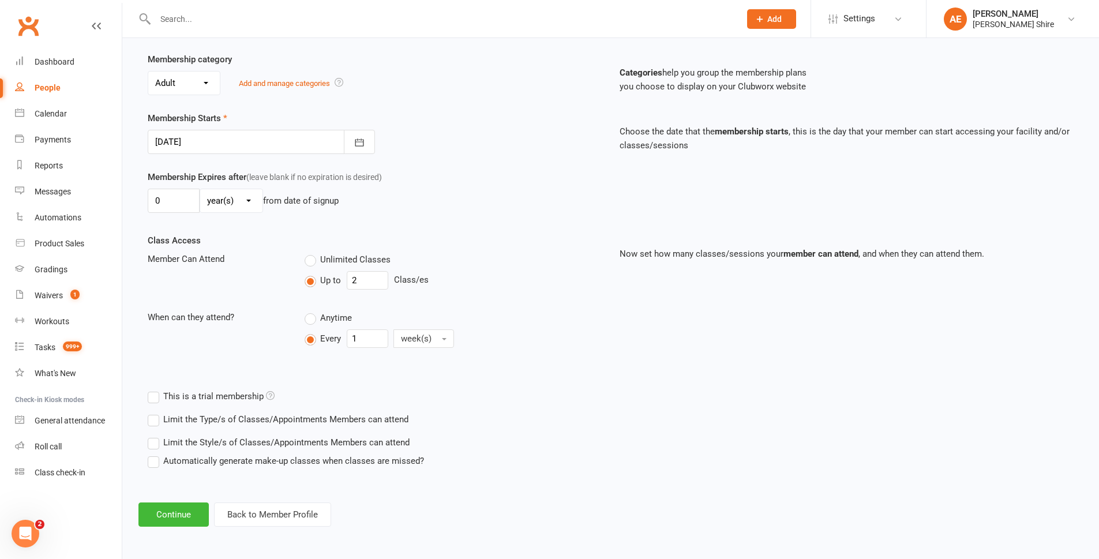
scroll to position [213, 0]
click at [164, 513] on button "Continue" at bounding box center [173, 514] width 70 height 24
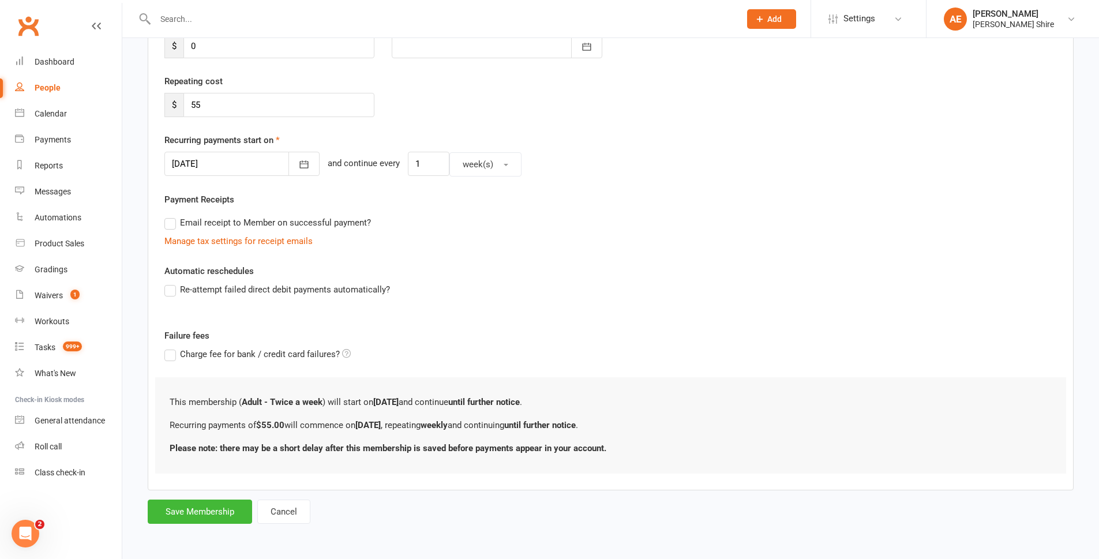
scroll to position [0, 0]
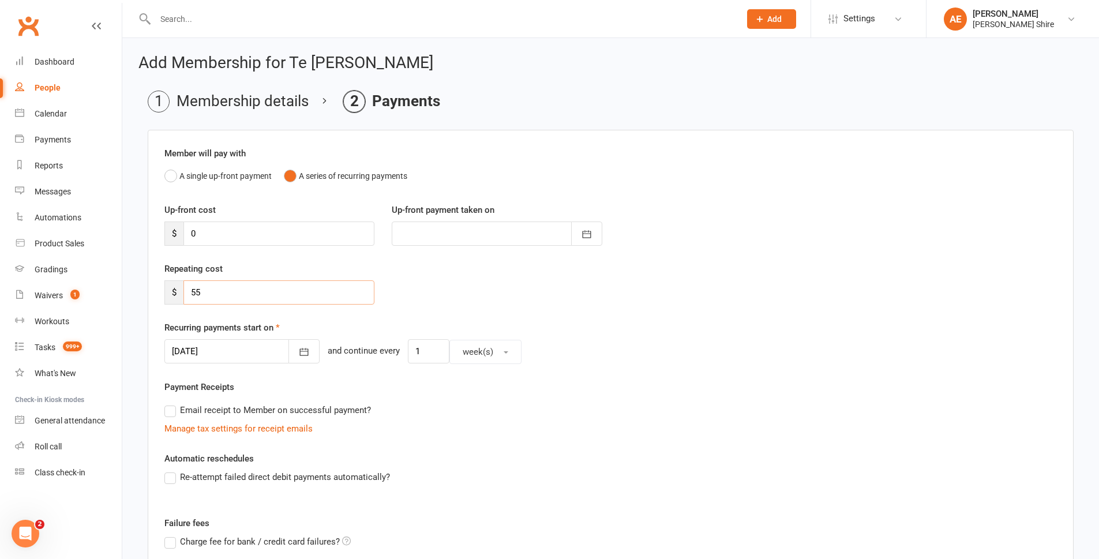
click at [270, 301] on input "55" at bounding box center [278, 292] width 191 height 24
type input "5"
type input "49.50"
click at [298, 351] on icon "button" at bounding box center [304, 352] width 12 height 12
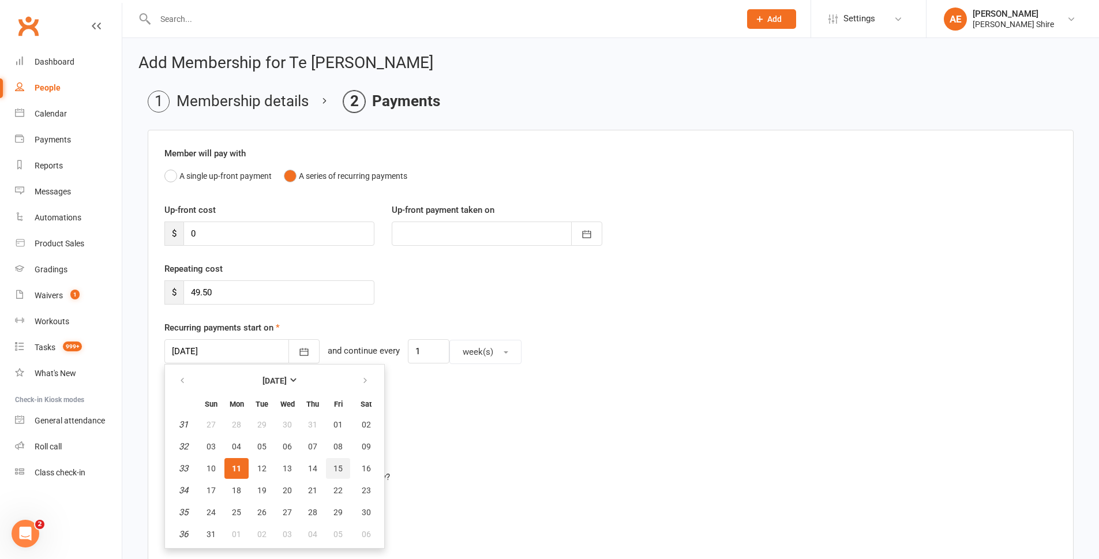
click at [341, 470] on span "15" at bounding box center [337, 468] width 9 height 9
type input "[DATE]"
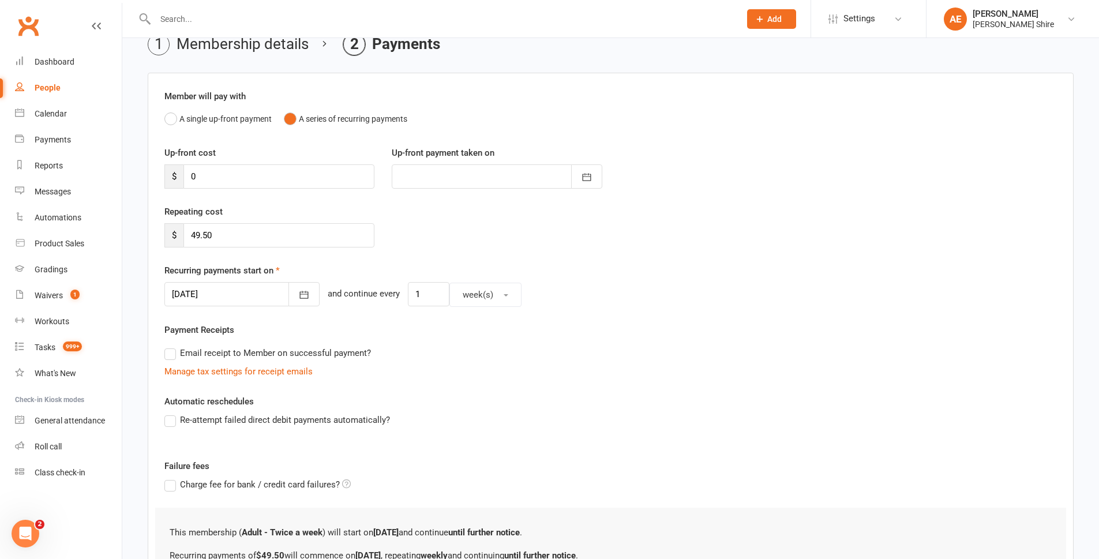
scroll to position [58, 0]
click at [518, 401] on div "Automatic reschedules Re-attempt failed direct debit payments automatically?" at bounding box center [610, 418] width 892 height 48
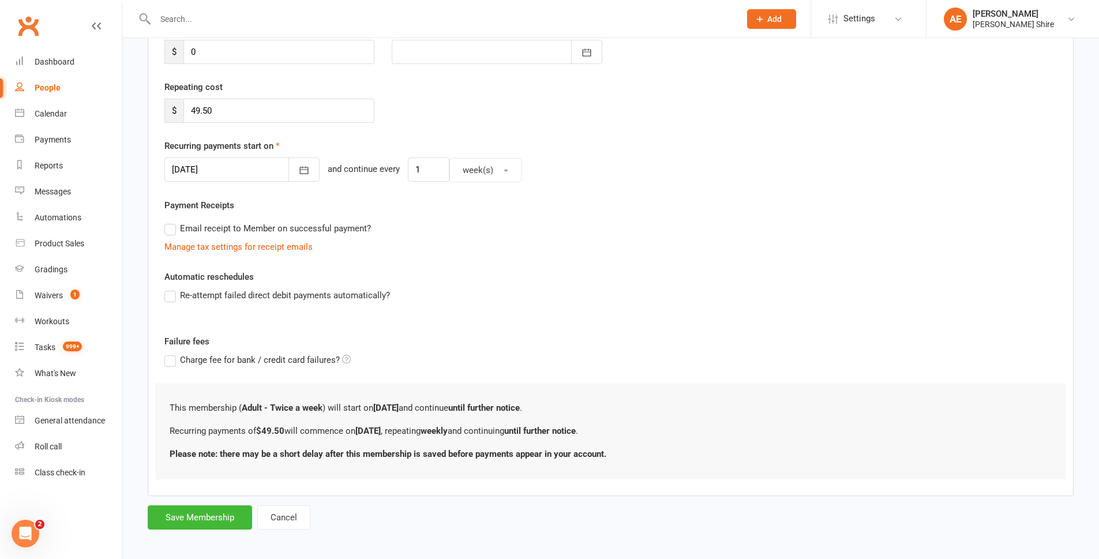
scroll to position [187, 0]
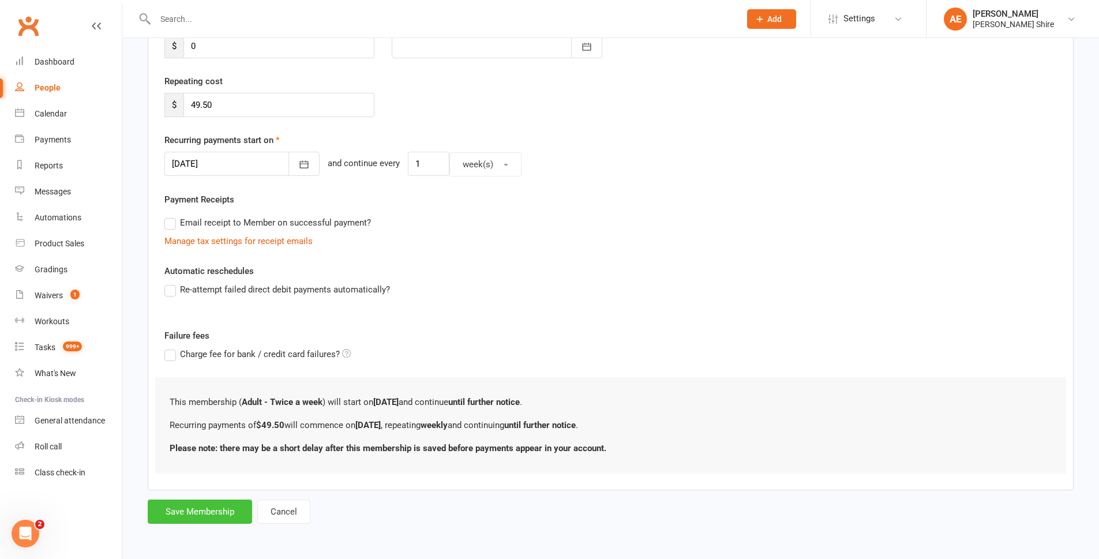
click at [173, 505] on button "Save Membership" at bounding box center [200, 511] width 104 height 24
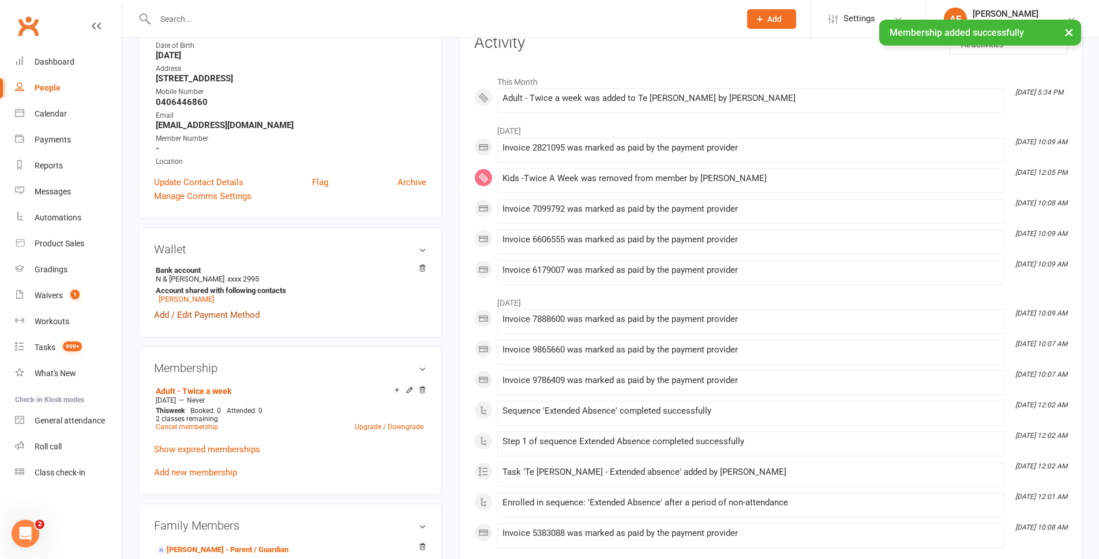
scroll to position [173, 0]
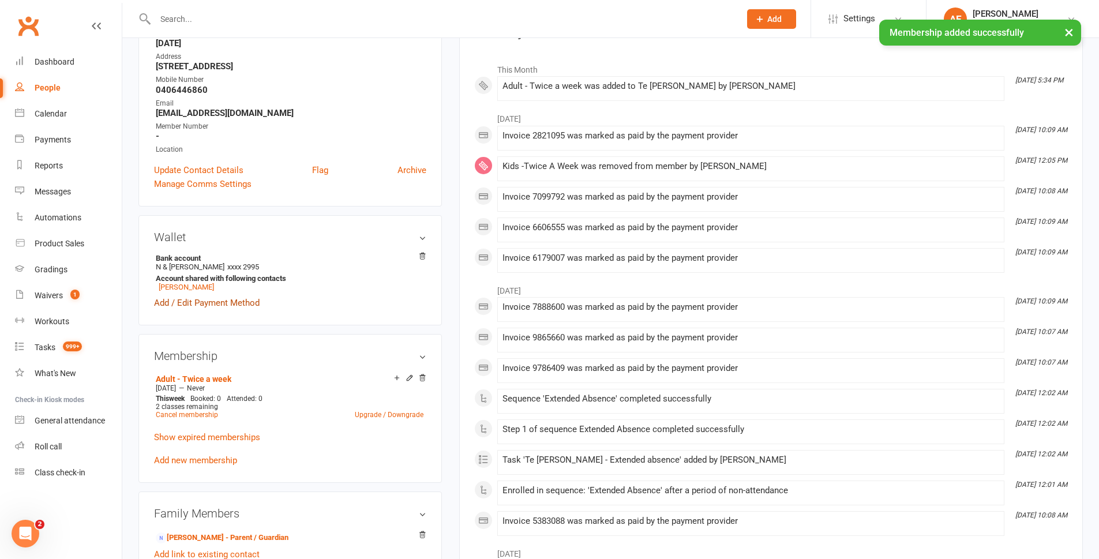
click at [209, 301] on link "Add / Edit Payment Method" at bounding box center [207, 303] width 106 height 14
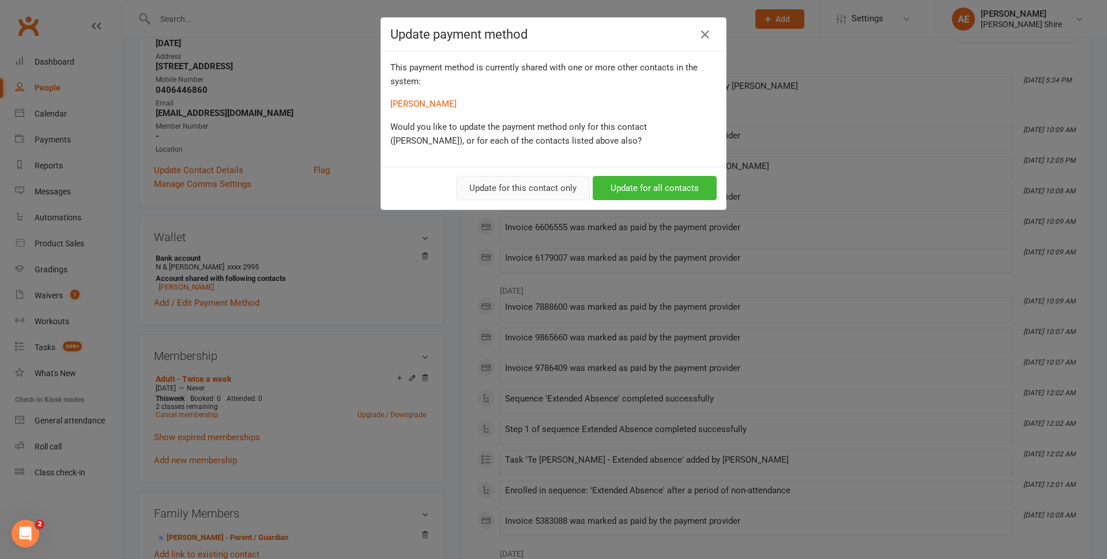
click at [554, 183] on button "Update for this contact only" at bounding box center [523, 188] width 134 height 24
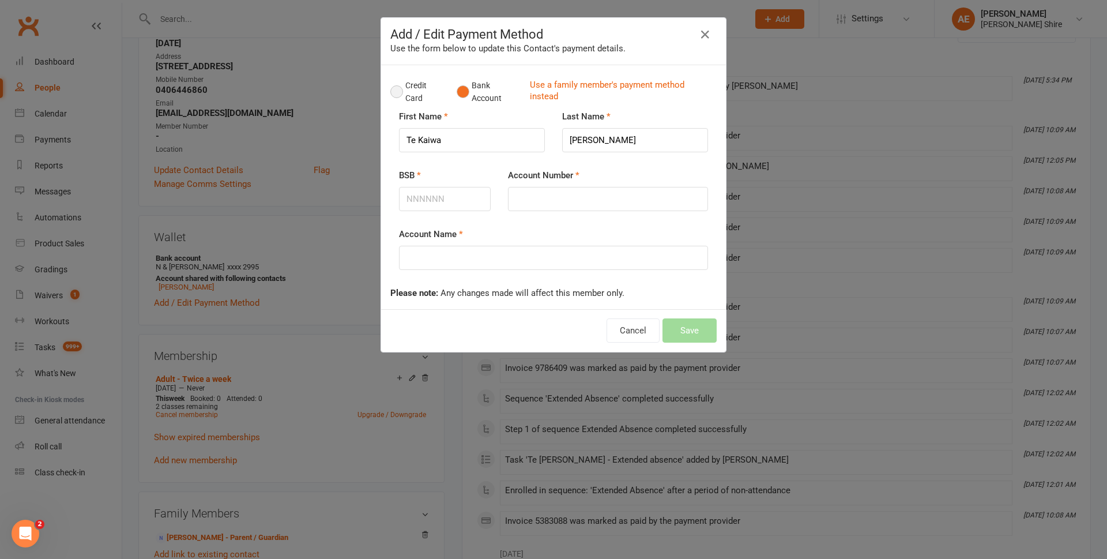
drag, startPoint x: 403, startPoint y: 84, endPoint x: 464, endPoint y: 102, distance: 64.4
click at [463, 101] on div "Credit Card Bank Account Use a family member's payment method instead" at bounding box center [553, 91] width 326 height 35
click at [444, 196] on input "BSB" at bounding box center [445, 199] width 92 height 24
type input "014111"
click at [609, 202] on input "Account Number" at bounding box center [608, 199] width 200 height 24
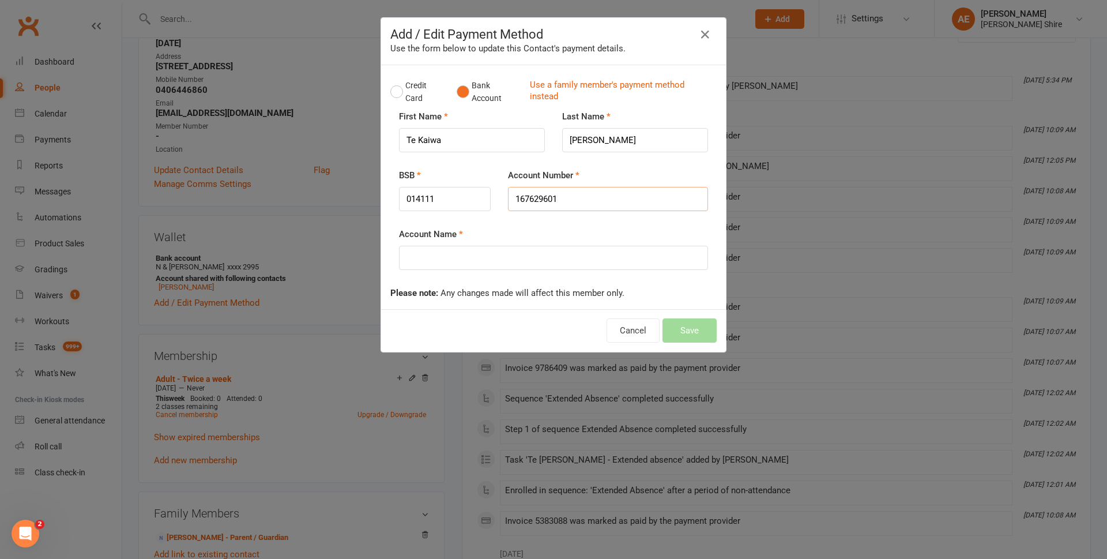
type input "167629601"
click at [498, 265] on input "Account Name" at bounding box center [553, 258] width 309 height 24
type input "Te Kaiwa Hughes"
click at [686, 326] on button "Save" at bounding box center [690, 330] width 54 height 24
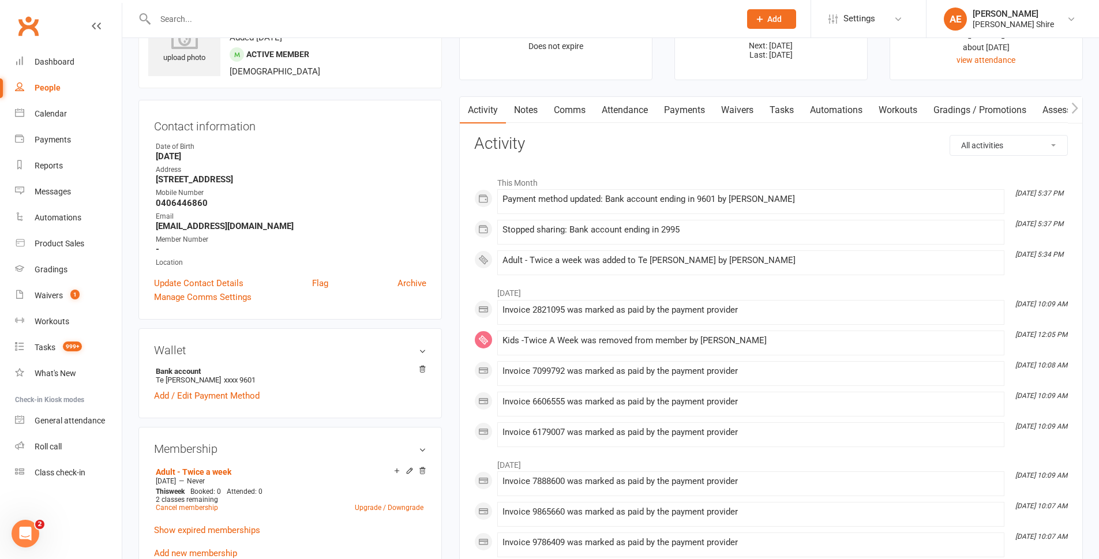
scroll to position [0, 0]
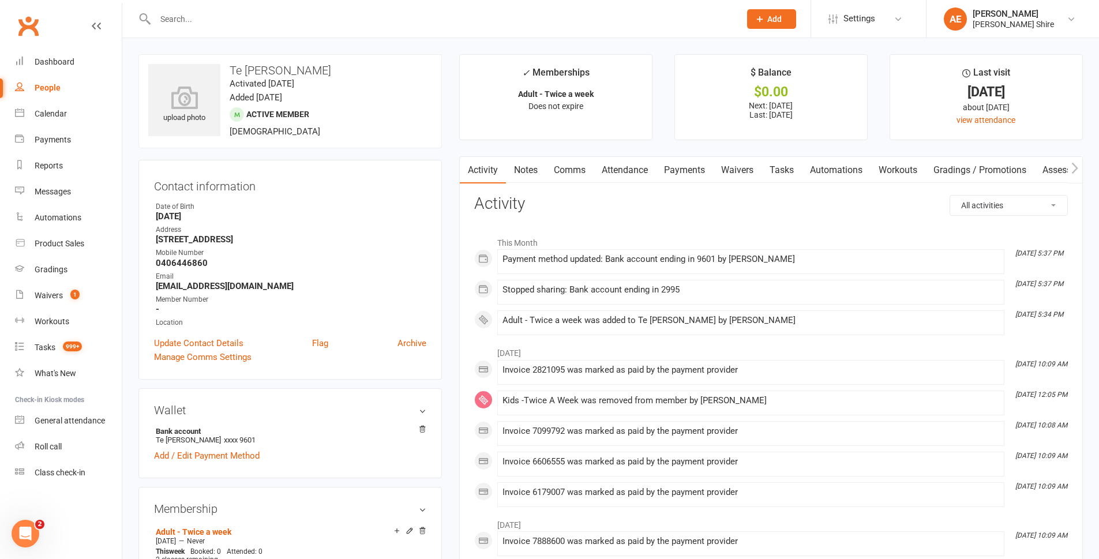
click at [693, 174] on link "Payments" at bounding box center [684, 170] width 57 height 27
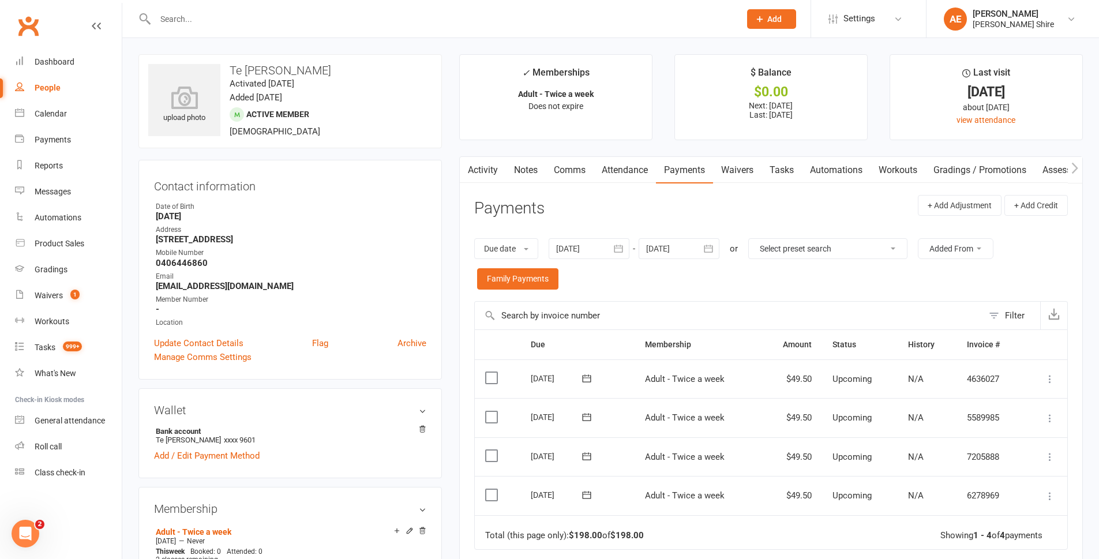
click at [205, 19] on input "text" at bounding box center [442, 19] width 580 height 16
click at [208, 20] on input "text" at bounding box center [442, 19] width 580 height 16
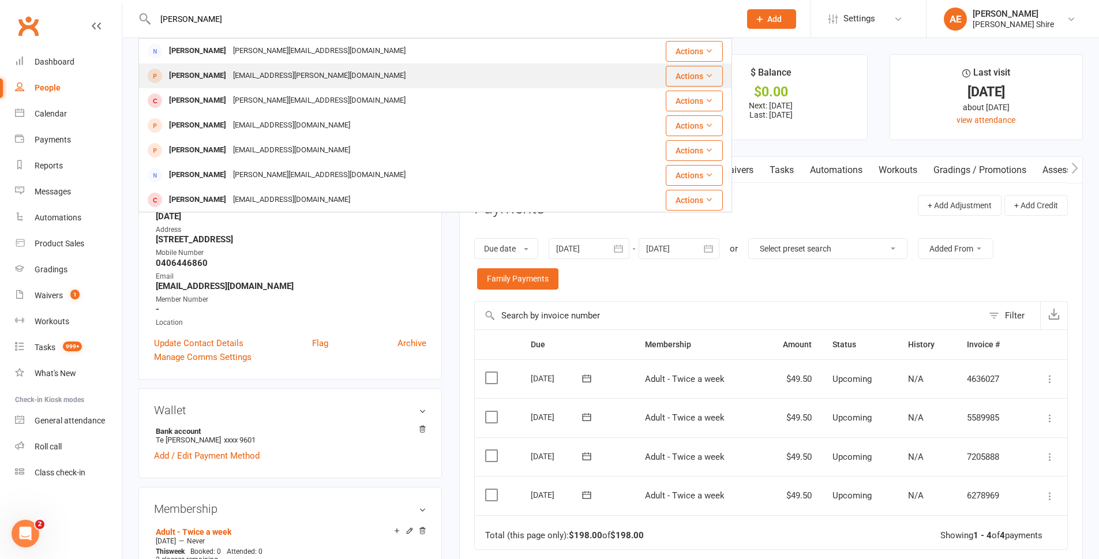
type input "chloe"
click at [325, 85] on div "Chloe Hart chlochloe.hart@gmail.com" at bounding box center [378, 76] width 476 height 24
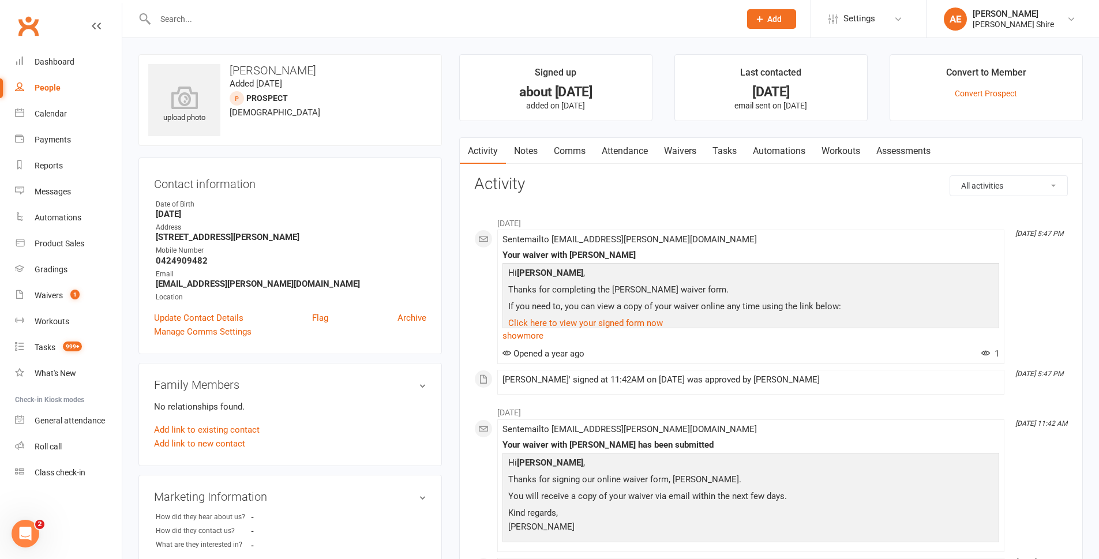
click at [205, 20] on input "text" at bounding box center [442, 19] width 580 height 16
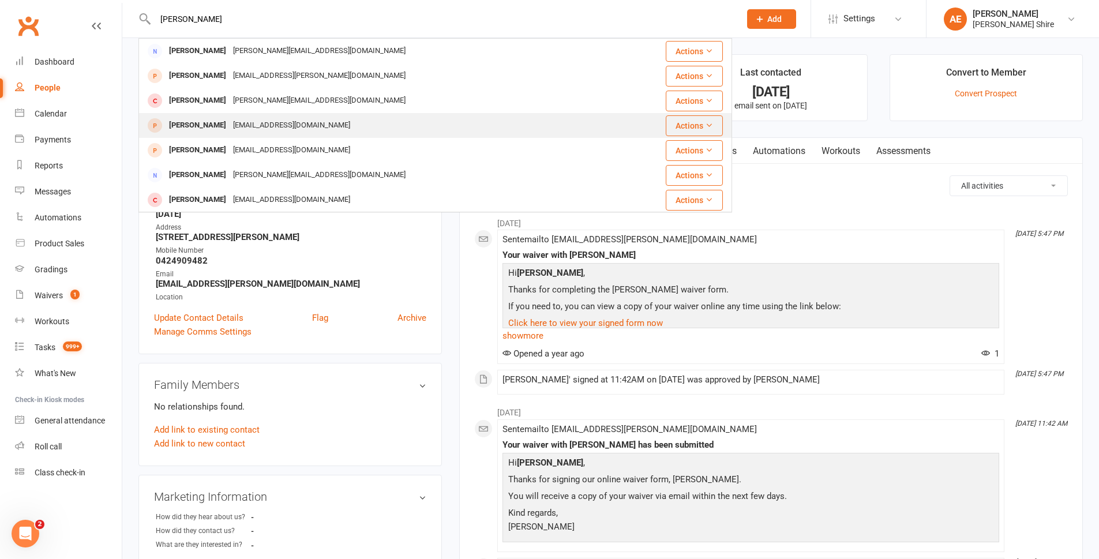
type input "chloe"
click at [264, 127] on div "chloe6047@gmail.com" at bounding box center [292, 125] width 124 height 17
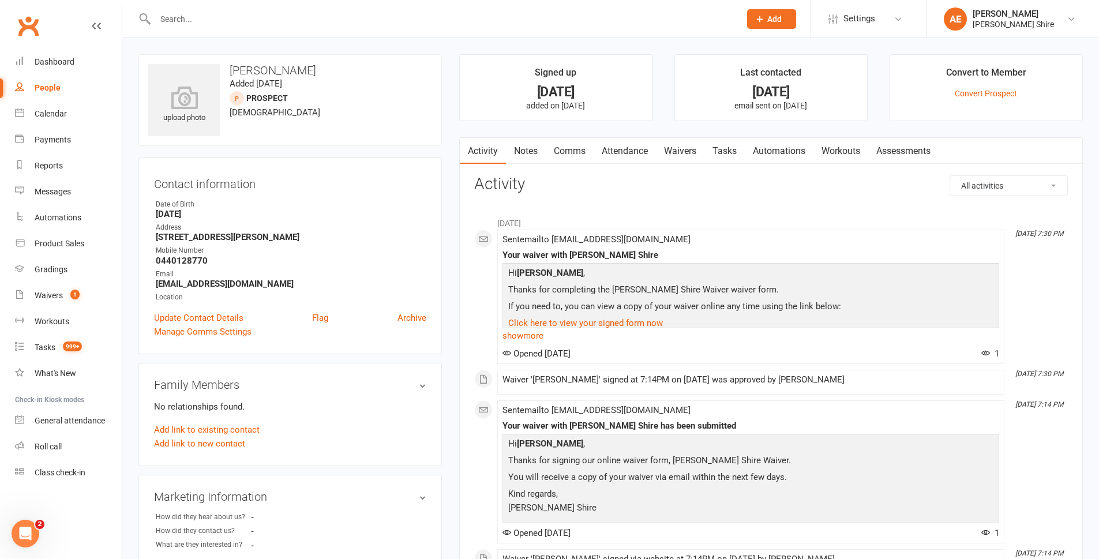
click at [176, 18] on input "text" at bounding box center [442, 19] width 580 height 16
paste input "Chloe Trevillion"
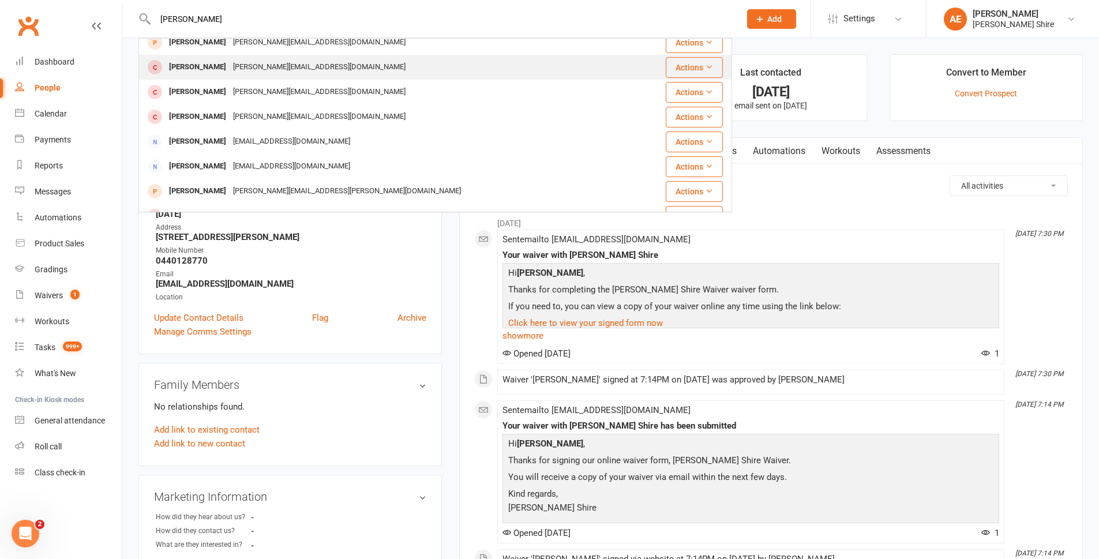
scroll to position [323, 0]
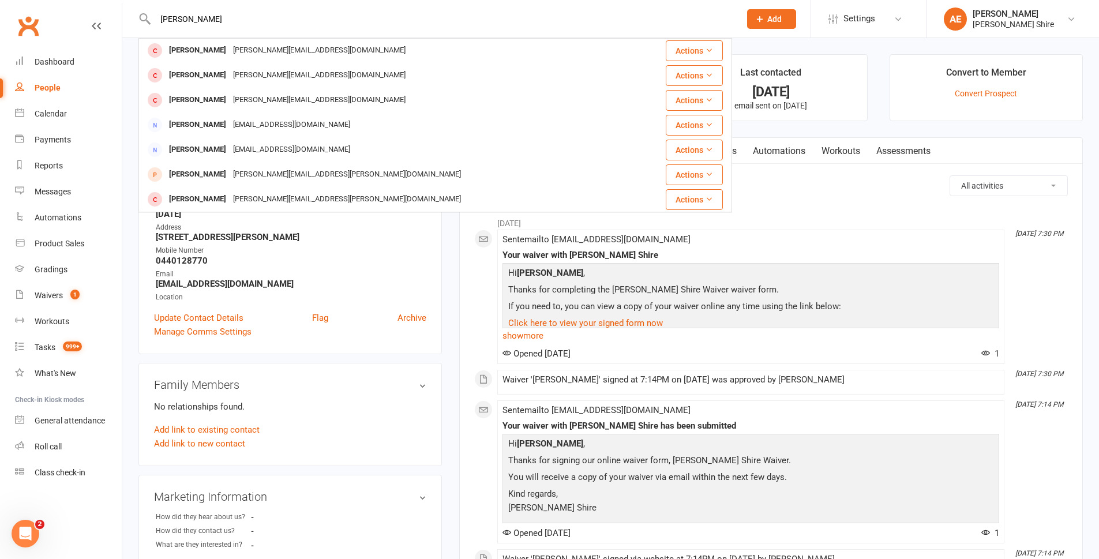
type input "Chloe Trevillion"
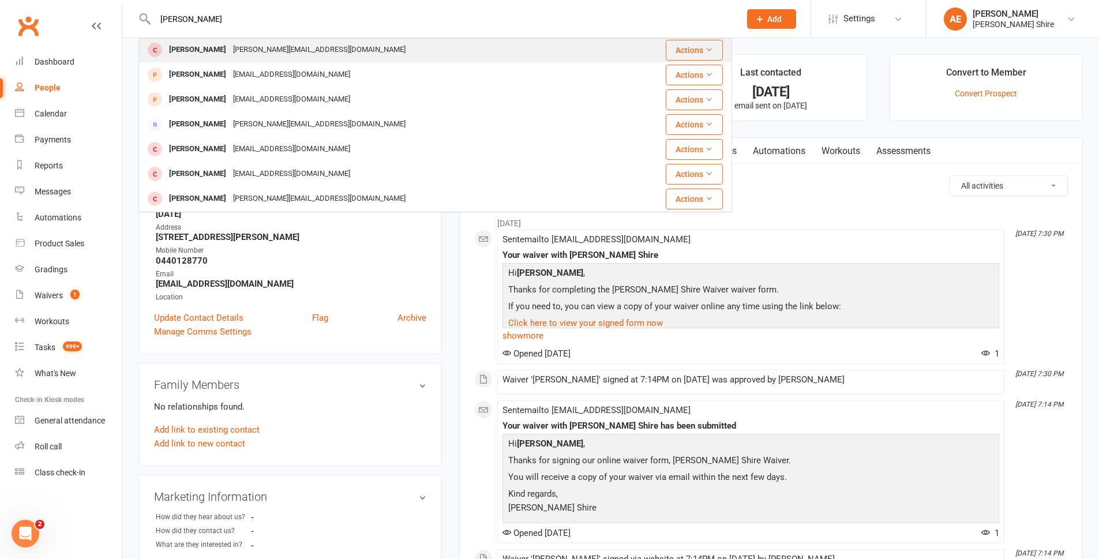
scroll to position [0, 0]
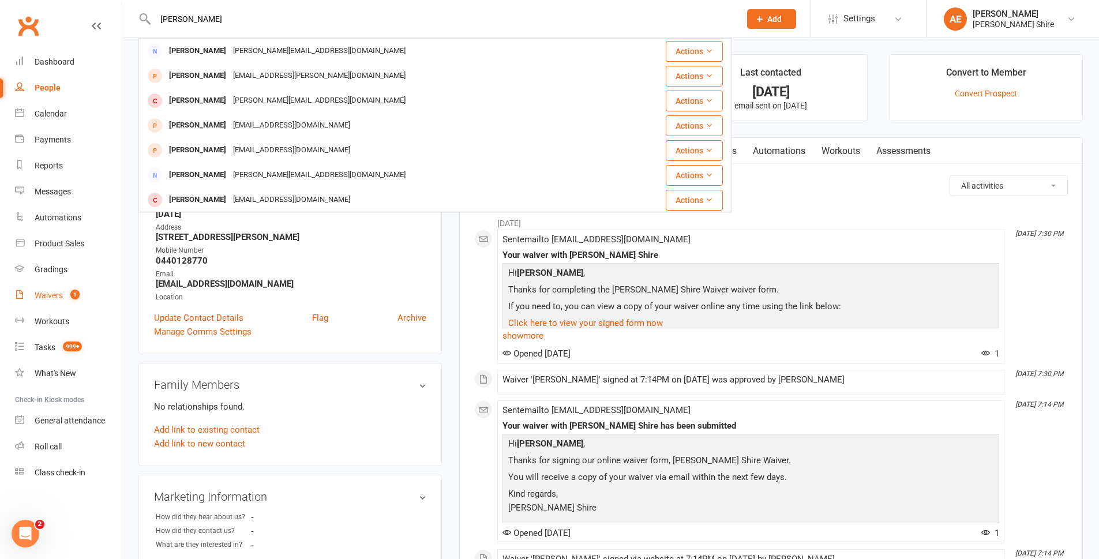
click at [65, 293] on count-badge "1" at bounding box center [72, 295] width 15 height 9
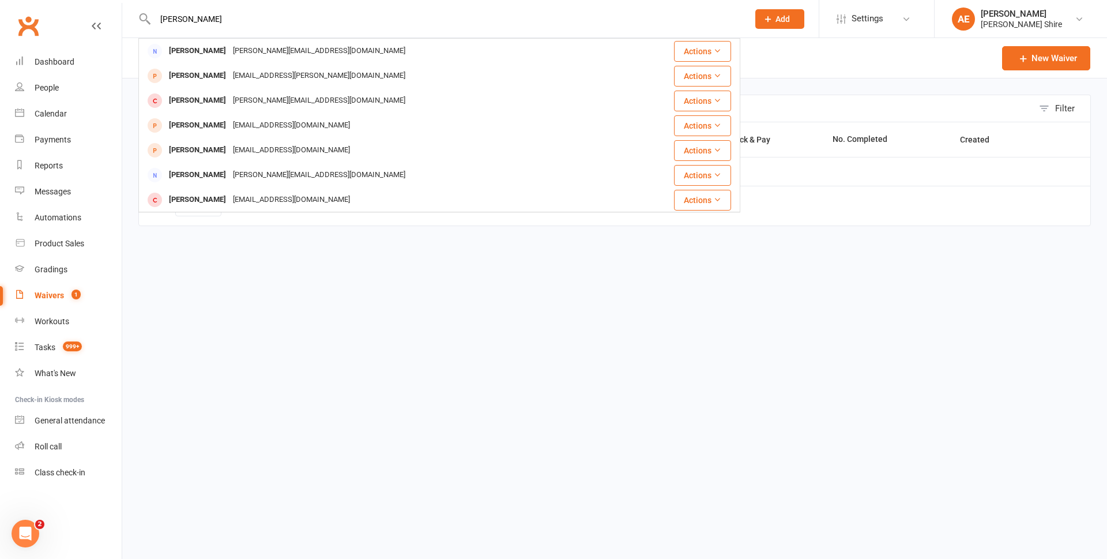
select select "25"
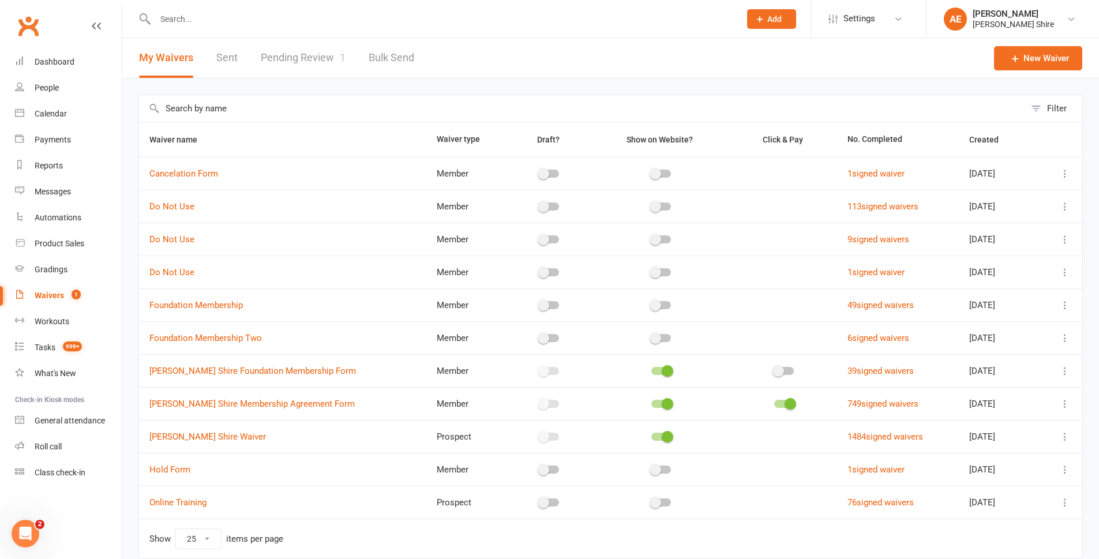
click at [300, 58] on link "Pending Review 1" at bounding box center [303, 58] width 85 height 40
select select "100"
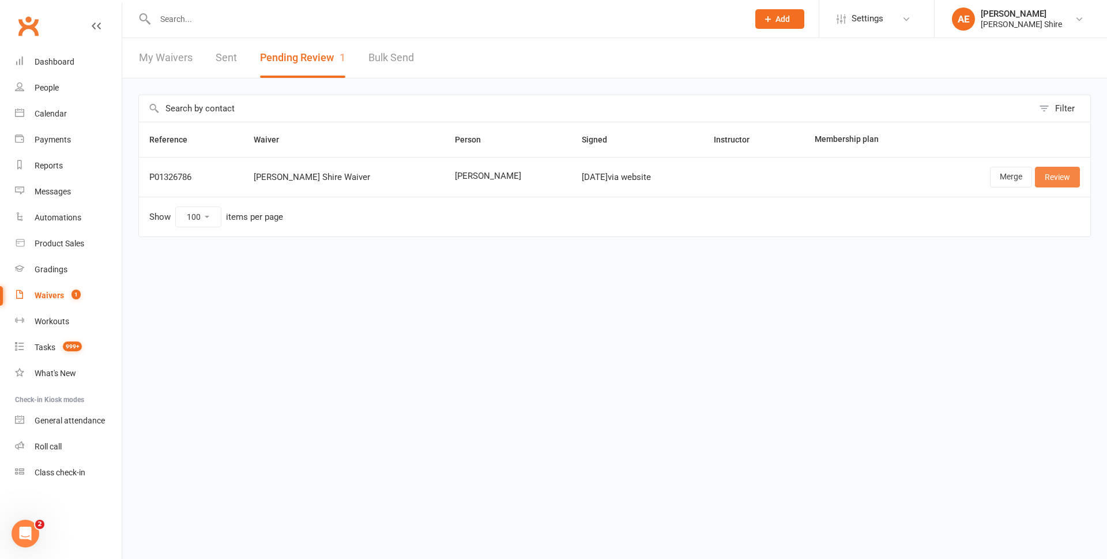
click at [1065, 180] on link "Review" at bounding box center [1057, 177] width 45 height 21
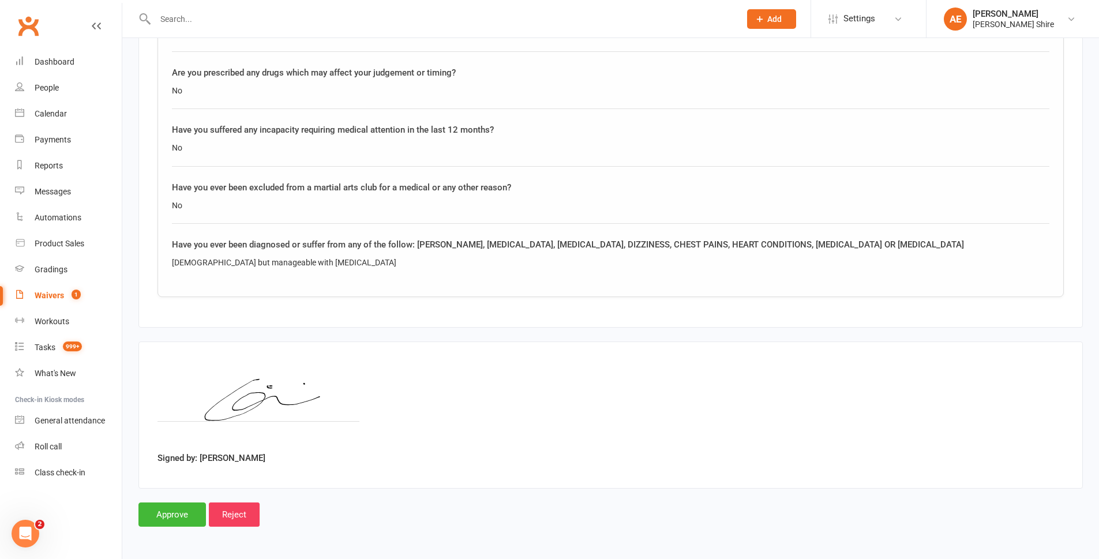
scroll to position [1142, 0]
click at [182, 514] on input "Approve" at bounding box center [171, 514] width 67 height 24
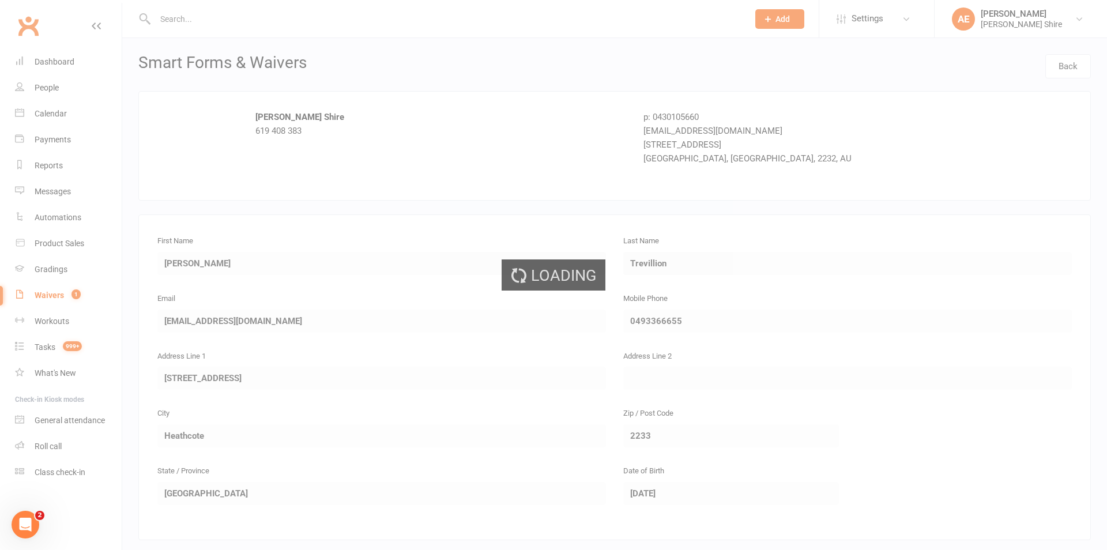
select select "100"
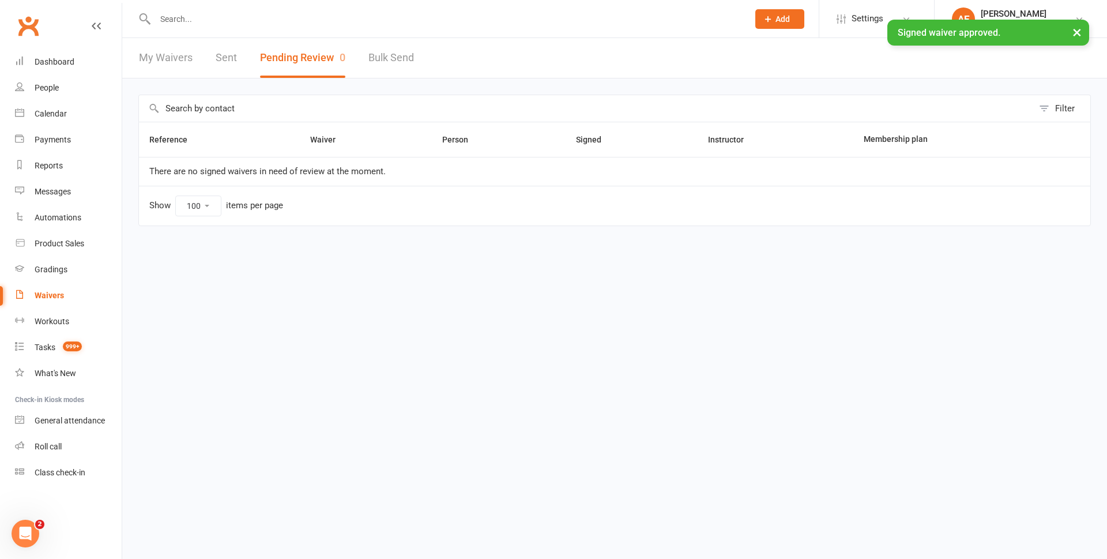
click at [224, 9] on div at bounding box center [439, 18] width 602 height 37
click at [224, 14] on input "text" at bounding box center [446, 19] width 589 height 16
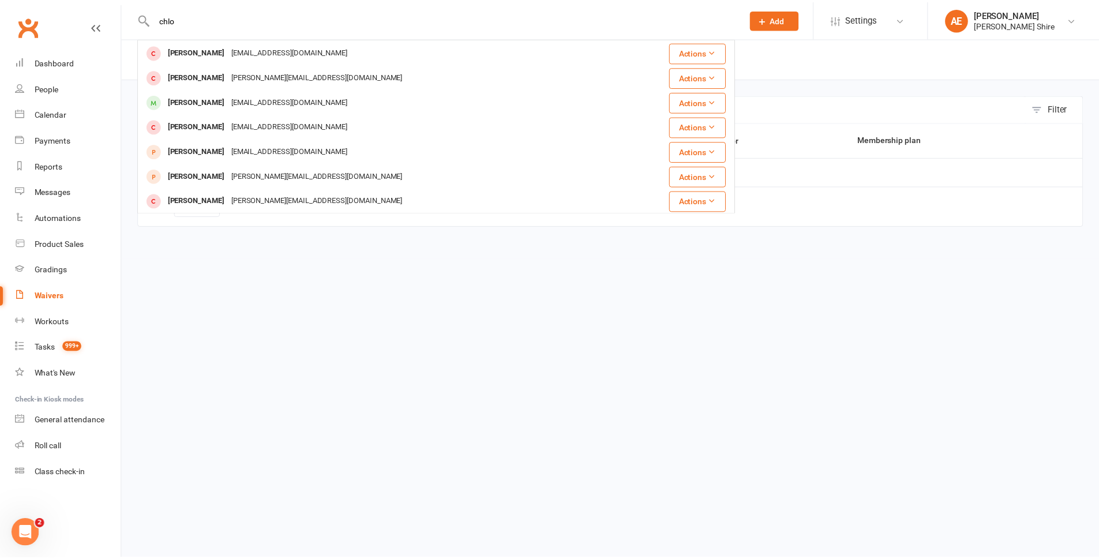
scroll to position [199, 0]
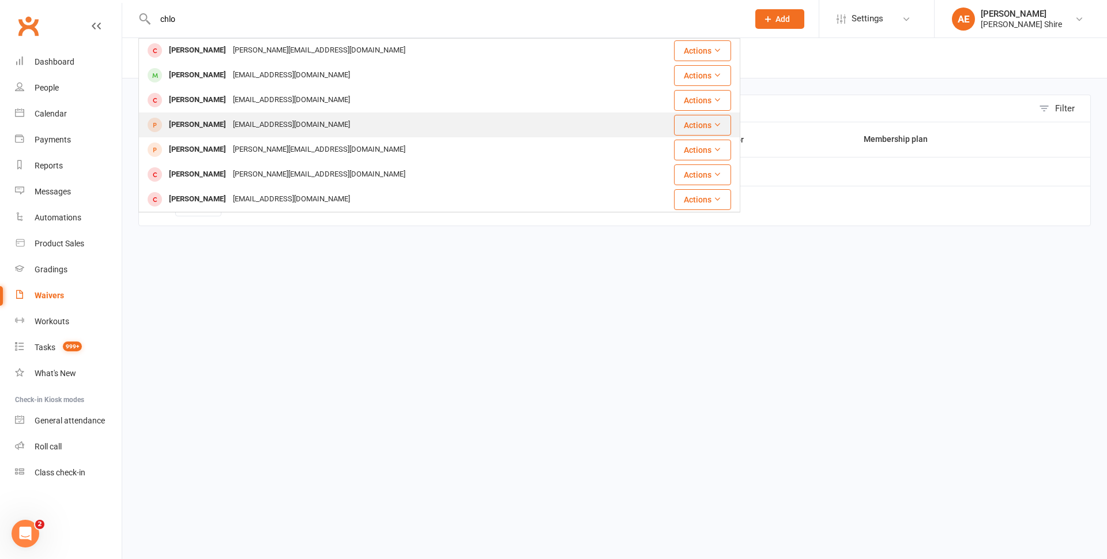
type input "chlo"
click at [277, 129] on div "chloanne1120@gmail.com" at bounding box center [292, 124] width 124 height 17
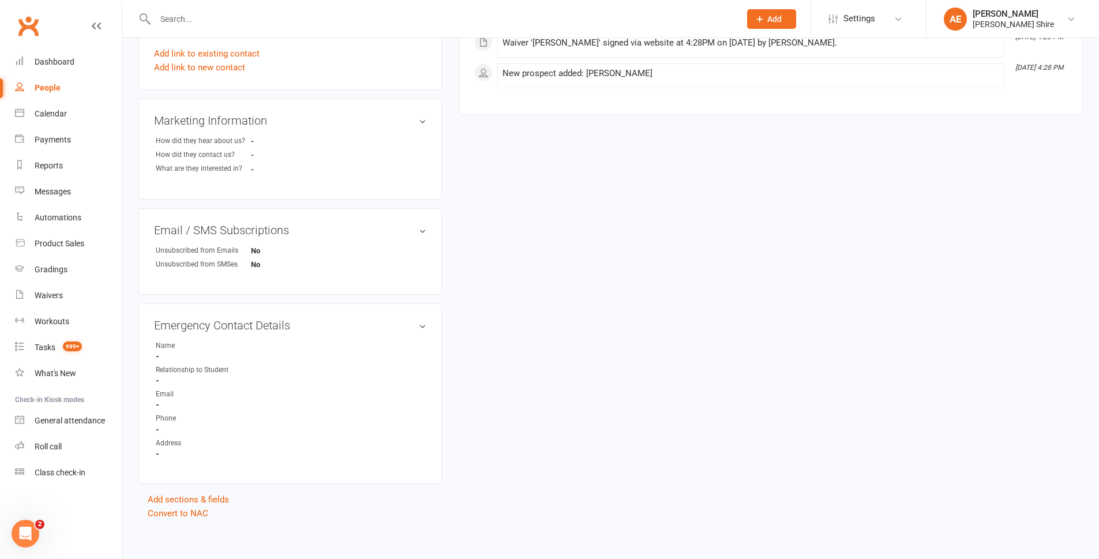
scroll to position [383, 0]
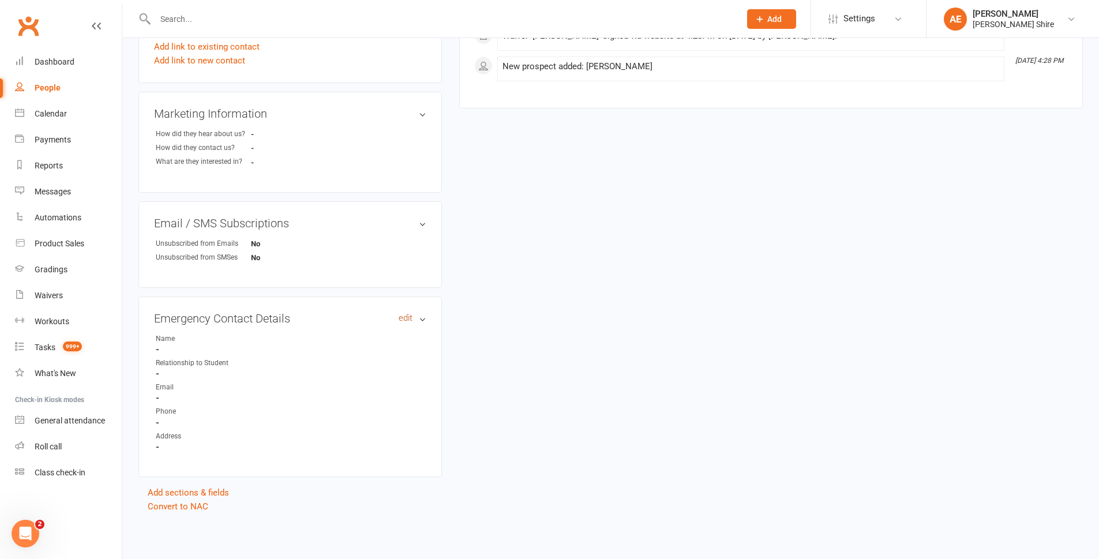
click at [403, 318] on link "edit" at bounding box center [405, 318] width 14 height 10
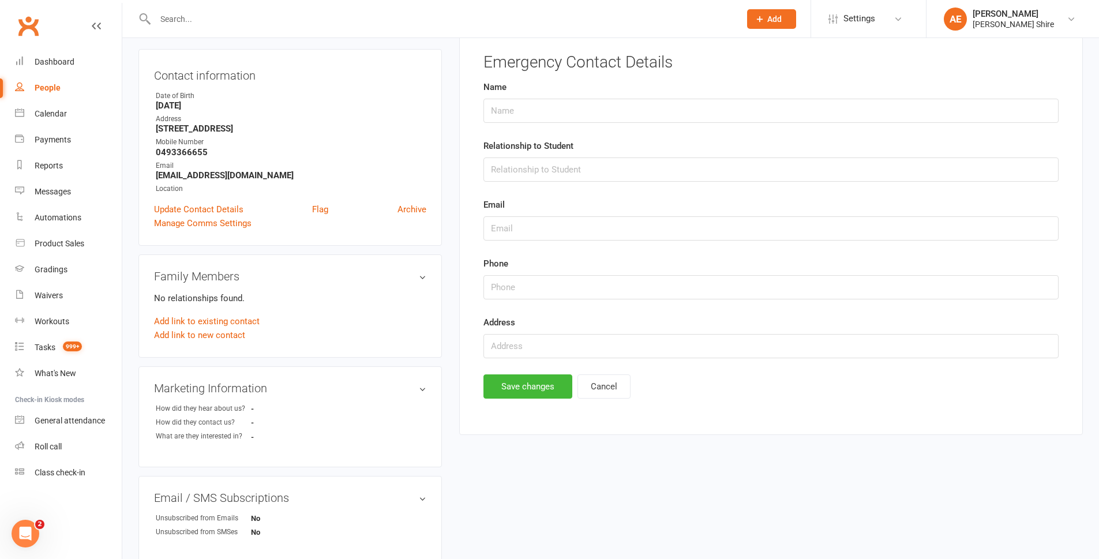
scroll to position [80, 0]
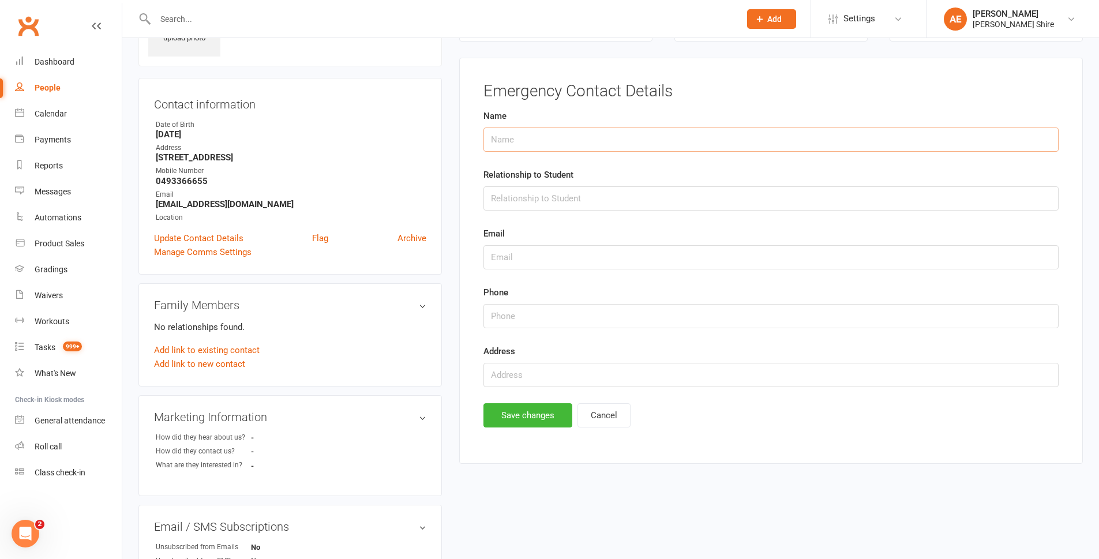
click at [579, 131] on input "text" at bounding box center [770, 139] width 575 height 24
type input "Robyn Trevillion"
click at [509, 316] on input "string" at bounding box center [770, 316] width 575 height 24
type input "0425873131"
click at [531, 206] on input "text" at bounding box center [770, 198] width 575 height 24
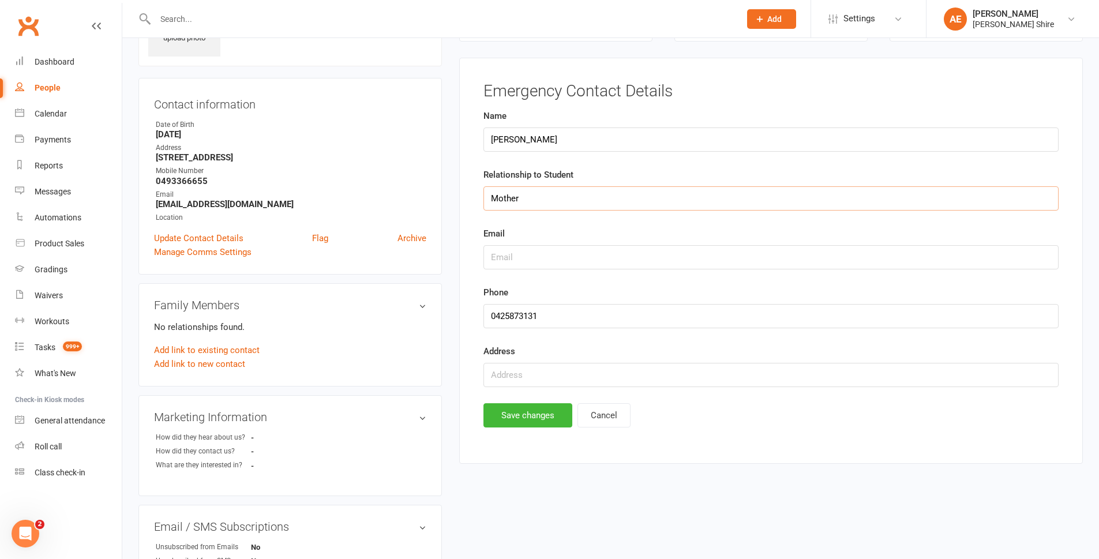
type input "Mother"
click at [532, 407] on button "Save changes" at bounding box center [527, 415] width 89 height 24
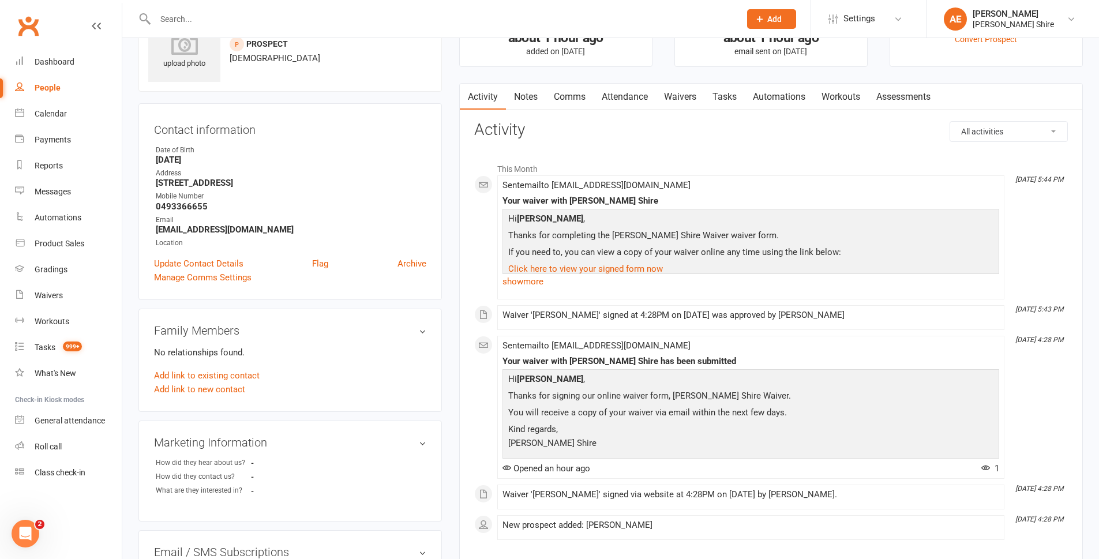
scroll to position [0, 0]
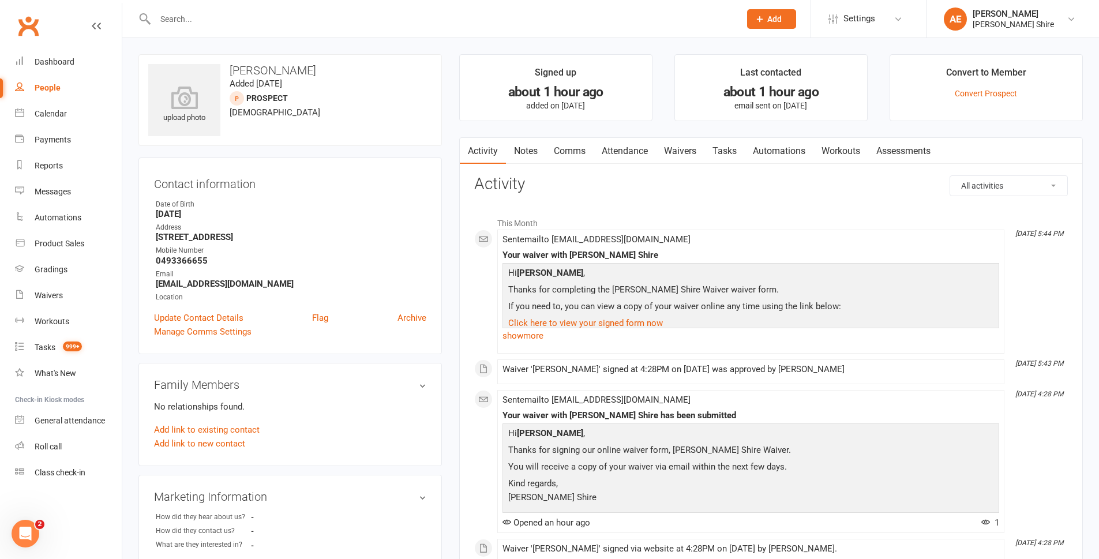
click at [307, 20] on input "text" at bounding box center [442, 19] width 580 height 16
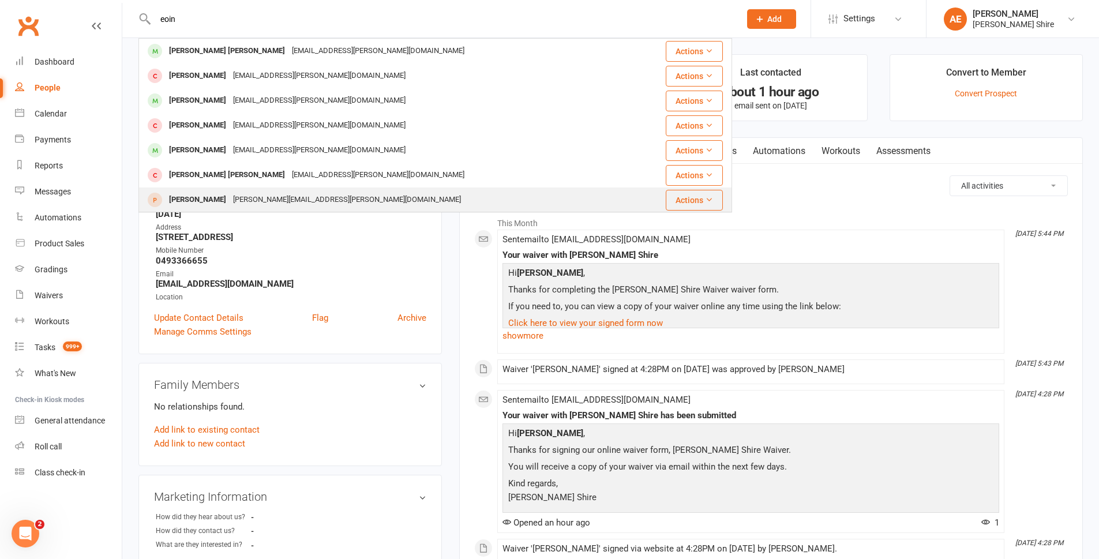
type input "eoin"
click at [260, 197] on div "sharon.callanan@gmail.com" at bounding box center [347, 199] width 235 height 17
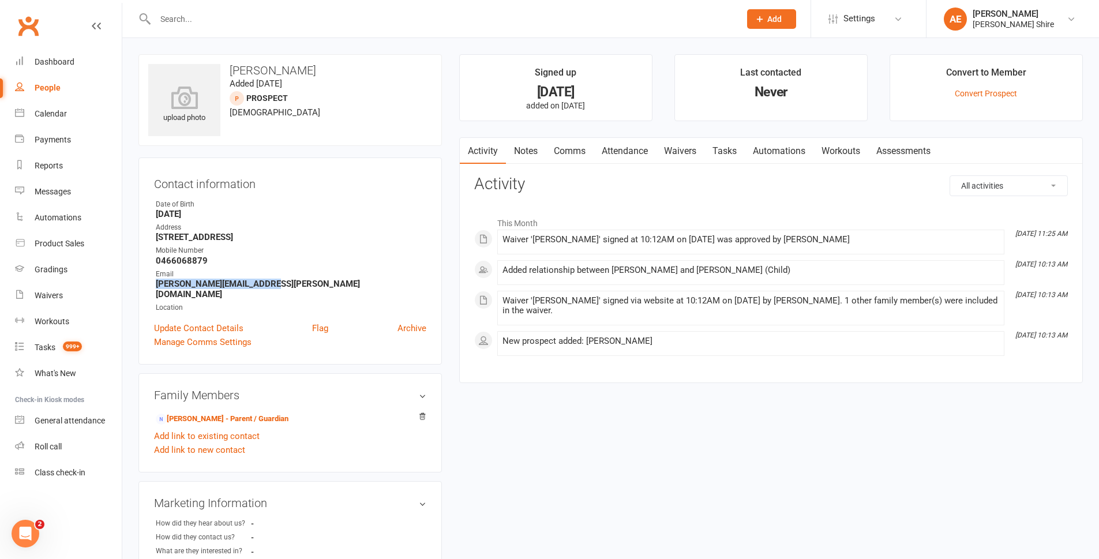
drag, startPoint x: 156, startPoint y: 282, endPoint x: 280, endPoint y: 279, distance: 124.6
click at [280, 279] on strong "sharon.callanan@gmail.com" at bounding box center [291, 289] width 270 height 21
copy strong "sharon.callanan@gmail.com"
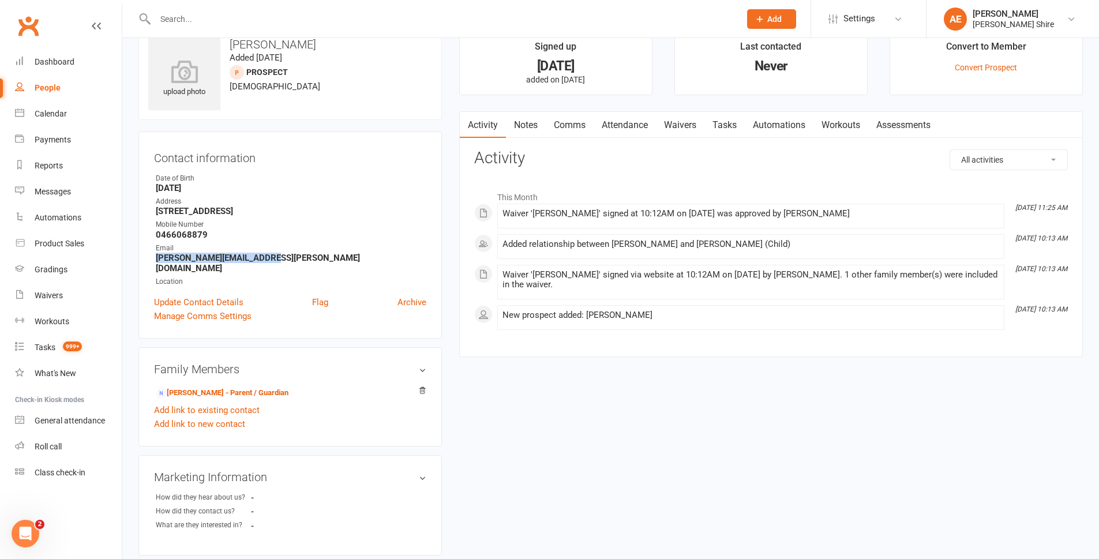
scroll to position [58, 0]
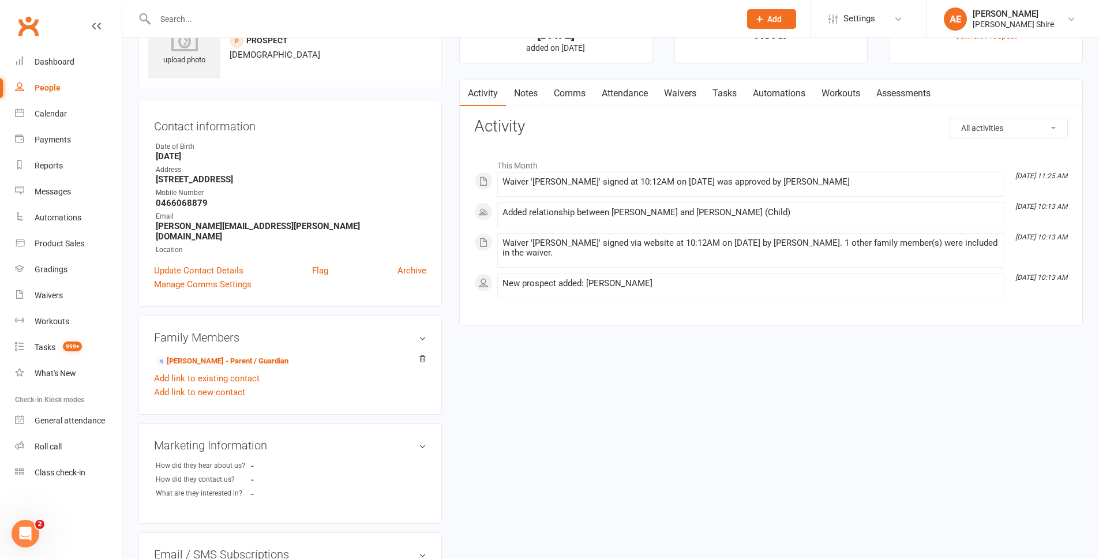
click at [193, 13] on input "text" at bounding box center [442, 19] width 580 height 16
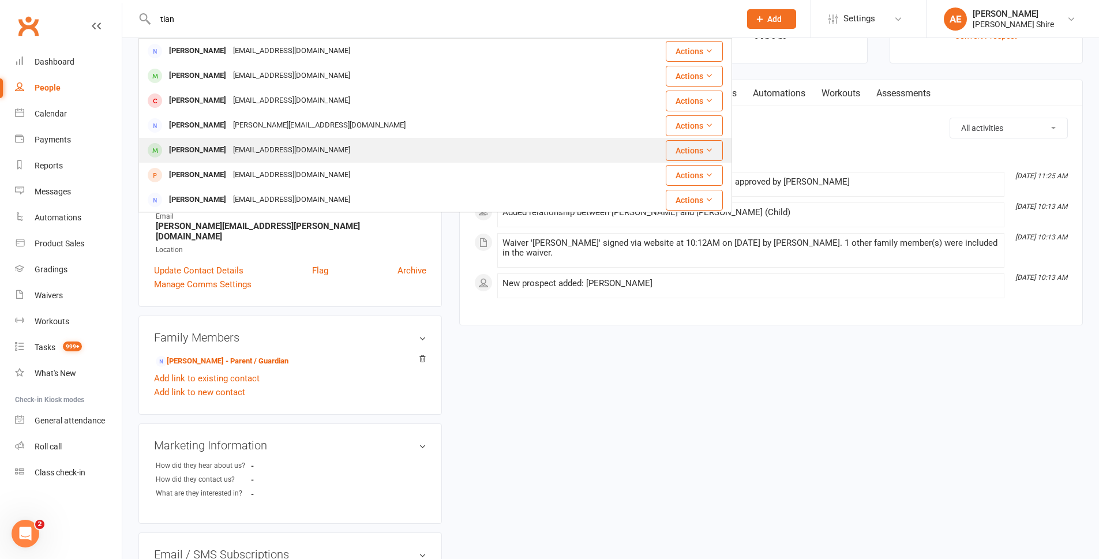
type input "tian"
click at [273, 145] on div "pieterlouw@gmail.com" at bounding box center [292, 150] width 124 height 17
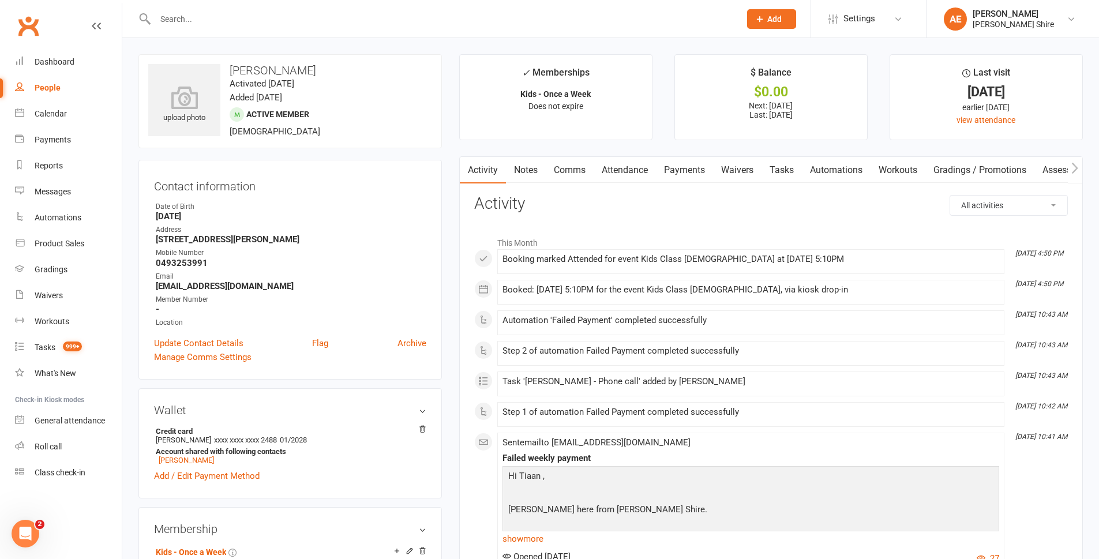
click at [701, 168] on link "Payments" at bounding box center [684, 170] width 57 height 27
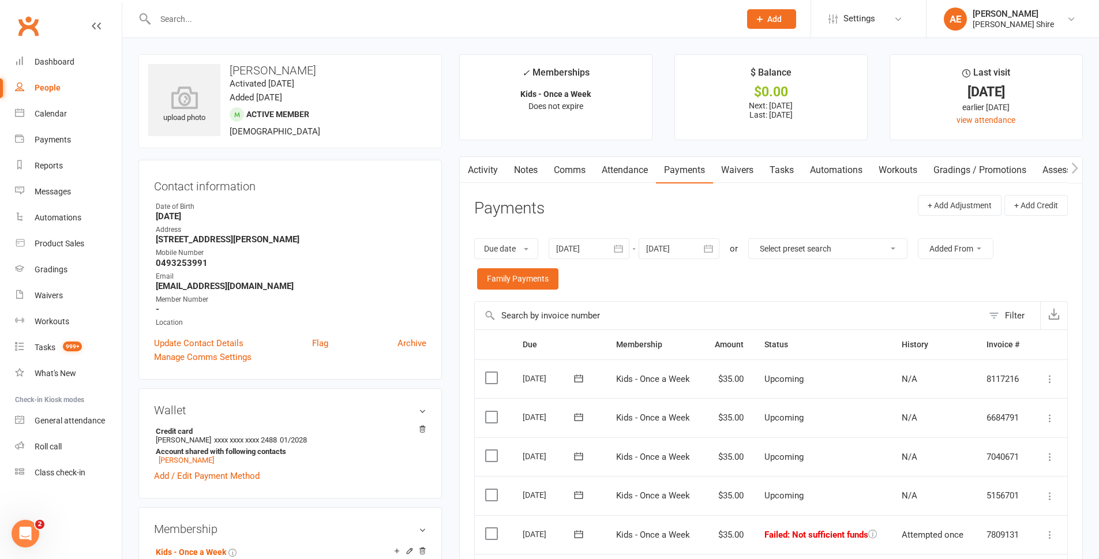
click at [804, 238] on div "Select preset search All failures All skipped payments All pending payments Suc…" at bounding box center [827, 248] width 159 height 21
click at [804, 245] on select "Select preset search All failures All skipped payments All pending payments Suc…" at bounding box center [828, 249] width 158 height 20
select select "0"
click at [757, 239] on select "Select preset search All failures All skipped payments All pending payments Suc…" at bounding box center [828, 249] width 158 height 20
type input "[DATE]"
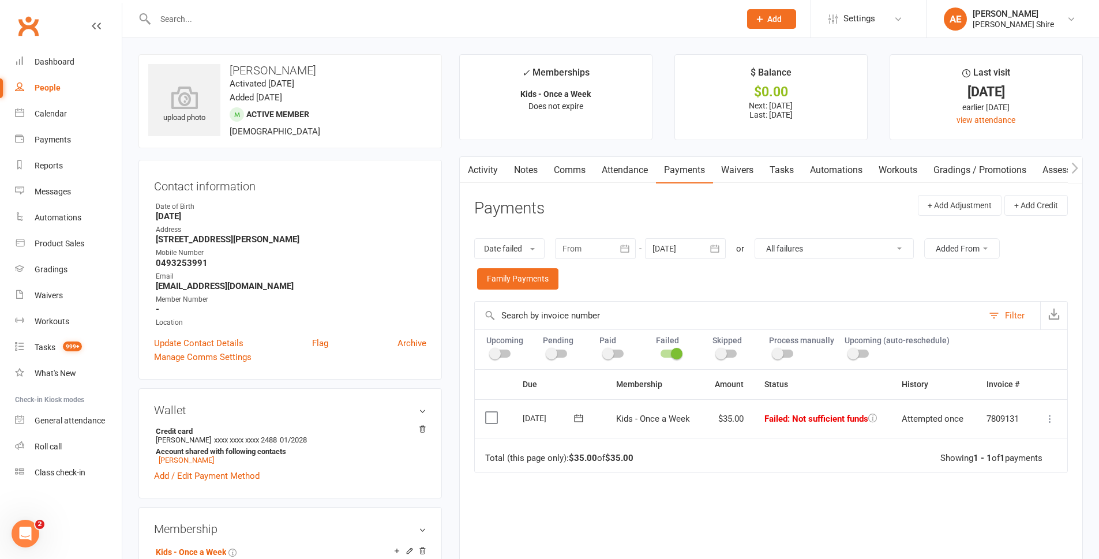
click at [1046, 423] on icon at bounding box center [1050, 419] width 12 height 12
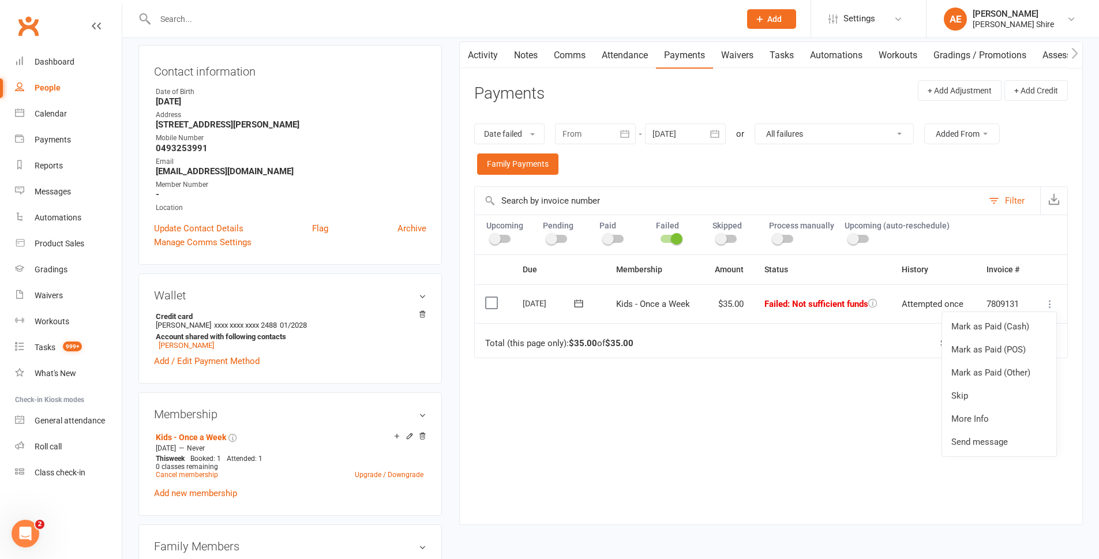
scroll to position [115, 0]
click at [1011, 348] on link "Mark as Paid (POS)" at bounding box center [999, 348] width 114 height 23
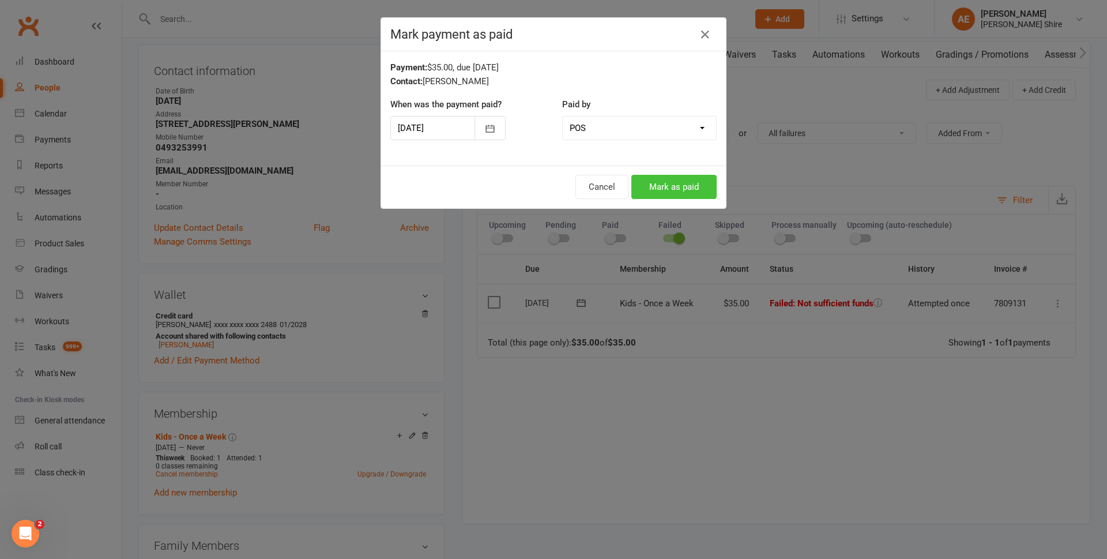
click at [664, 185] on button "Mark as paid" at bounding box center [673, 187] width 85 height 24
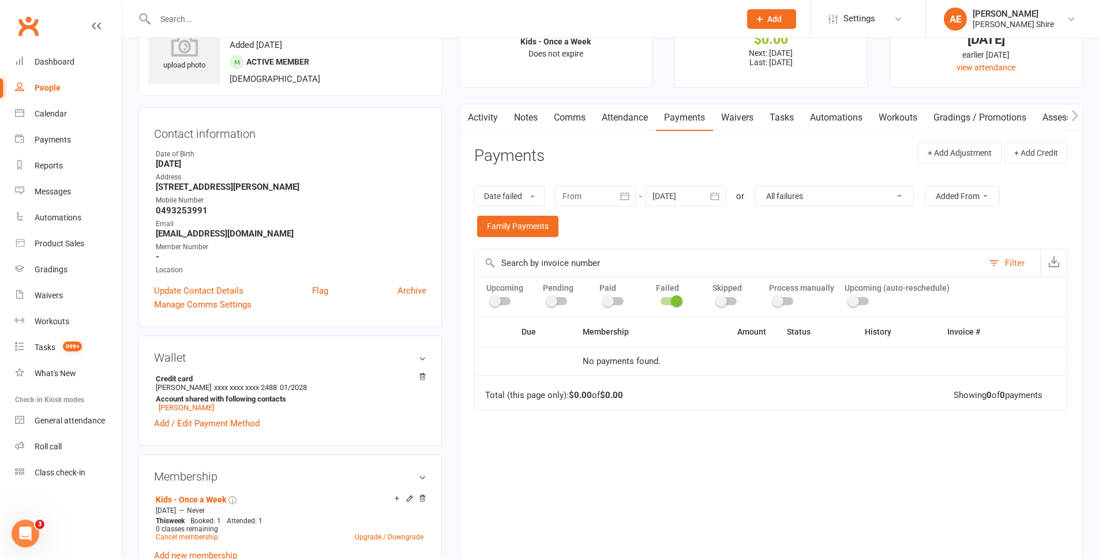
scroll to position [0, 0]
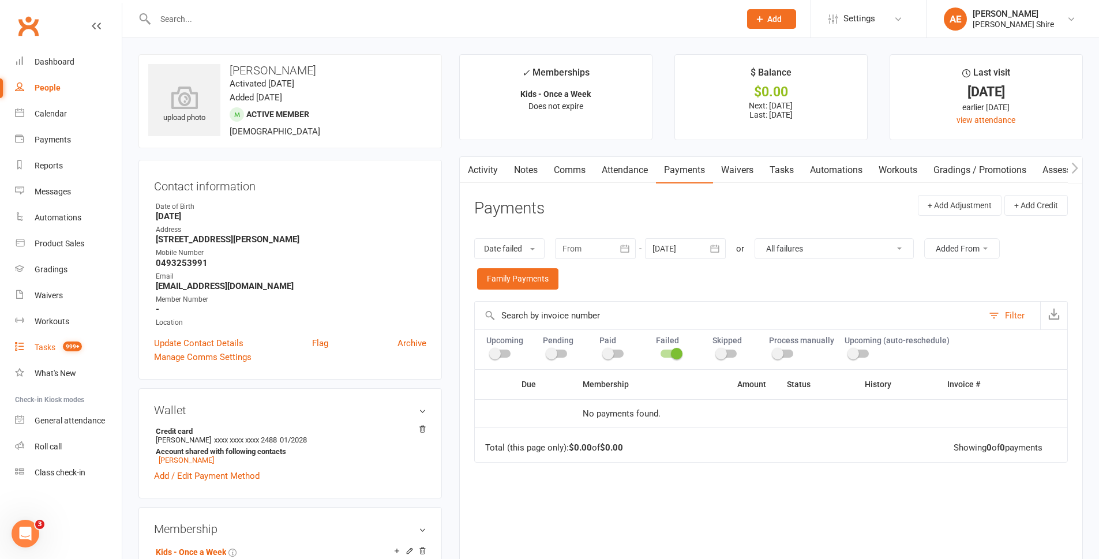
click at [55, 345] on div "Tasks" at bounding box center [45, 347] width 21 height 9
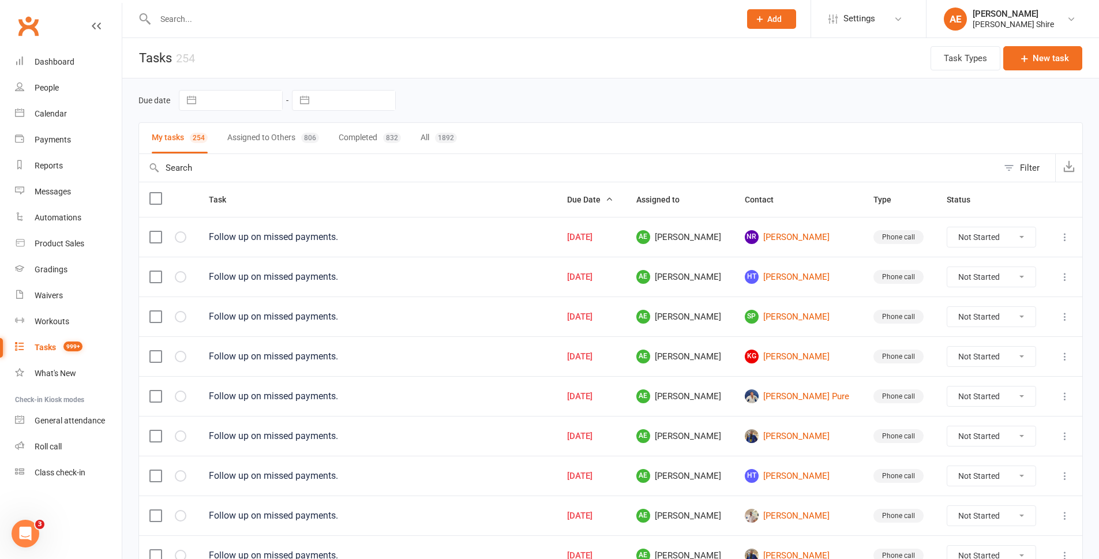
click at [227, 166] on input "text" at bounding box center [568, 168] width 859 height 28
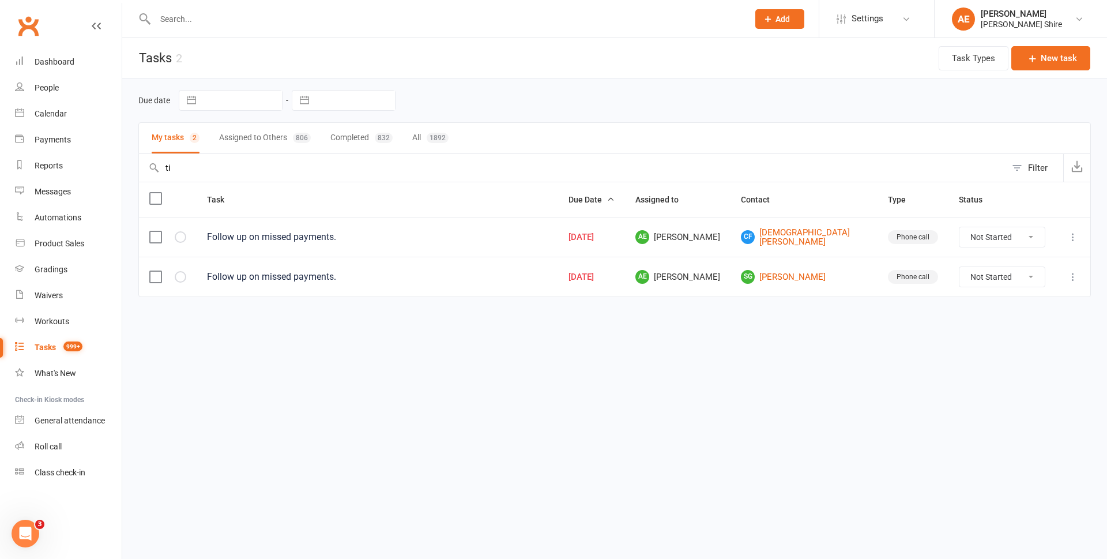
type input "t"
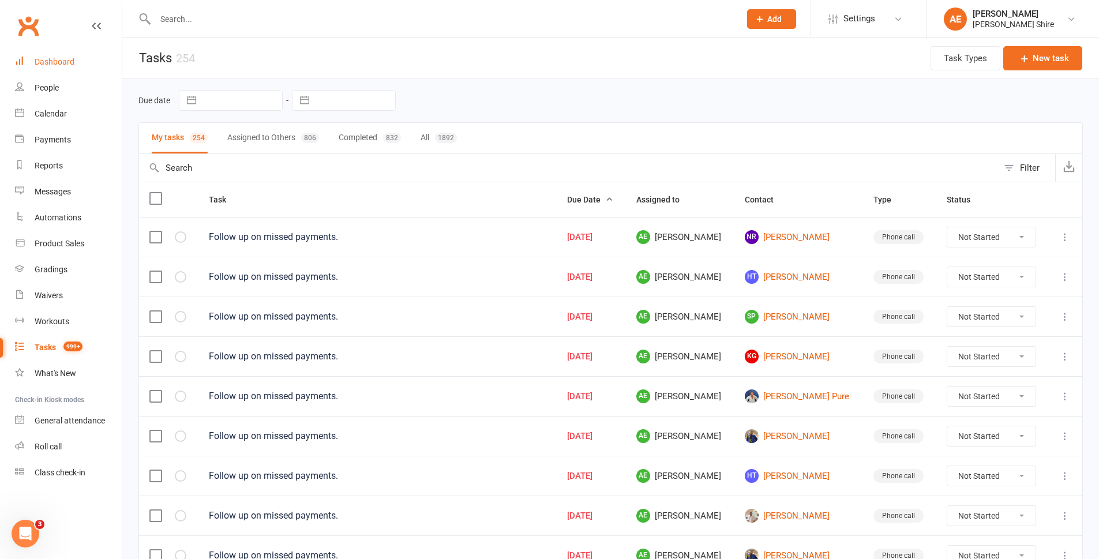
click at [47, 62] on div "Dashboard" at bounding box center [55, 61] width 40 height 9
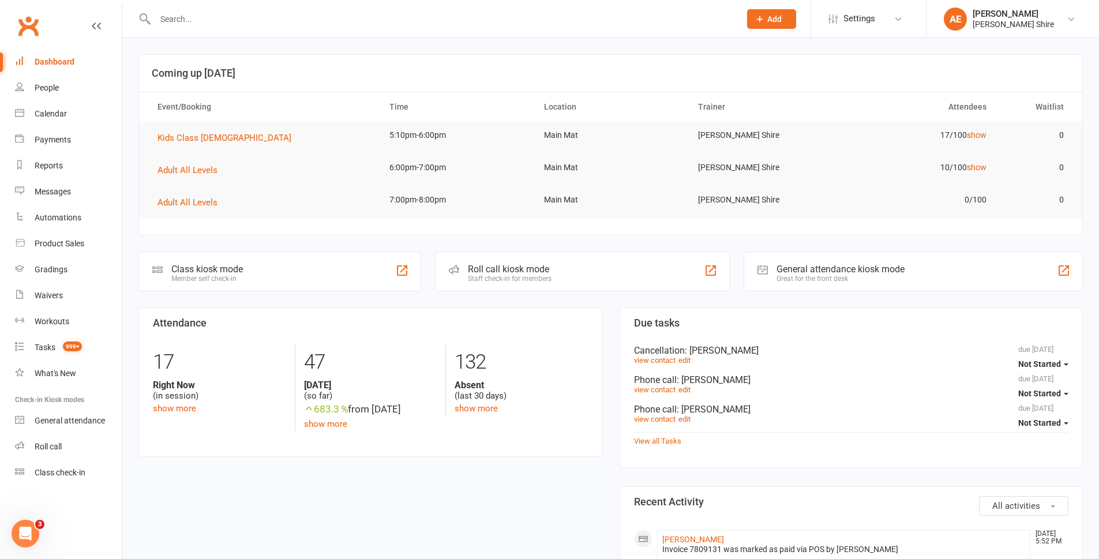
click at [272, 9] on div at bounding box center [434, 18] width 593 height 37
click at [269, 16] on input "text" at bounding box center [442, 19] width 580 height 16
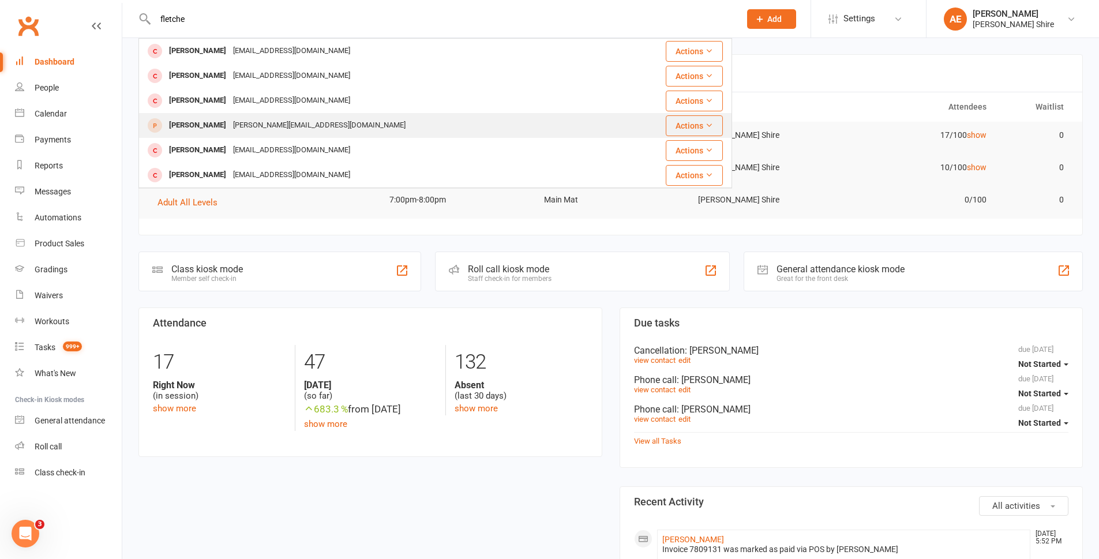
type input "fletche"
click at [242, 125] on div "Jess@jnvconstructions.com.au" at bounding box center [319, 125] width 179 height 17
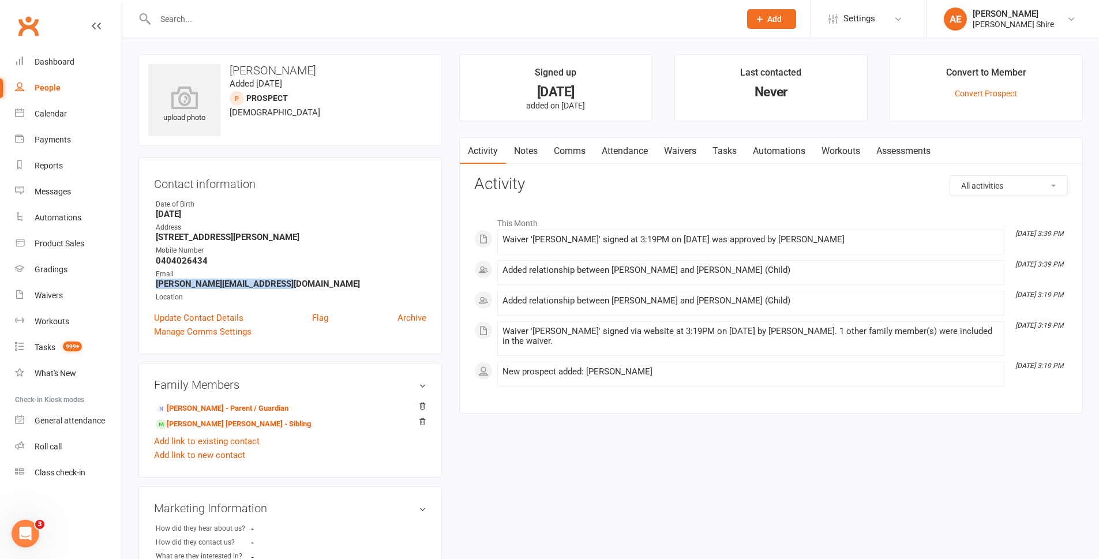
drag, startPoint x: 266, startPoint y: 283, endPoint x: 132, endPoint y: 284, distance: 133.8
click at [132, 284] on div "upload photo Fletcher Vassallo Added 3 August, 2025 prospect 4 years old Contac…" at bounding box center [290, 480] width 321 height 853
copy strong "Jess@jnvconstructions.com.au"
drag, startPoint x: 41, startPoint y: 62, endPoint x: 43, endPoint y: 78, distance: 16.3
click at [43, 78] on nav "Clubworx Dashboard People Calendar Payments Reports Messages Automations Produc…" at bounding box center [61, 282] width 122 height 559
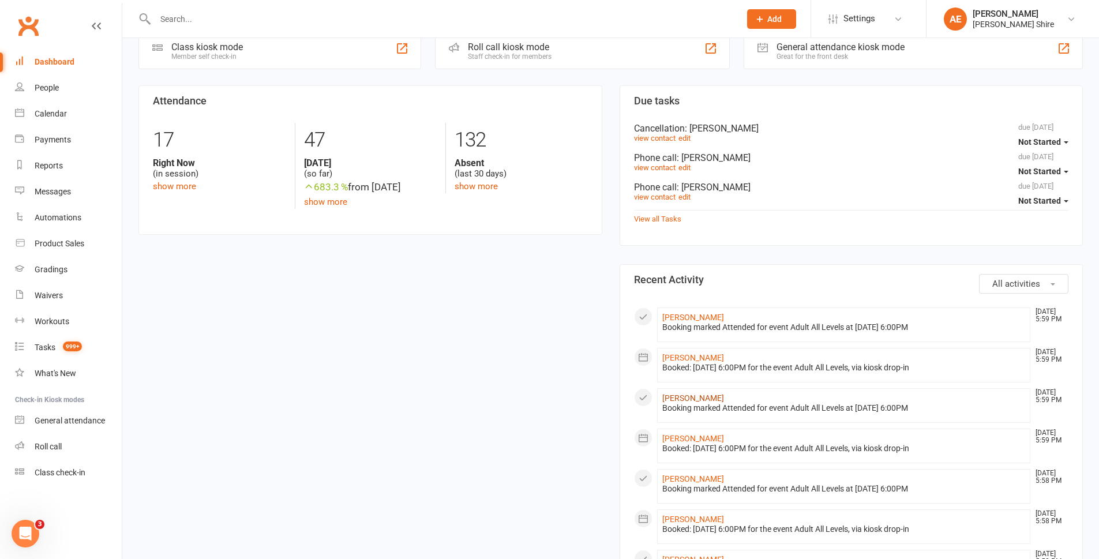
scroll to position [231, 0]
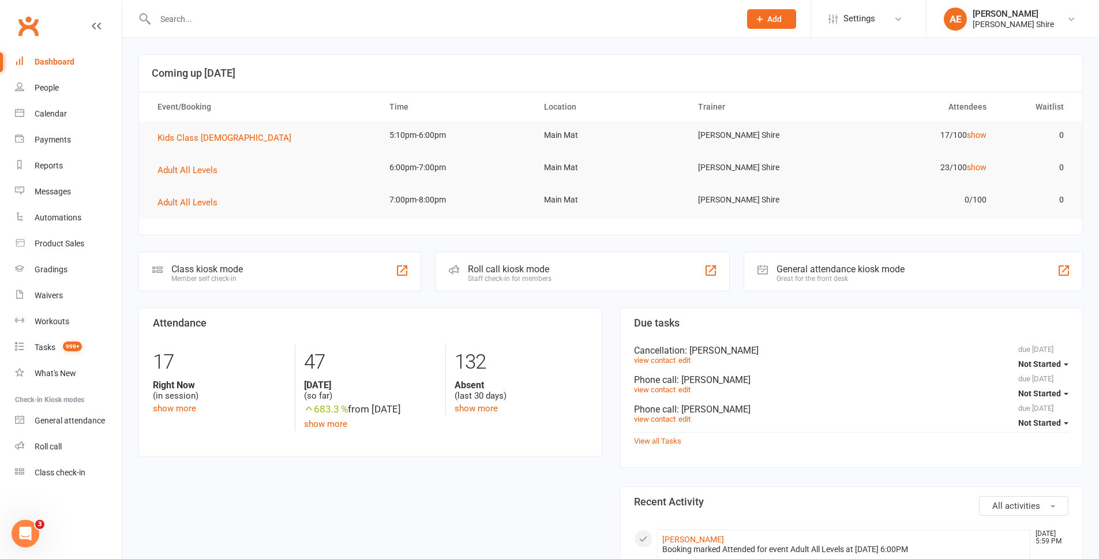
click at [185, 20] on input "text" at bounding box center [442, 19] width 580 height 16
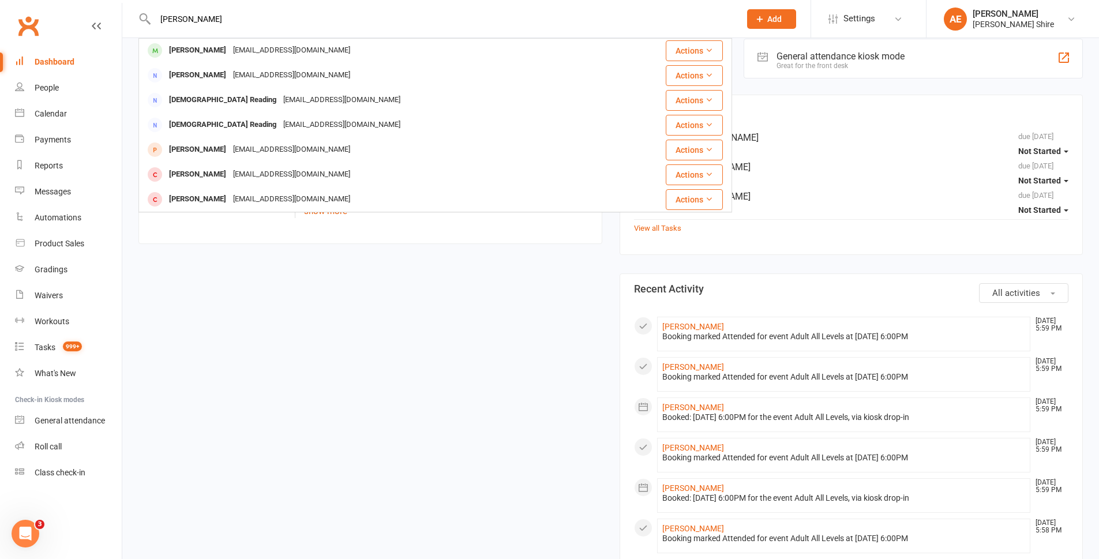
scroll to position [231, 0]
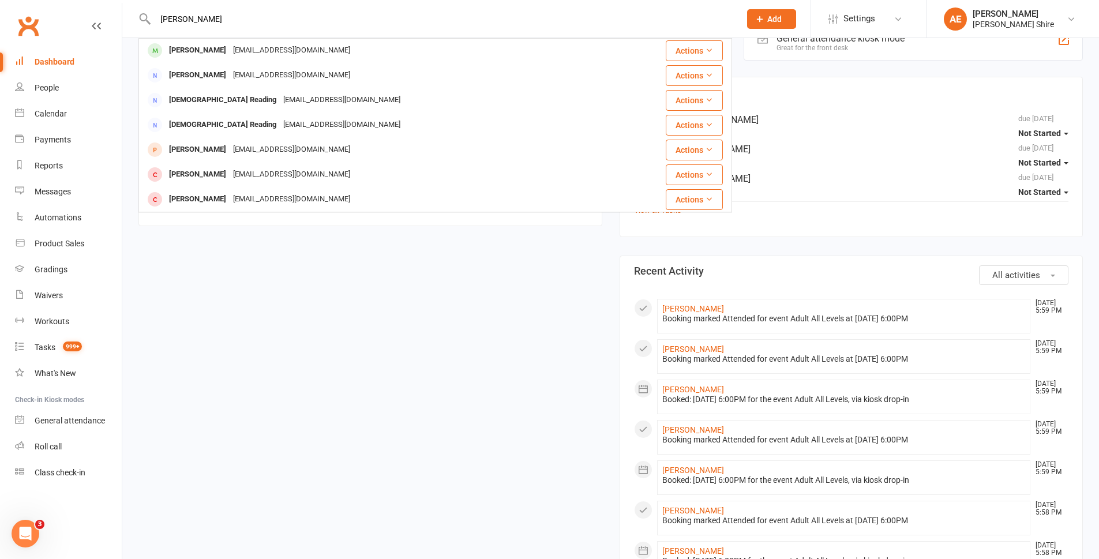
type input "[PERSON_NAME]"
drag, startPoint x: 433, startPoint y: 508, endPoint x: 408, endPoint y: 472, distance: 43.7
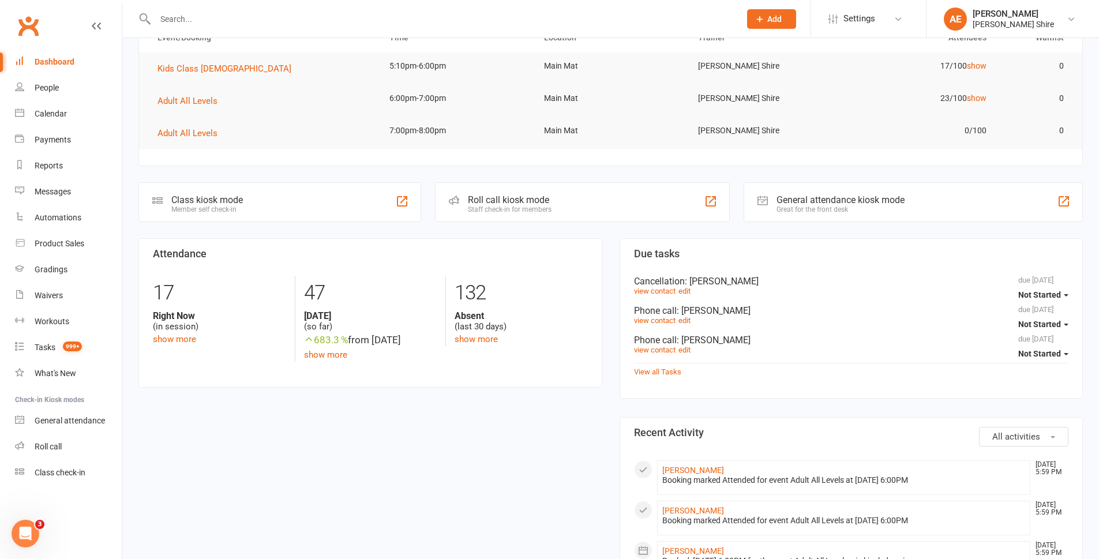
scroll to position [0, 0]
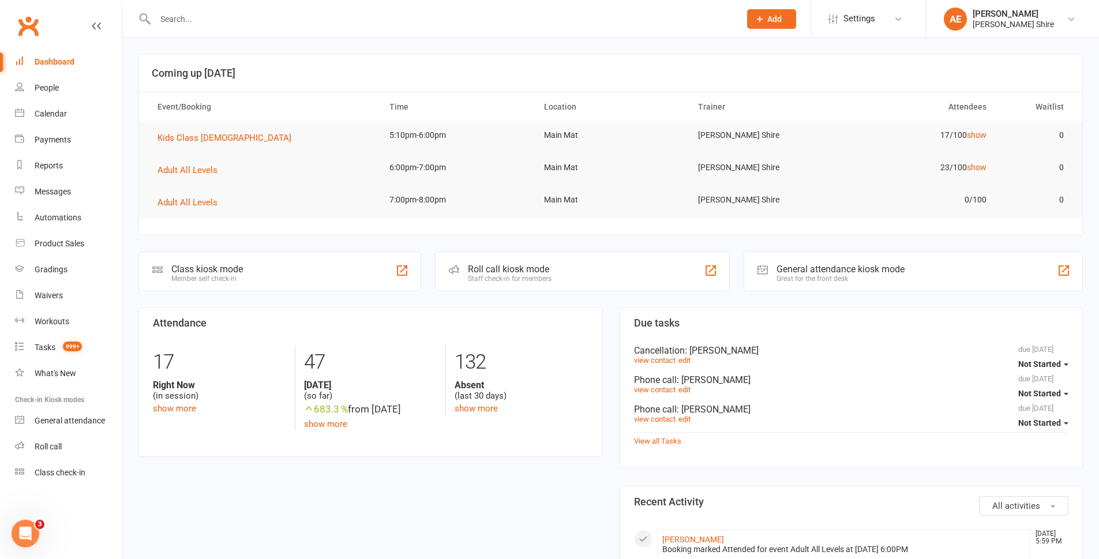
click at [205, 16] on input "text" at bounding box center [442, 19] width 580 height 16
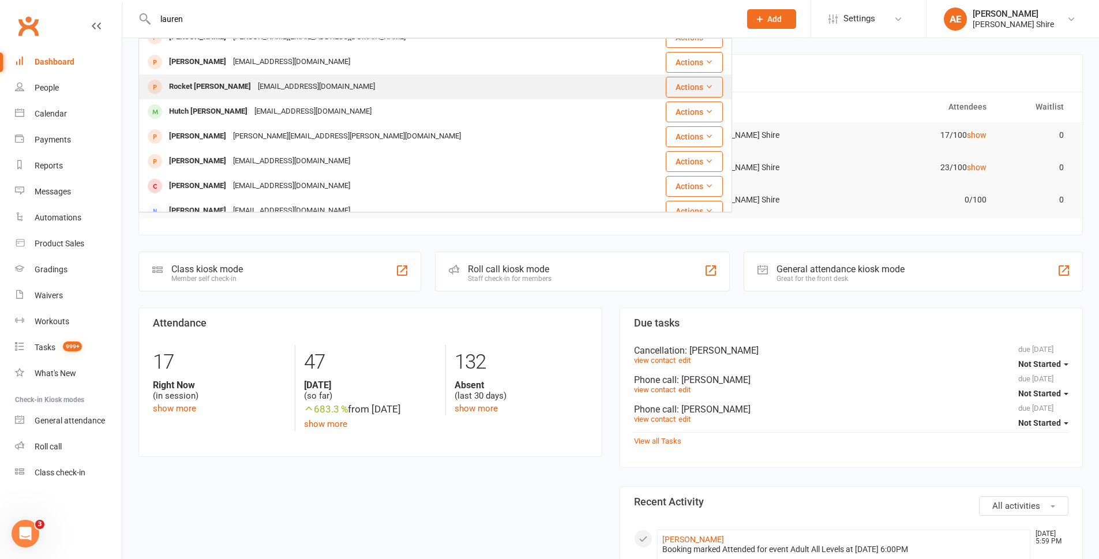
scroll to position [288, 0]
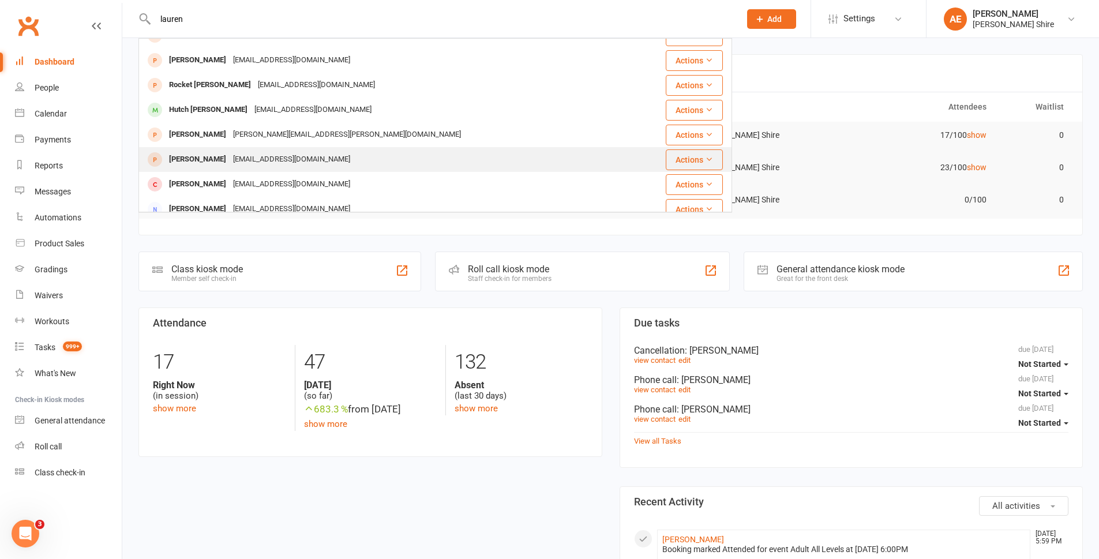
type input "lauren"
click at [339, 157] on div "[EMAIL_ADDRESS][DOMAIN_NAME]" at bounding box center [292, 159] width 124 height 17
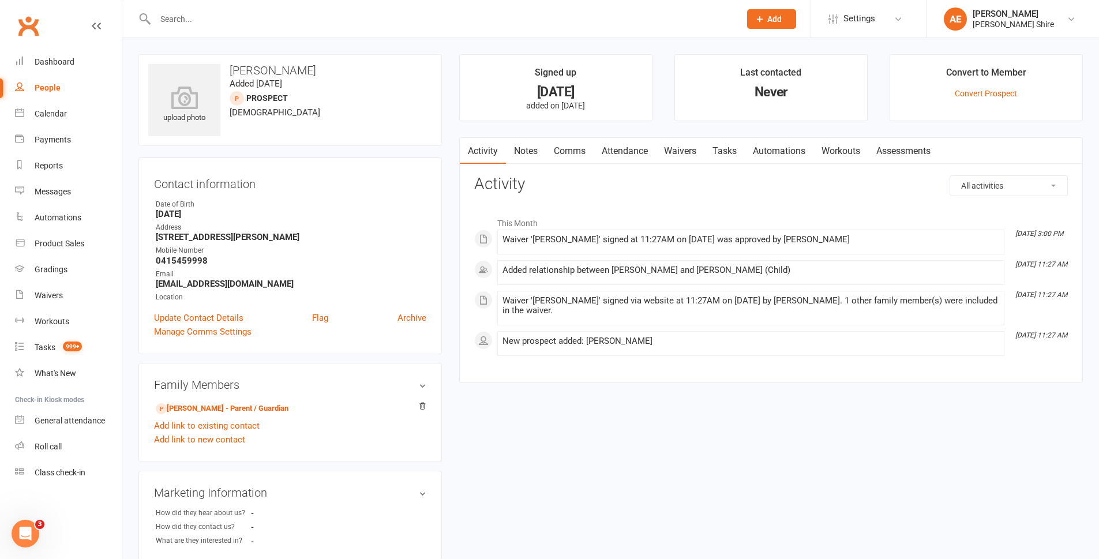
drag, startPoint x: 300, startPoint y: 287, endPoint x: 152, endPoint y: 284, distance: 147.7
click at [152, 284] on div "Contact information Owner Date of Birth [DEMOGRAPHIC_DATA] Address [STREET_ADDR…" at bounding box center [289, 255] width 303 height 197
copy strong "[EMAIL_ADDRESS][DOMAIN_NAME]"
click at [227, 29] on div at bounding box center [434, 18] width 593 height 37
click at [216, 26] on input "text" at bounding box center [442, 19] width 580 height 16
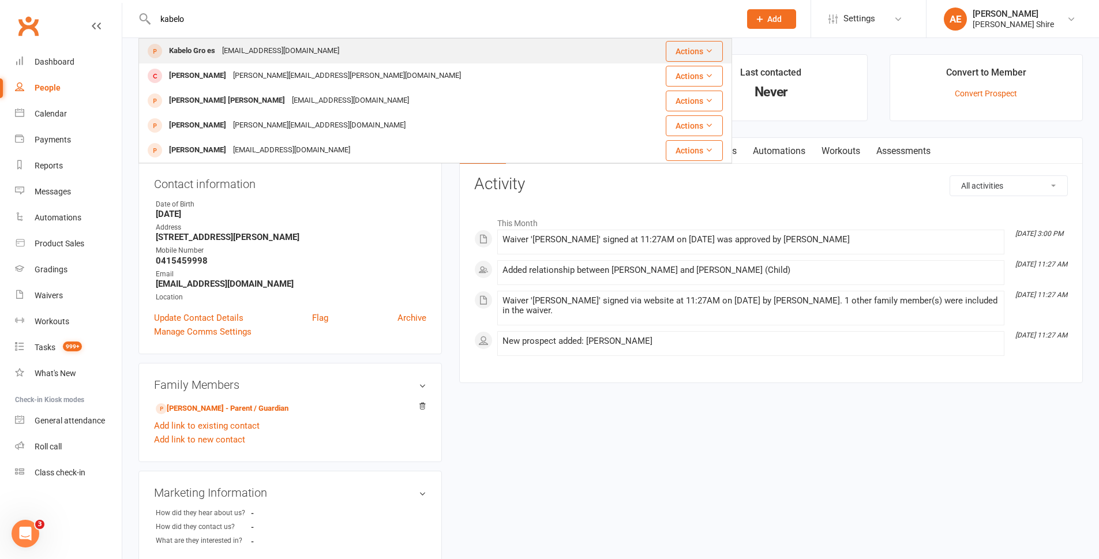
type input "kabelo"
click at [281, 46] on div "[EMAIL_ADDRESS][DOMAIN_NAME]" at bounding box center [281, 51] width 124 height 17
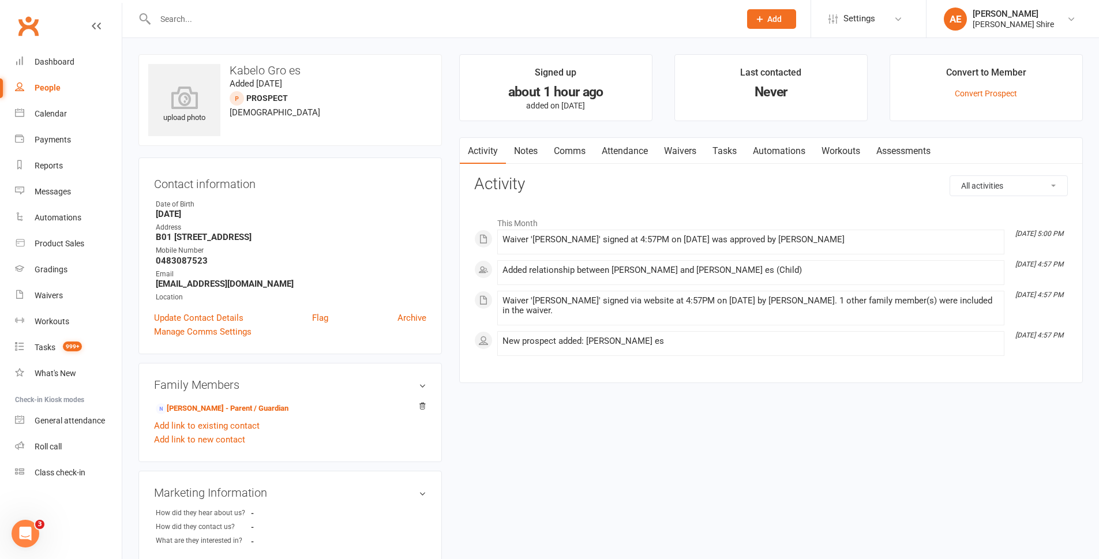
drag, startPoint x: 243, startPoint y: 277, endPoint x: 242, endPoint y: 287, distance: 9.4
click at [242, 287] on li "Email [EMAIL_ADDRESS][DOMAIN_NAME]" at bounding box center [290, 279] width 272 height 20
copy li "[EMAIL_ADDRESS][DOMAIN_NAME]"
click at [176, 28] on div at bounding box center [434, 18] width 593 height 37
click at [171, 5] on div at bounding box center [434, 18] width 593 height 37
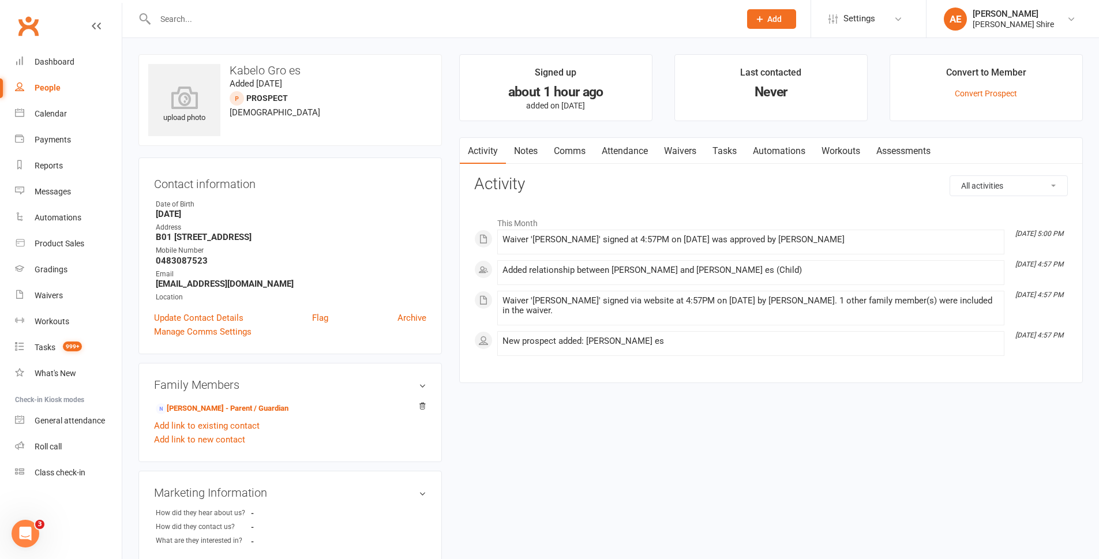
click at [186, 16] on input "text" at bounding box center [442, 19] width 580 height 16
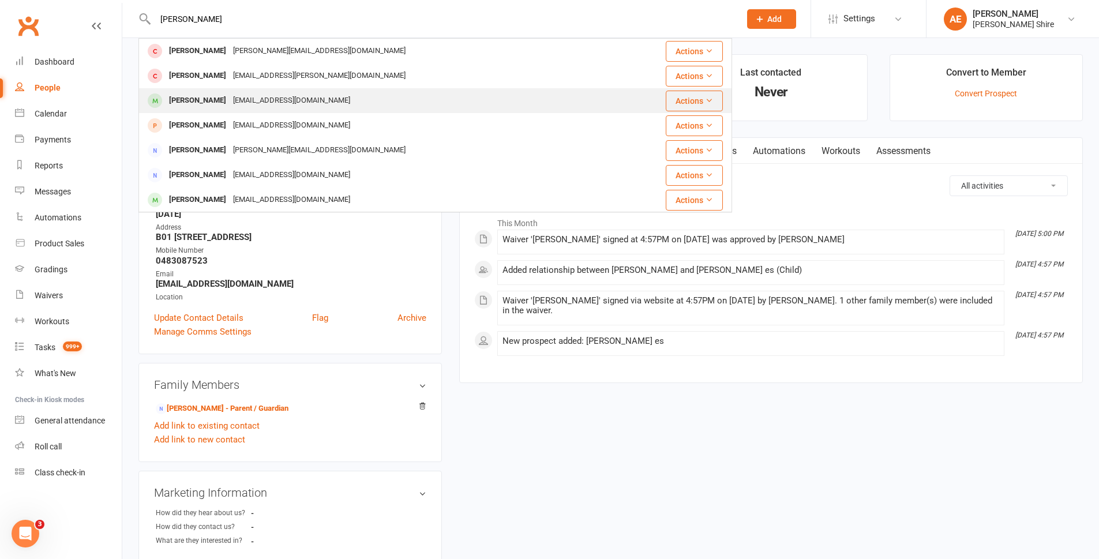
type input "[PERSON_NAME]"
click at [252, 107] on div "[EMAIL_ADDRESS][DOMAIN_NAME]" at bounding box center [292, 100] width 124 height 17
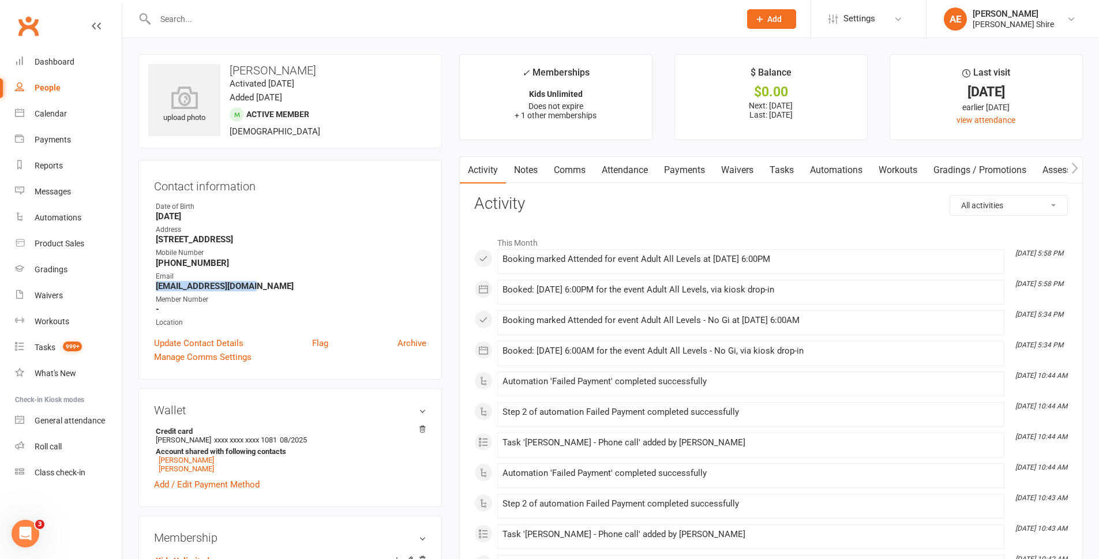
drag, startPoint x: 265, startPoint y: 286, endPoint x: 156, endPoint y: 288, distance: 109.0
click at [156, 288] on strong "[EMAIL_ADDRESS][DOMAIN_NAME]" at bounding box center [291, 286] width 270 height 10
copy strong "[EMAIL_ADDRESS][DOMAIN_NAME]"
click at [683, 177] on link "Payments" at bounding box center [684, 170] width 57 height 27
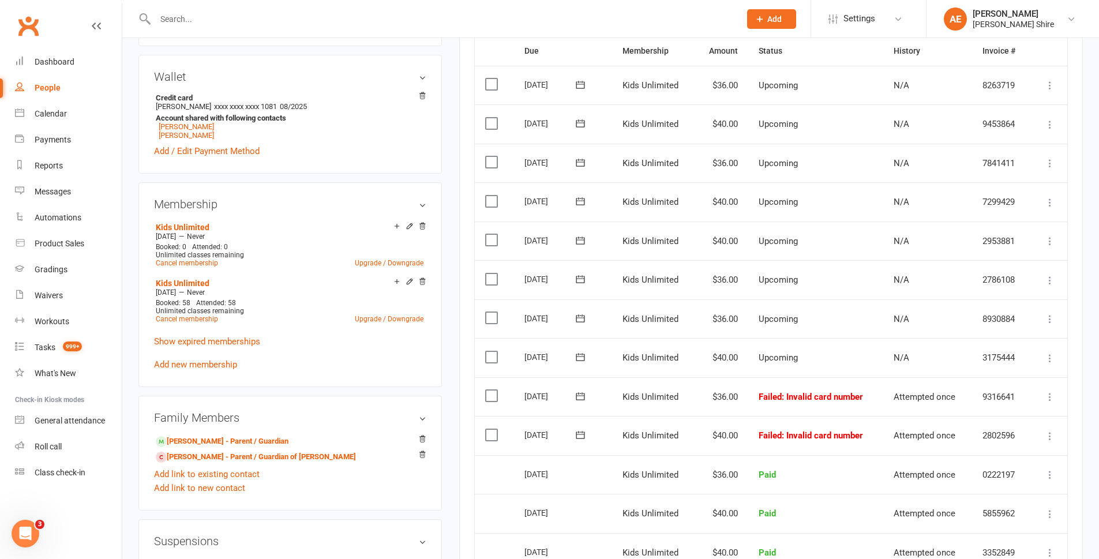
scroll to position [346, 0]
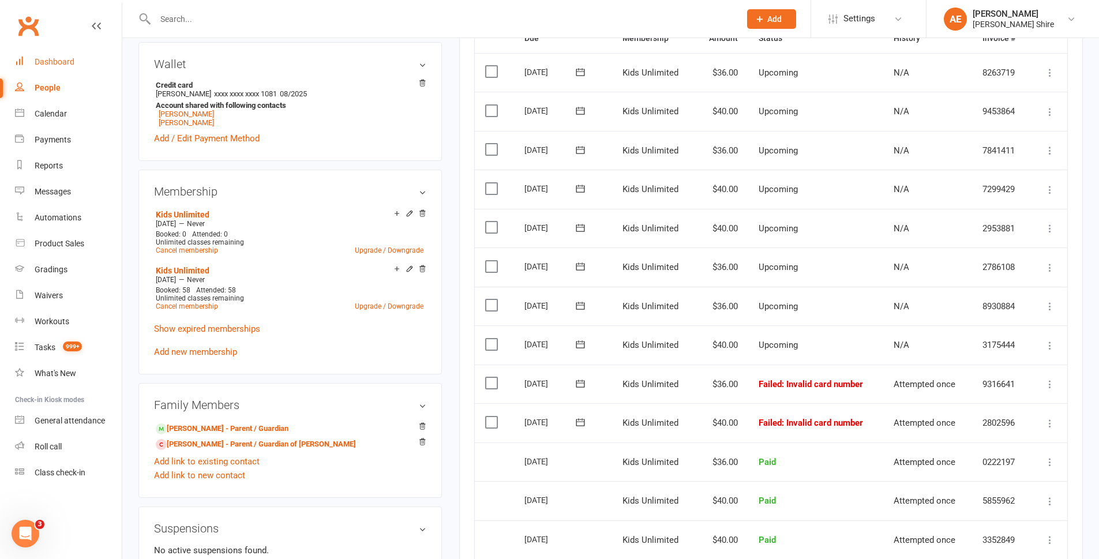
click at [62, 65] on div "Dashboard" at bounding box center [55, 61] width 40 height 9
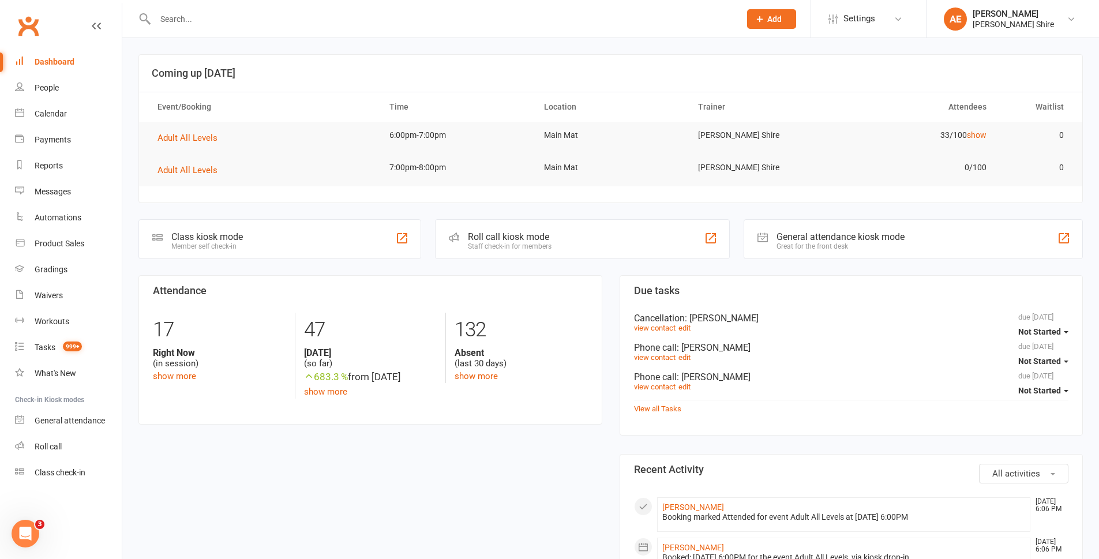
click at [235, 7] on div at bounding box center [434, 18] width 593 height 37
click at [236, 13] on input "text" at bounding box center [442, 19] width 580 height 16
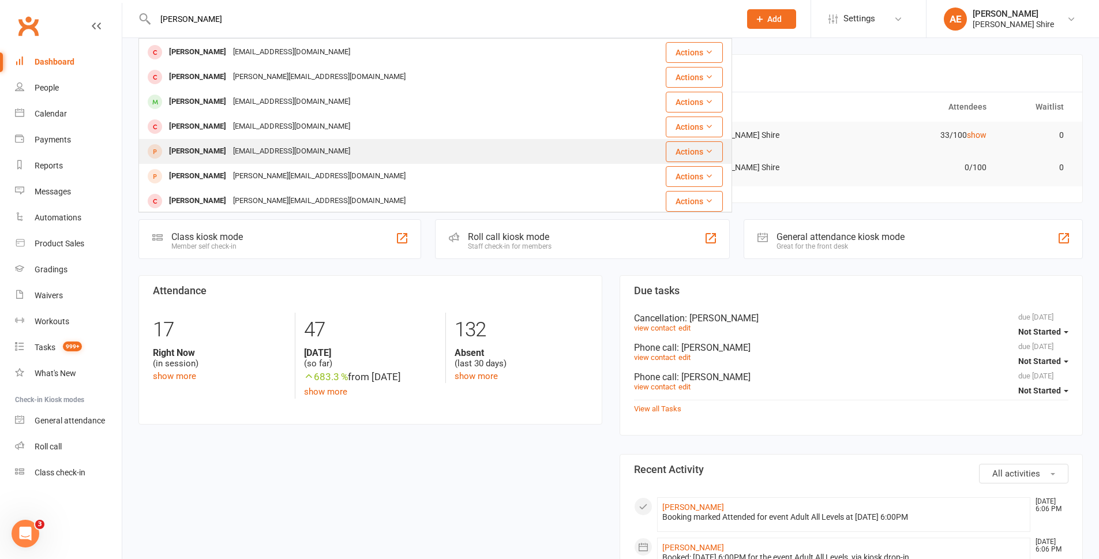
scroll to position [173, 0]
type input "[PERSON_NAME]"
click at [222, 155] on div "[PERSON_NAME]" at bounding box center [198, 150] width 64 height 17
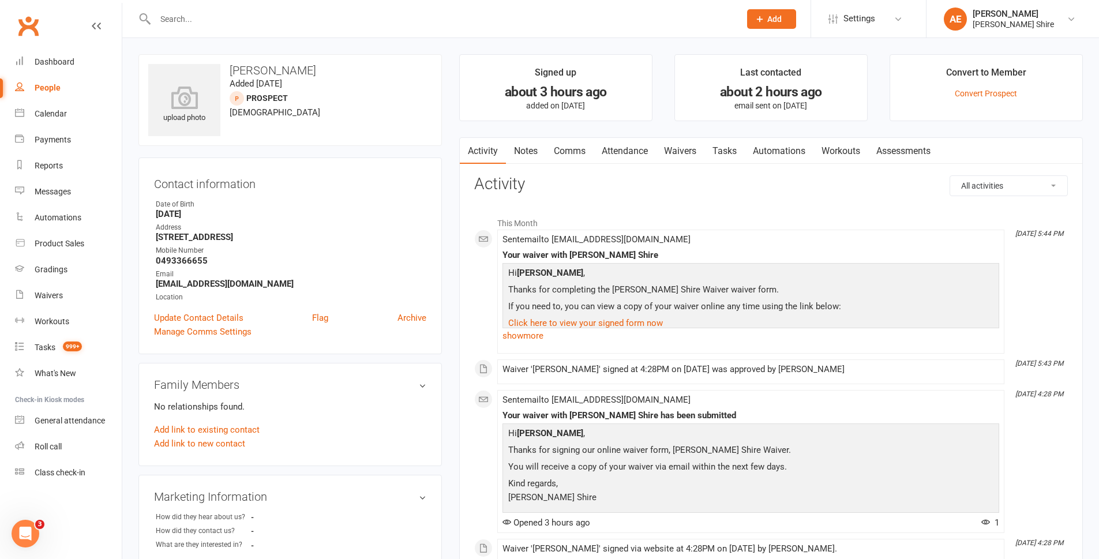
click at [243, 282] on strong "[EMAIL_ADDRESS][DOMAIN_NAME]" at bounding box center [291, 284] width 270 height 10
click at [243, 282] on strong "chloanne1120@gmail.com" at bounding box center [291, 284] width 270 height 10
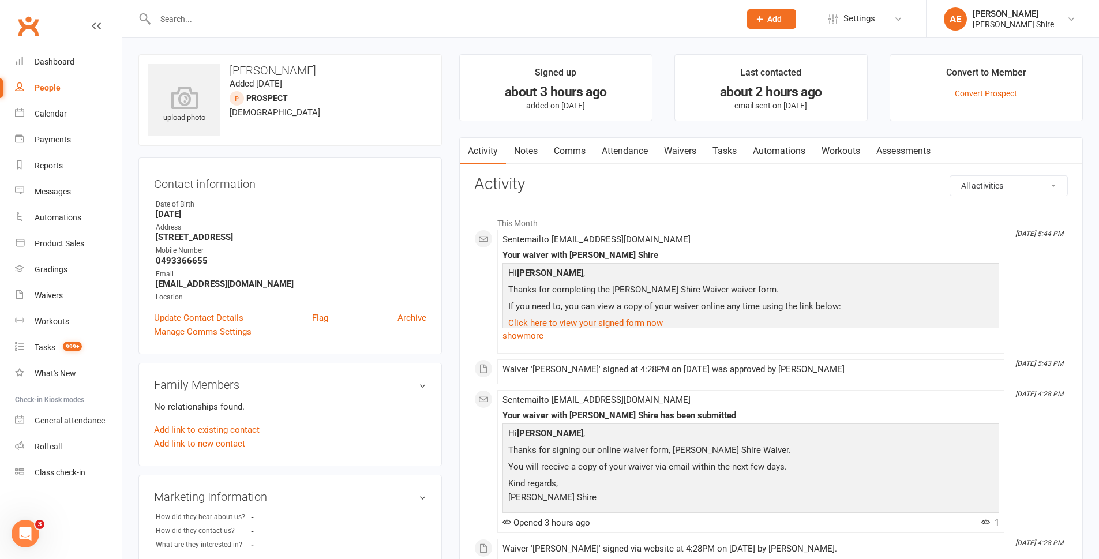
click at [174, 16] on input "text" at bounding box center [442, 19] width 580 height 16
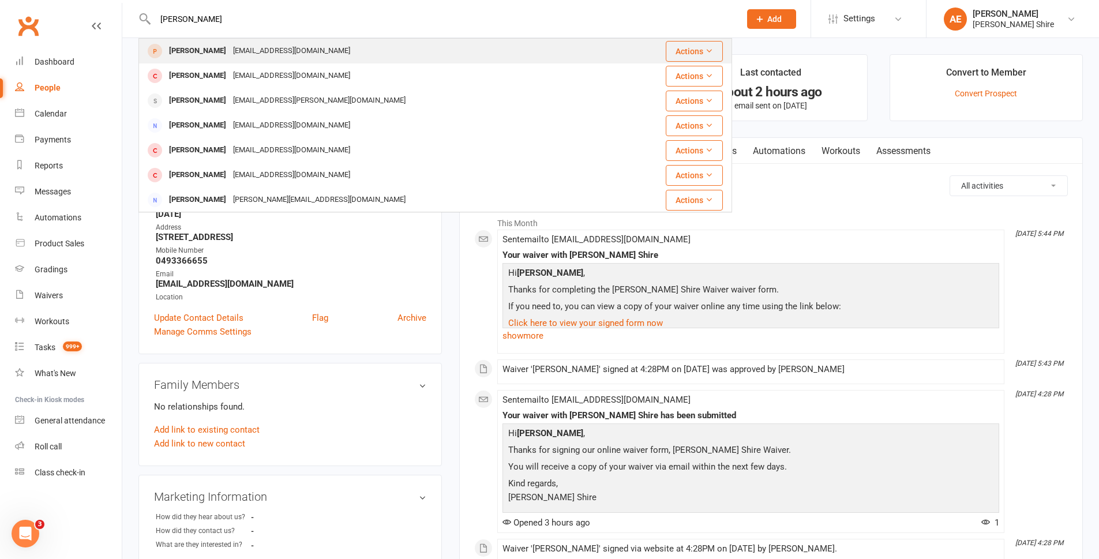
type input "claudia"
click at [284, 58] on div "cldquerin@gmail.com" at bounding box center [292, 51] width 124 height 17
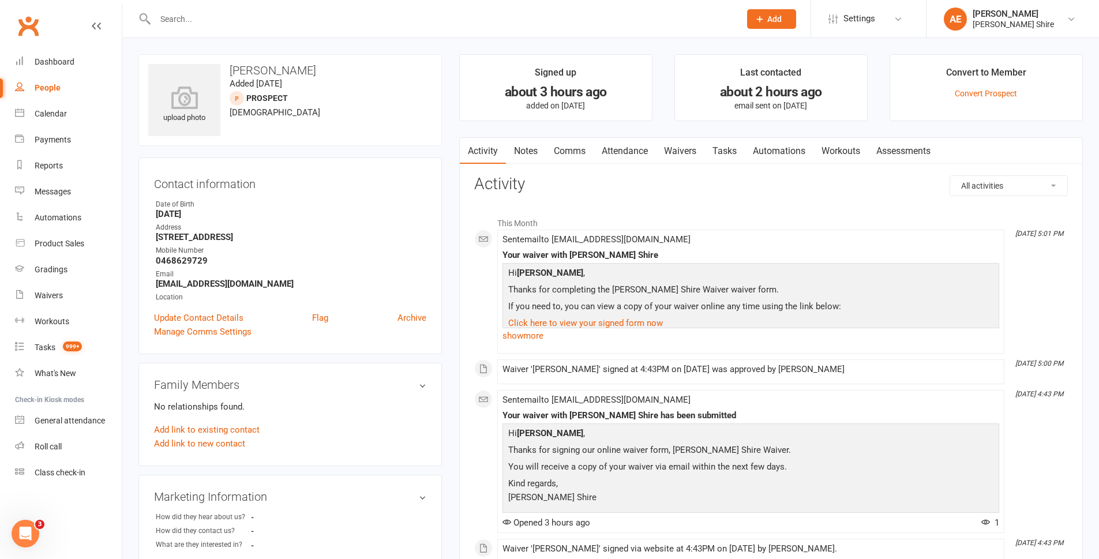
click at [193, 281] on strong "cldquerin@gmail.com" at bounding box center [291, 284] width 270 height 10
copy render-form-field "cldquerin@gmail.com"
click at [80, 245] on div "Product Sales" at bounding box center [60, 243] width 50 height 9
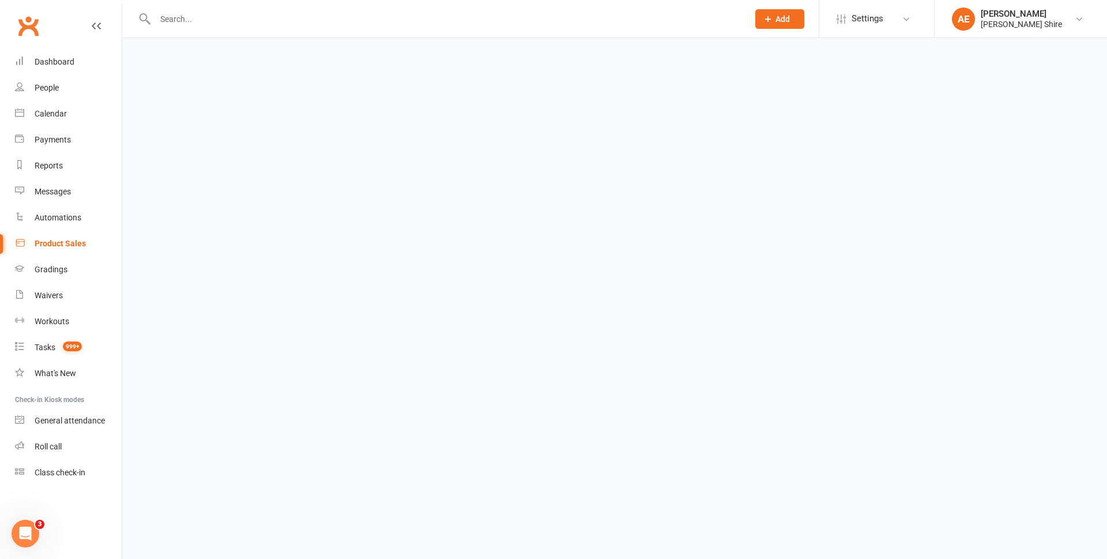
select select "100"
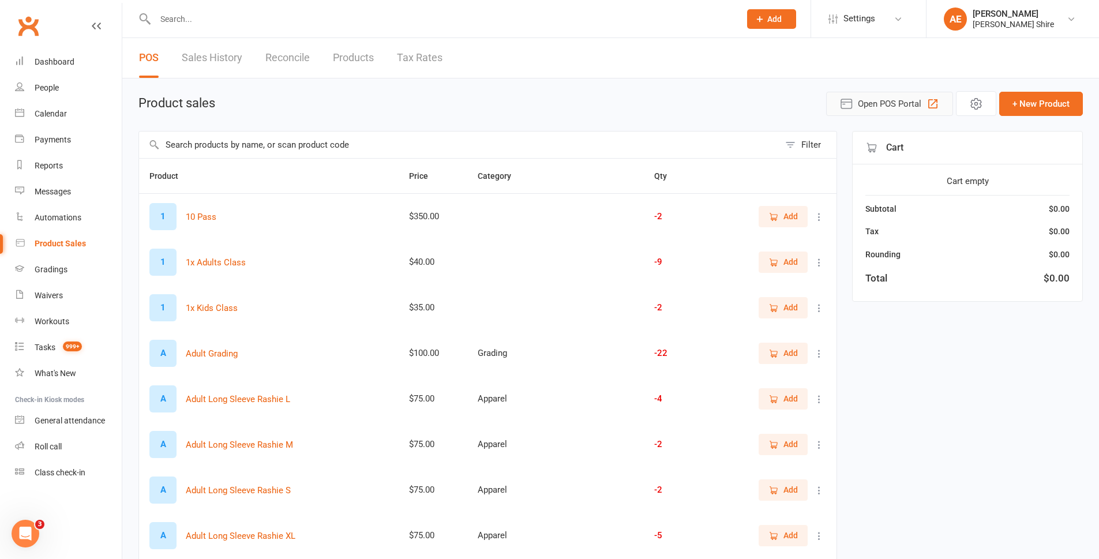
click at [932, 107] on icon "button" at bounding box center [933, 104] width 14 height 14
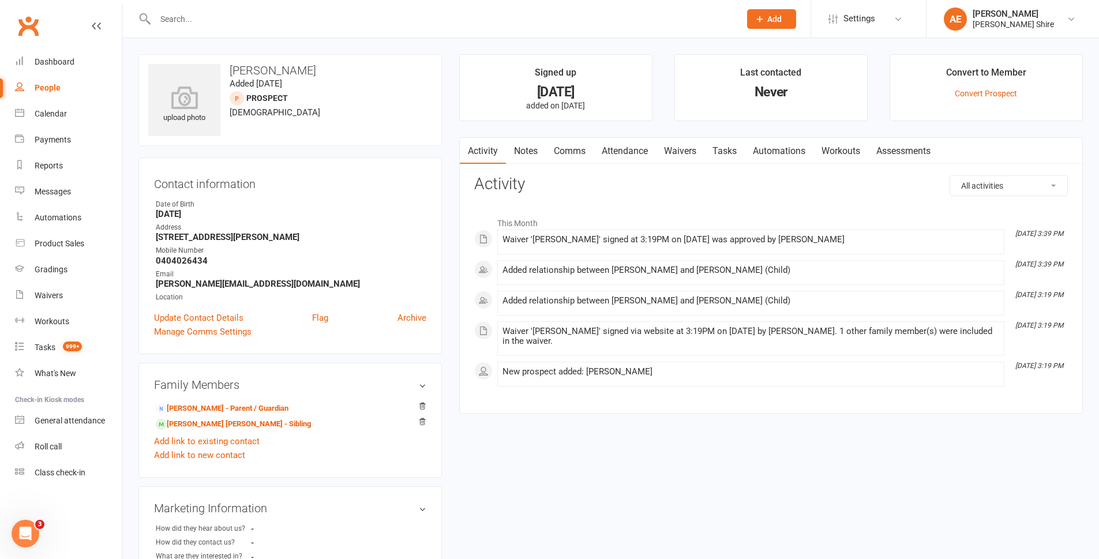
click at [741, 505] on div "upload photo Fletcher Vassallo Added 3 August, 2025 prospect 4 years old Contac…" at bounding box center [610, 480] width 961 height 853
click at [74, 67] on link "Dashboard" at bounding box center [68, 62] width 107 height 26
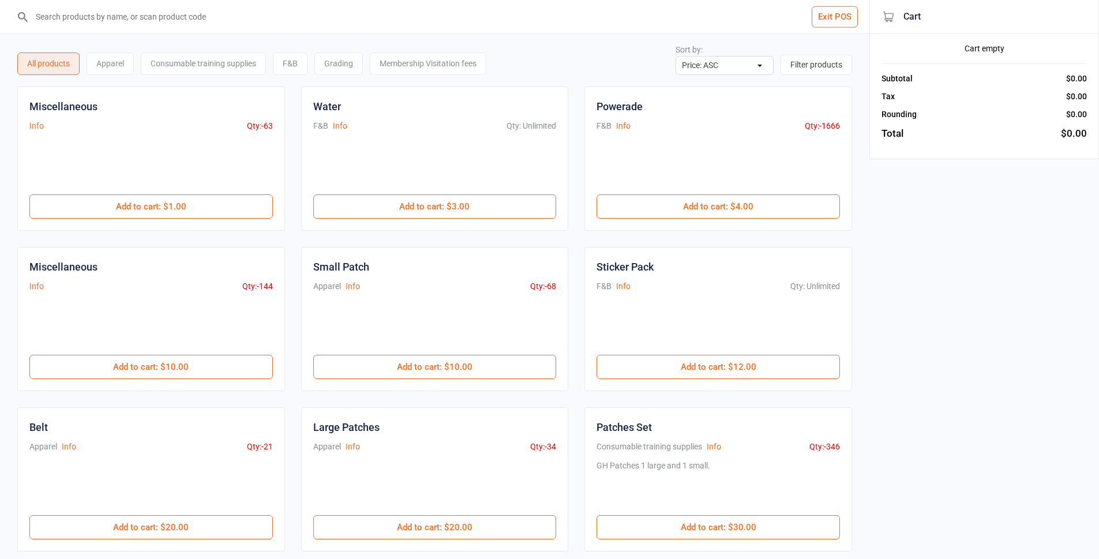
select select "price-asc"
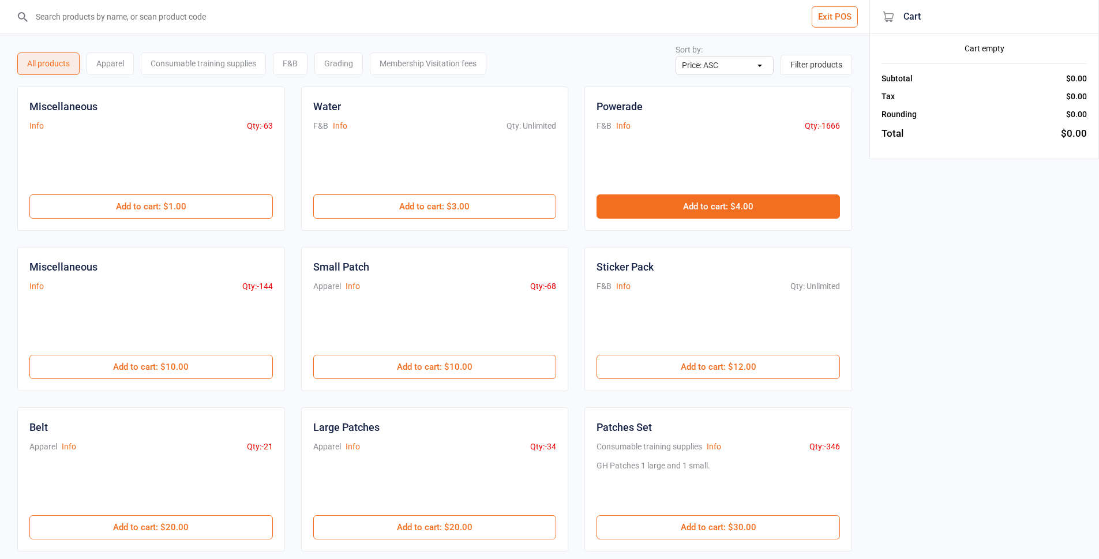
click at [714, 200] on button "Add to cart : $4.00" at bounding box center [717, 206] width 243 height 24
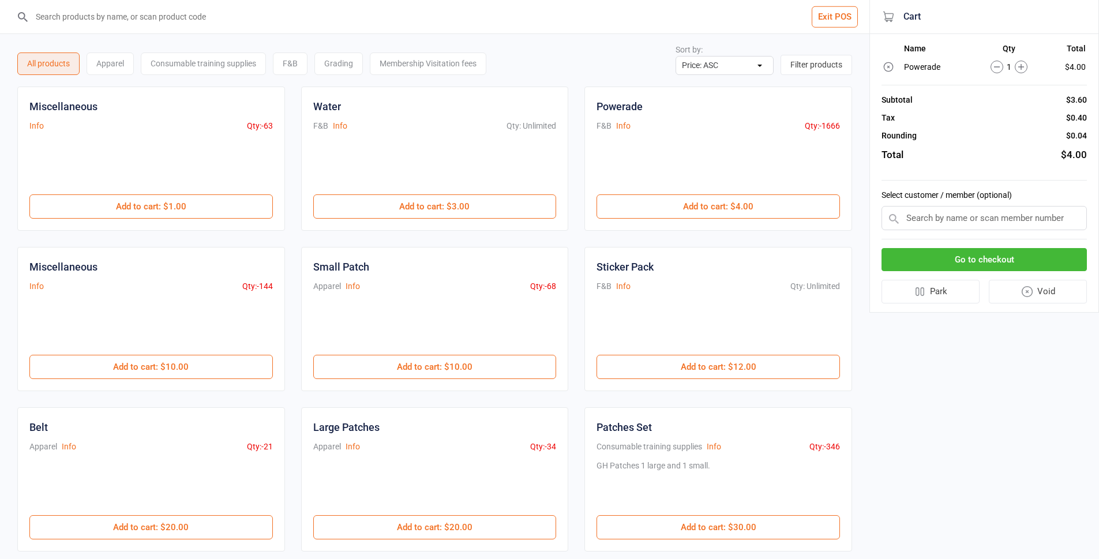
click at [219, 12] on input "search" at bounding box center [441, 16] width 823 height 33
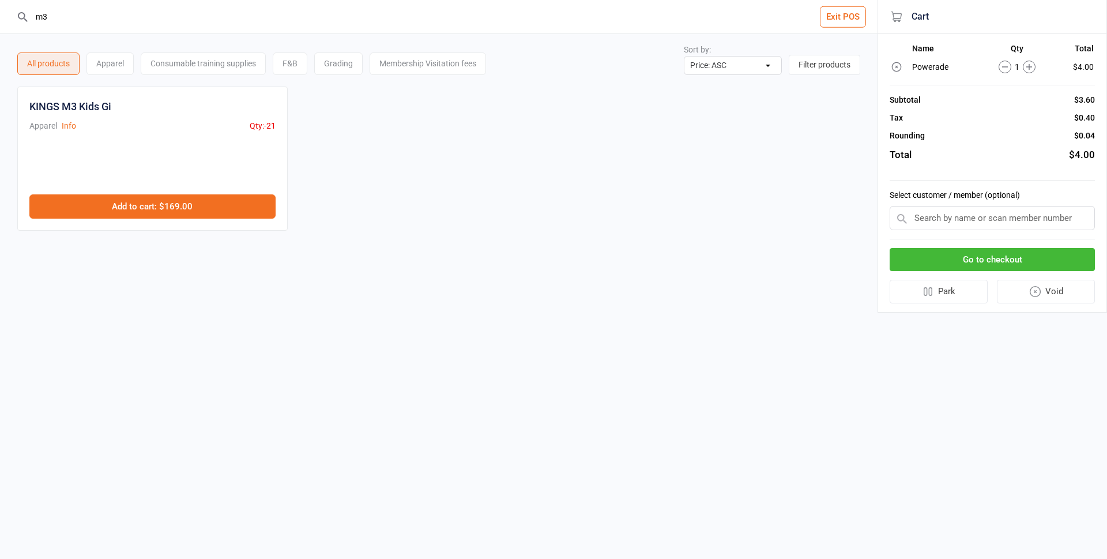
click at [192, 201] on button "Add to cart : $169.00" at bounding box center [152, 206] width 246 height 24
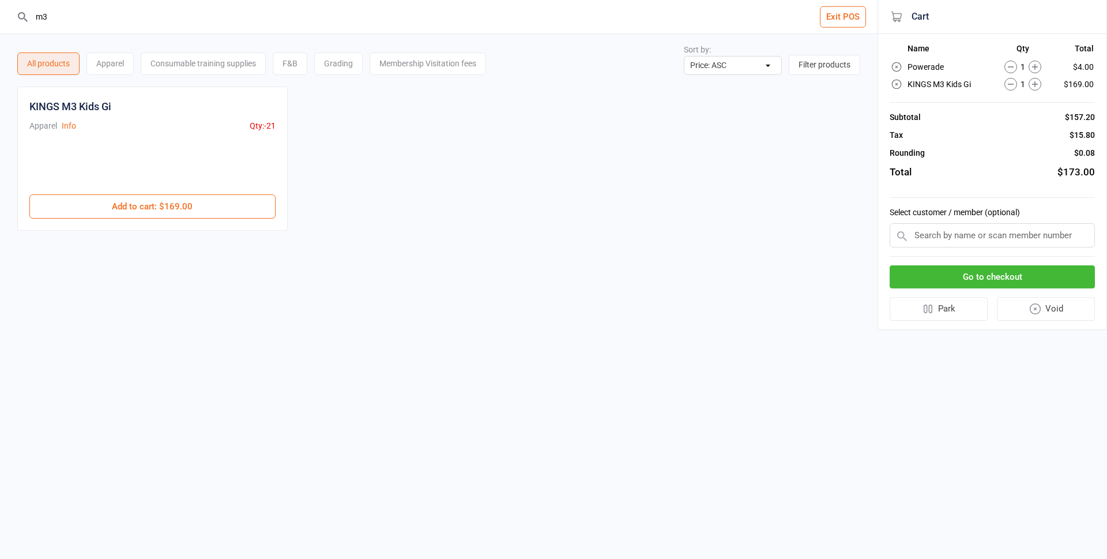
click at [58, 17] on input "m3" at bounding box center [446, 16] width 832 height 33
type input "m"
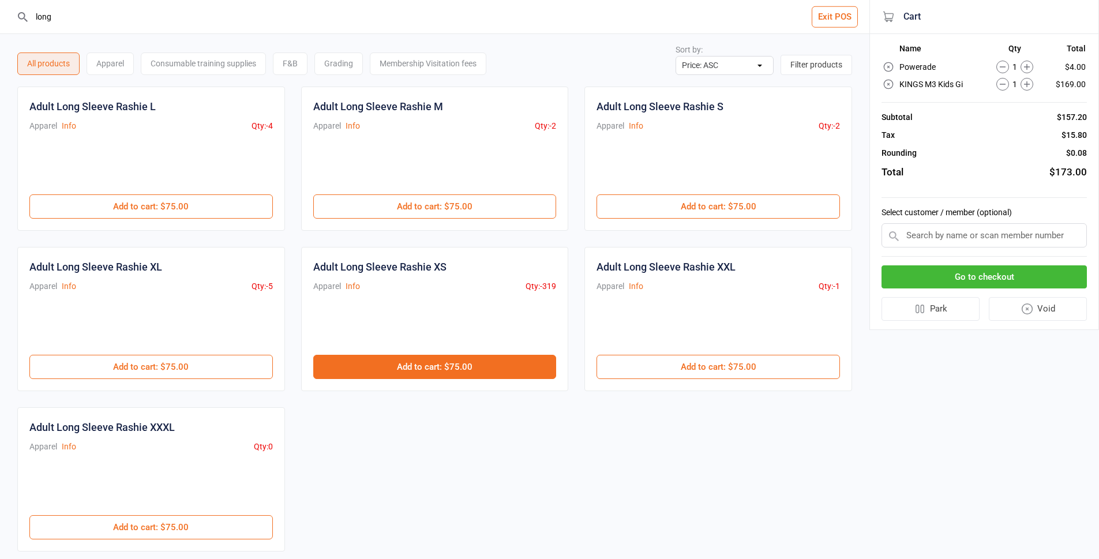
type input "long"
click at [489, 369] on button "Add to cart : $75.00" at bounding box center [434, 367] width 243 height 24
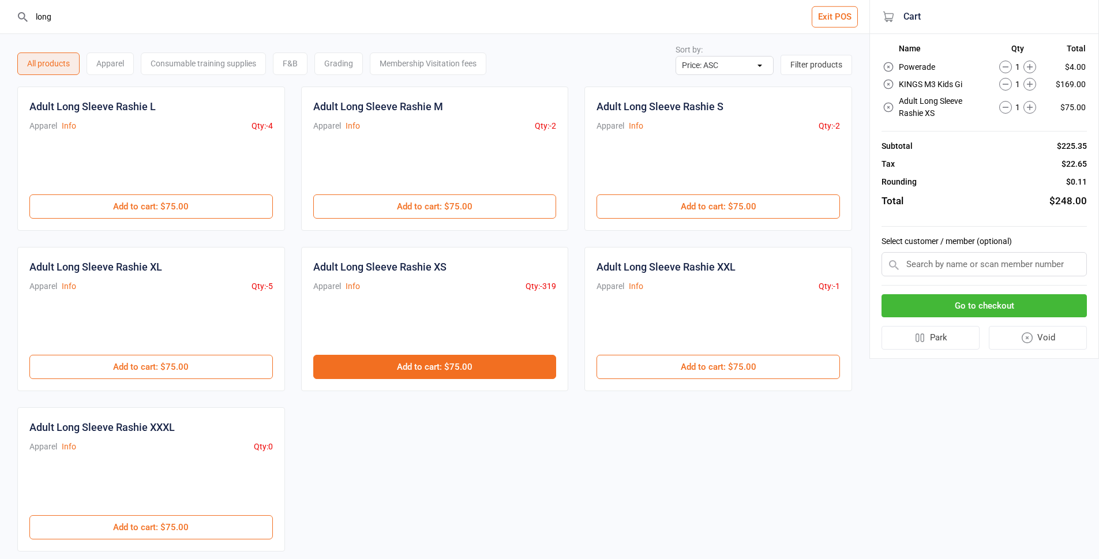
click at [489, 369] on button "Add to cart : $75.00" at bounding box center [434, 367] width 243 height 24
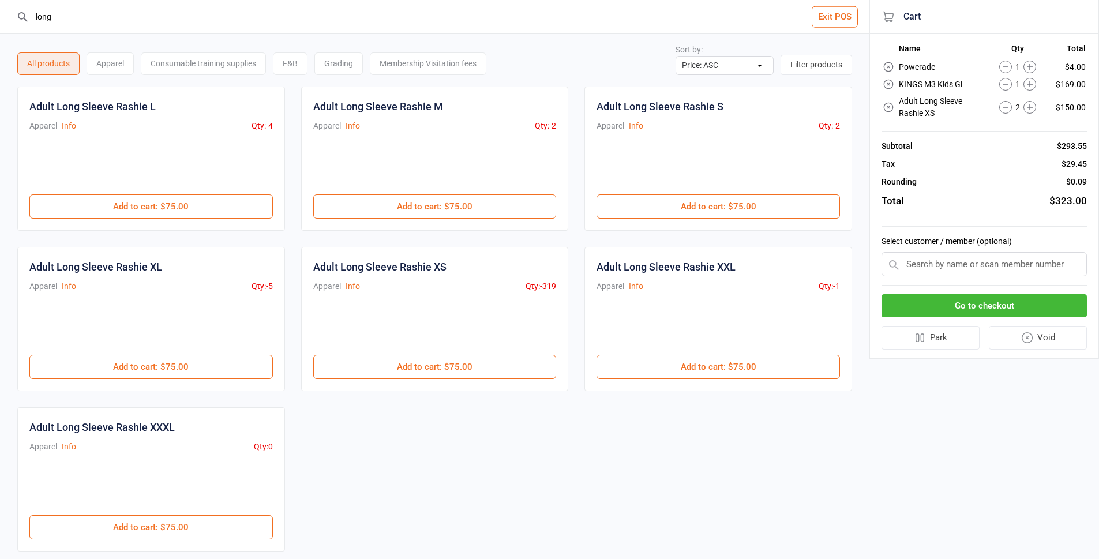
click at [1027, 304] on button "Go to checkout" at bounding box center [983, 306] width 205 height 24
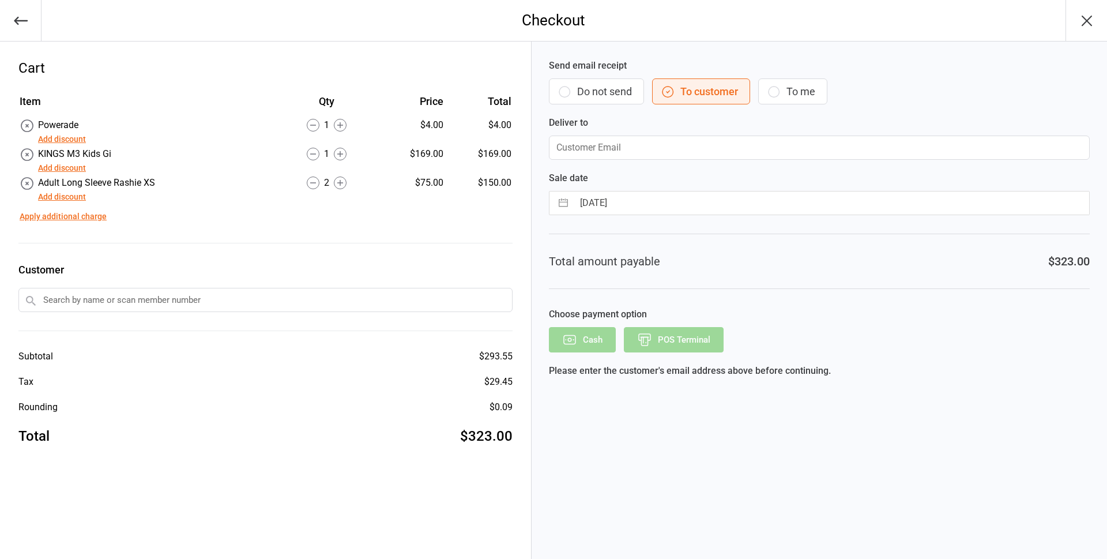
click at [776, 91] on icon "button" at bounding box center [774, 92] width 14 height 14
type input "[EMAIL_ADDRESS][DOMAIN_NAME]"
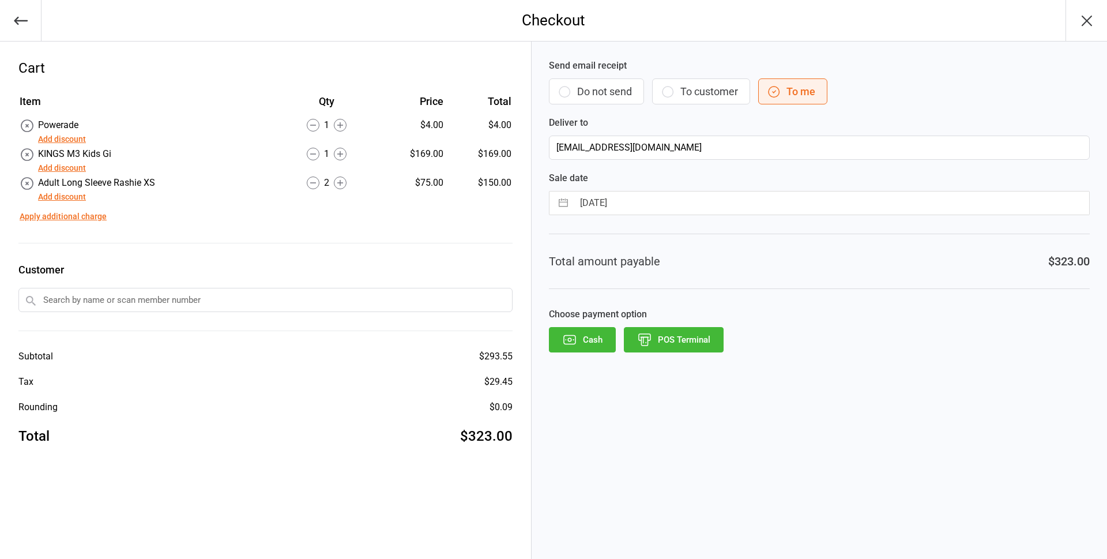
click at [675, 332] on button "POS Terminal" at bounding box center [674, 339] width 100 height 25
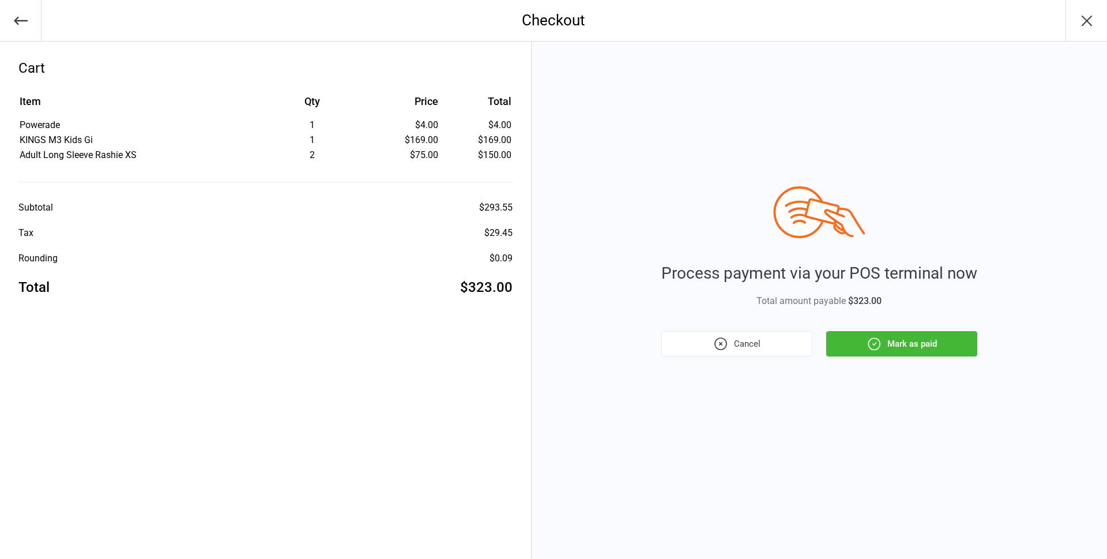
click at [940, 354] on button "Mark as paid" at bounding box center [901, 343] width 151 height 25
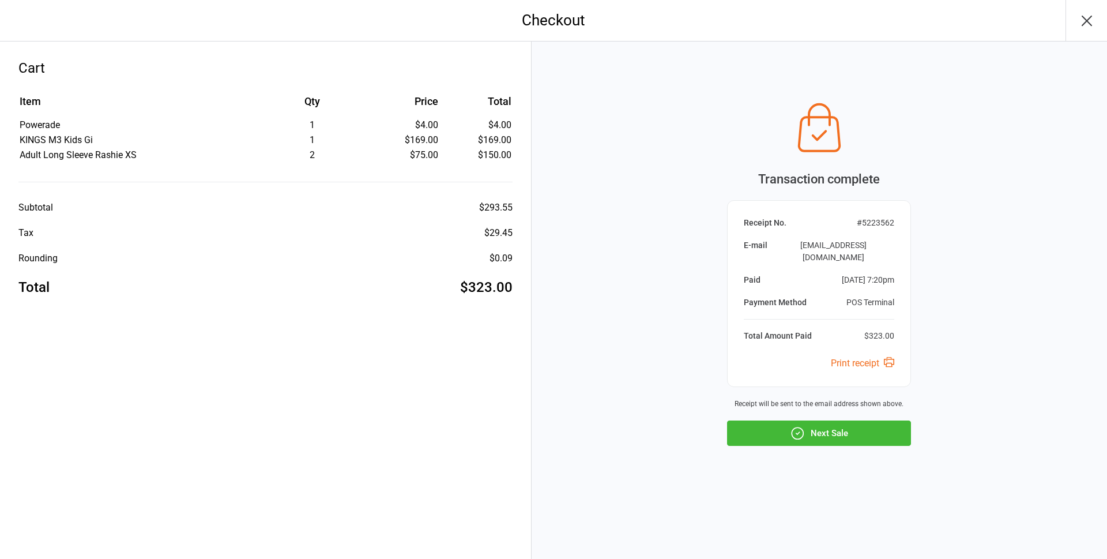
click at [851, 423] on button "Next Sale" at bounding box center [819, 432] width 184 height 25
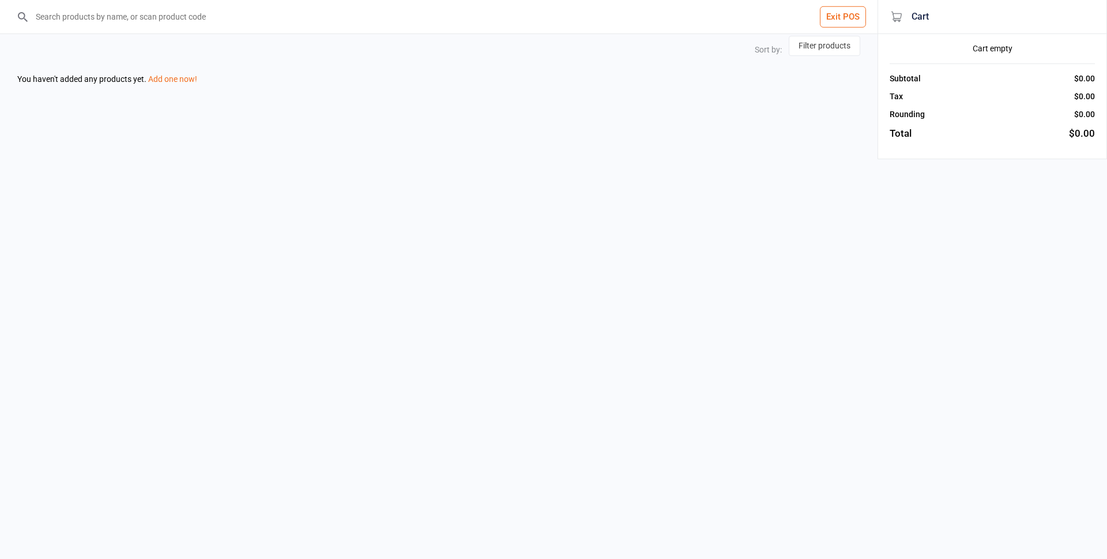
select select "price-asc"
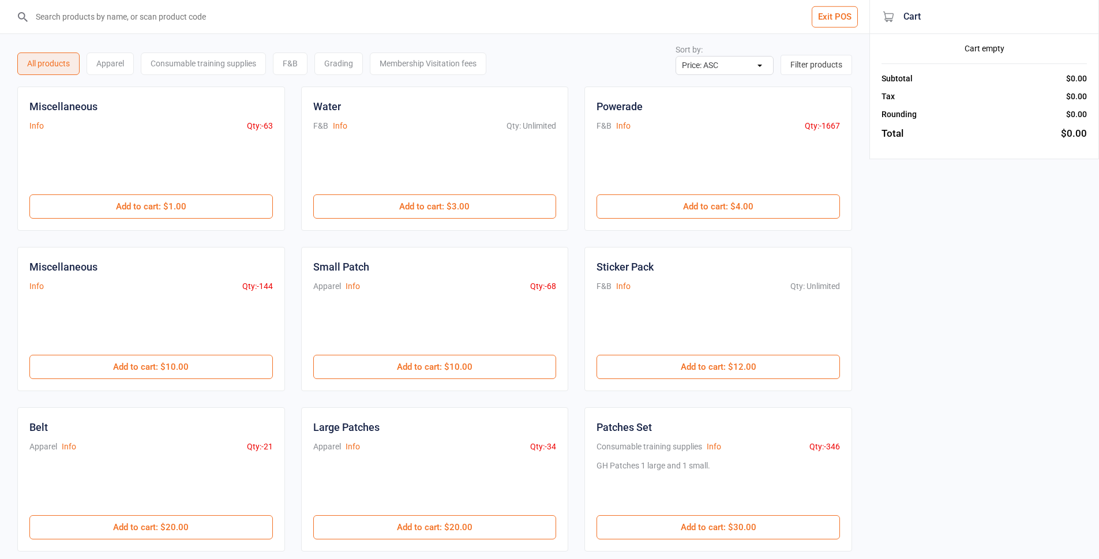
click at [835, 10] on button "Exit POS" at bounding box center [834, 16] width 46 height 21
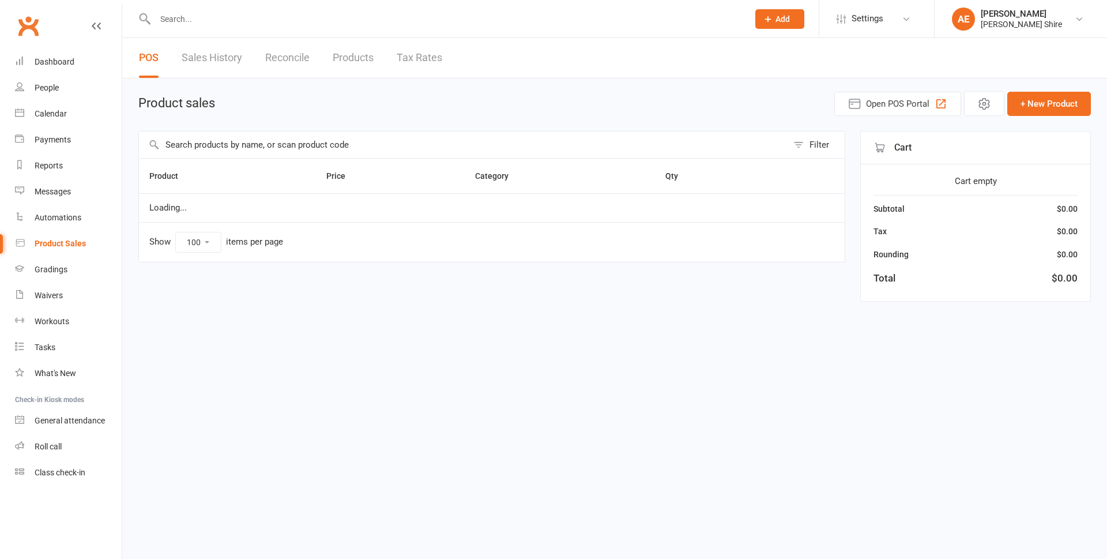
select select "100"
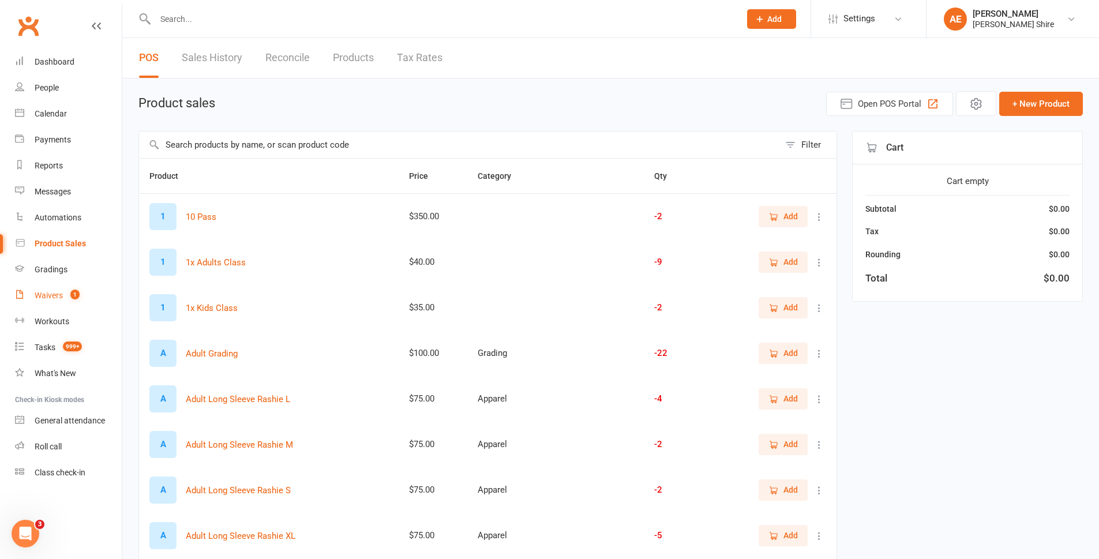
click at [73, 296] on span "1" at bounding box center [74, 294] width 9 height 10
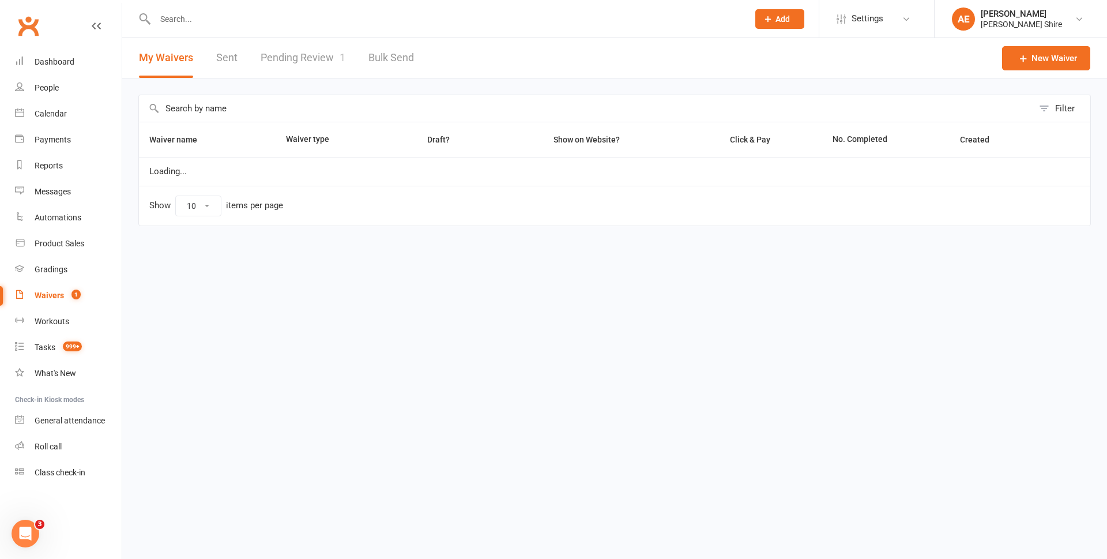
select select "25"
click at [324, 50] on link "Pending Review 1" at bounding box center [303, 58] width 85 height 40
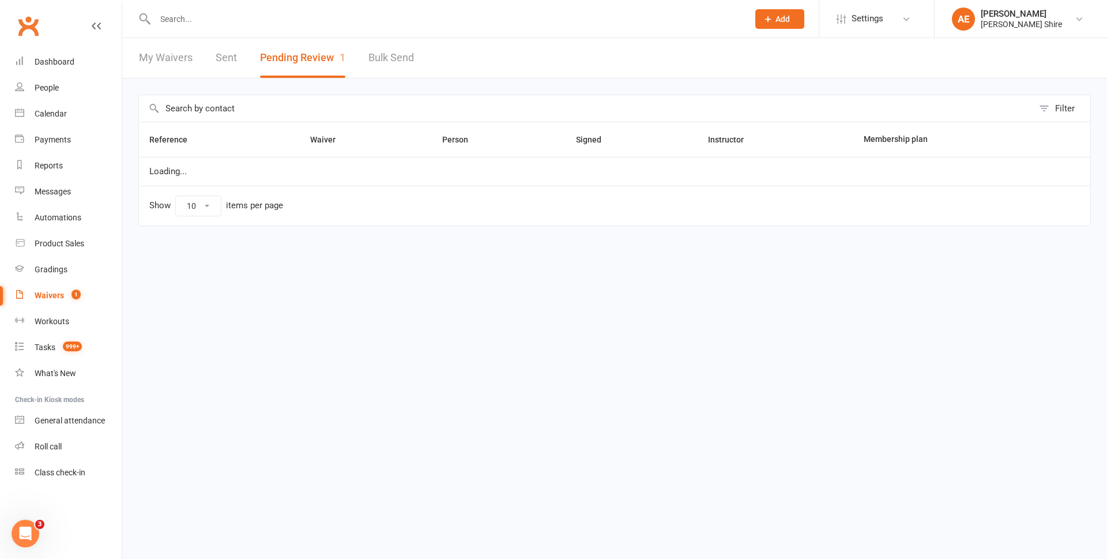
select select "100"
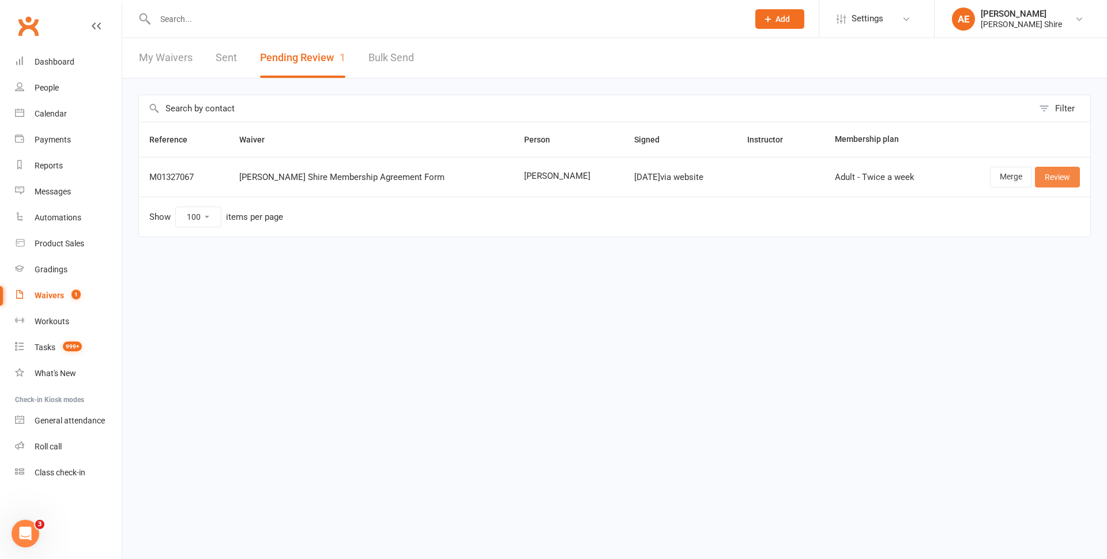
click at [1061, 178] on link "Review" at bounding box center [1057, 177] width 45 height 21
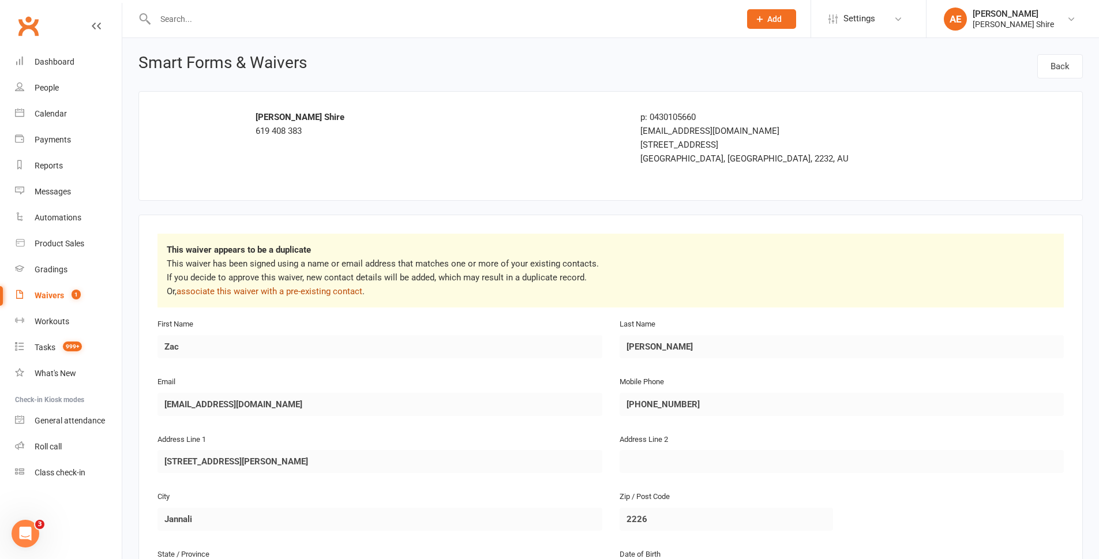
click at [330, 290] on link "associate this waiver with a pre-existing contact" at bounding box center [269, 291] width 186 height 10
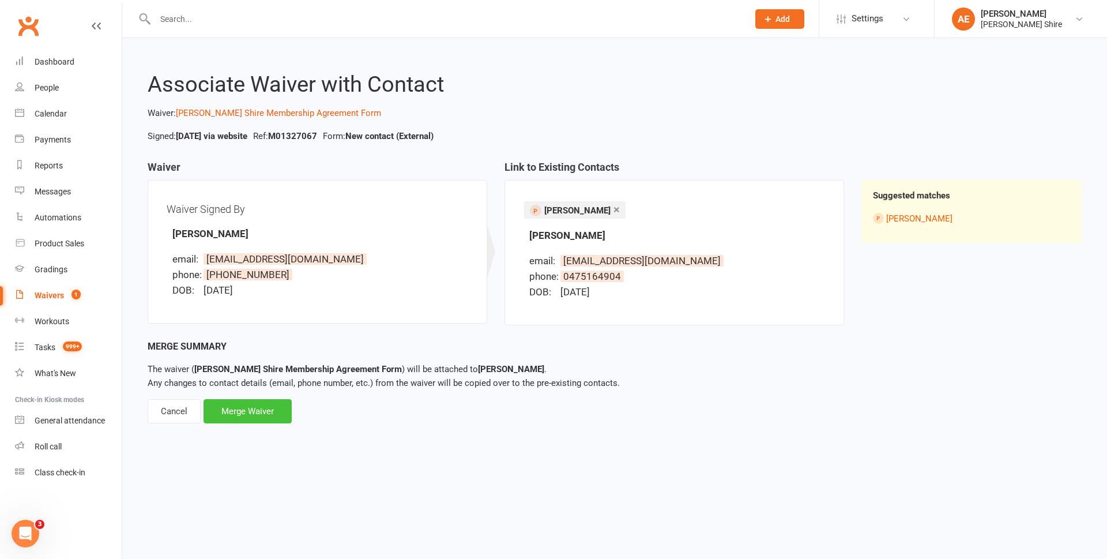
click at [276, 412] on div "Merge Waiver" at bounding box center [248, 411] width 88 height 24
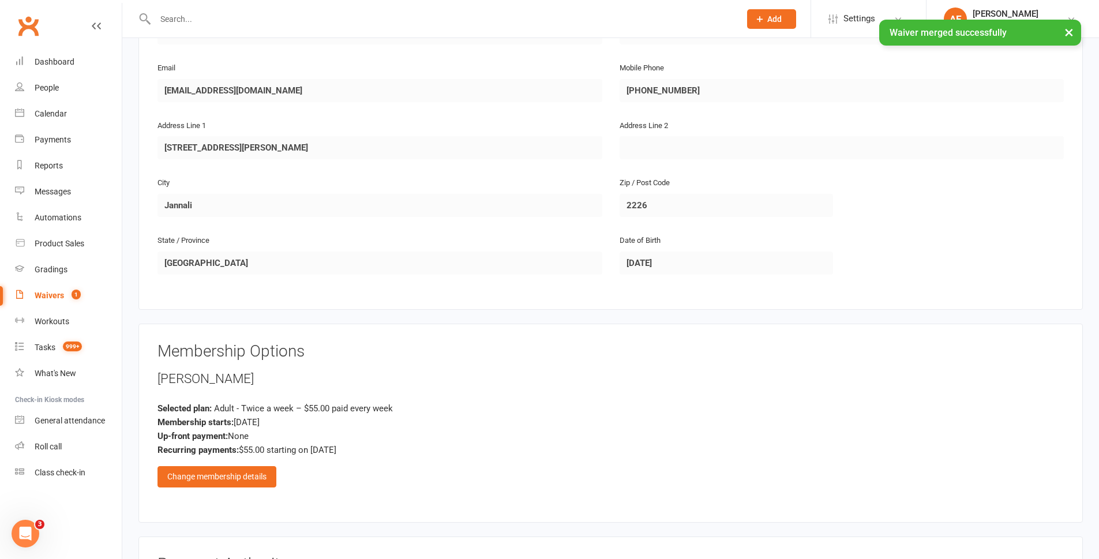
scroll to position [288, 0]
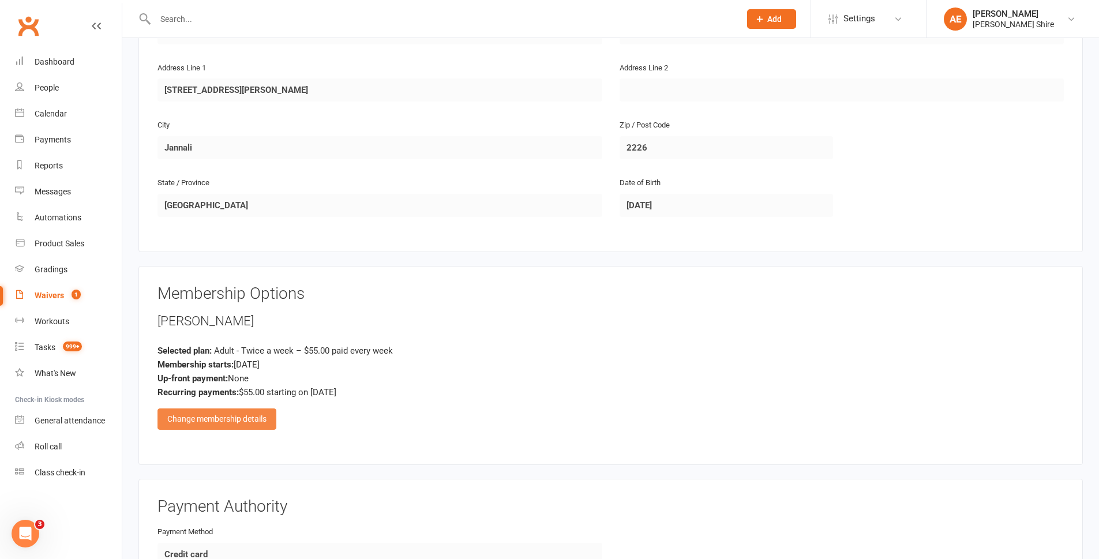
click at [247, 420] on div "Change membership details" at bounding box center [216, 418] width 119 height 21
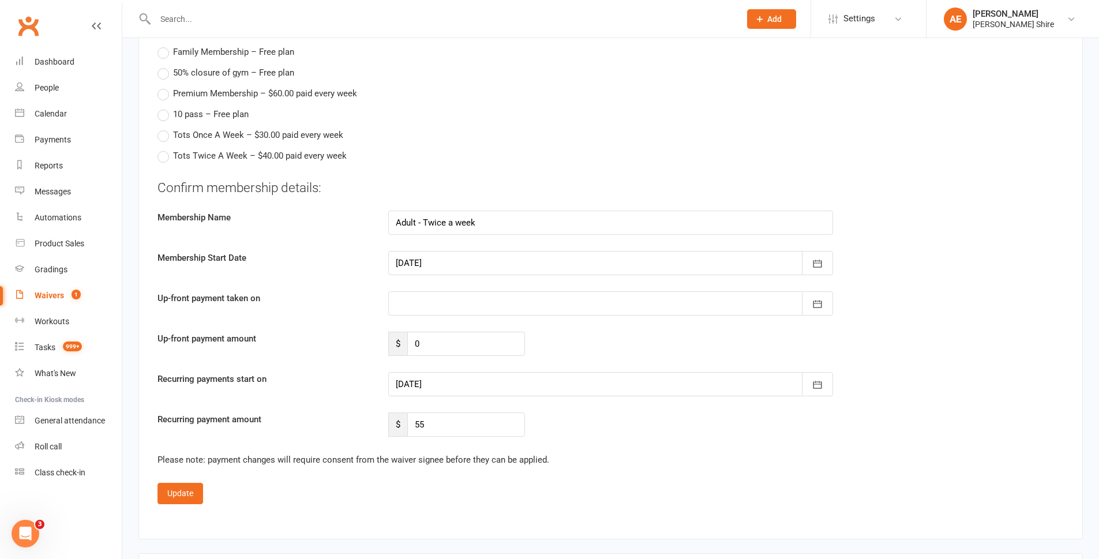
scroll to position [807, 0]
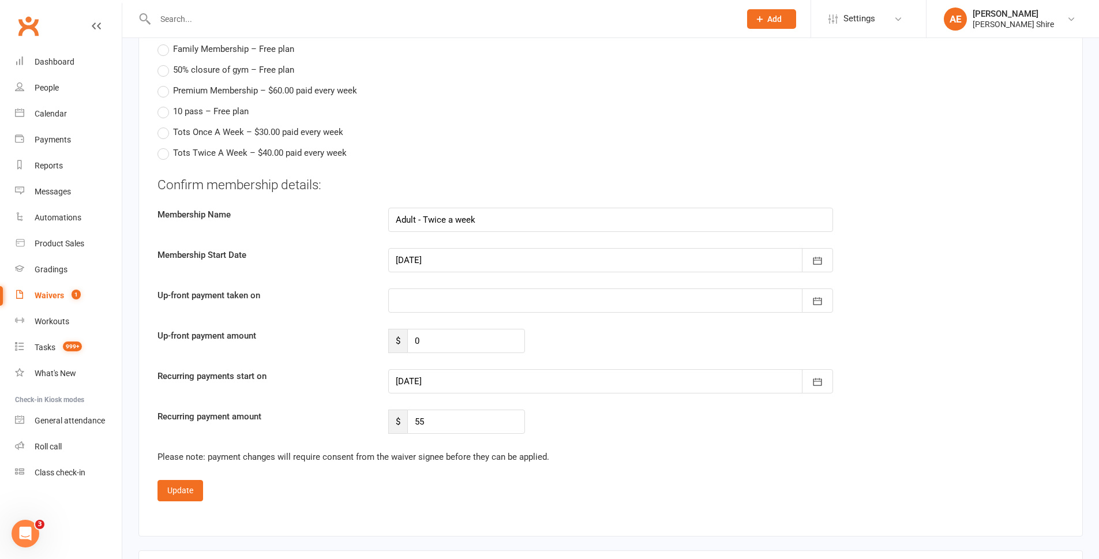
click at [427, 376] on div at bounding box center [610, 381] width 445 height 24
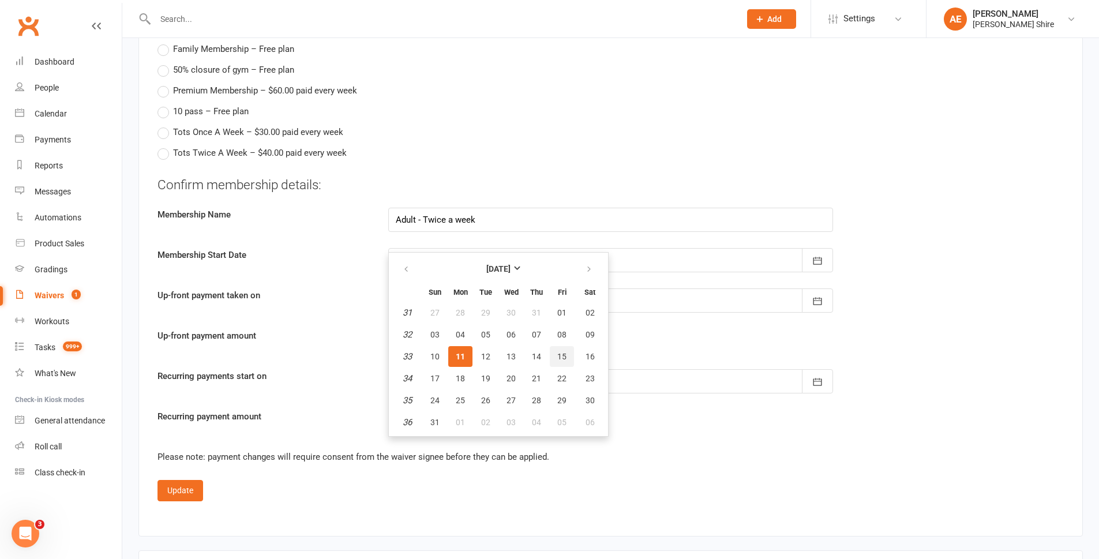
click at [553, 361] on button "15" at bounding box center [562, 356] width 24 height 21
type input "[DATE]"
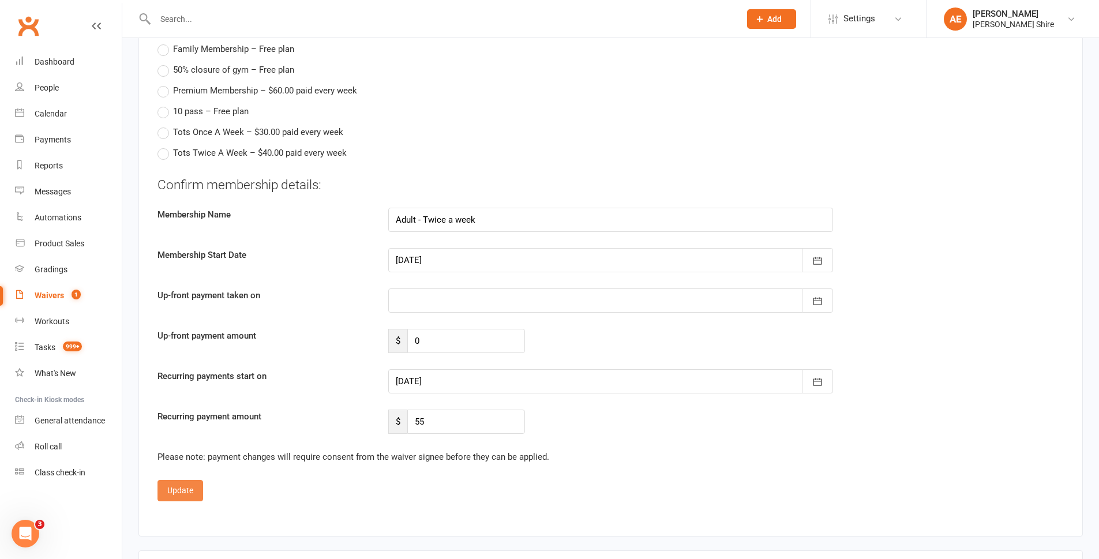
click at [170, 486] on button "Update" at bounding box center [180, 490] width 46 height 21
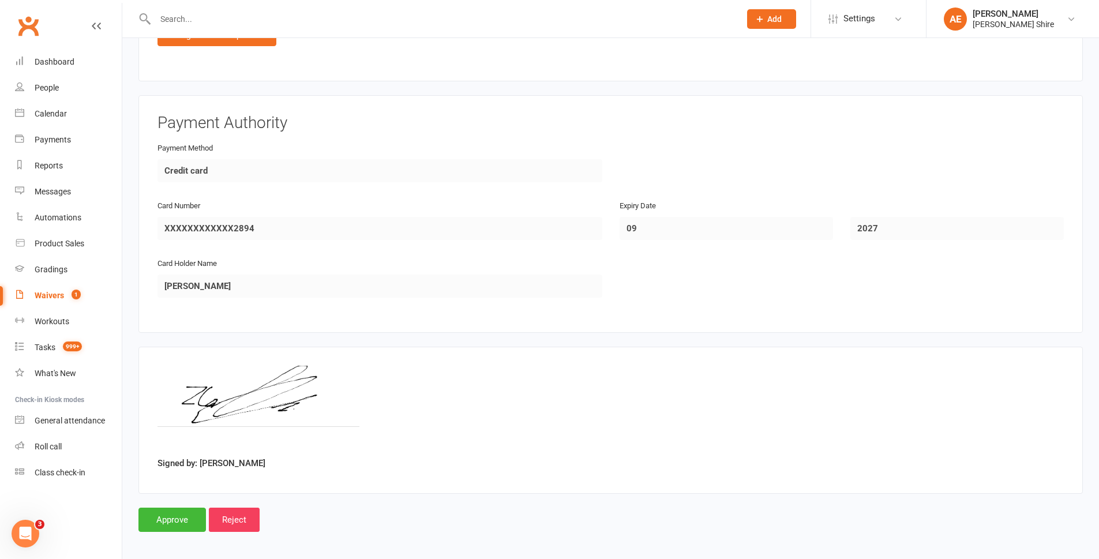
scroll to position [678, 0]
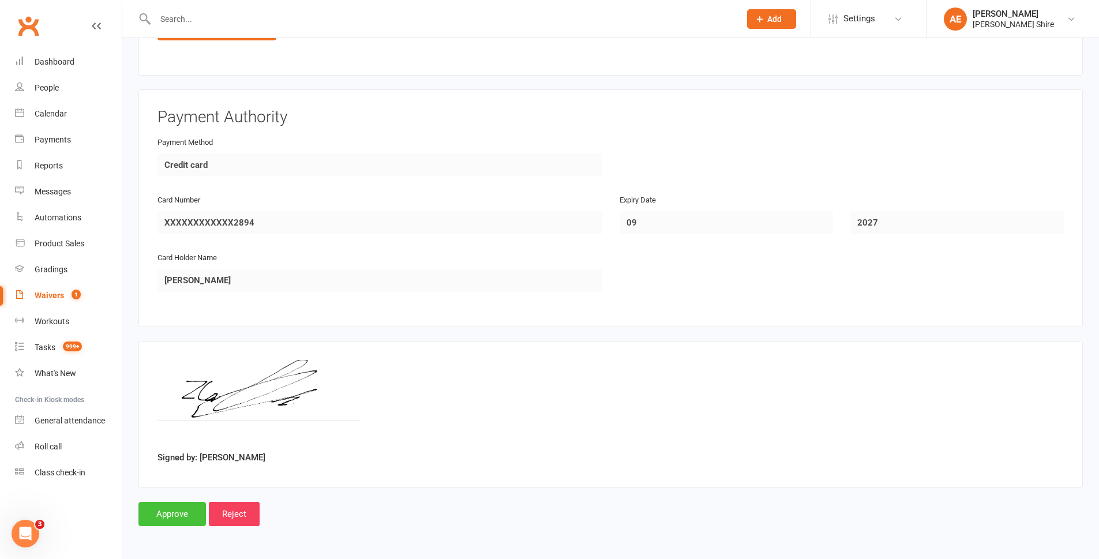
click at [178, 514] on input "Approve" at bounding box center [171, 514] width 67 height 24
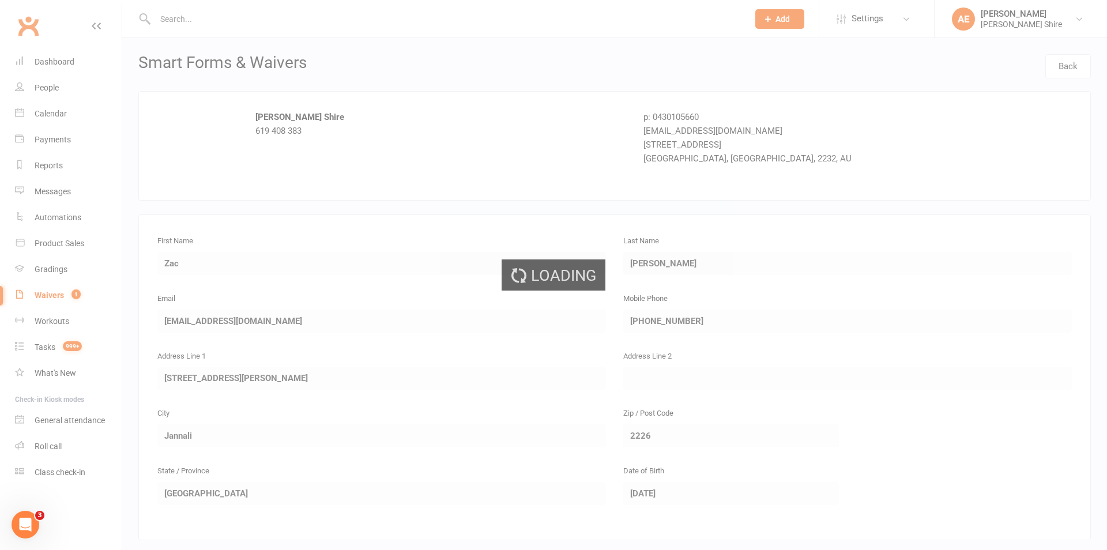
select select "100"
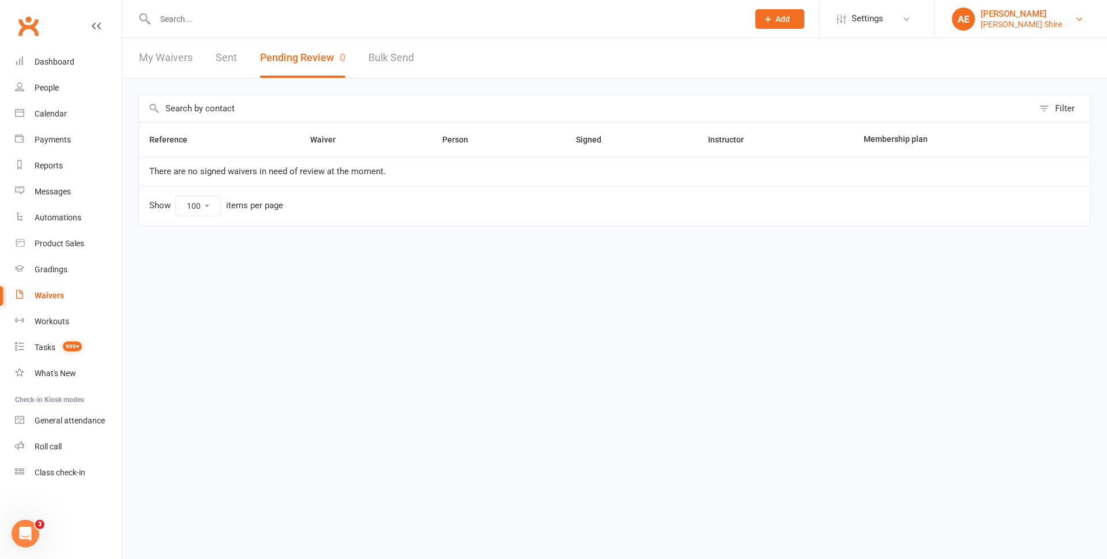
click at [1085, 24] on link "AE [PERSON_NAME] [PERSON_NAME] Shire" at bounding box center [1021, 18] width 138 height 23
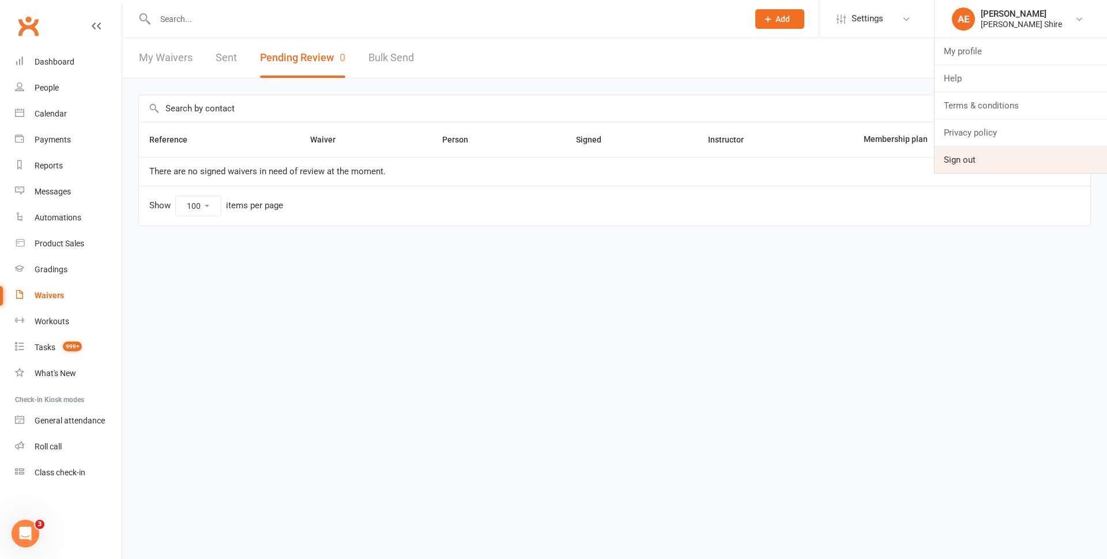
click at [978, 162] on link "Sign out" at bounding box center [1021, 159] width 172 height 27
